Goal: Information Seeking & Learning: Learn about a topic

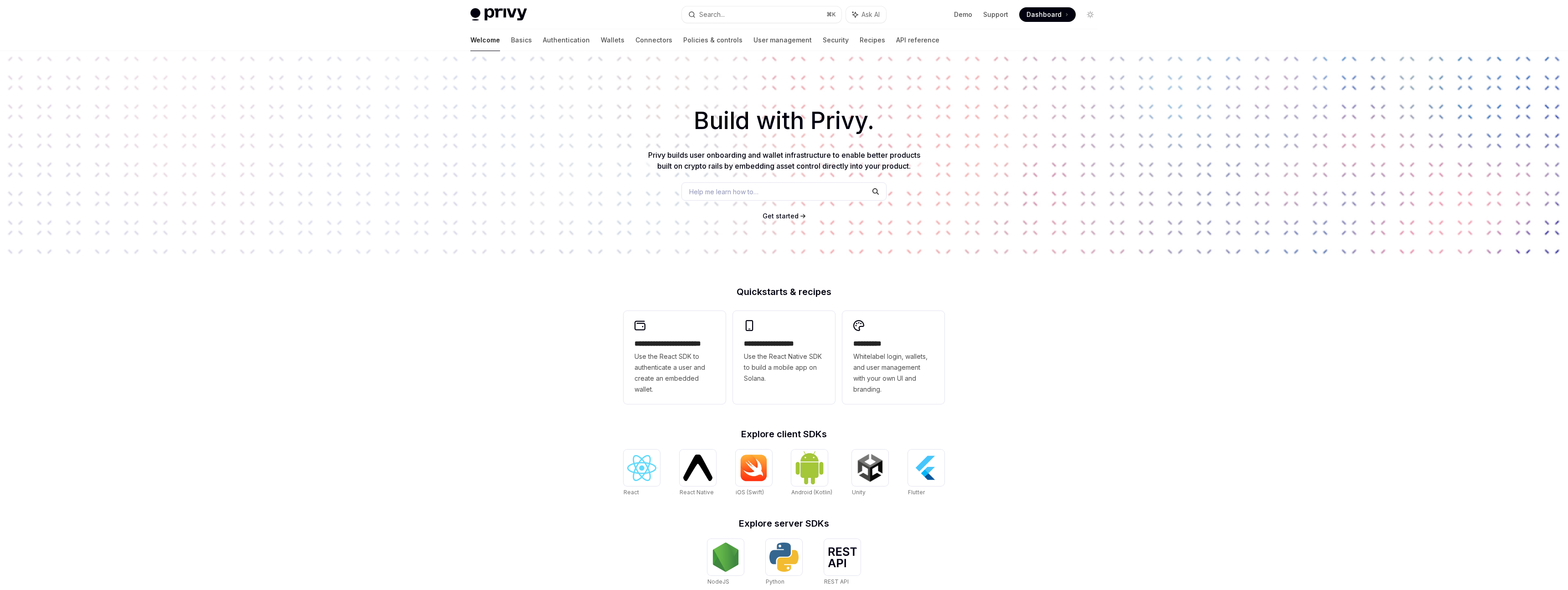
click at [482, 28] on div "Privy Docs home page Search... ⌘ K Ask AI Demo Support Dashboard Dashboard Sear…" at bounding box center [784, 15] width 627 height 29
click at [511, 35] on link "Basics" at bounding box center [521, 40] width 21 height 22
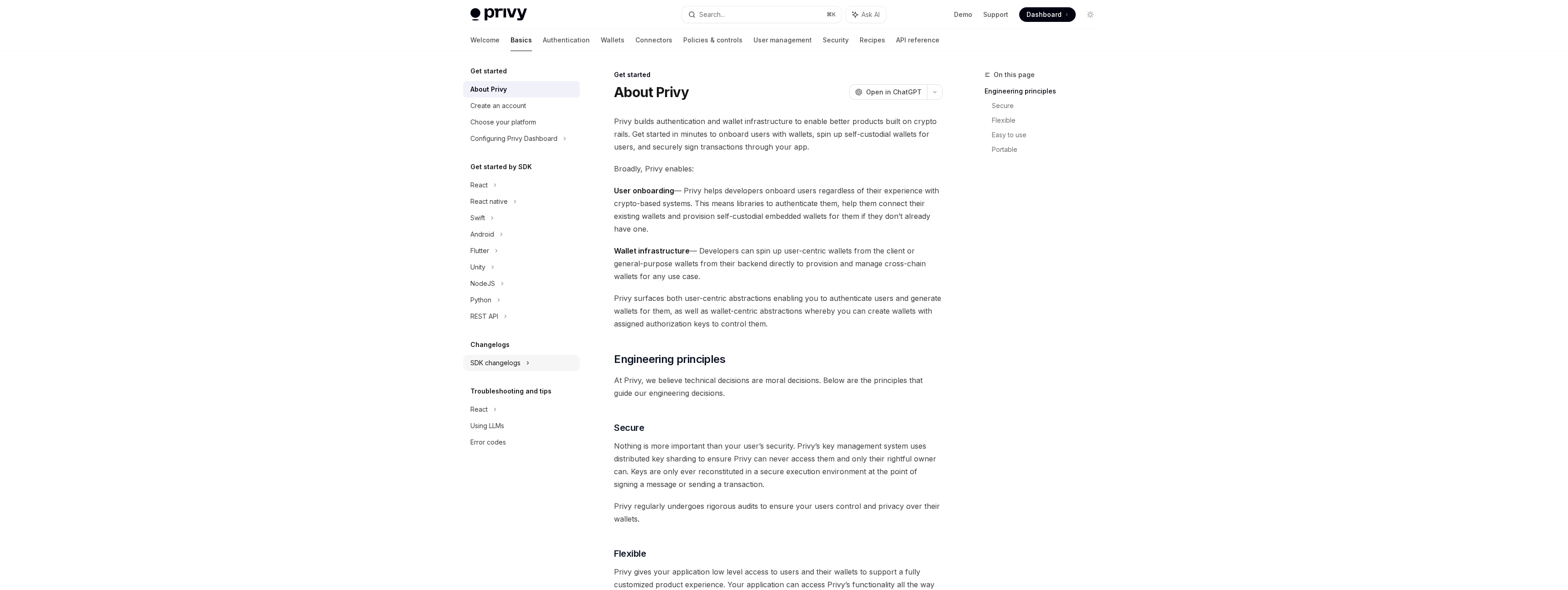
click at [508, 194] on div "SDK changelogs" at bounding box center [522, 185] width 117 height 16
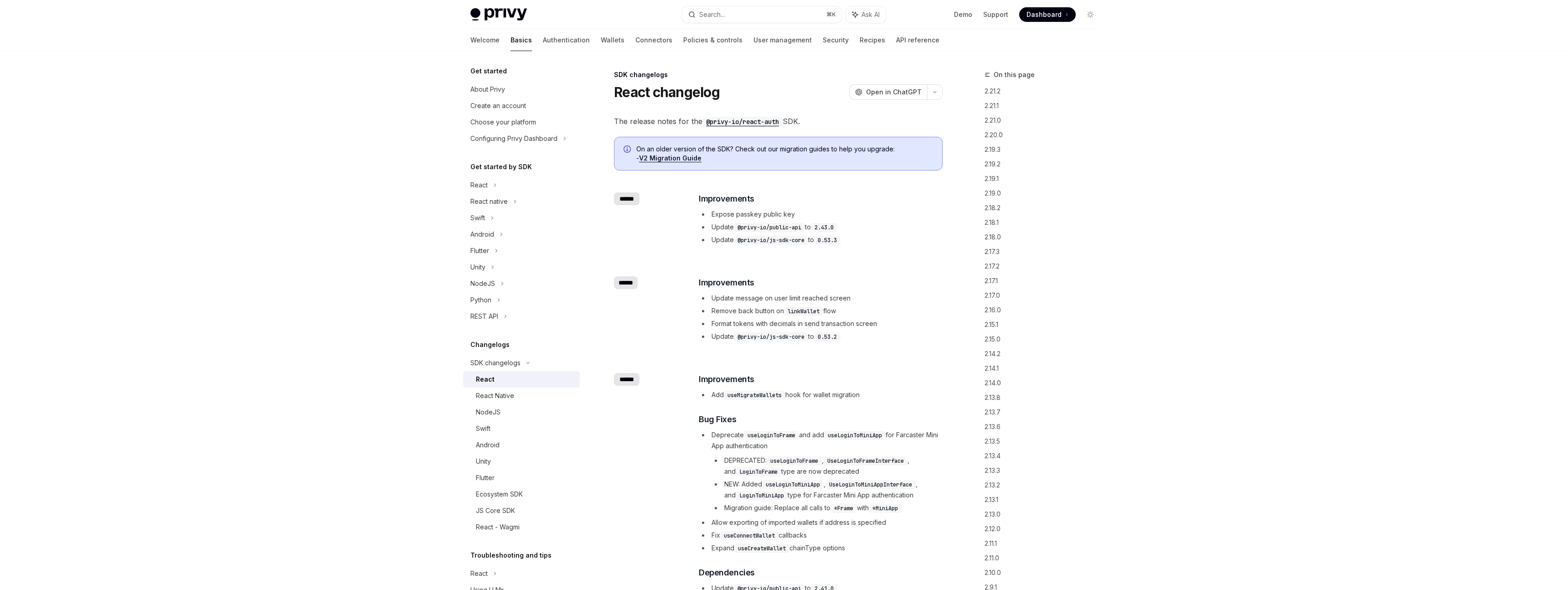
click at [492, 380] on div "React" at bounding box center [485, 379] width 19 height 11
click at [491, 409] on div "NodeJS" at bounding box center [488, 412] width 24 height 11
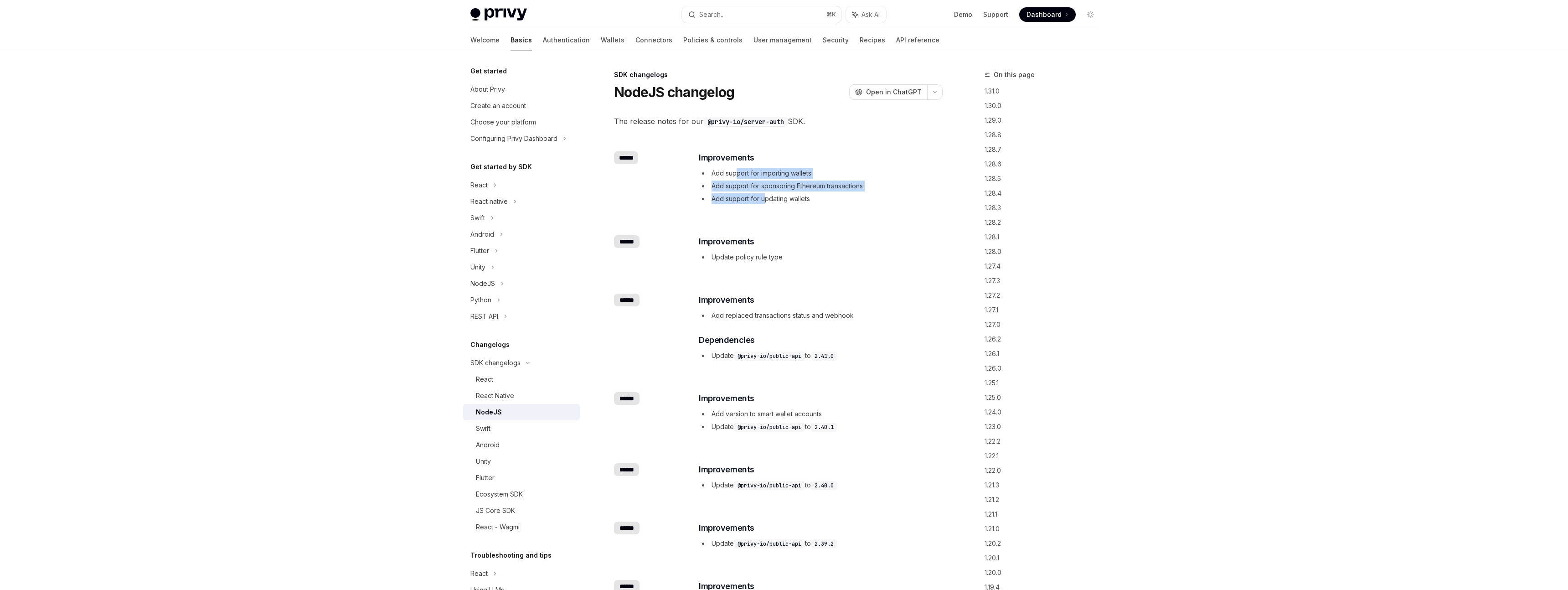
drag, startPoint x: 737, startPoint y: 174, endPoint x: 763, endPoint y: 198, distance: 35.4
click at [763, 198] on ul "Add support for importing wallets Add support for sponsoring Ethereum transacti…" at bounding box center [820, 186] width 243 height 37
click at [763, 198] on li "Add support for updating wallets" at bounding box center [820, 199] width 243 height 11
drag, startPoint x: 632, startPoint y: 160, endPoint x: 618, endPoint y: 159, distance: 14.0
click at [618, 159] on div "******" at bounding box center [626, 158] width 24 height 13
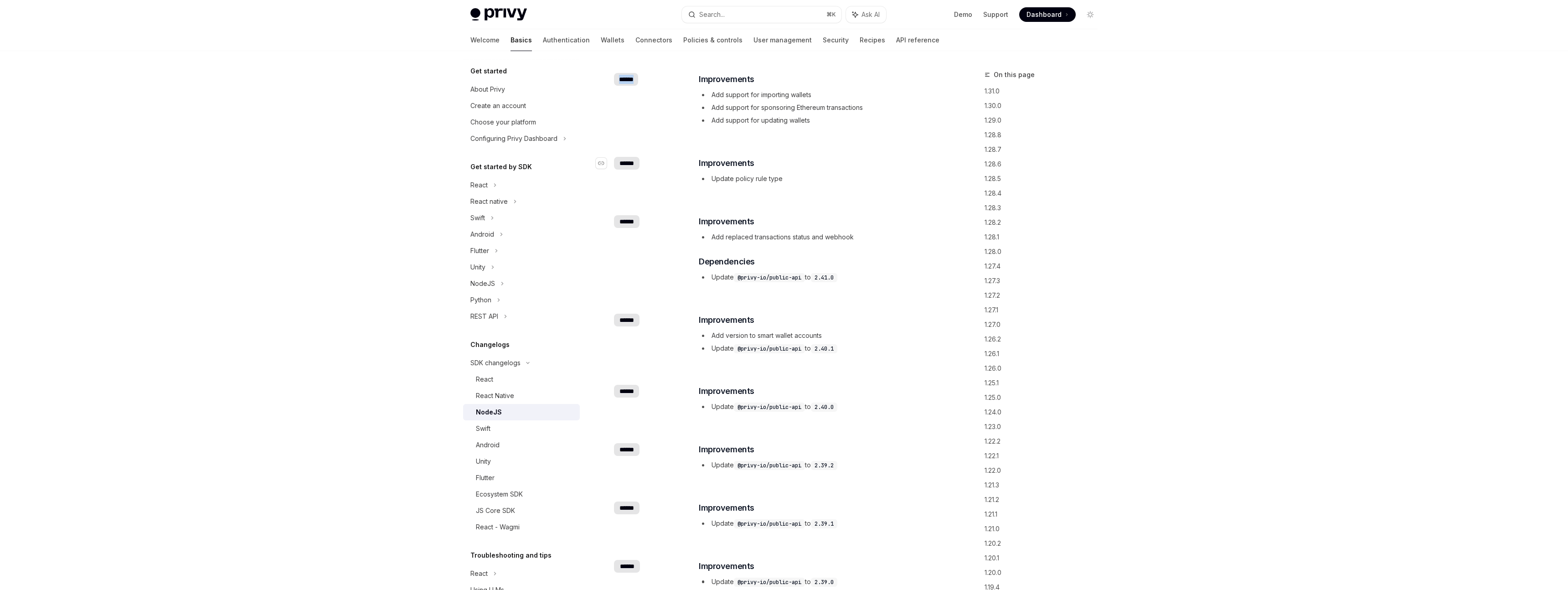
scroll to position [82, 0]
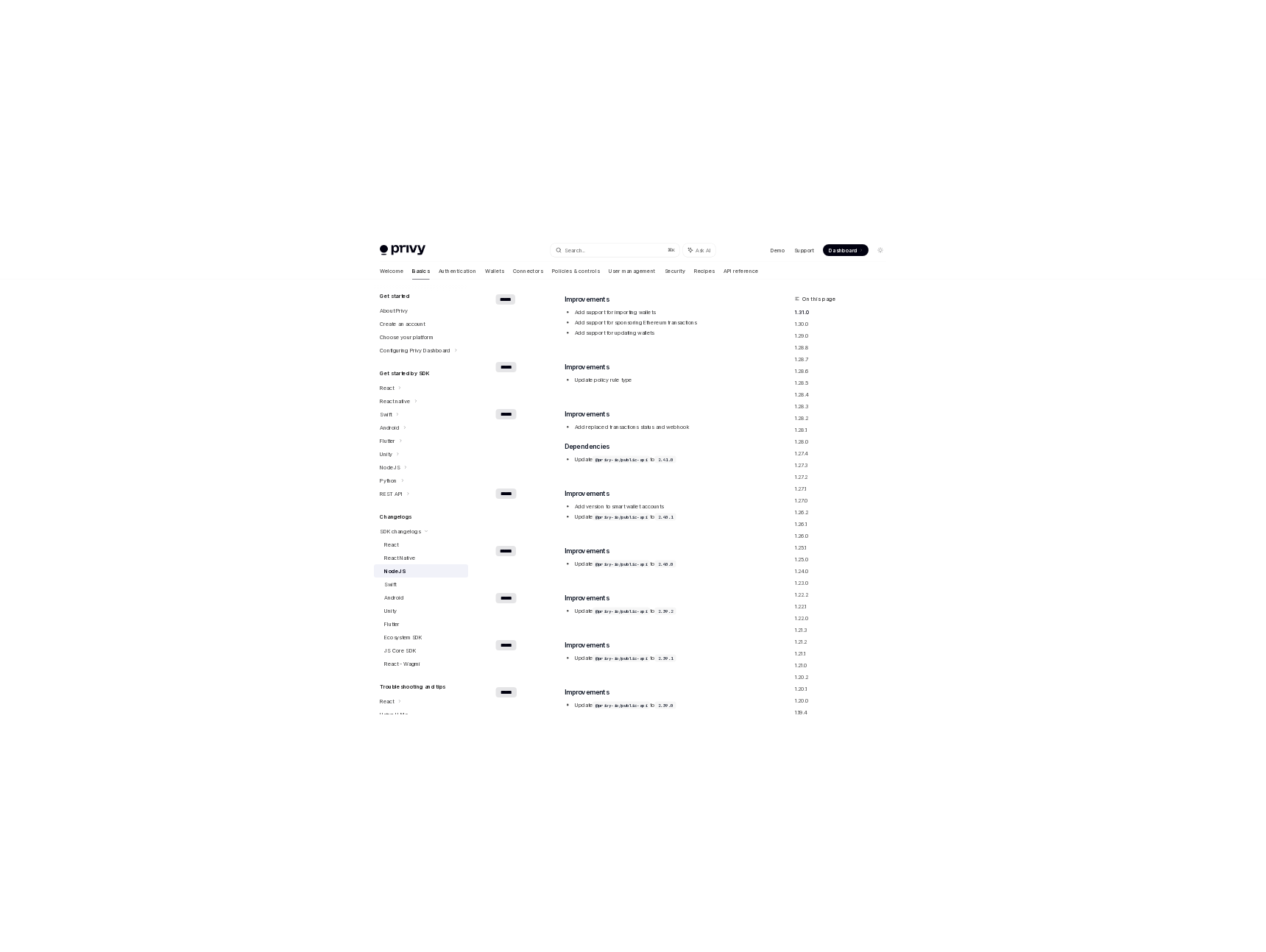
scroll to position [0, 0]
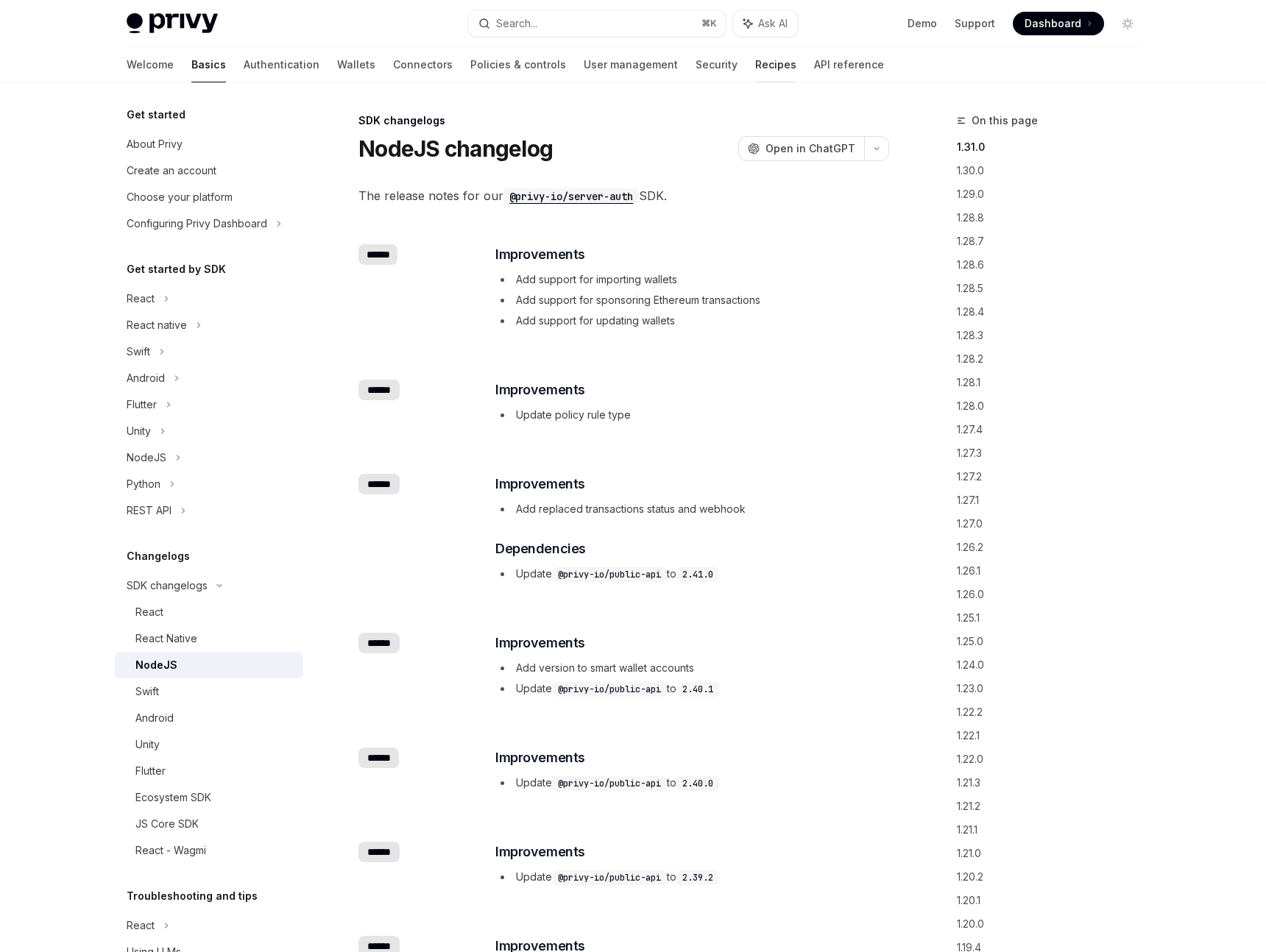
click at [755, 72] on link "Recipes" at bounding box center [776, 65] width 41 height 35
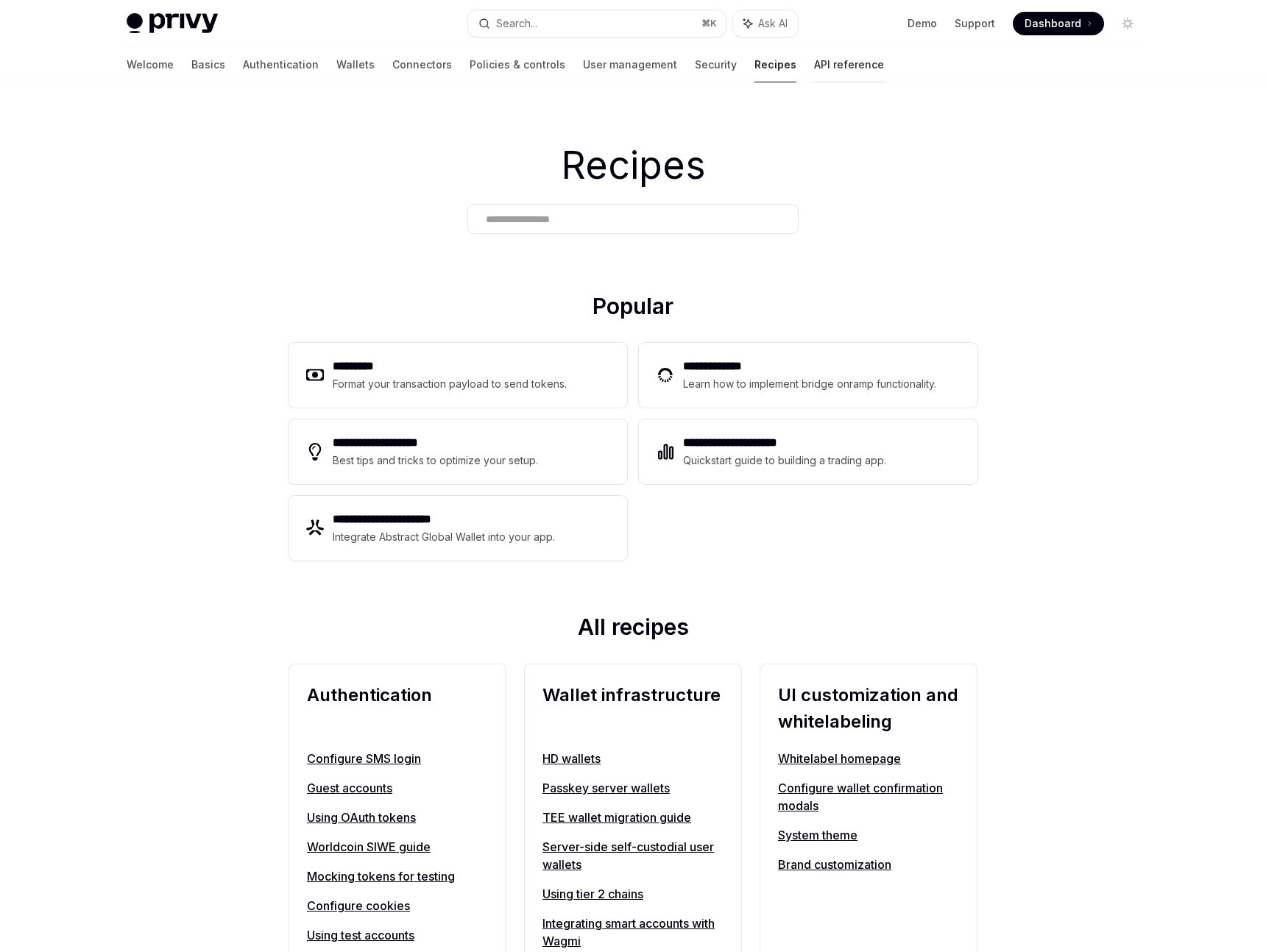
click at [814, 48] on link "API reference" at bounding box center [848, 65] width 70 height 35
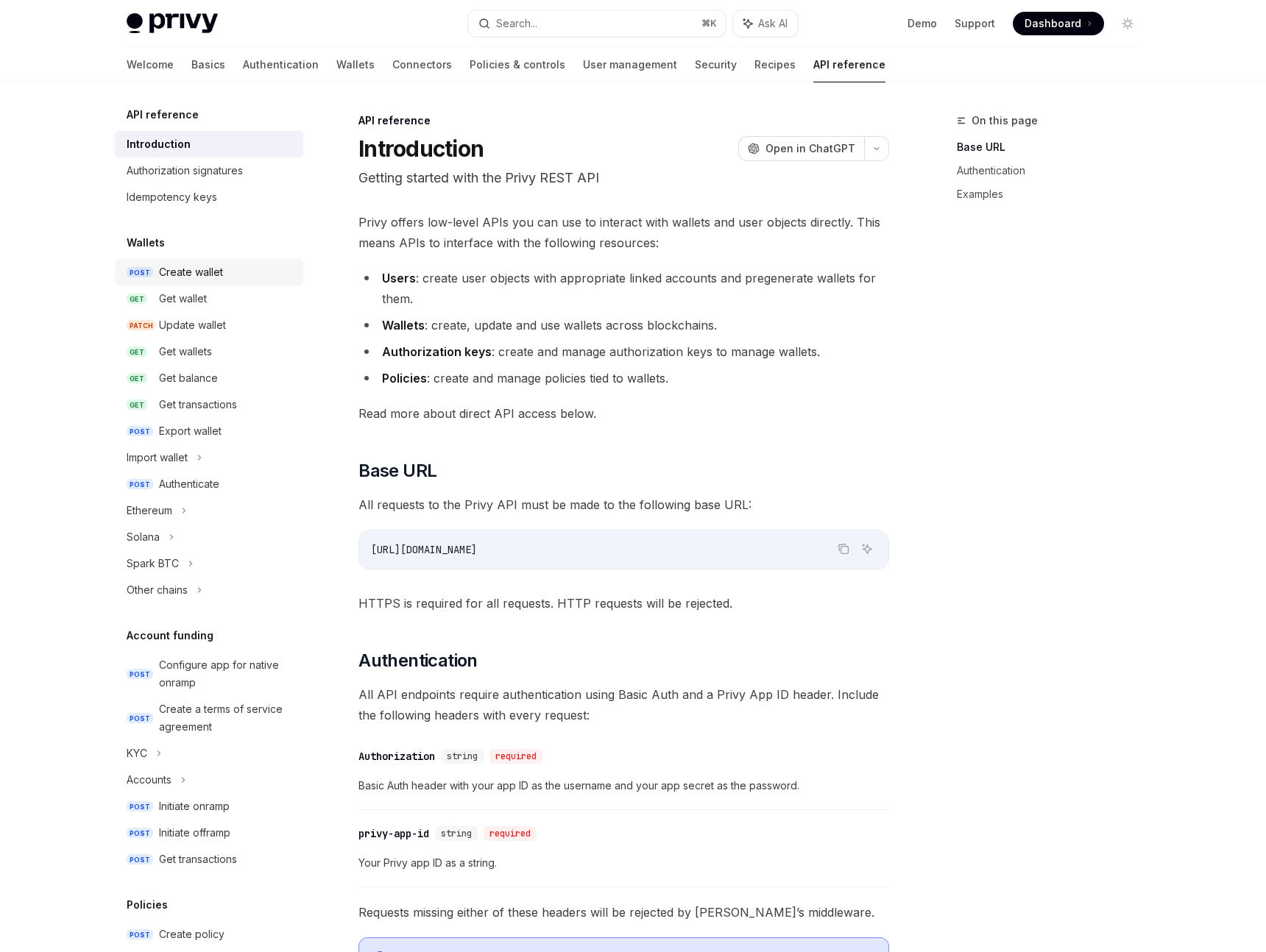
click at [162, 280] on div "Create wallet" at bounding box center [191, 272] width 64 height 18
type textarea "*"
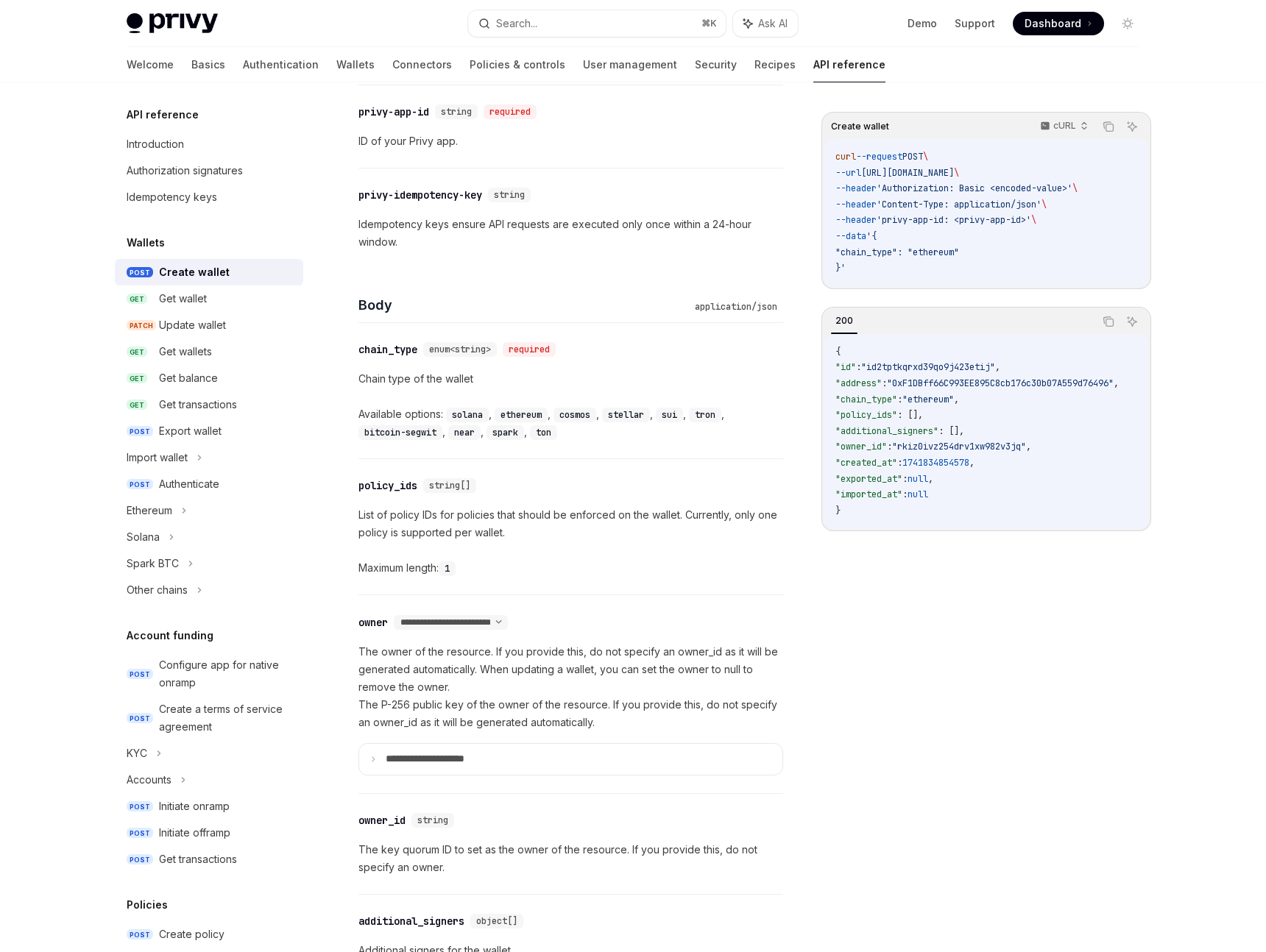
scroll to position [394, 0]
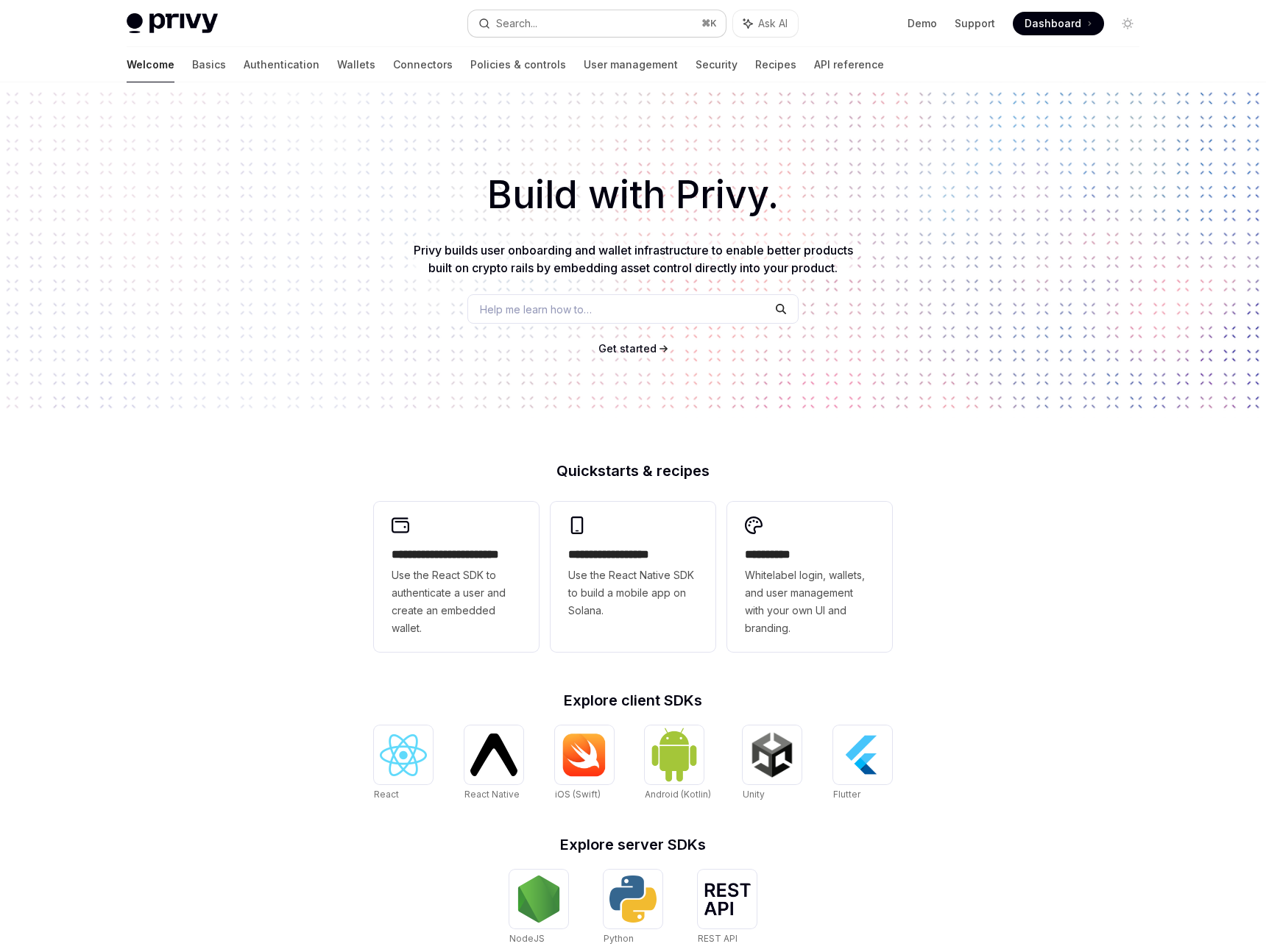
click at [604, 28] on button "Search... ⌘ K" at bounding box center [597, 23] width 258 height 27
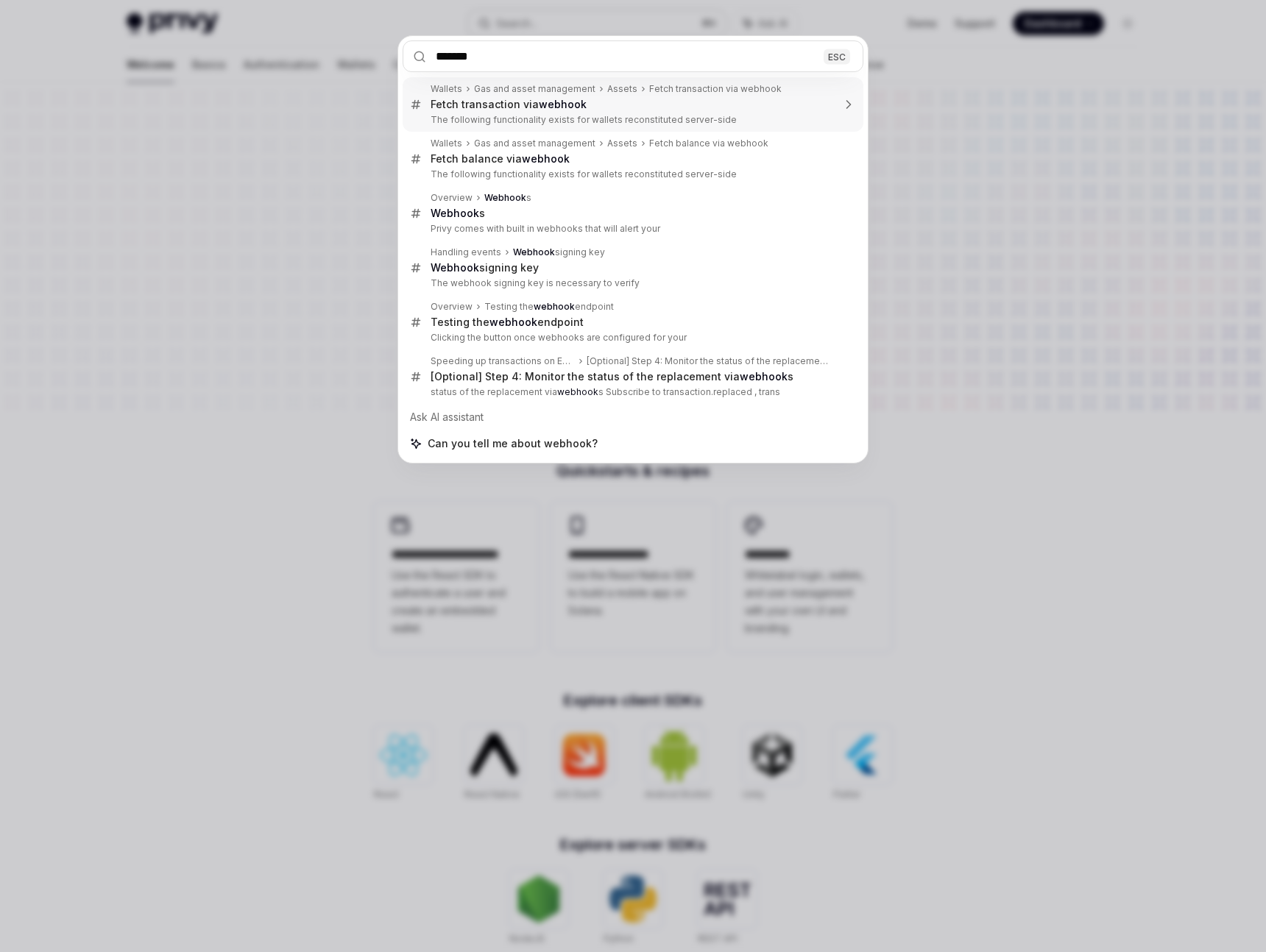
type input "********"
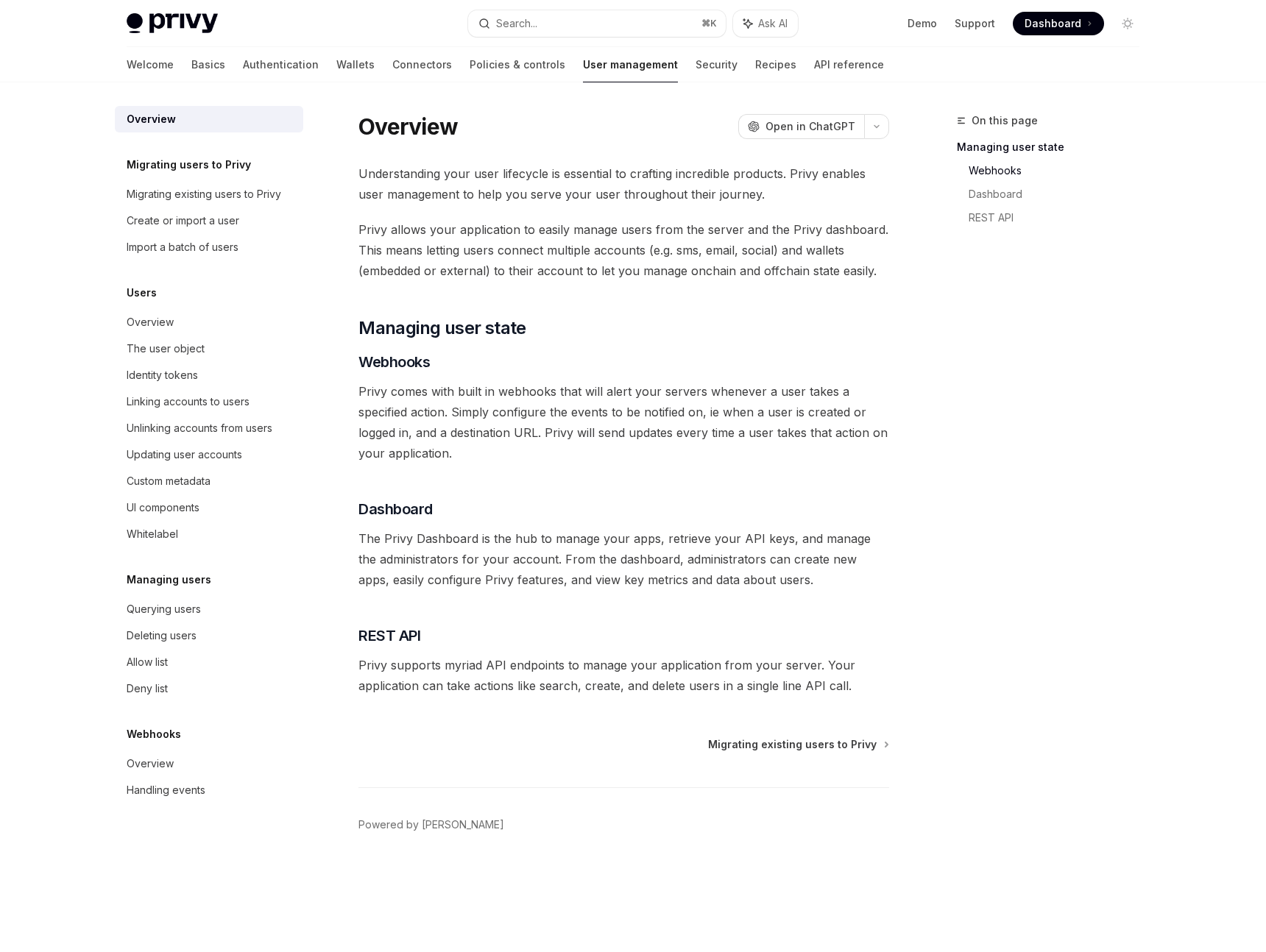
click at [468, 344] on div "Understanding your user lifecycle is essential to crafting incredible products.…" at bounding box center [624, 429] width 531 height 532
click at [583, 63] on link "User management" at bounding box center [630, 65] width 95 height 35
click at [157, 755] on div "Overview" at bounding box center [150, 763] width 47 height 18
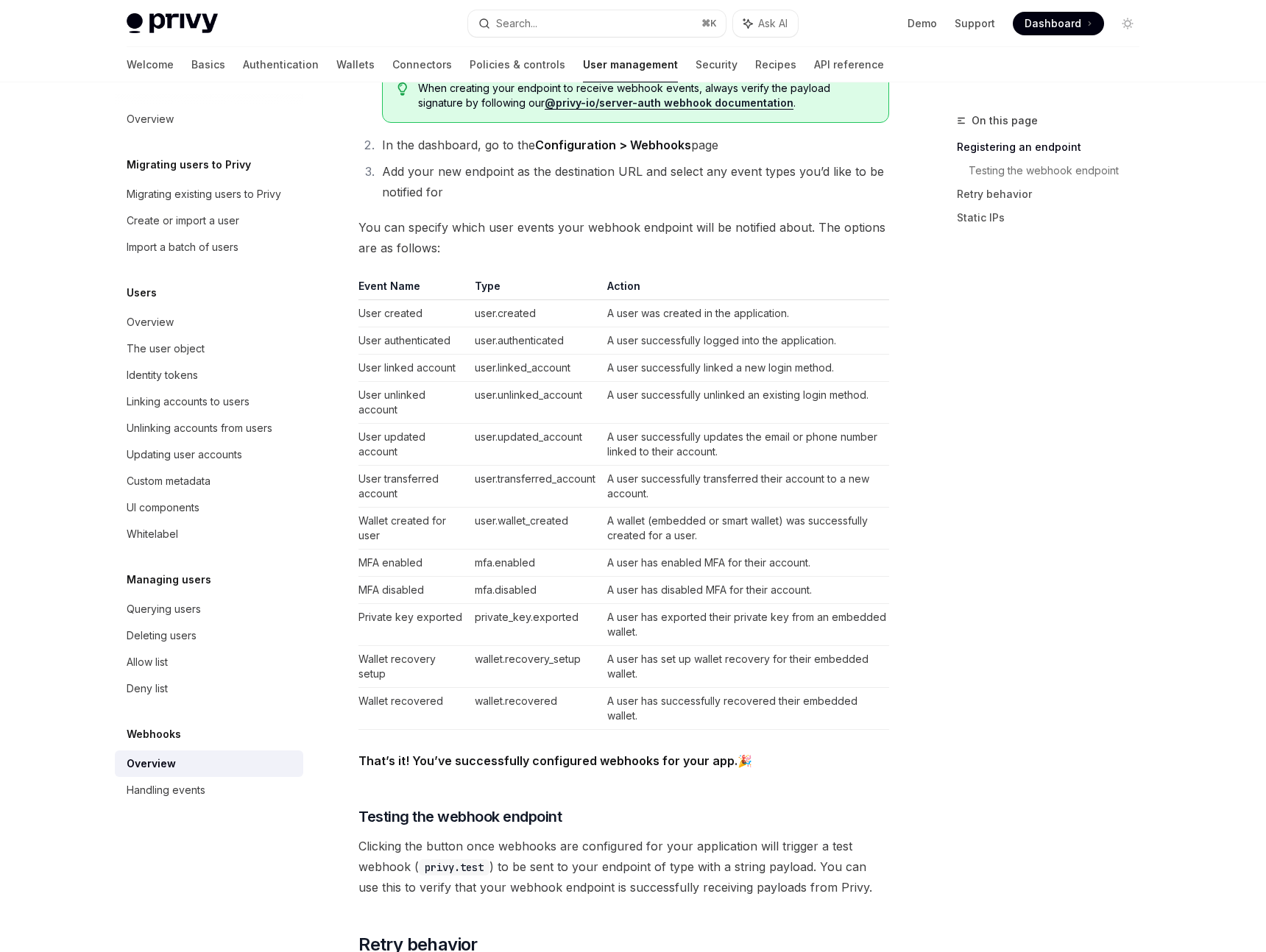
scroll to position [781, 0]
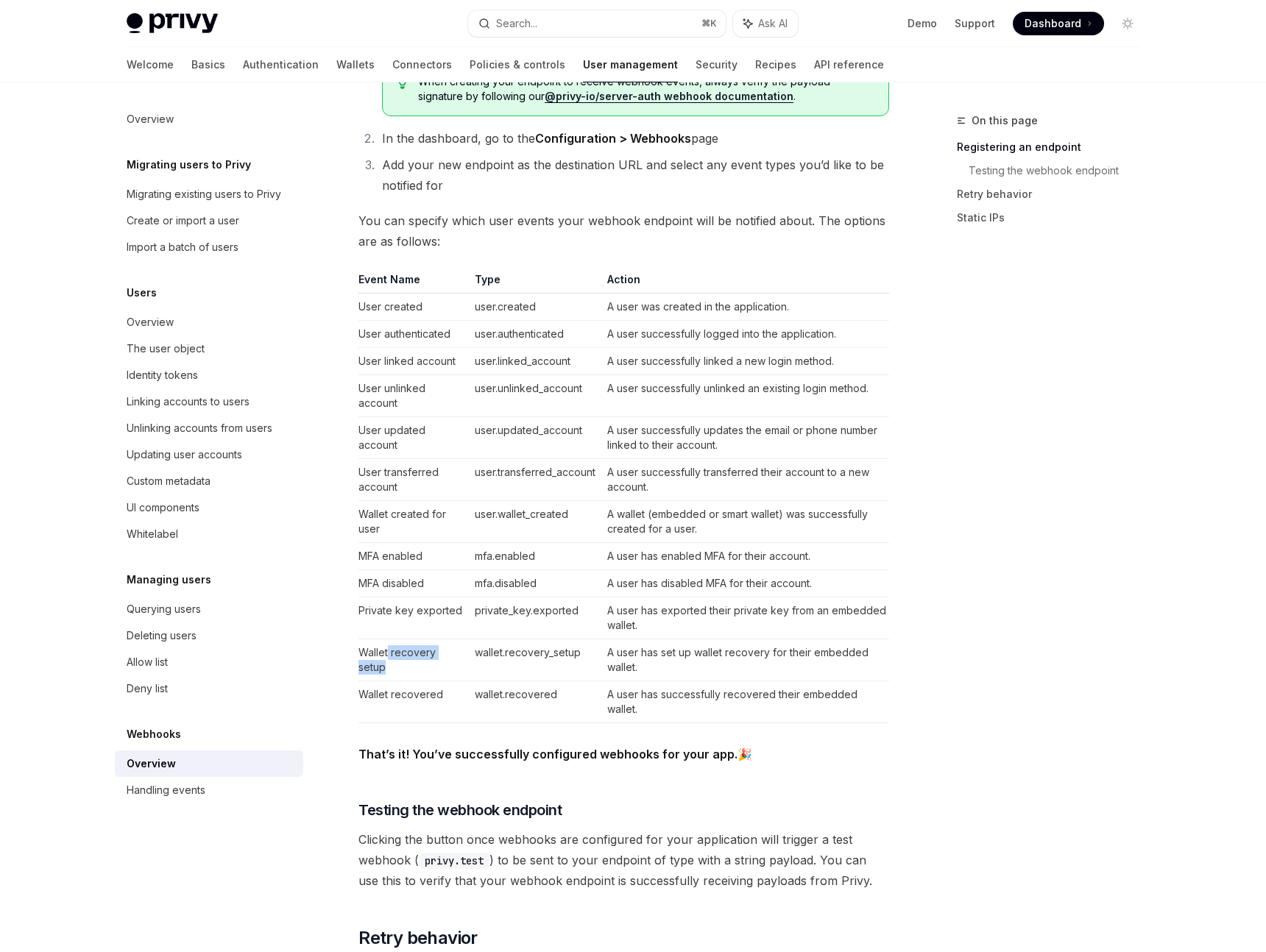
drag, startPoint x: 413, startPoint y: 678, endPoint x: 388, endPoint y: 654, distance: 34.7
click at [388, 654] on td "Wallet recovery setup" at bounding box center [414, 660] width 110 height 42
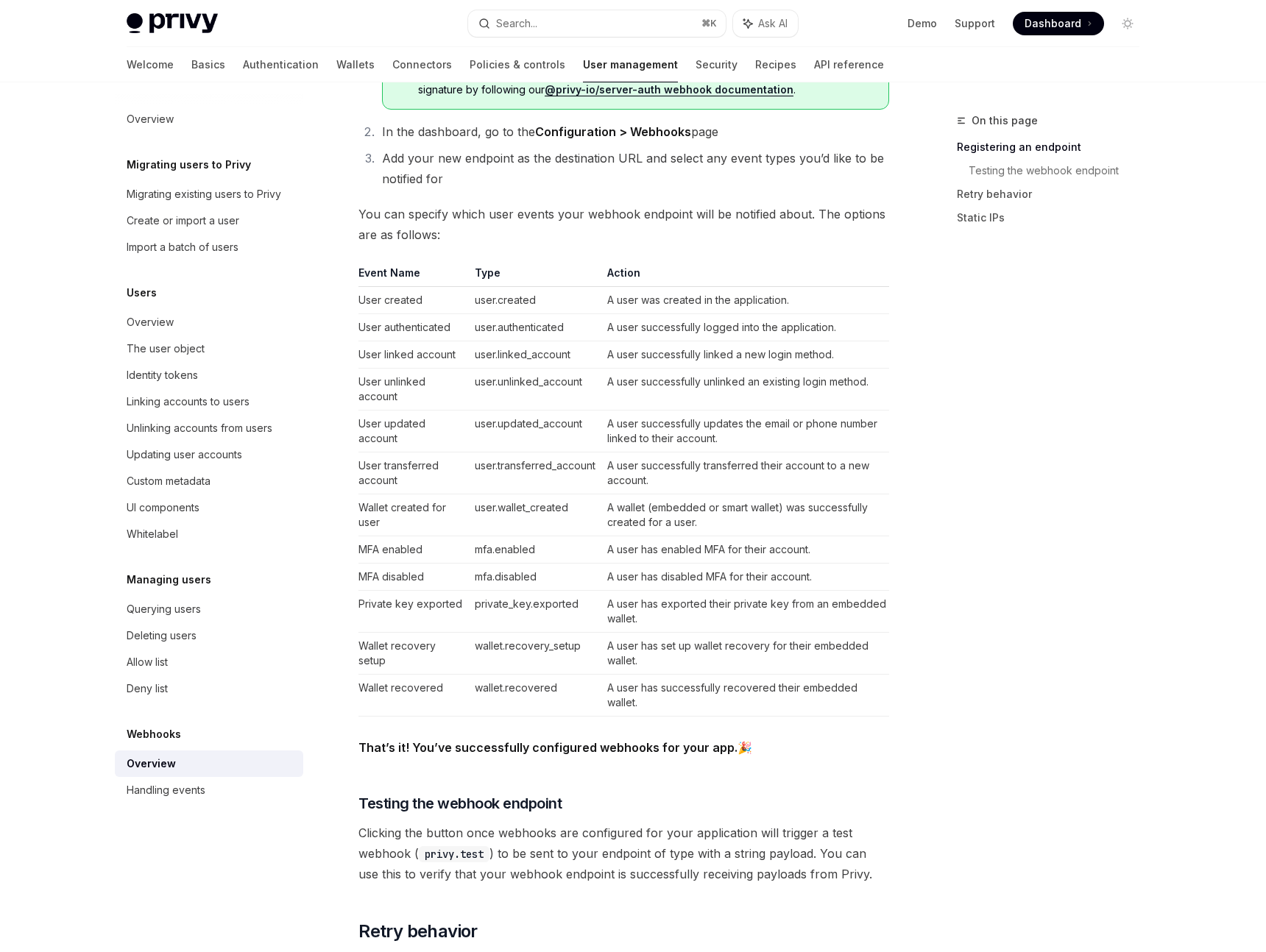
click at [479, 575] on td "mfa.disabled" at bounding box center [535, 578] width 133 height 28
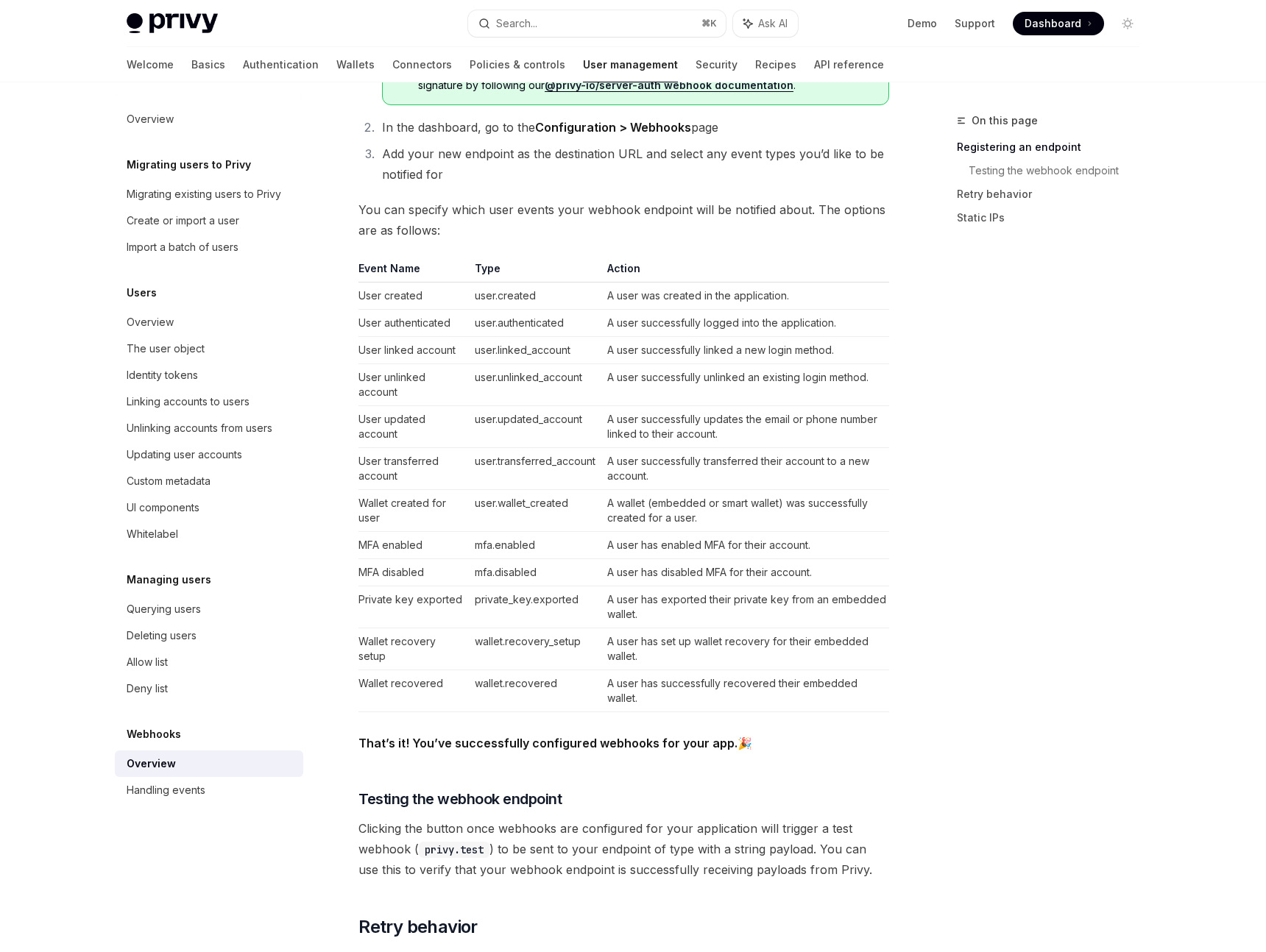
scroll to position [796, 0]
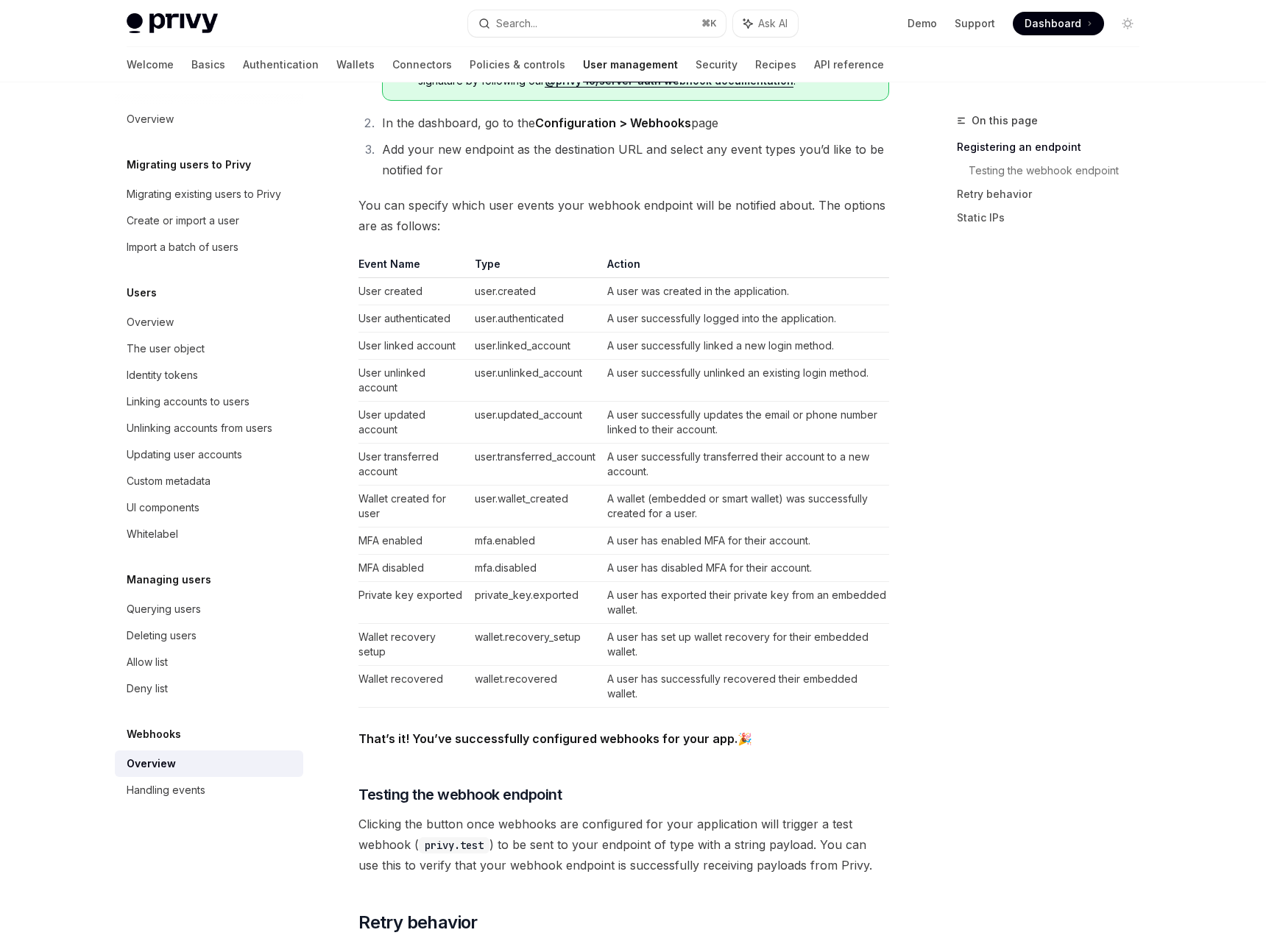
click at [549, 593] on td "private_key.exported" at bounding box center [535, 602] width 133 height 42
click at [535, 593] on td "private_key.exported" at bounding box center [535, 602] width 133 height 42
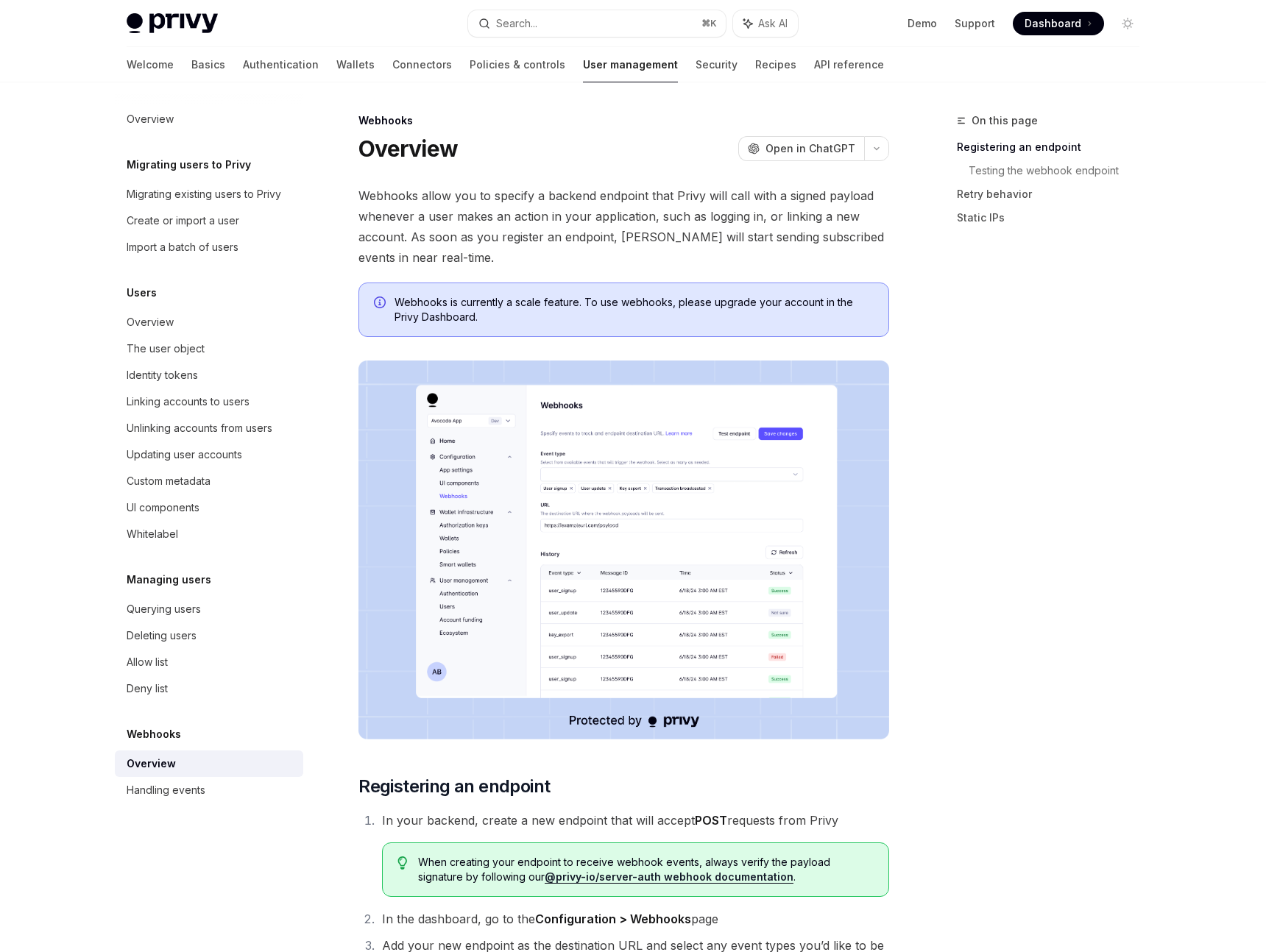
scroll to position [721, 0]
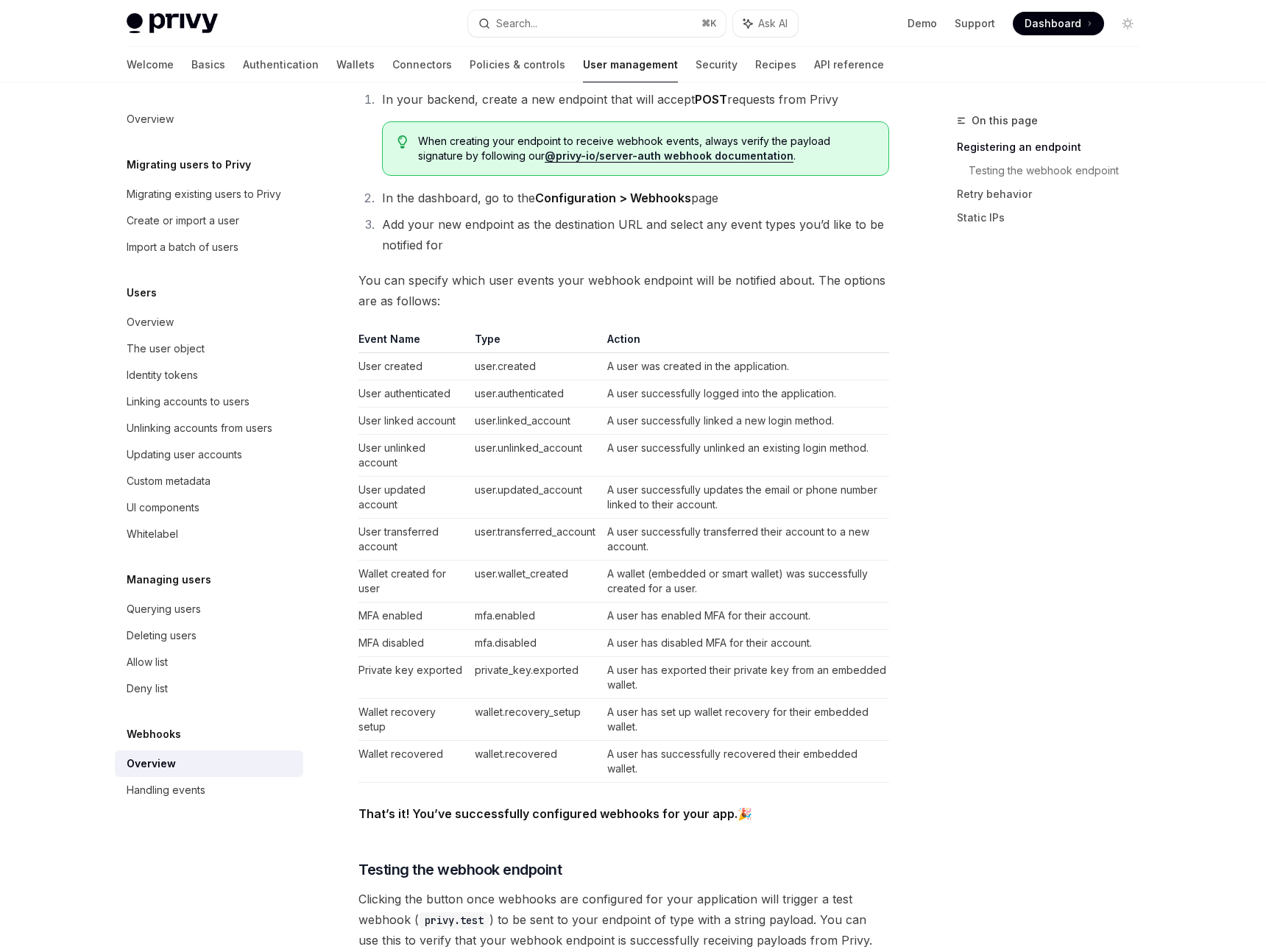
click at [410, 667] on td "Private key exported" at bounding box center [414, 678] width 110 height 42
click at [450, 672] on td "Private key exported" at bounding box center [414, 678] width 110 height 42
drag, startPoint x: 587, startPoint y: 665, endPoint x: 473, endPoint y: 669, distance: 114.1
click at [471, 669] on td "private_key.exported" at bounding box center [535, 678] width 133 height 42
copy td "private_key.exported"
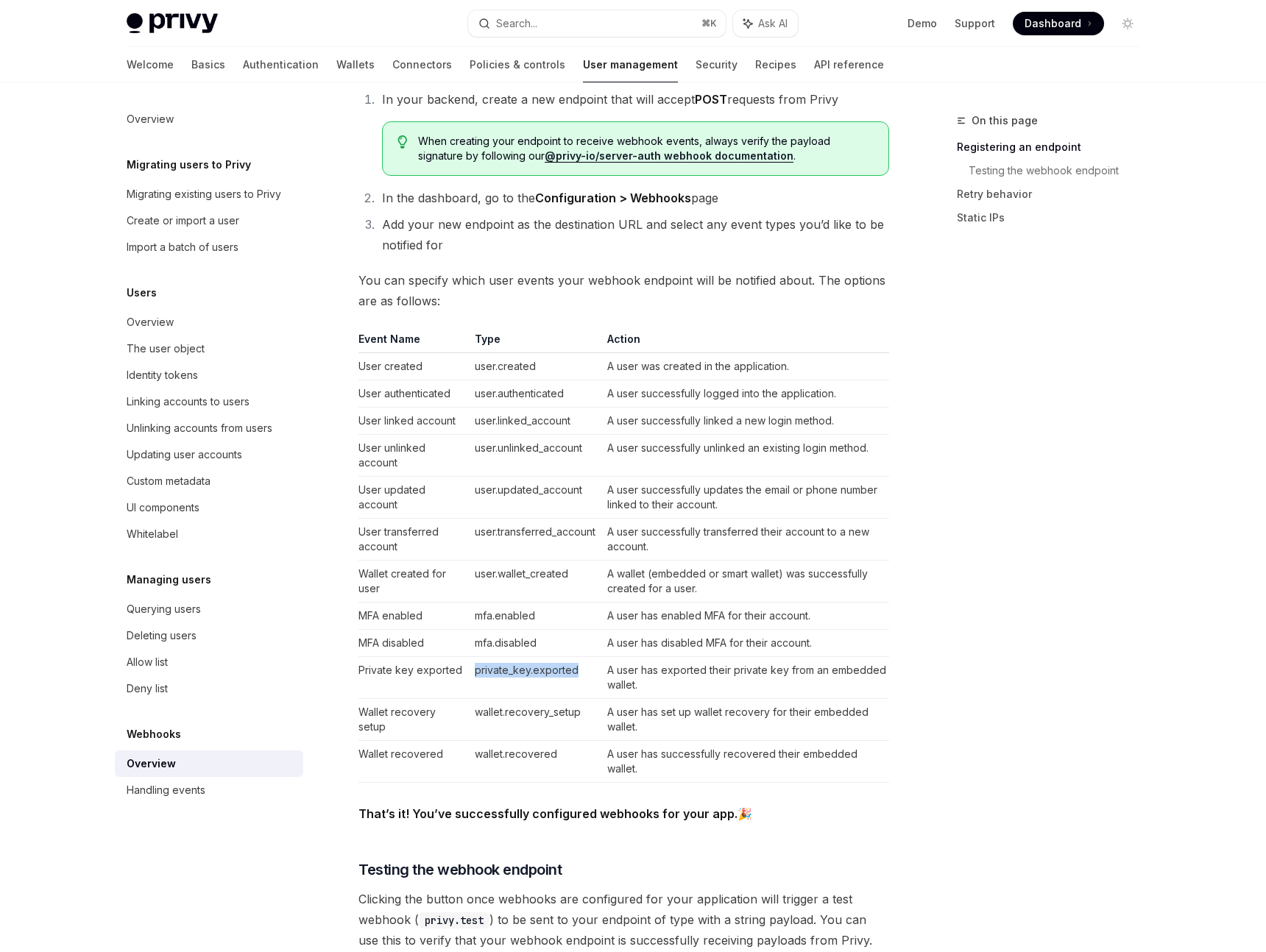
click at [477, 593] on td "user.wallet_created" at bounding box center [535, 582] width 133 height 42
click at [475, 485] on td "user.updated_account" at bounding box center [535, 497] width 133 height 42
drag, startPoint x: 638, startPoint y: 487, endPoint x: 663, endPoint y: 500, distance: 28.2
click at [663, 500] on td "A user successfully updates the email or phone number linked to their account." at bounding box center [745, 497] width 288 height 42
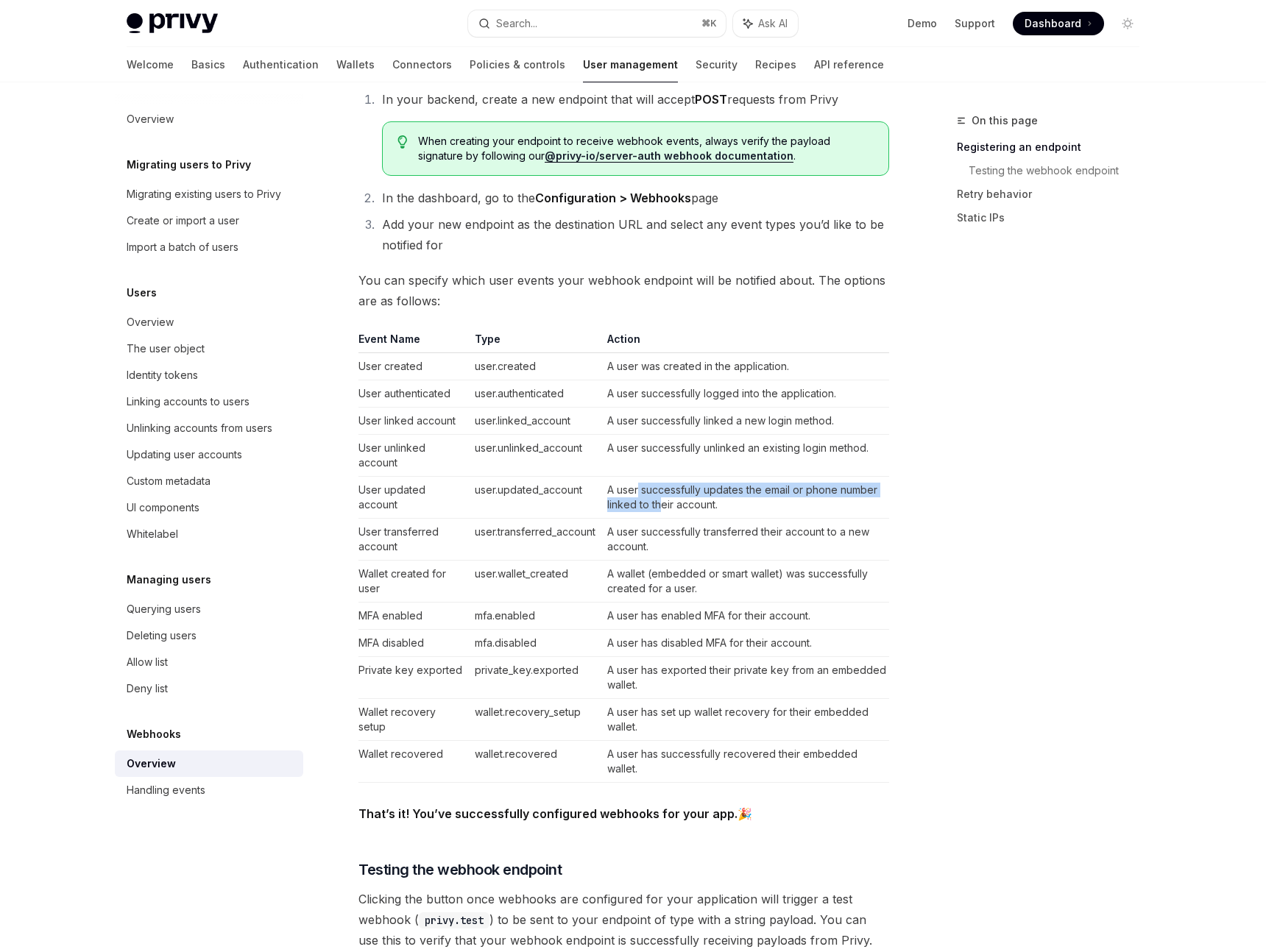
click at [663, 500] on td "A user successfully updates the email or phone number linked to their account." at bounding box center [745, 497] width 288 height 42
drag, startPoint x: 663, startPoint y: 500, endPoint x: 646, endPoint y: 490, distance: 19.7
click at [646, 490] on td "A user successfully updates the email or phone number linked to their account." at bounding box center [745, 497] width 288 height 42
click at [645, 490] on td "A user successfully updates the email or phone number linked to their account." at bounding box center [745, 497] width 288 height 42
drag, startPoint x: 675, startPoint y: 556, endPoint x: 643, endPoint y: 534, distance: 38.8
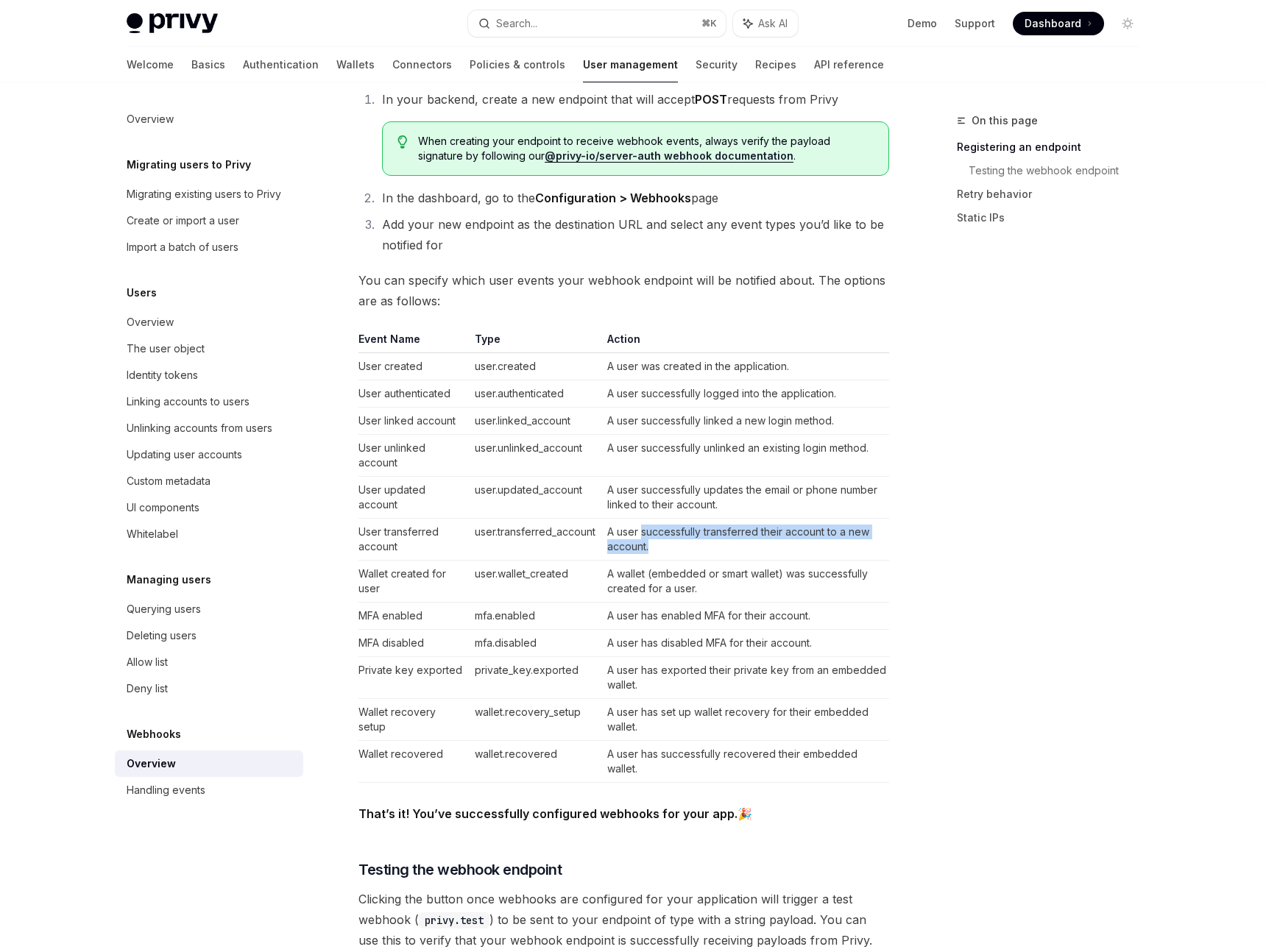
click at [643, 534] on td "A user successfully transferred their account to a new account." at bounding box center [745, 539] width 288 height 42
drag, startPoint x: 681, startPoint y: 545, endPoint x: 621, endPoint y: 529, distance: 62.1
click at [621, 529] on td "A user successfully transferred their account to a new account." at bounding box center [745, 539] width 288 height 42
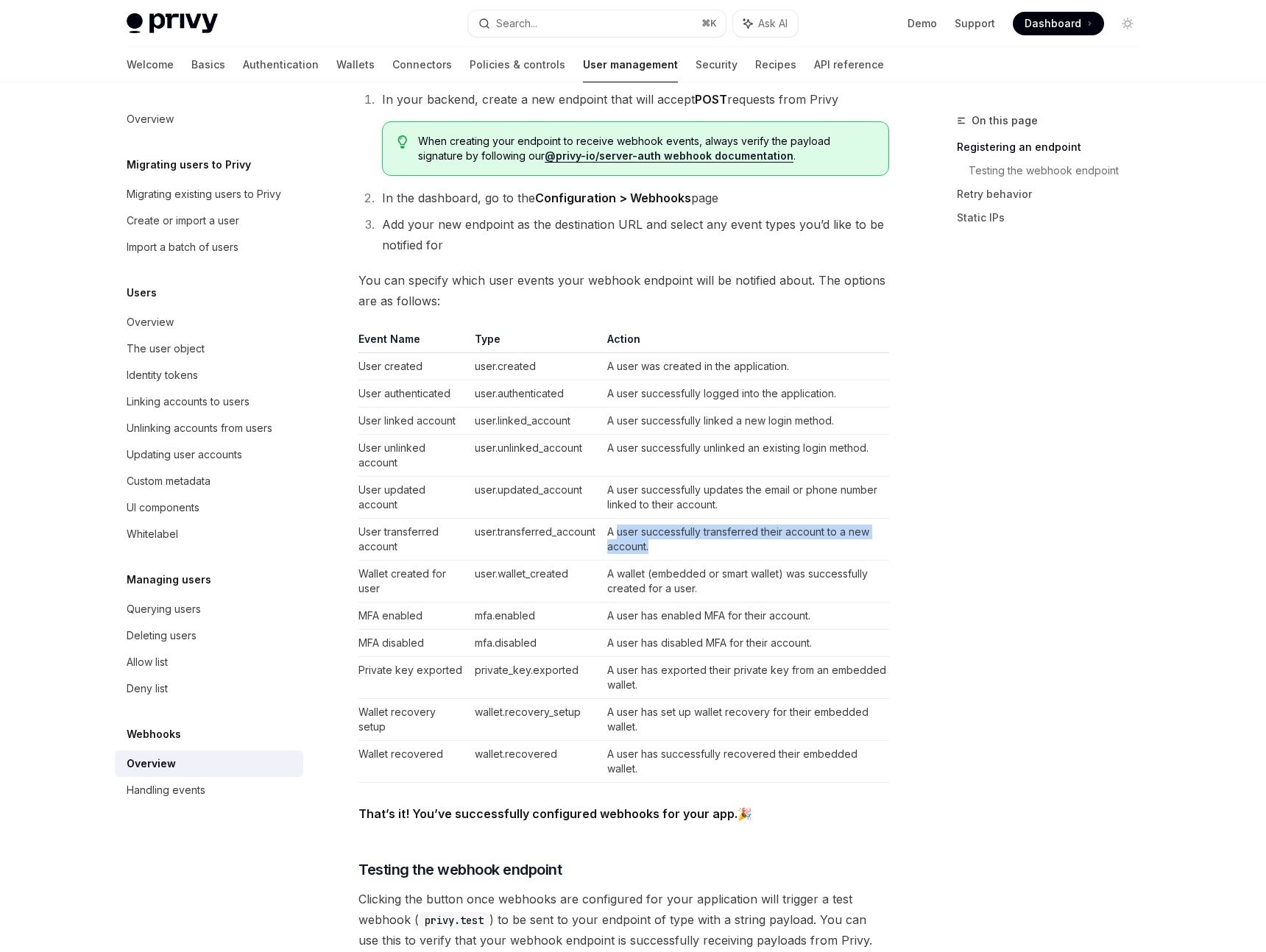
drag, startPoint x: 621, startPoint y: 529, endPoint x: 671, endPoint y: 547, distance: 53.1
click at [671, 547] on td "A user successfully transferred their account to a new account." at bounding box center [745, 539] width 288 height 42
drag, startPoint x: 671, startPoint y: 547, endPoint x: 658, endPoint y: 538, distance: 15.8
click at [658, 539] on td "A user successfully transferred their account to a new account." at bounding box center [745, 539] width 288 height 42
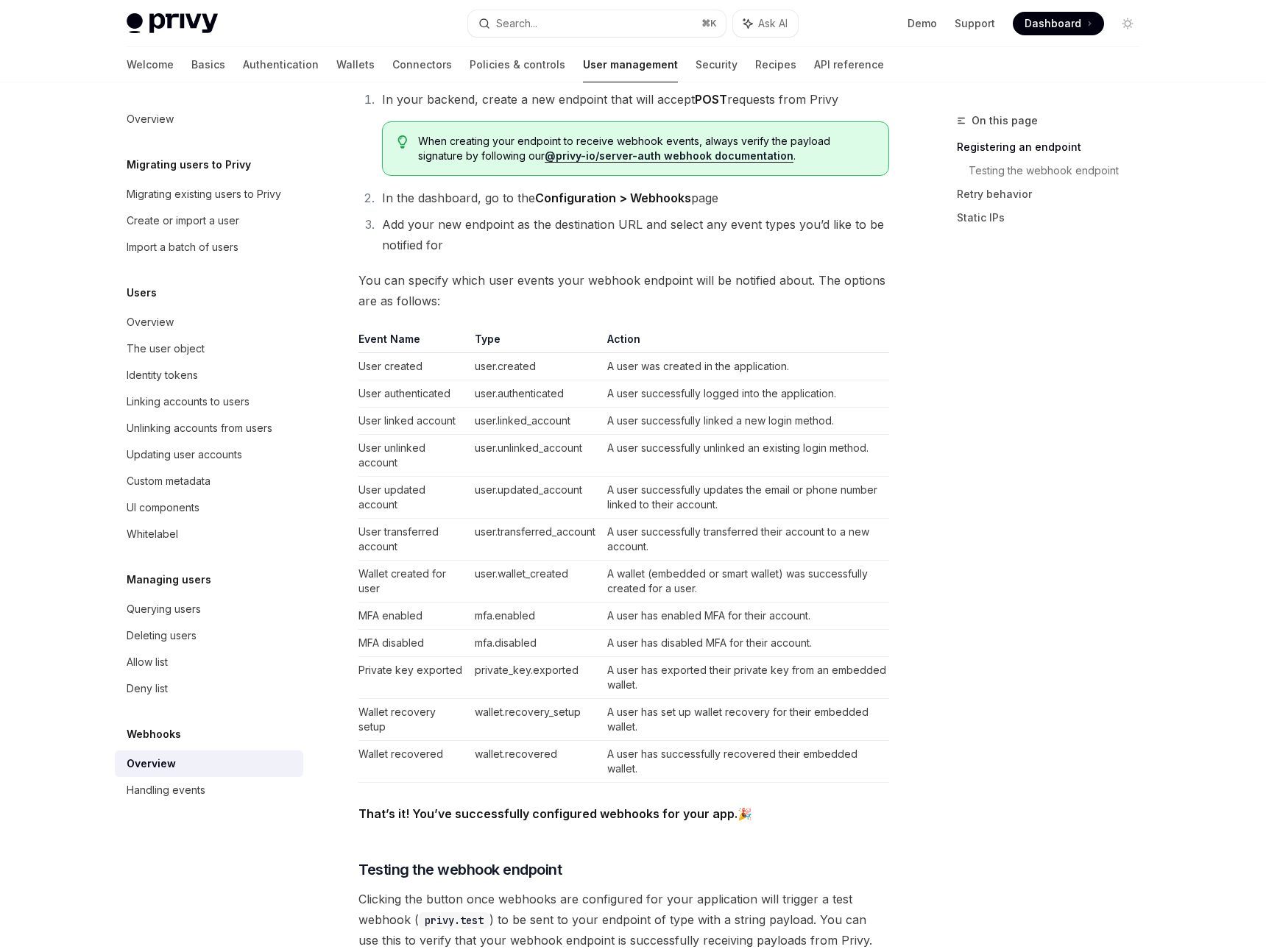
click at [655, 537] on td "A user successfully transferred their account to a new account." at bounding box center [745, 539] width 288 height 42
click at [147, 788] on div "Handling events" at bounding box center [166, 790] width 79 height 18
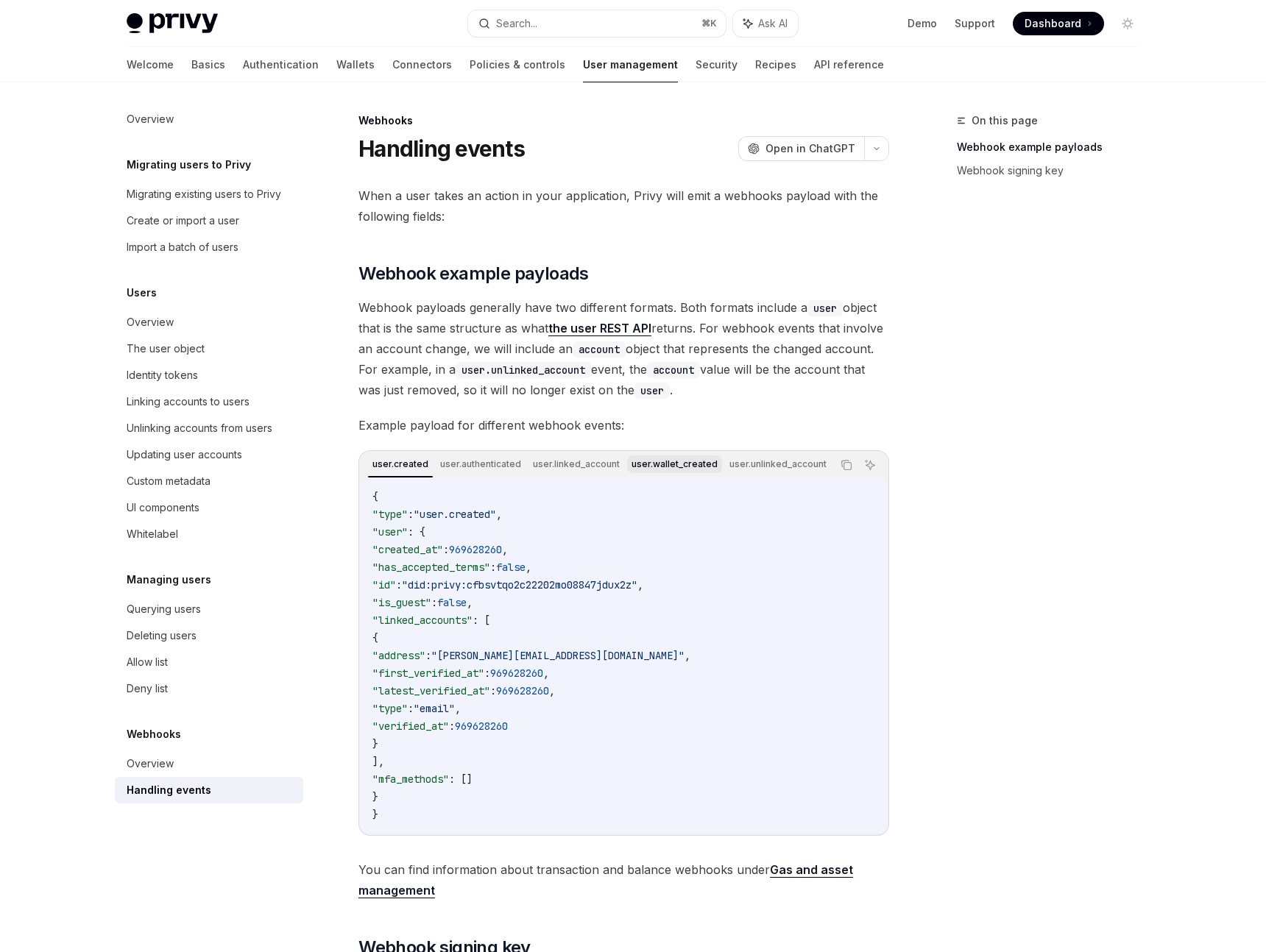
scroll to position [0, 697]
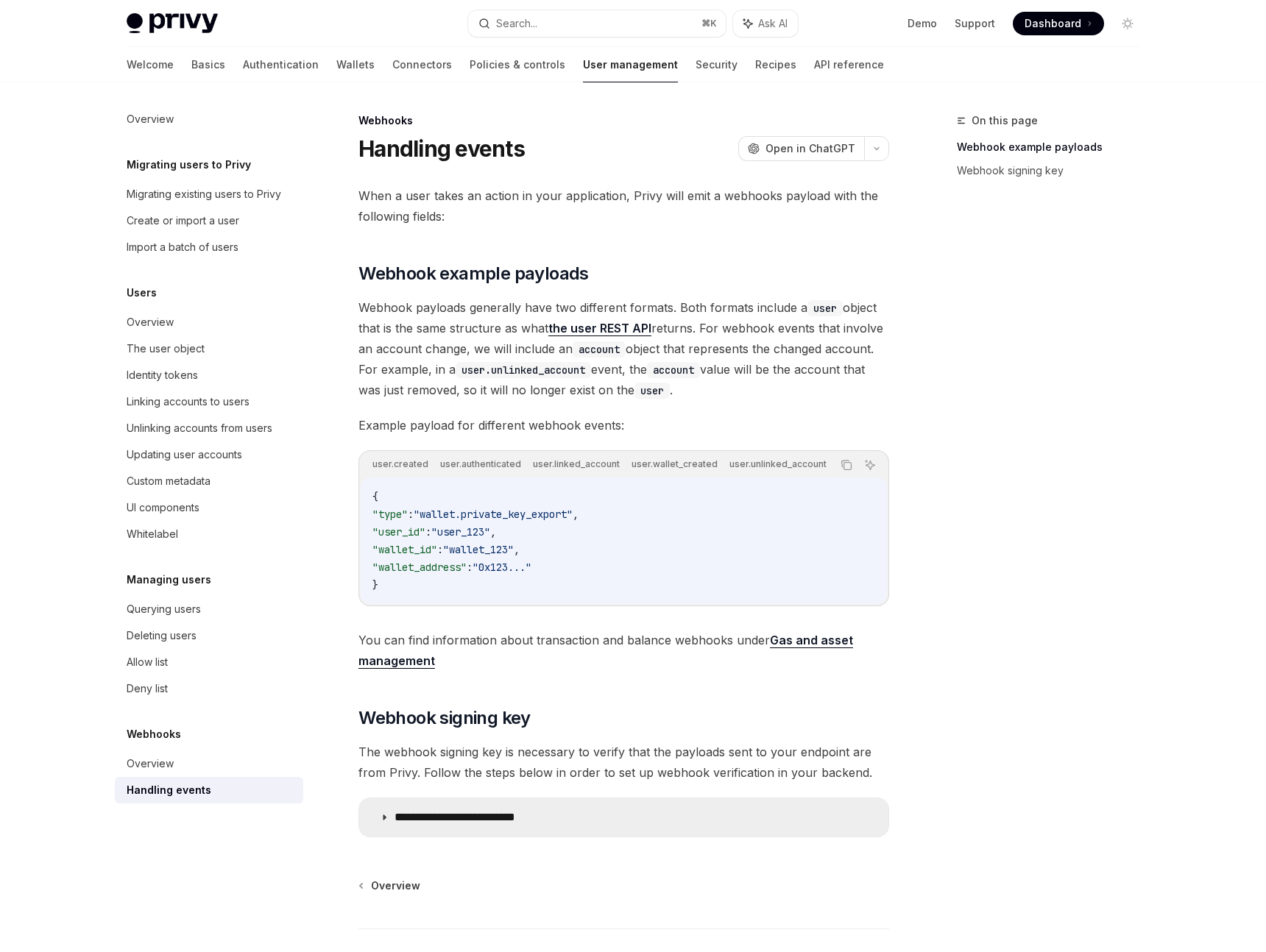
click at [515, 814] on summary "**********" at bounding box center [623, 816] width 529 height 38
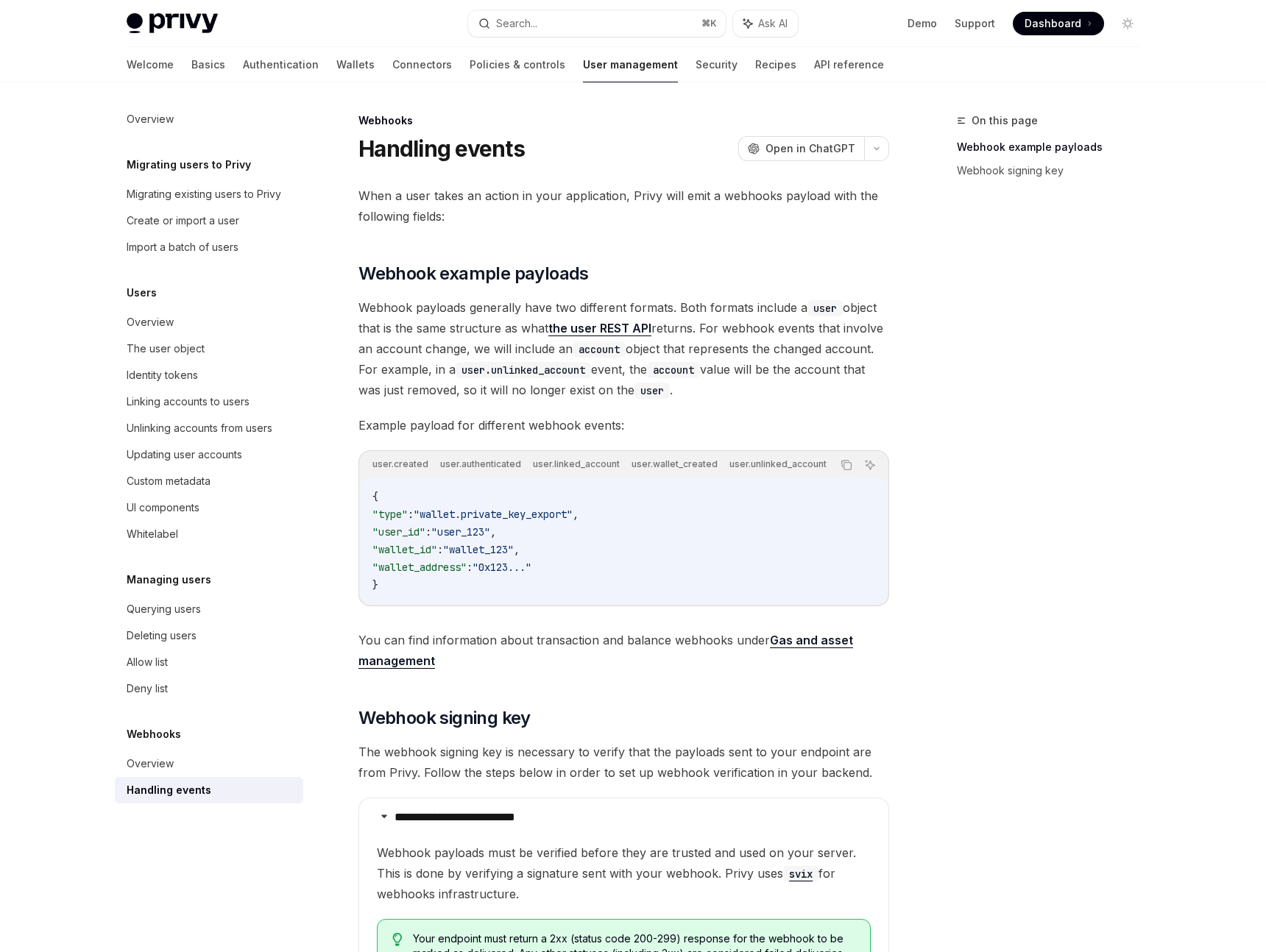
click at [620, 338] on span "Webhook payloads generally have two different formats. Both formats include a u…" at bounding box center [624, 349] width 531 height 103
click at [696, 66] on link "Security" at bounding box center [717, 65] width 42 height 35
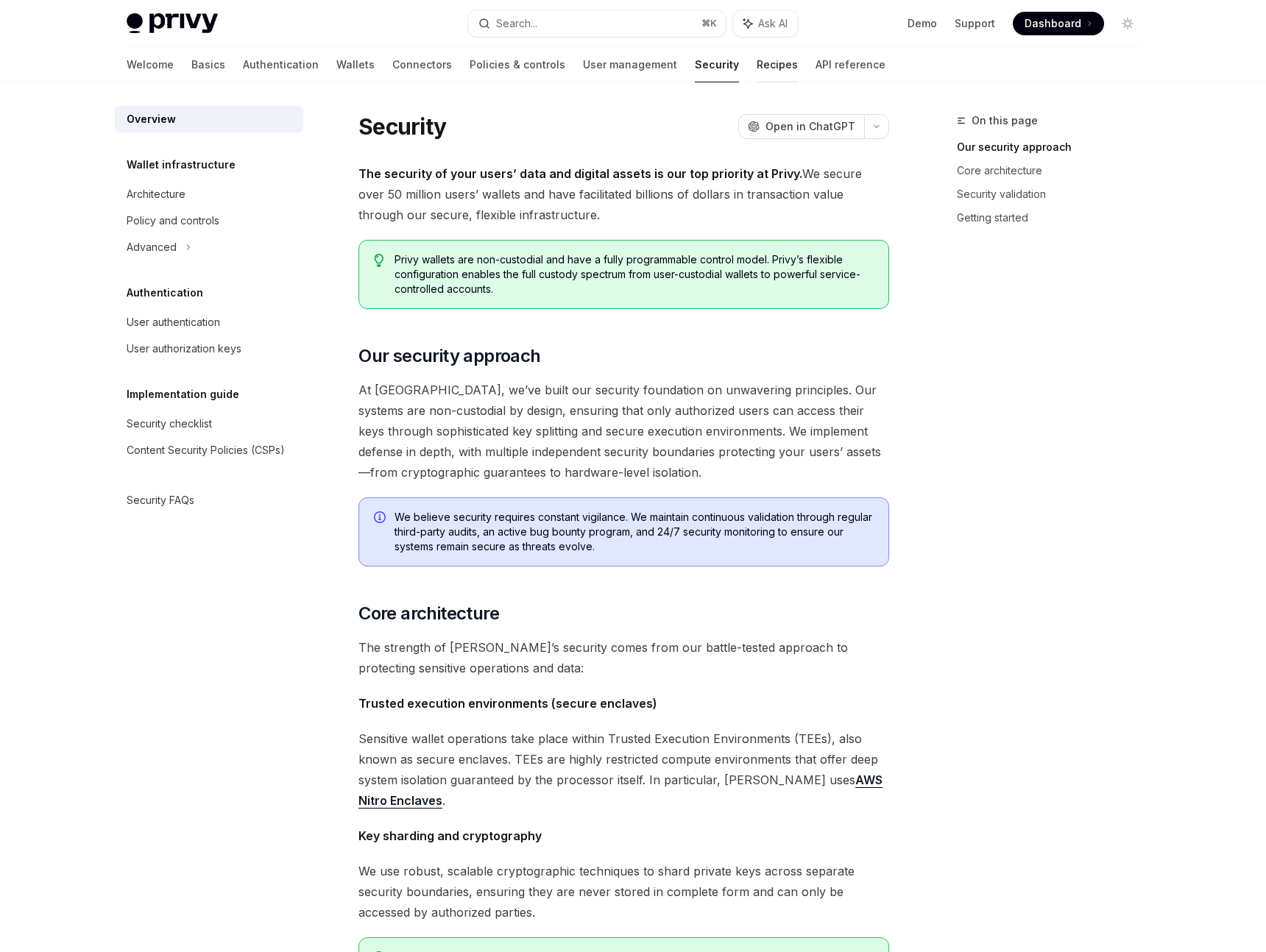
click at [757, 67] on link "Recipes" at bounding box center [777, 65] width 41 height 35
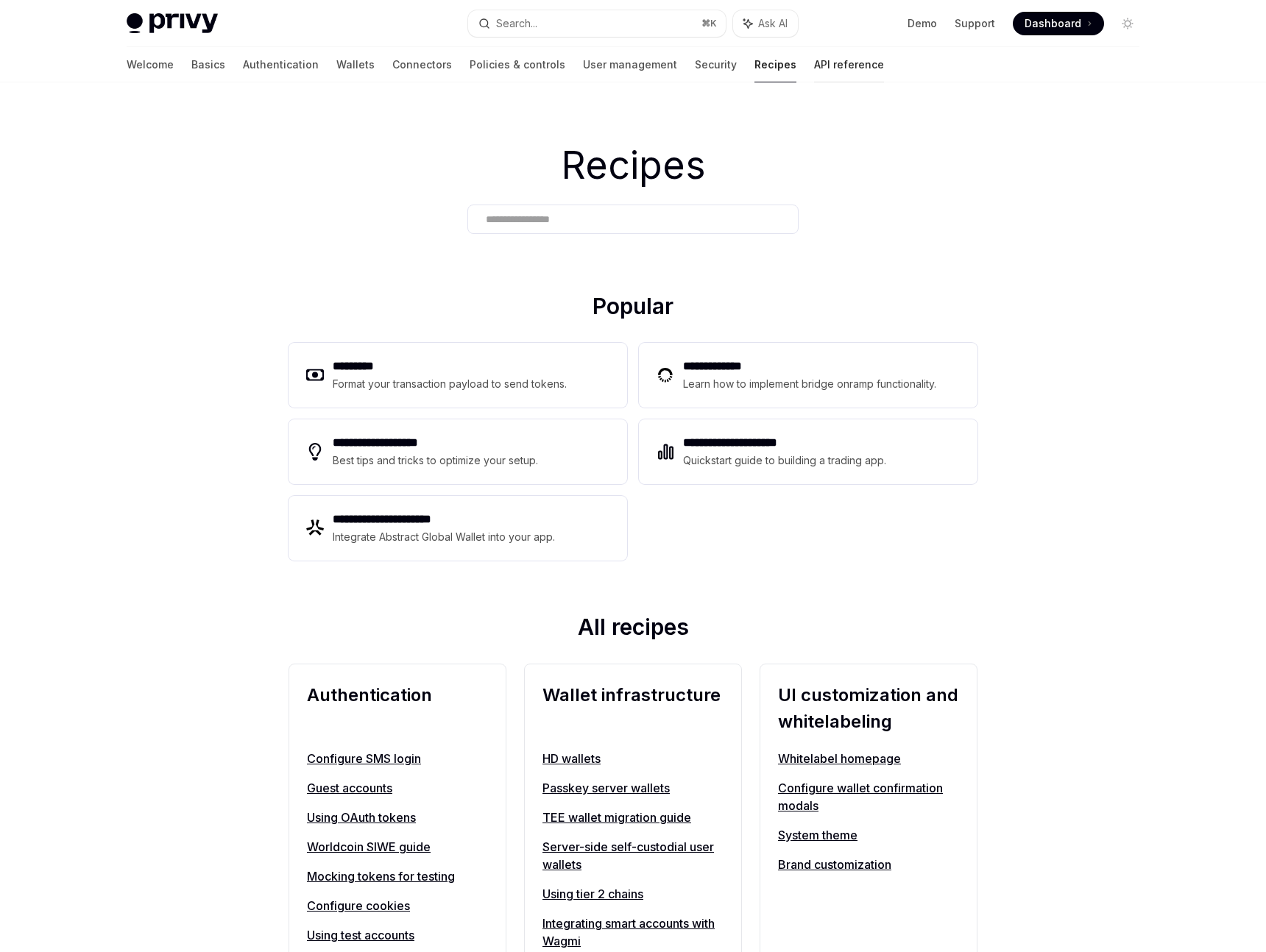
click at [814, 60] on link "API reference" at bounding box center [848, 65] width 70 height 35
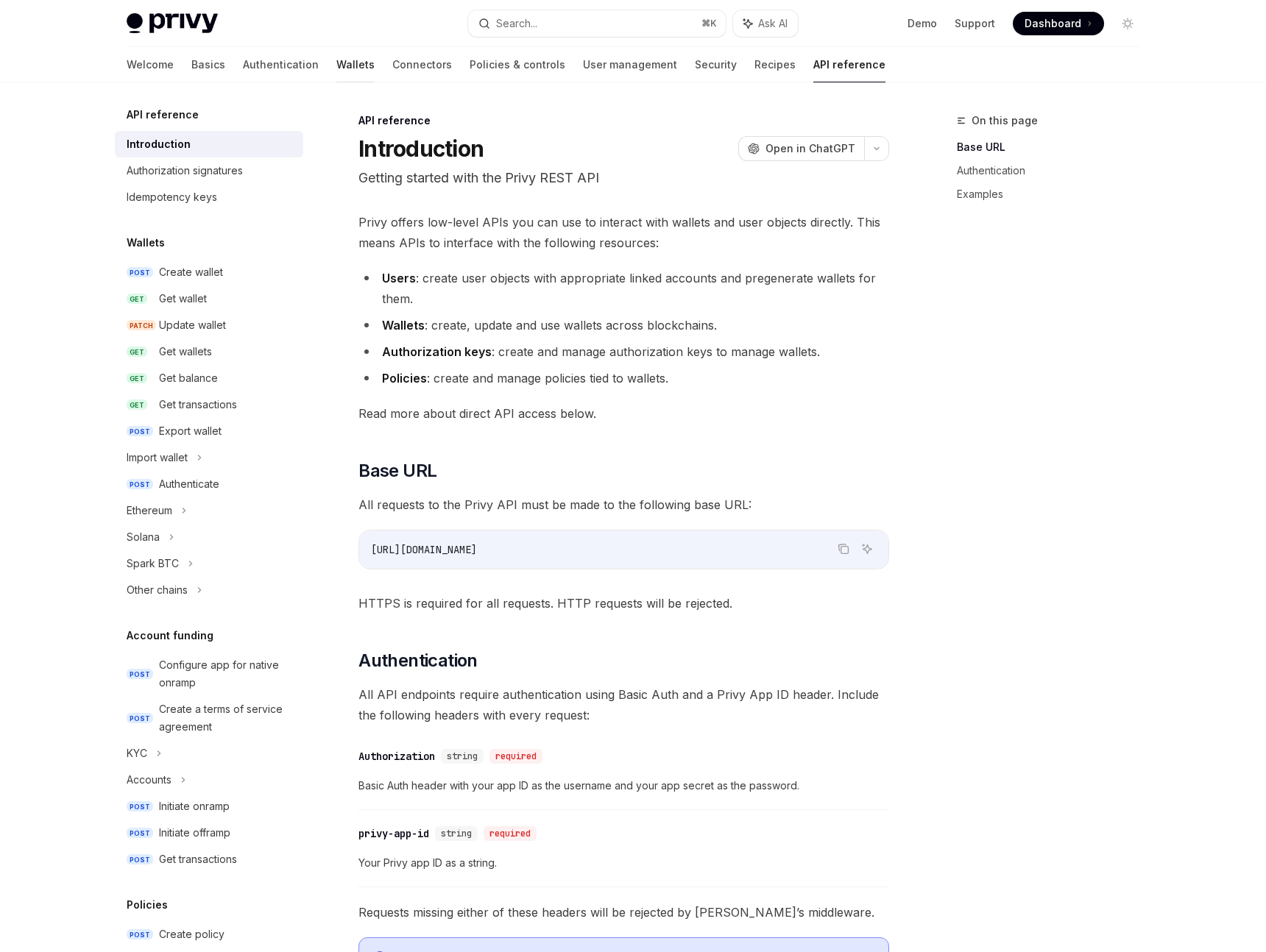
click at [336, 63] on link "Wallets" at bounding box center [355, 65] width 38 height 35
type textarea "*"
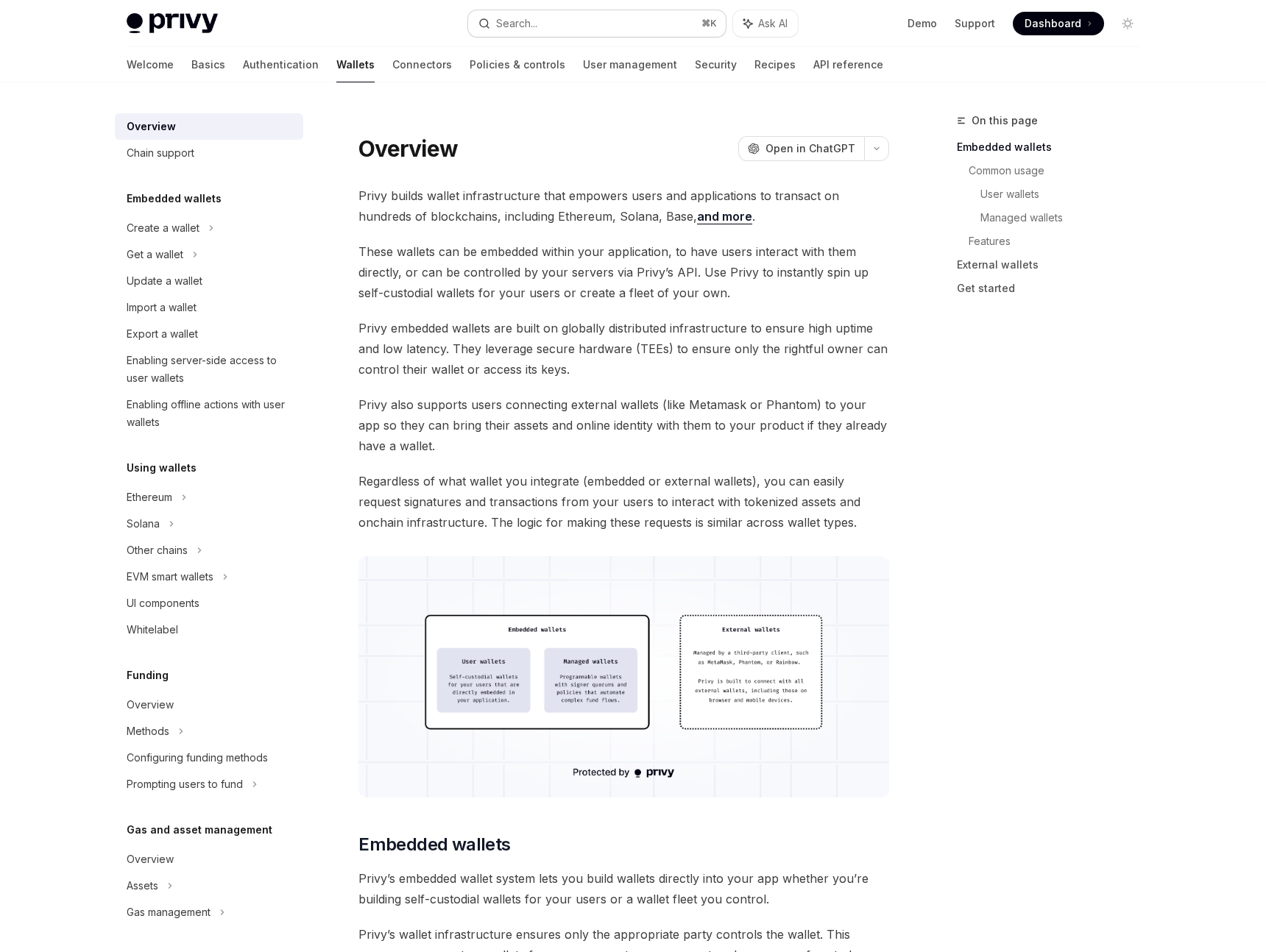
click at [514, 10] on button "Search... ⌘ K" at bounding box center [597, 23] width 258 height 27
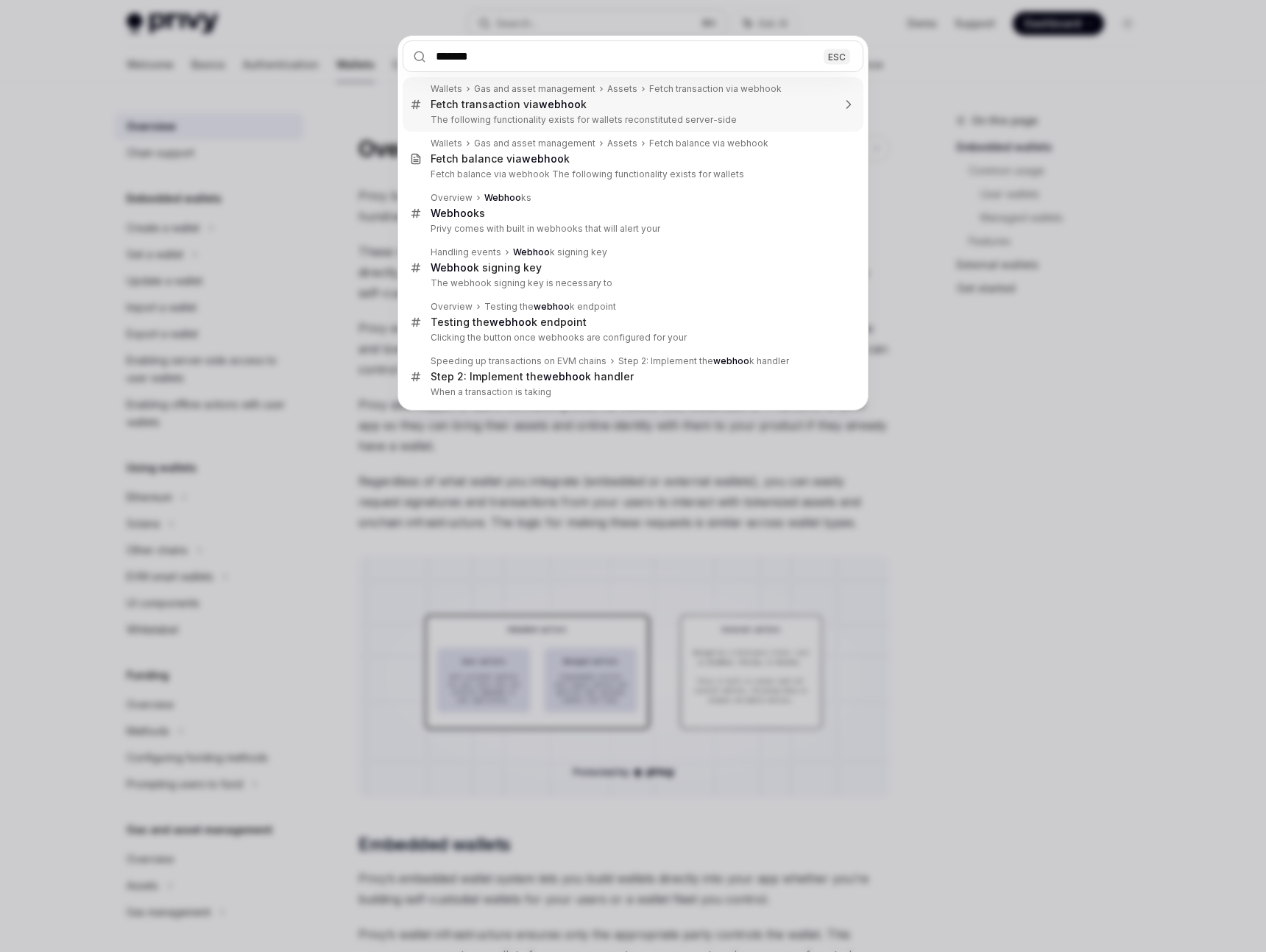
type input "********"
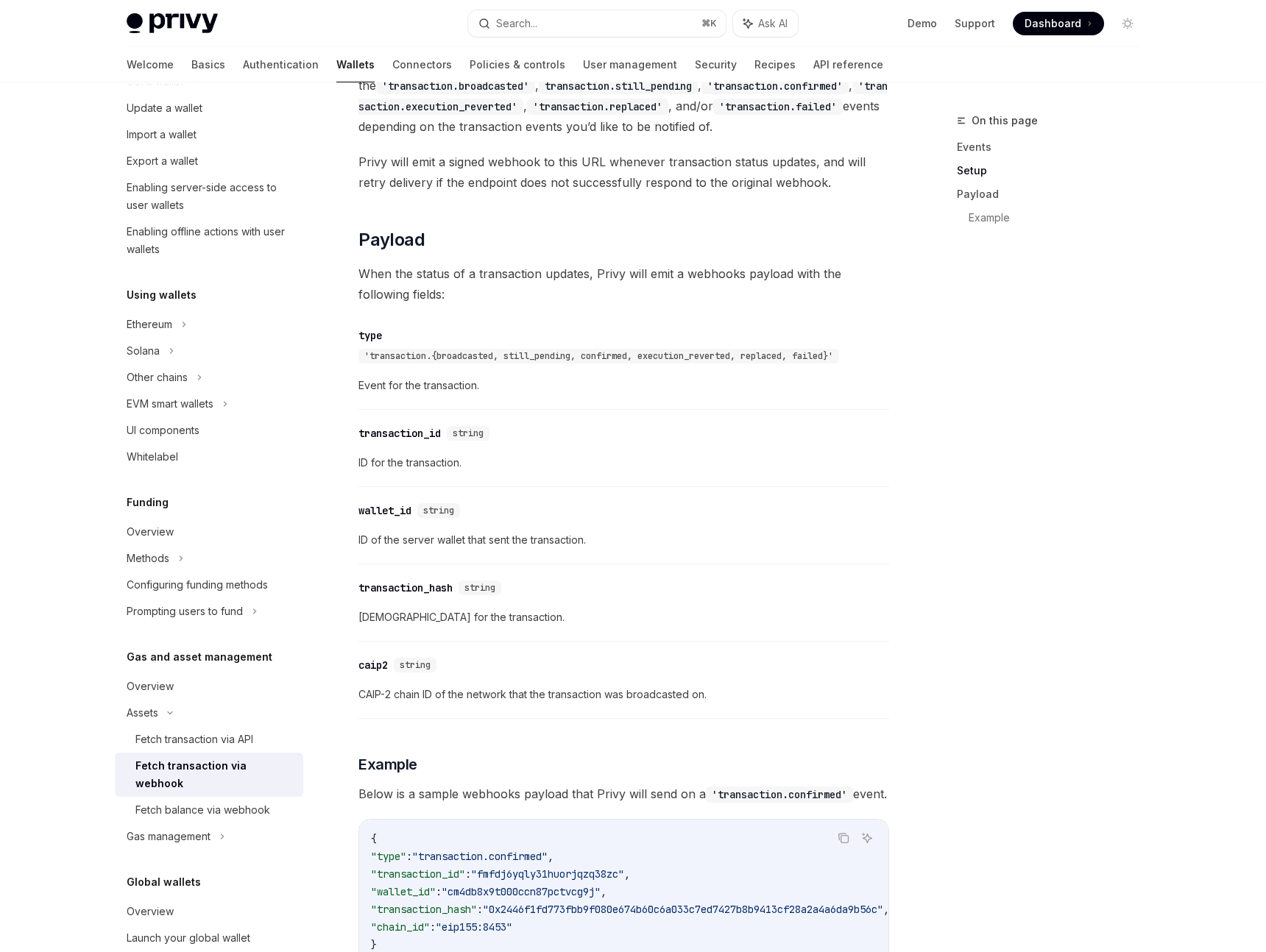
scroll to position [1259, 0]
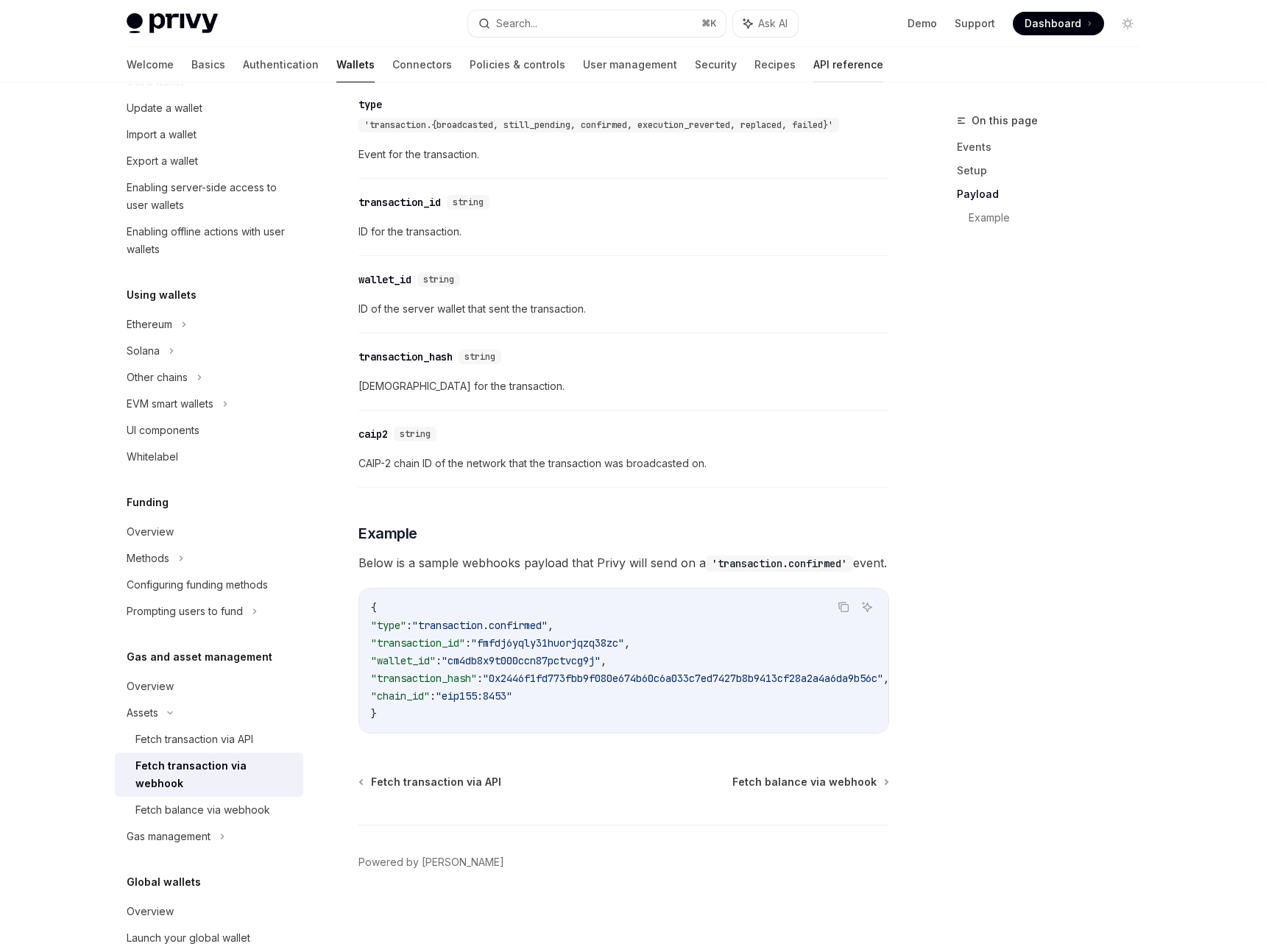
click at [813, 57] on link "API reference" at bounding box center [847, 65] width 70 height 35
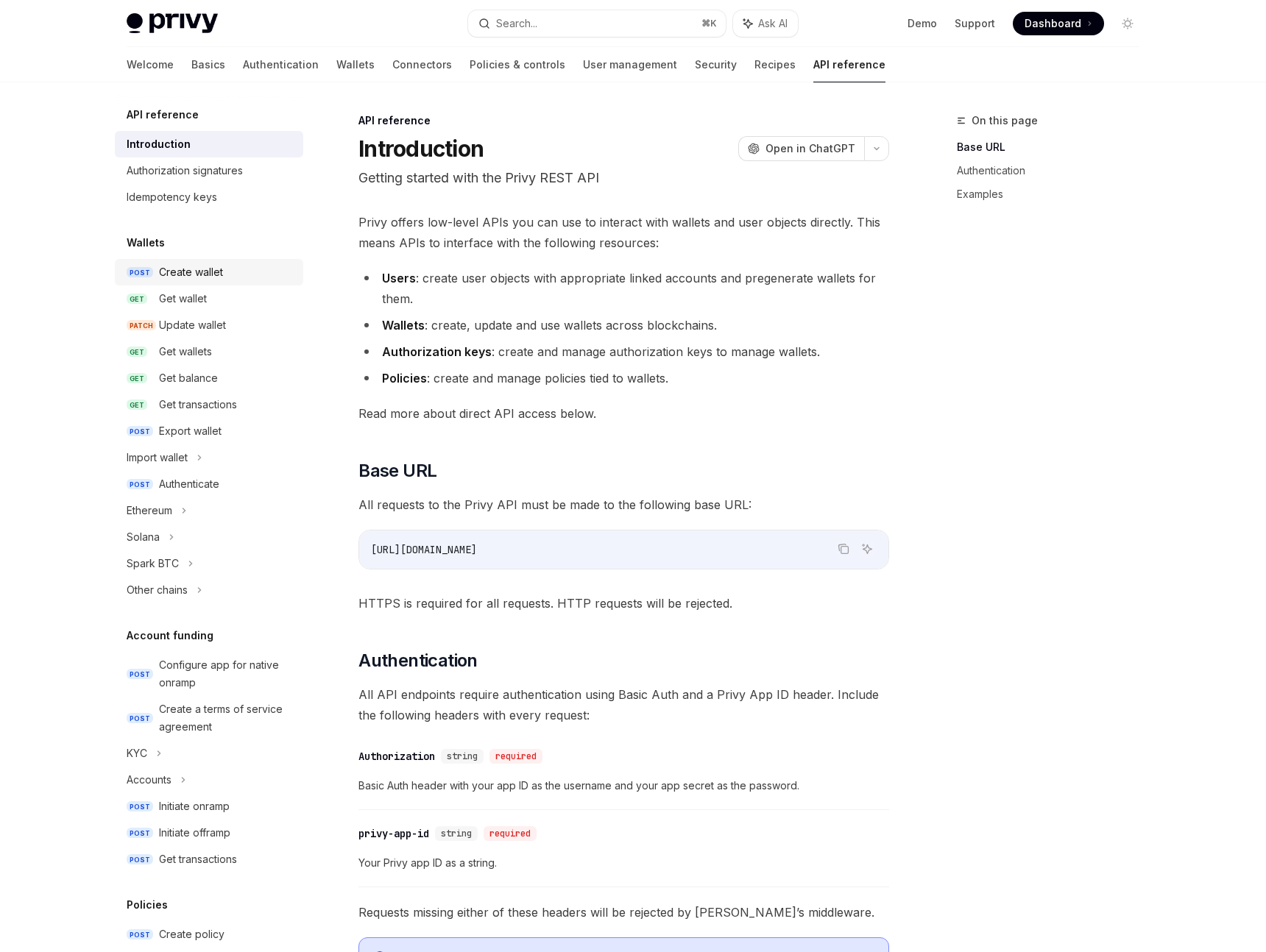
click at [188, 283] on link "POST Create wallet" at bounding box center [209, 272] width 189 height 27
type textarea "*"
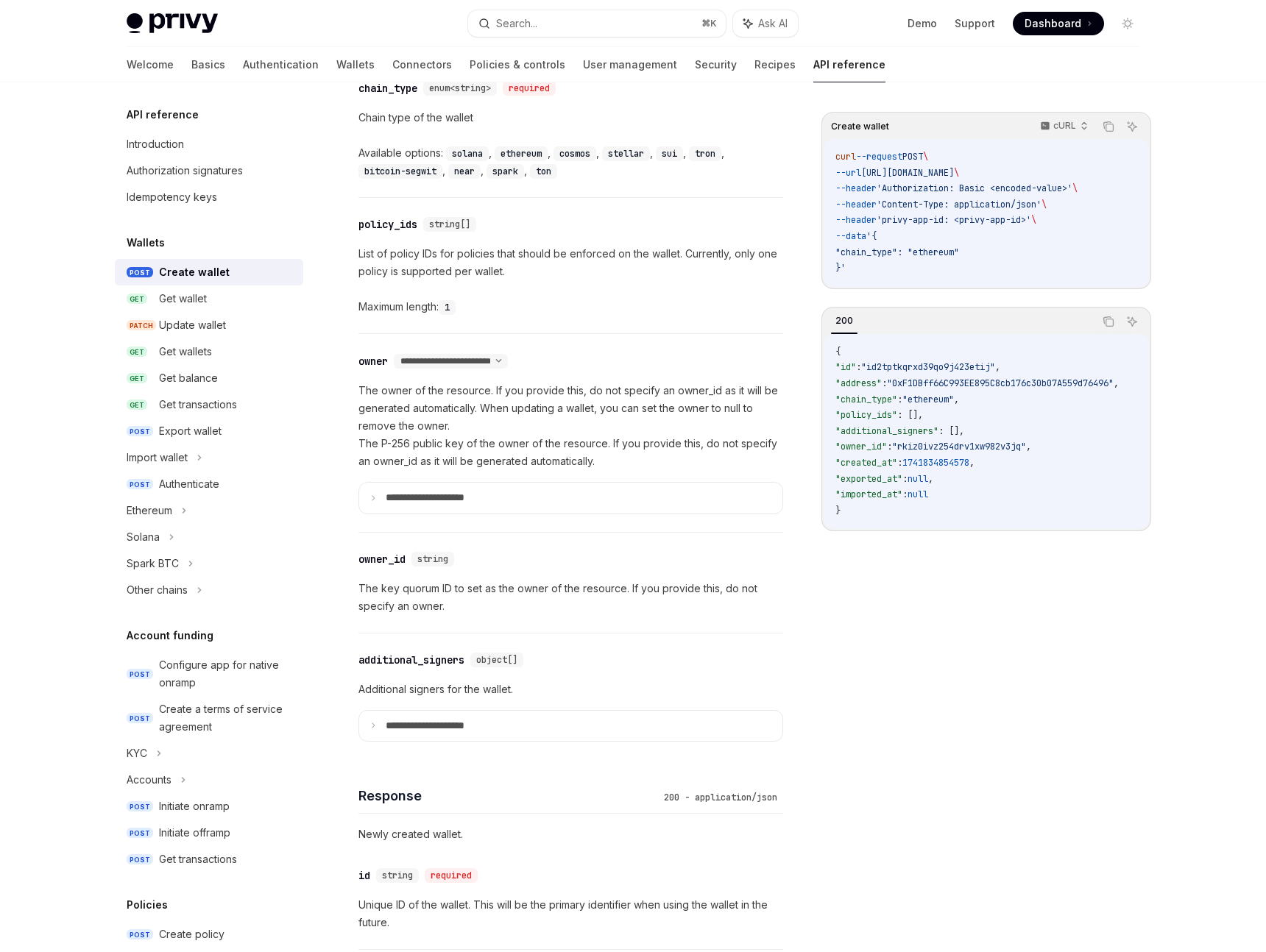
click at [444, 686] on p "Additional signers for the wallet." at bounding box center [571, 690] width 425 height 18
click at [438, 720] on p "**********" at bounding box center [436, 725] width 102 height 13
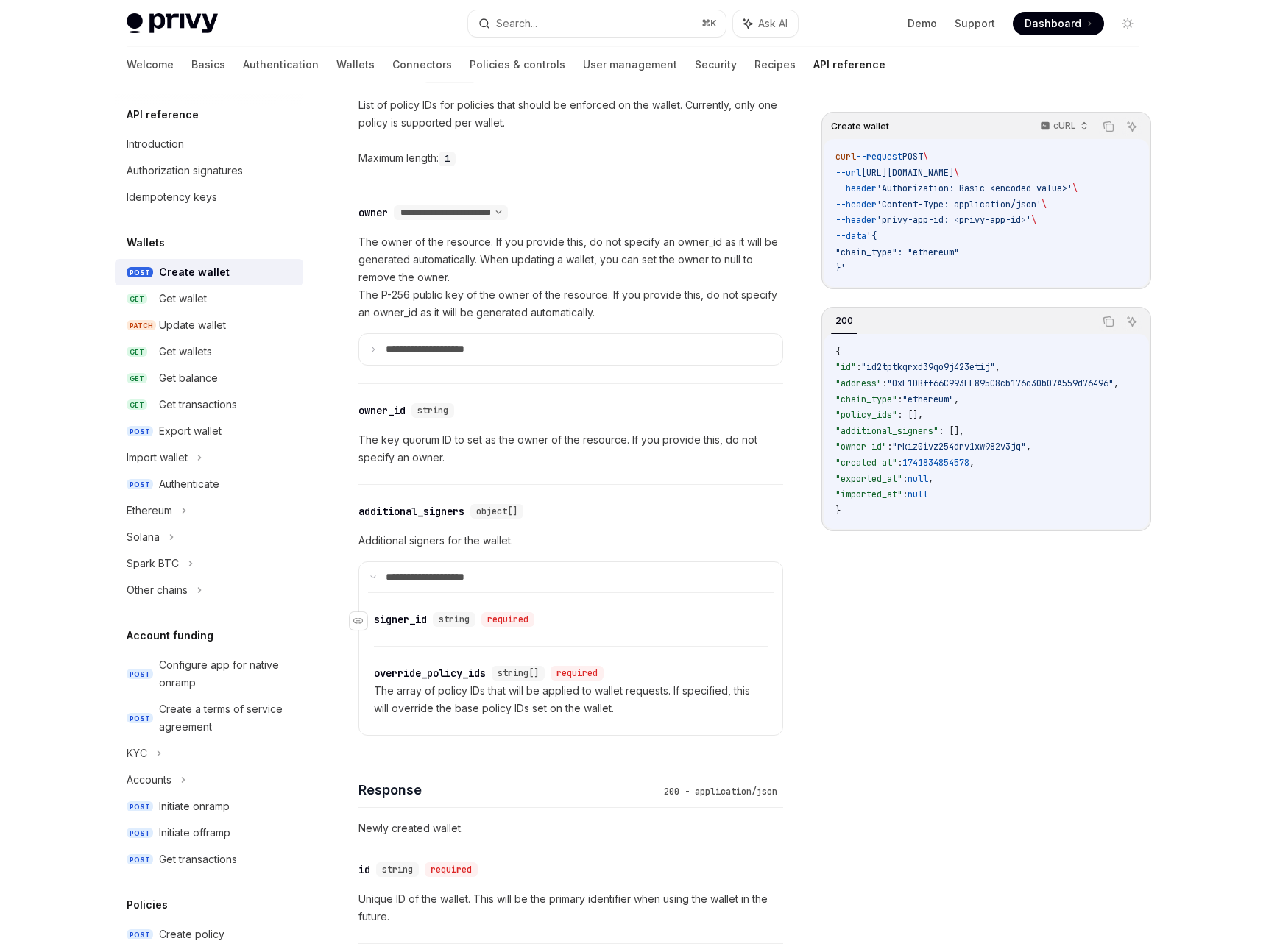
scroll to position [802, 0]
drag, startPoint x: 394, startPoint y: 618, endPoint x: 486, endPoint y: 686, distance: 114.4
click at [486, 418] on div "​ signer_id string required ​ override_policy_ids string[] required The array o…" at bounding box center [570, 391] width 406 height 54
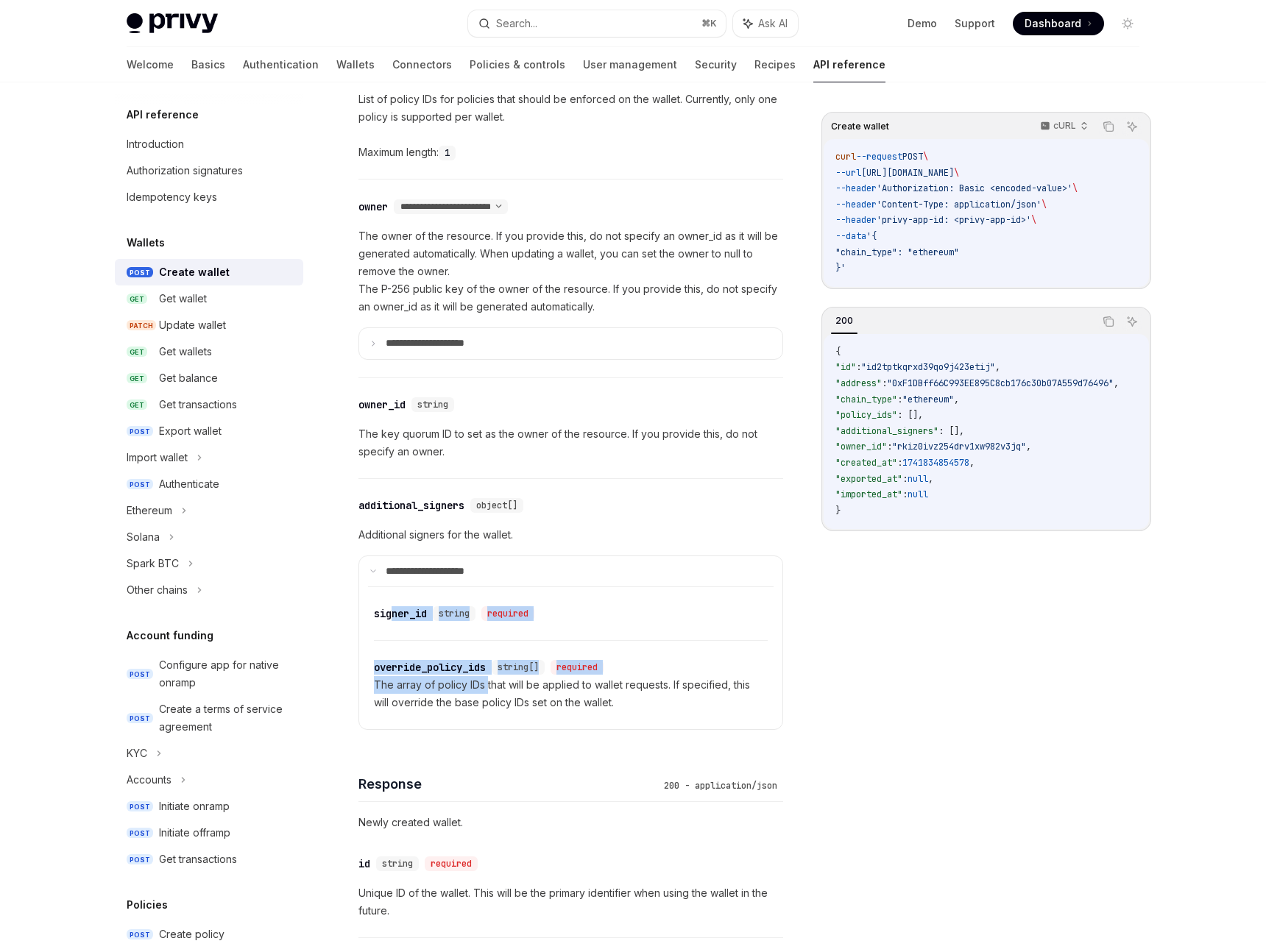
click at [486, 686] on p "The array of policy IDs that will be applied to wallet requests. If specified, …" at bounding box center [570, 694] width 394 height 35
drag, startPoint x: 1042, startPoint y: 171, endPoint x: 983, endPoint y: 174, distance: 59.1
click at [959, 174] on span "--url https://api.privy.io/v1/wallets \" at bounding box center [897, 173] width 124 height 12
copy span "/v1/wallets"
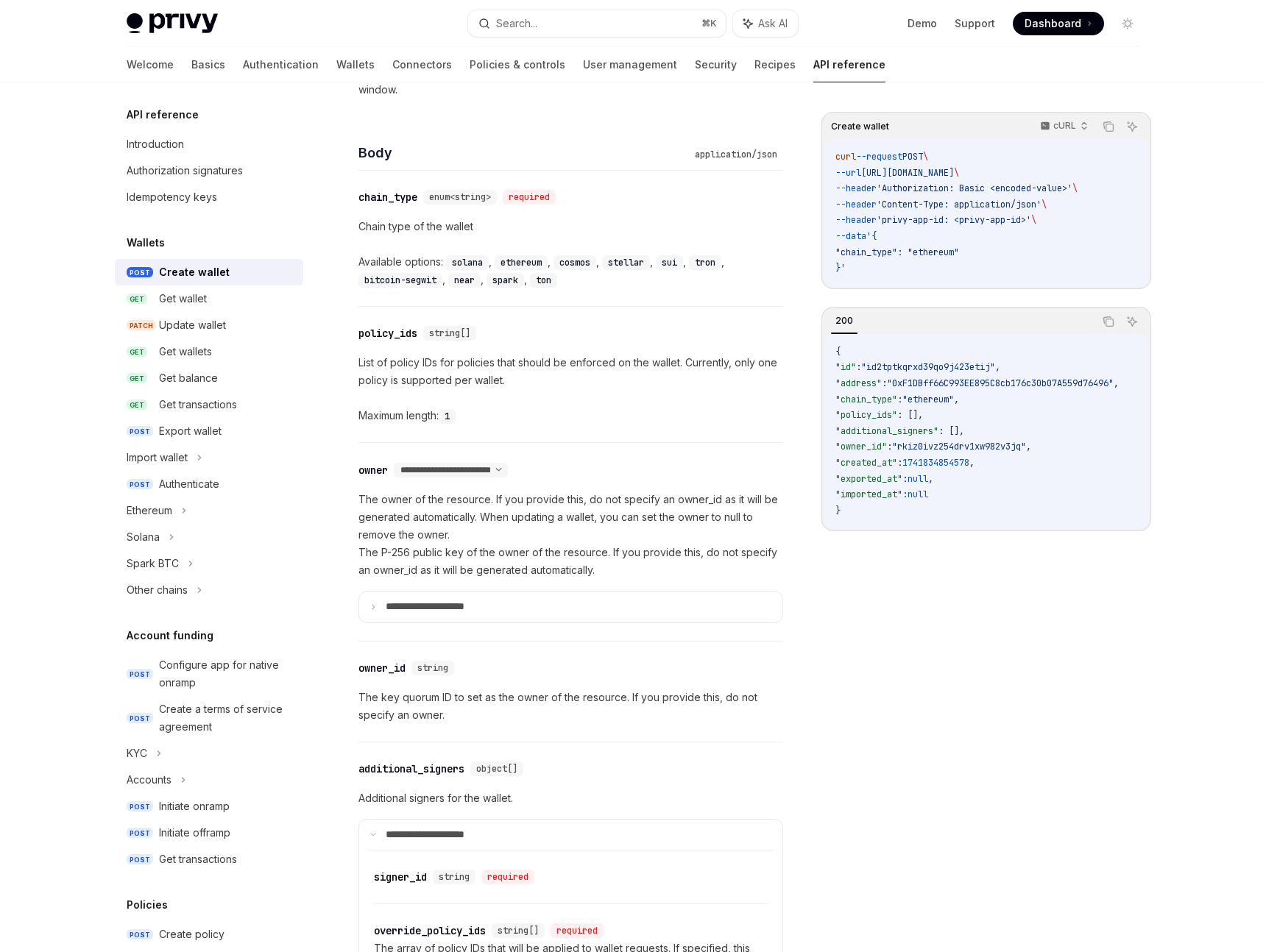
scroll to position [0, 0]
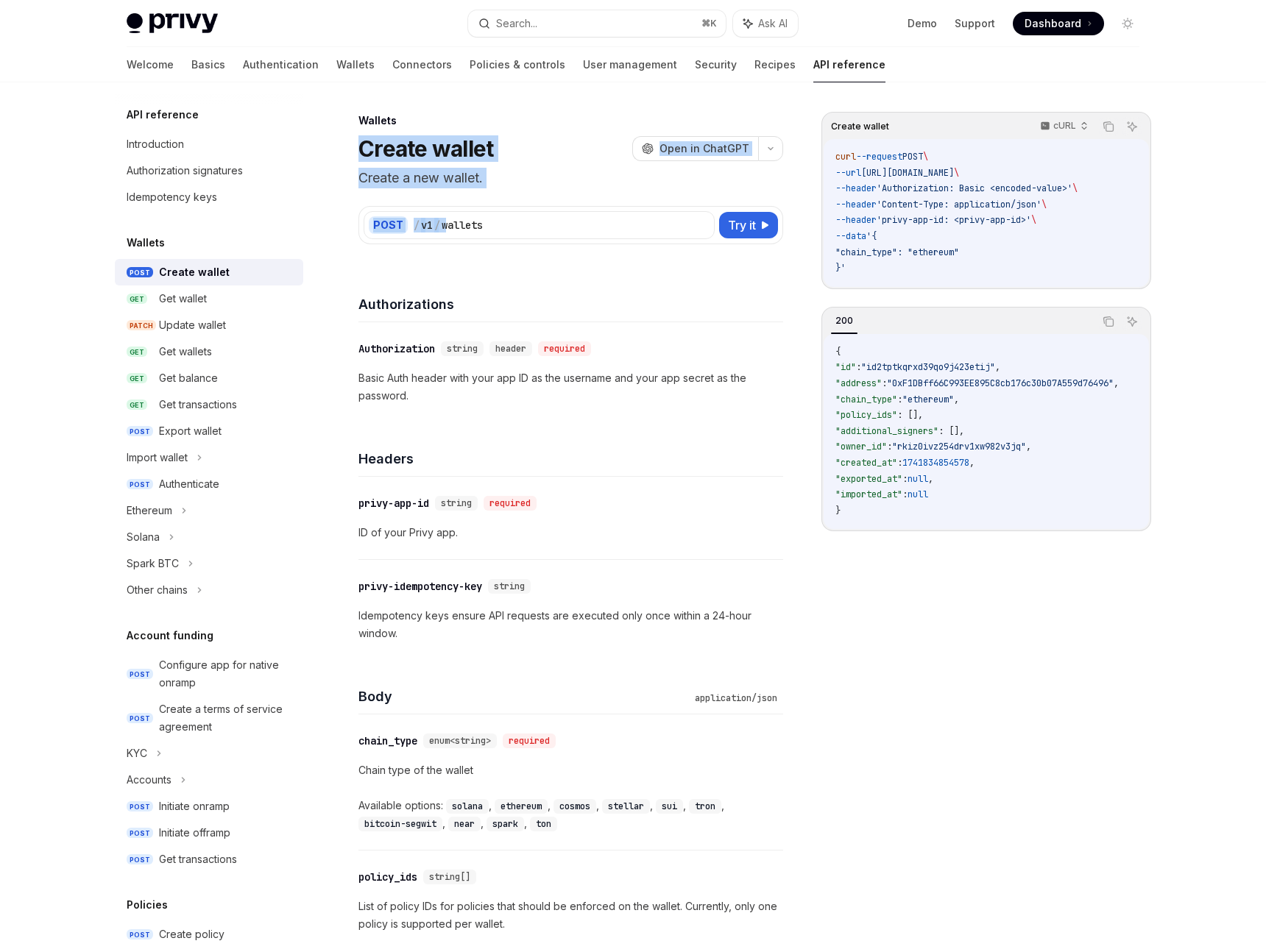
drag, startPoint x: 388, startPoint y: 129, endPoint x: 365, endPoint y: 137, distance: 24.4
click at [365, 137] on h1 "Create wallet" at bounding box center [426, 148] width 135 height 27
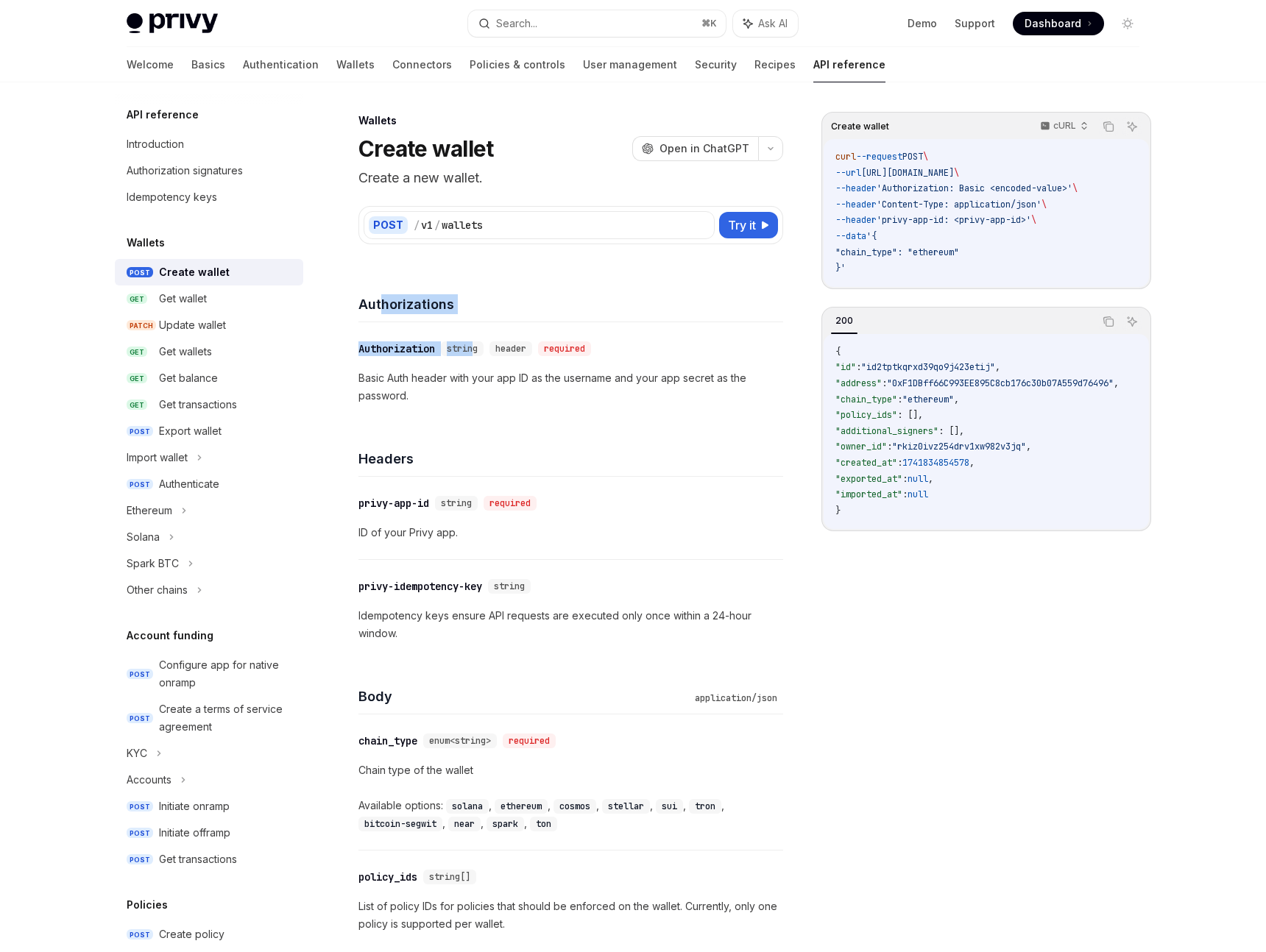
drag, startPoint x: 468, startPoint y: 353, endPoint x: 384, endPoint y: 304, distance: 97.2
click at [384, 304] on div "Authorizations ​ Authorization string header required Basic Auth header with yo…" at bounding box center [571, 345] width 425 height 154
click at [384, 304] on h4 "Authorizations" at bounding box center [571, 305] width 425 height 20
drag, startPoint x: 384, startPoint y: 304, endPoint x: 435, endPoint y: 367, distance: 81.1
click at [435, 367] on div "Authorizations ​ Authorization string header required Basic Auth header with yo…" at bounding box center [571, 345] width 425 height 154
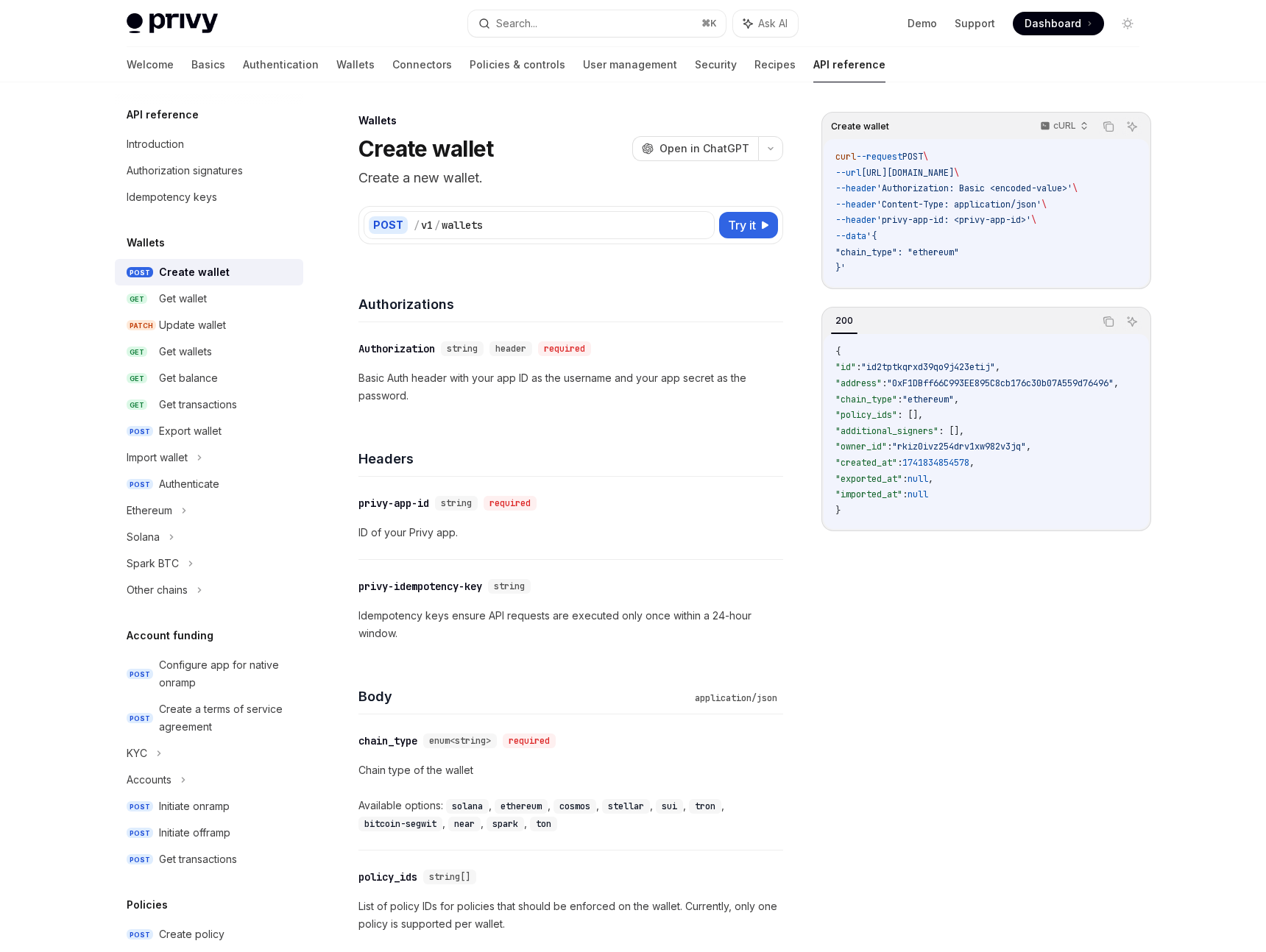
click at [461, 406] on div "​ Authorization string header required Basic Auth header with your app ID as th…" at bounding box center [571, 372] width 425 height 100
drag, startPoint x: 447, startPoint y: 397, endPoint x: 418, endPoint y: 376, distance: 35.8
click at [418, 376] on div "​ Authorization string header required Basic Auth header with your app ID as th…" at bounding box center [571, 372] width 425 height 100
click at [418, 376] on p "Basic Auth header with your app ID as the username and your app secret as the p…" at bounding box center [571, 387] width 425 height 35
drag, startPoint x: 418, startPoint y: 376, endPoint x: 435, endPoint y: 400, distance: 29.4
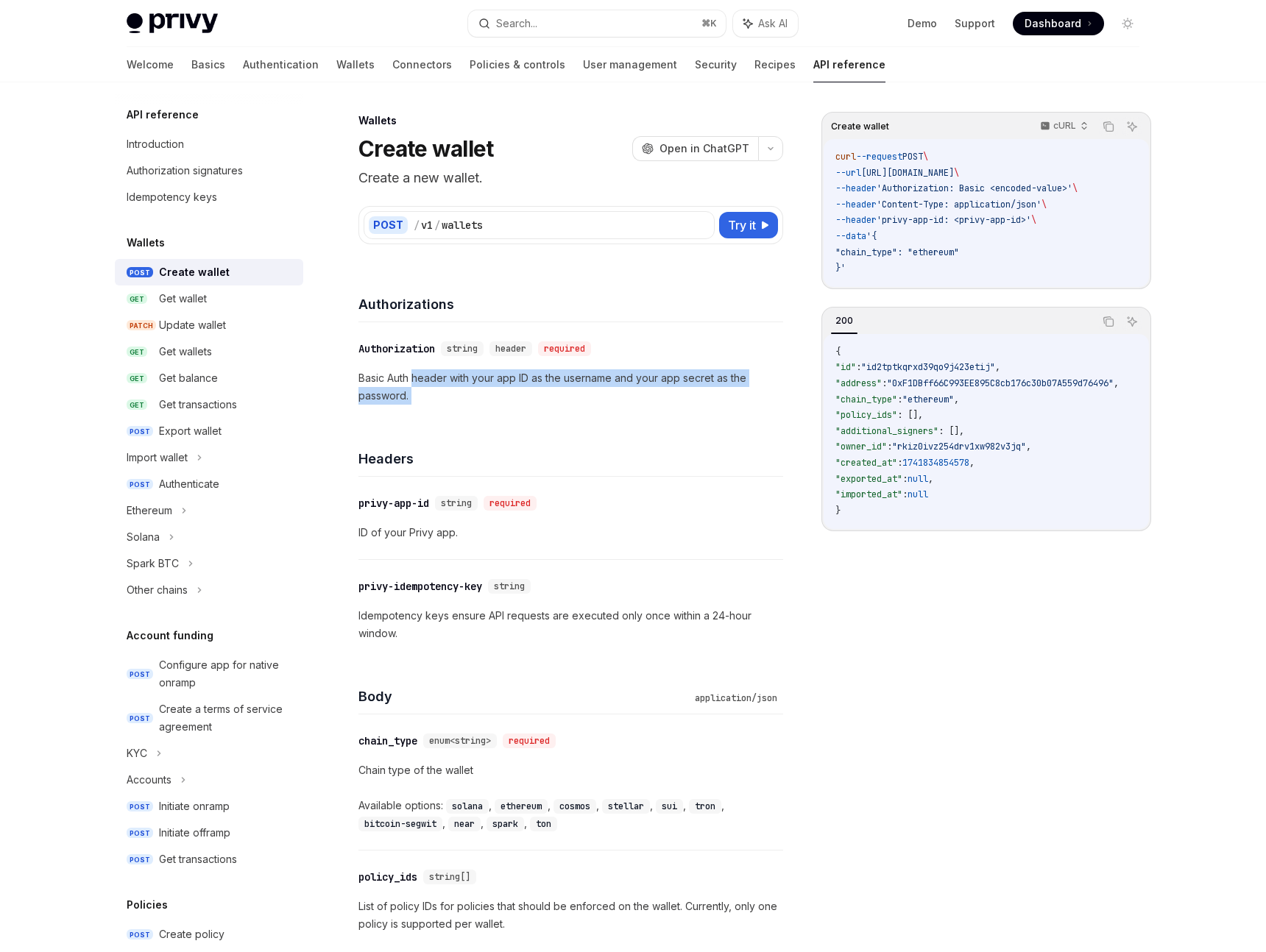
click at [435, 400] on p "Basic Auth header with your app ID as the username and your app secret as the p…" at bounding box center [571, 387] width 425 height 35
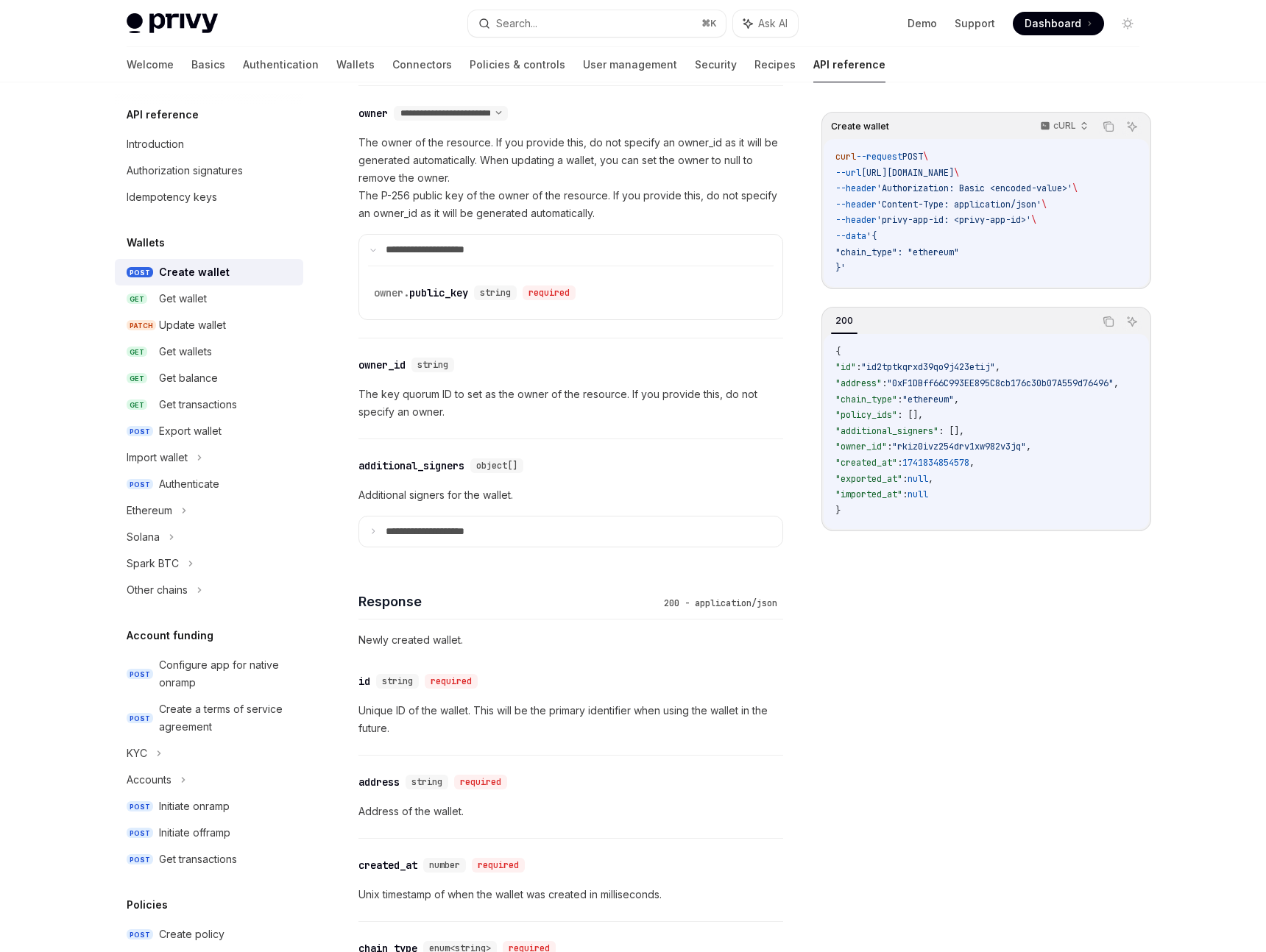
scroll to position [907, 0]
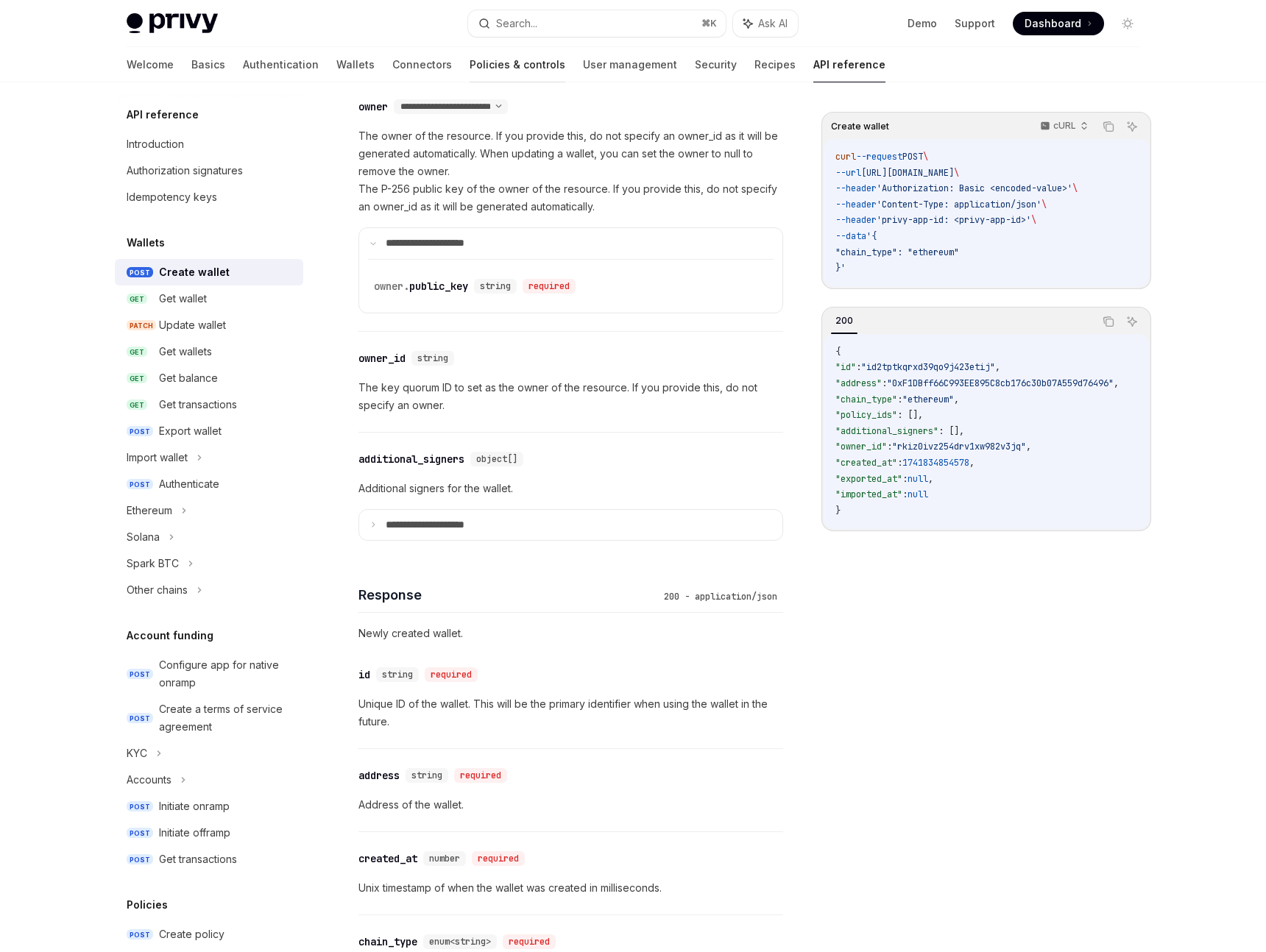
click at [470, 58] on link "Policies & controls" at bounding box center [517, 65] width 95 height 35
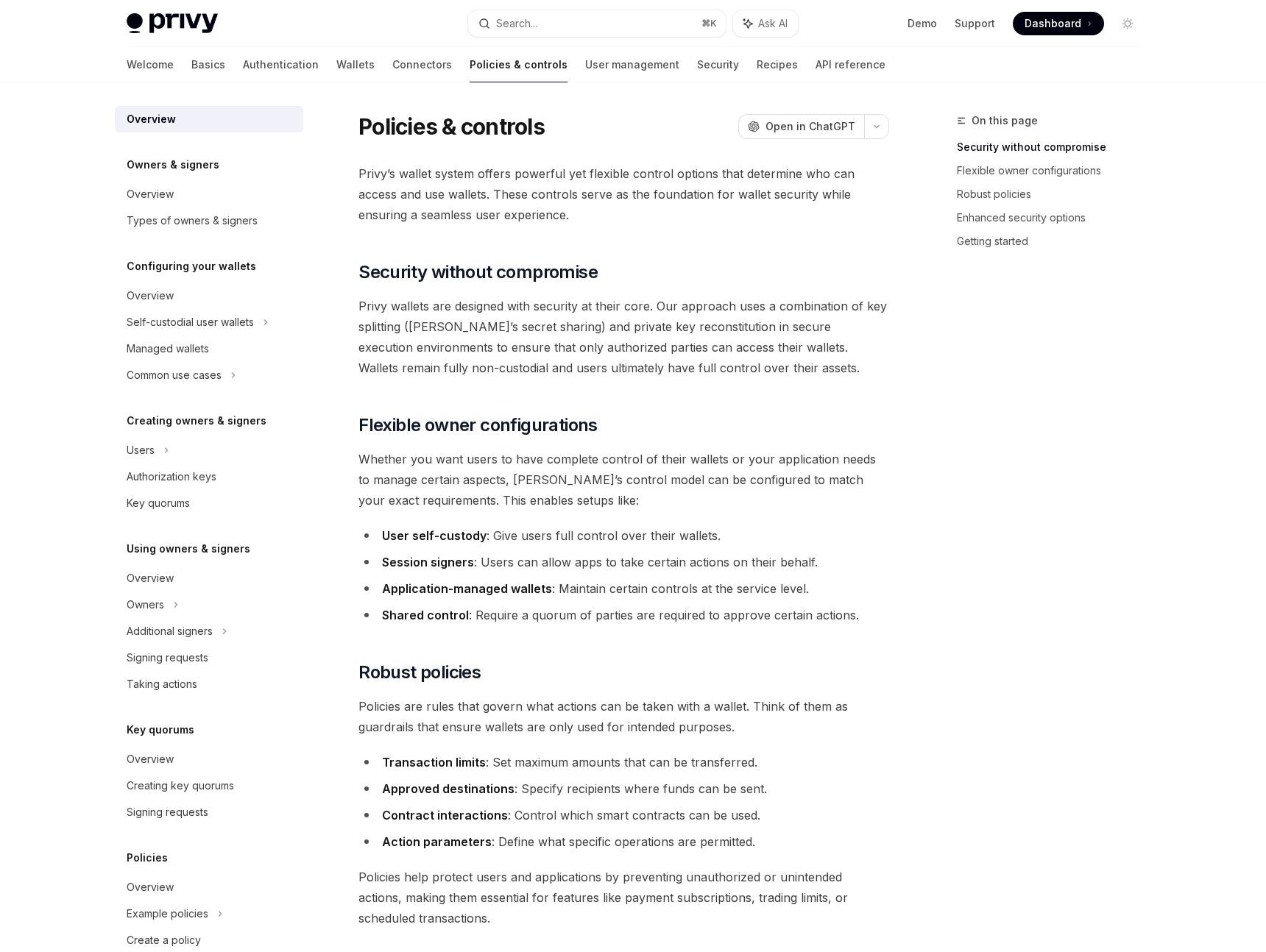
scroll to position [84, 0]
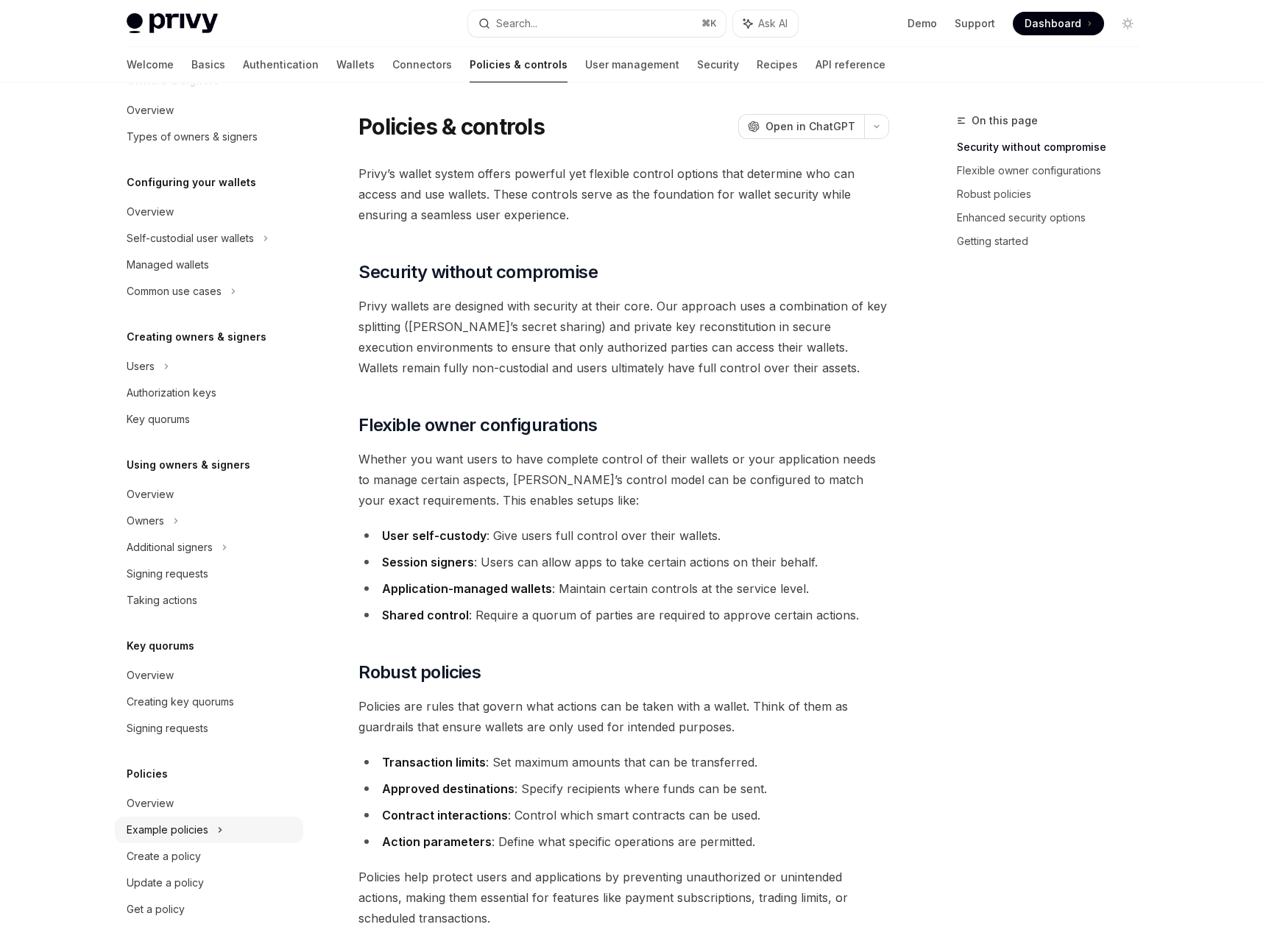
click at [144, 252] on div "Example policies" at bounding box center [209, 238] width 189 height 27
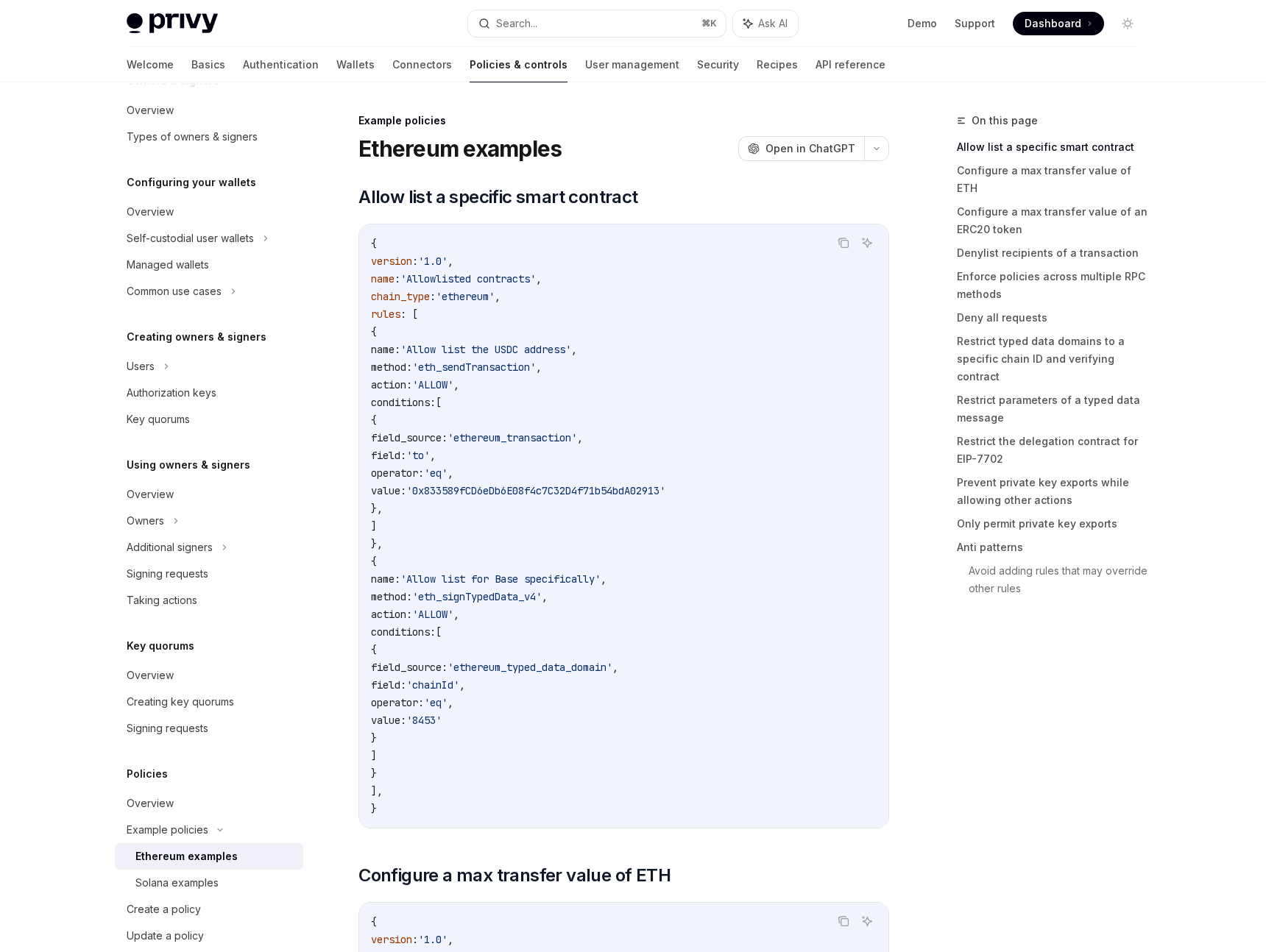
click at [161, 848] on div "Ethereum examples" at bounding box center [187, 857] width 102 height 18
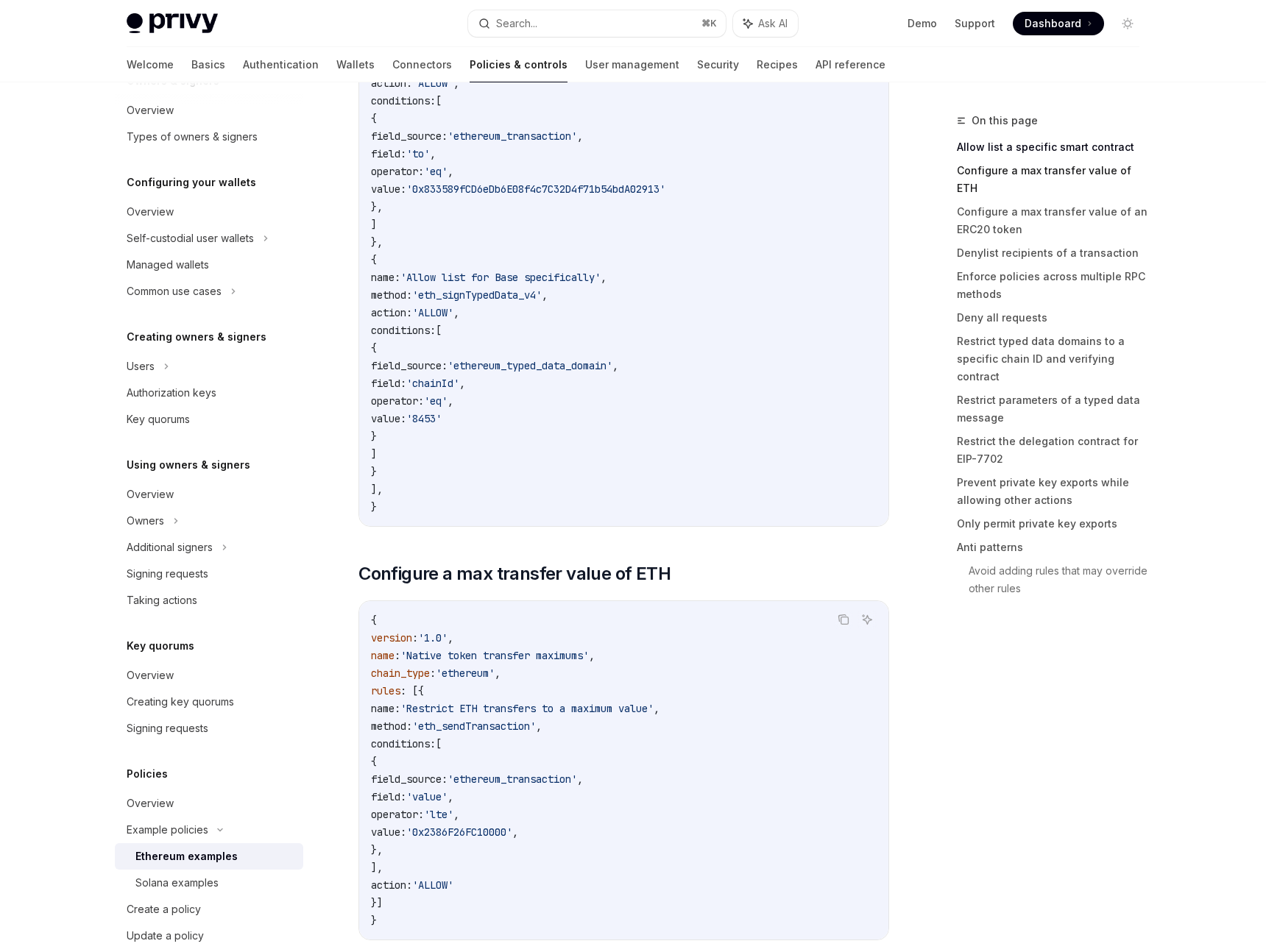
scroll to position [303, 0]
click at [1017, 471] on link "Prevent private key exports while allowing other actions" at bounding box center [1054, 491] width 195 height 41
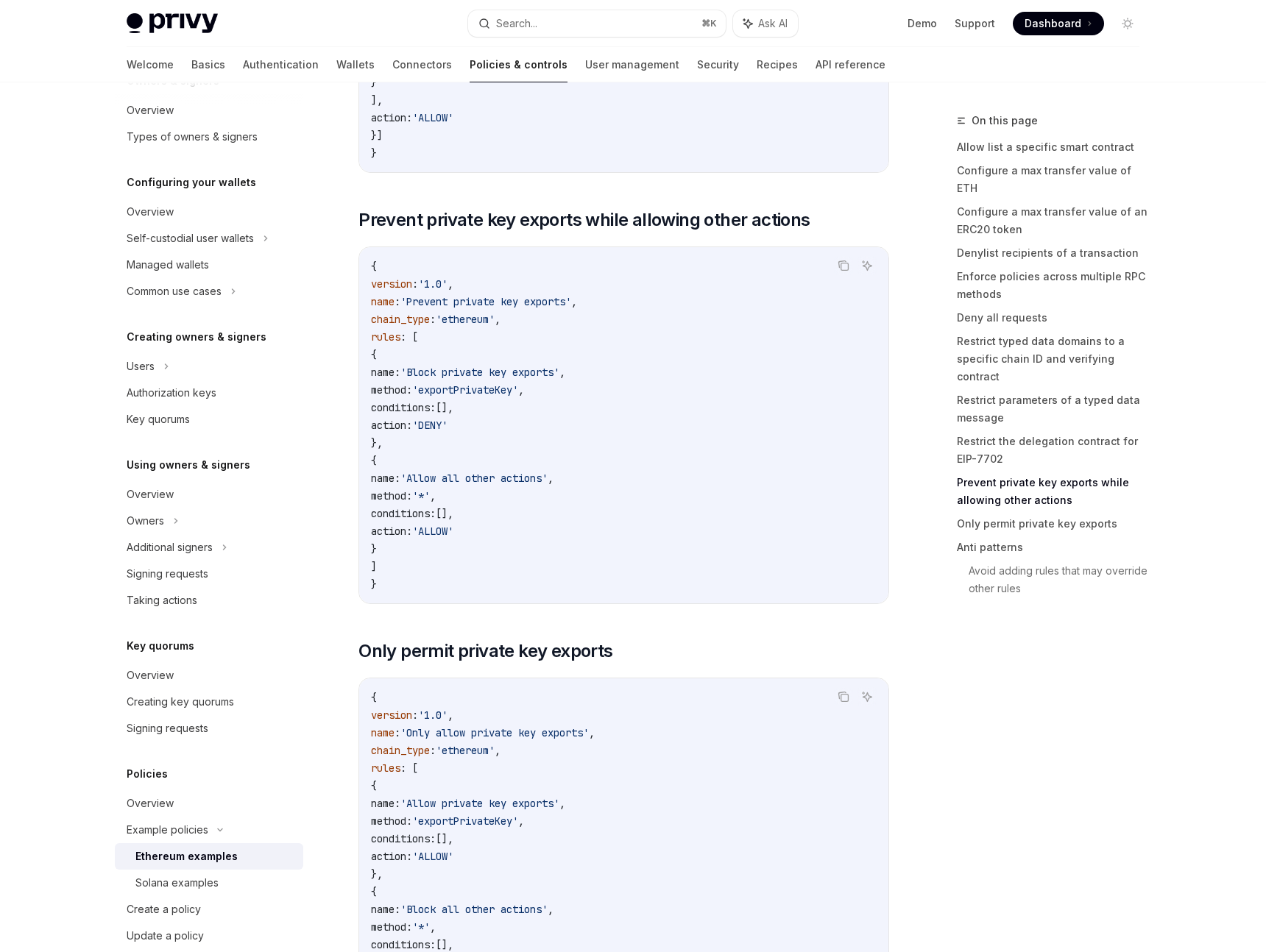
scroll to position [5807, 0]
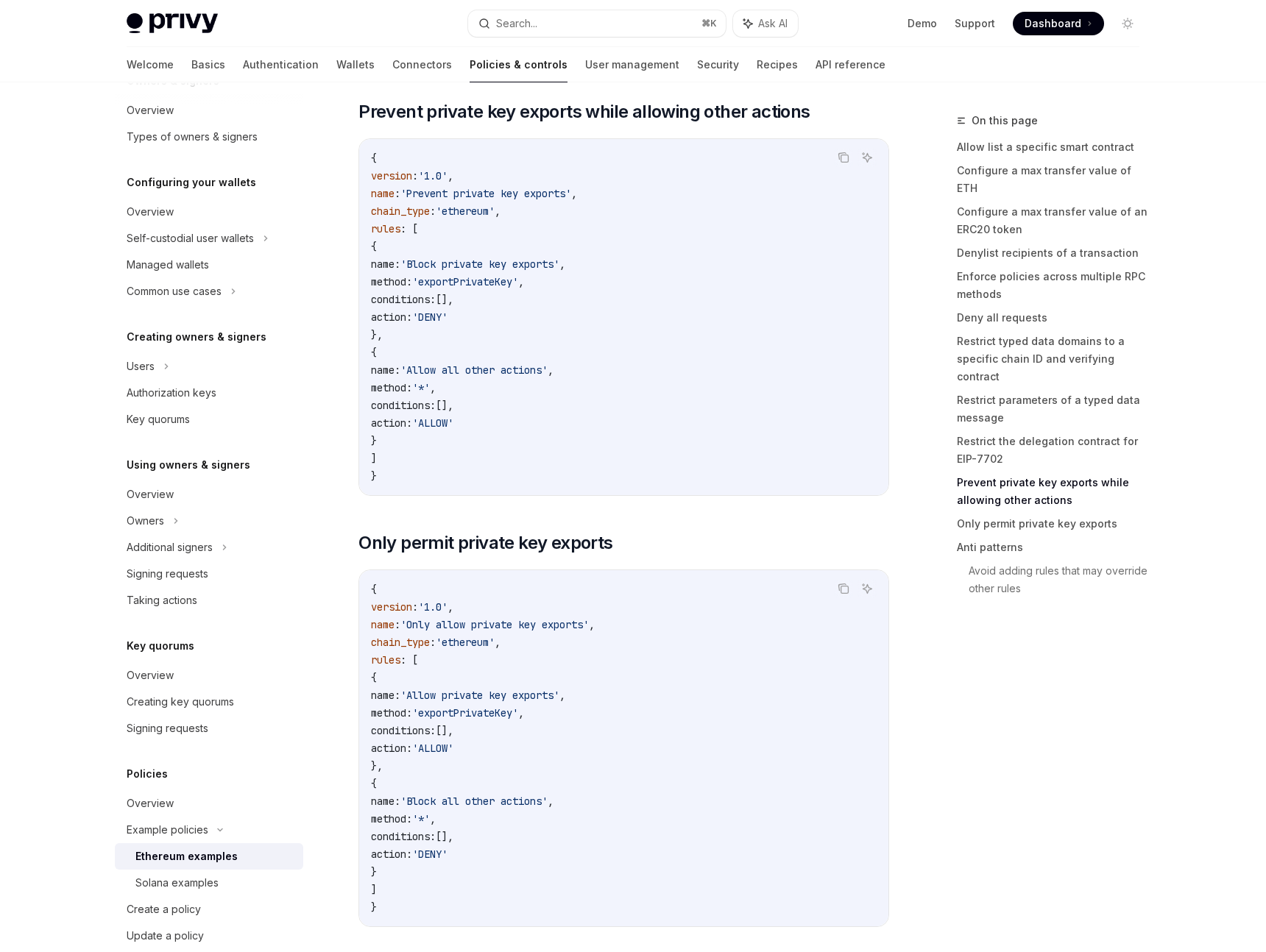
click at [494, 215] on span "'ethereum'" at bounding box center [465, 210] width 59 height 13
drag, startPoint x: 498, startPoint y: 268, endPoint x: 570, endPoint y: 351, distance: 109.9
click at [570, 351] on code "{ version : '1.0' , name : 'Prevent private key exports' , chain_type : 'ethere…" at bounding box center [623, 316] width 505 height 335
click at [567, 351] on code "{ version : '1.0' , name : 'Prevent private key exports' , chain_type : 'ethere…" at bounding box center [623, 316] width 505 height 335
drag, startPoint x: 409, startPoint y: 366, endPoint x: 472, endPoint y: 464, distance: 116.5
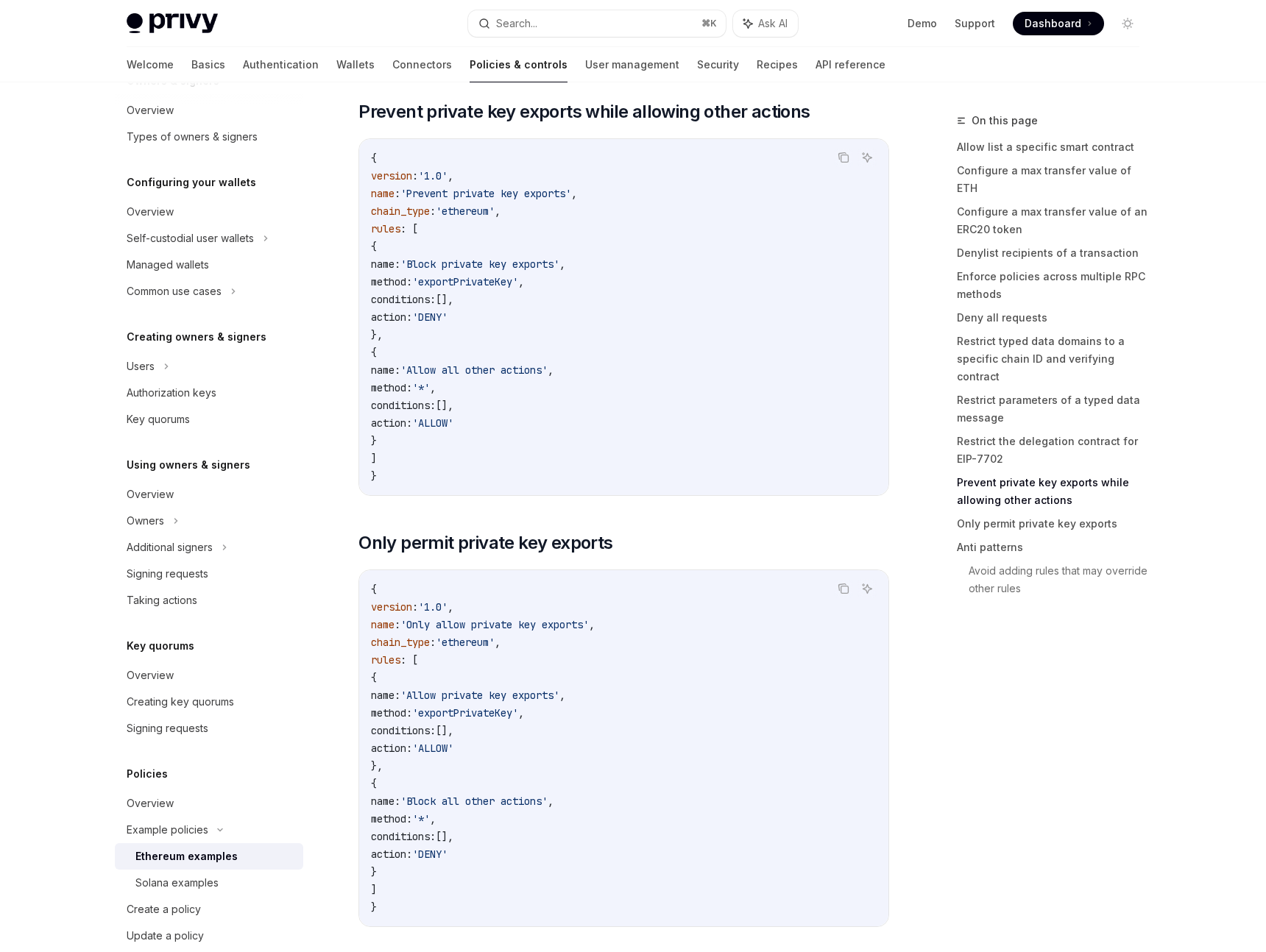
click at [472, 464] on code "{ version : '1.0' , name : 'Prevent private key exports' , chain_type : 'ethere…" at bounding box center [623, 316] width 505 height 335
drag, startPoint x: 494, startPoint y: 460, endPoint x: 362, endPoint y: 364, distance: 163.2
click at [362, 364] on div "{ version : '1.0' , name : 'Prevent private key exports' , chain_type : 'ethere…" at bounding box center [623, 317] width 529 height 356
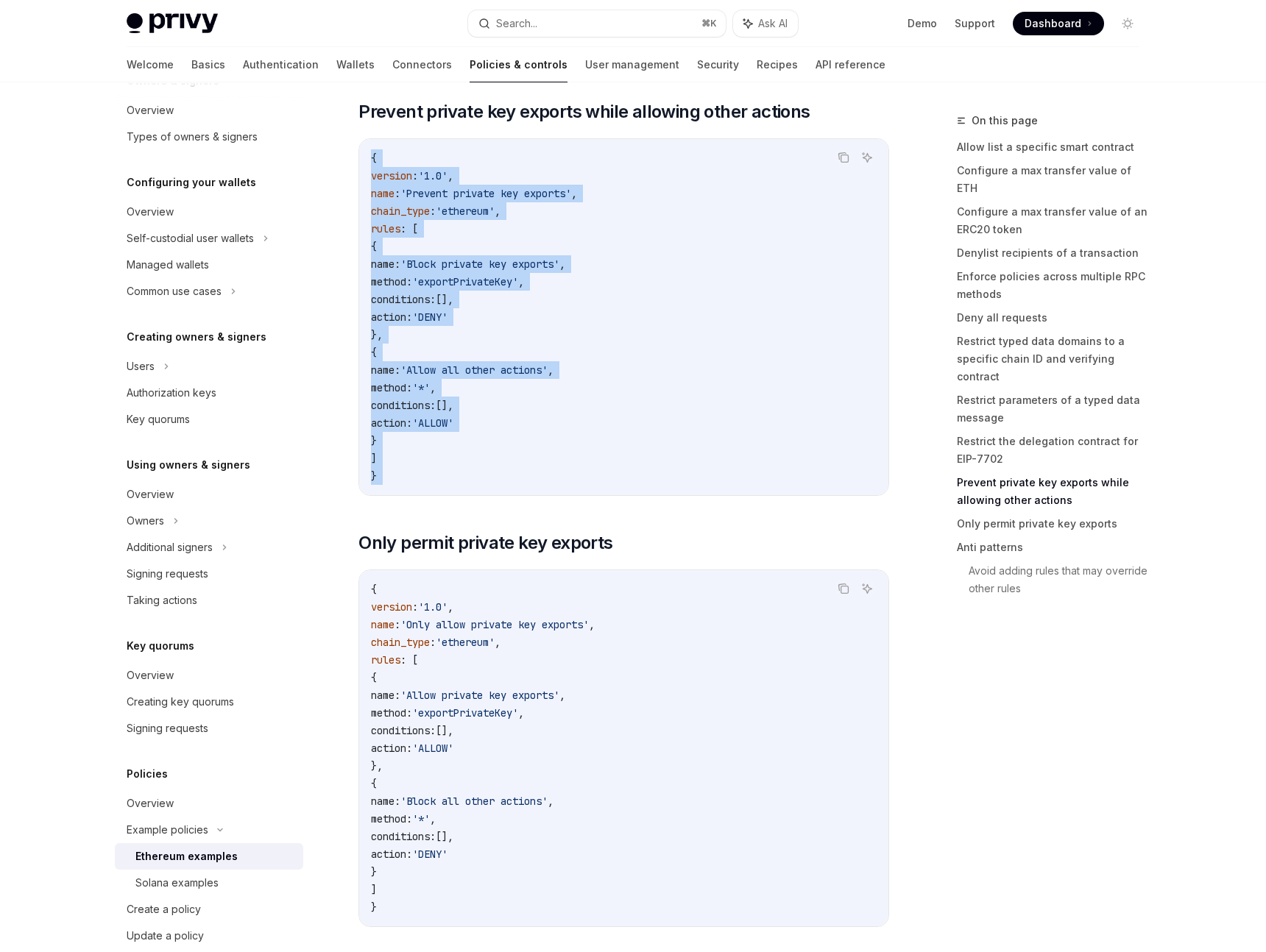
drag, startPoint x: 543, startPoint y: 514, endPoint x: 338, endPoint y: 165, distance: 404.8
drag, startPoint x: 341, startPoint y: 167, endPoint x: 447, endPoint y: 488, distance: 338.0
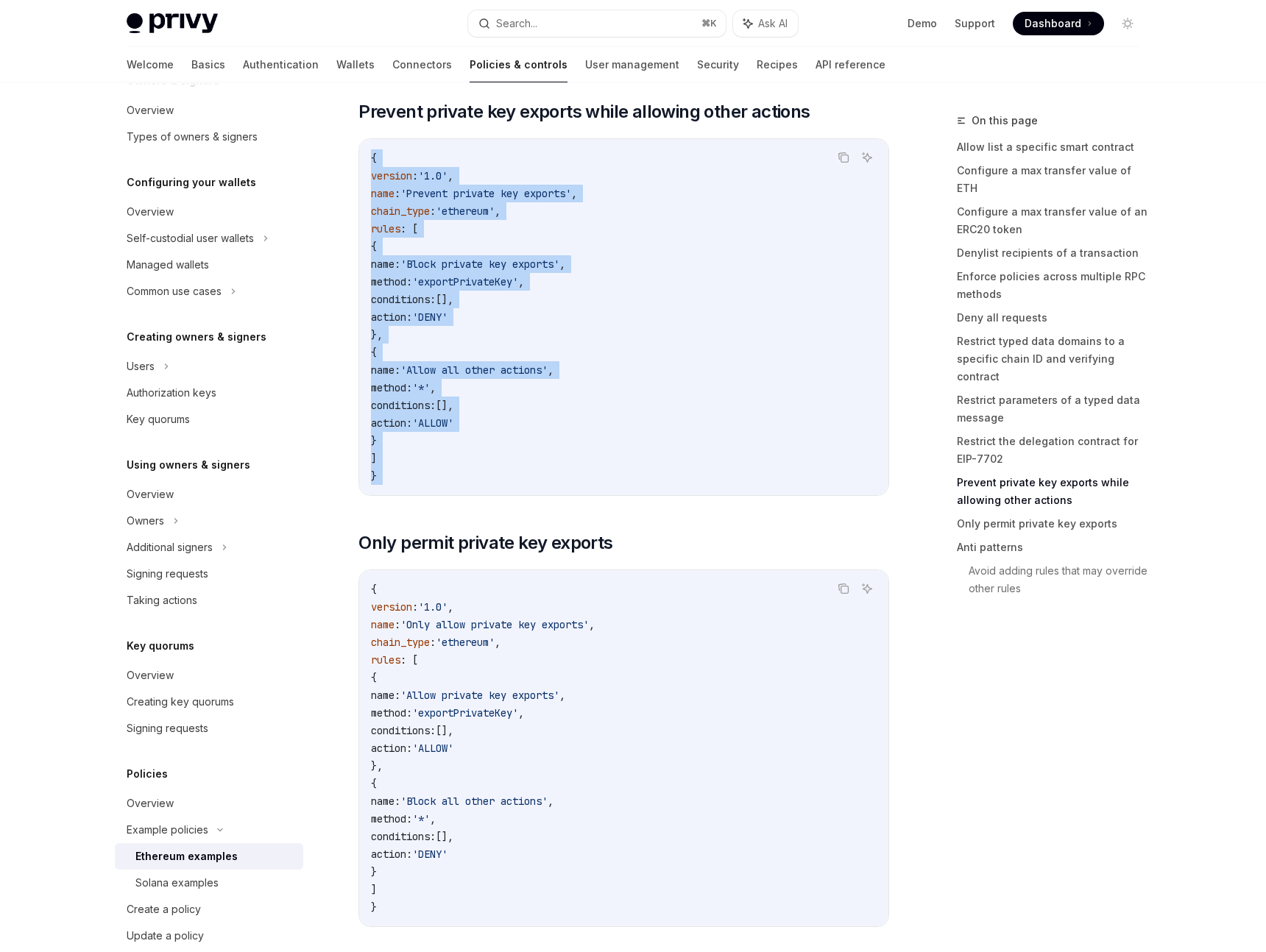
click at [447, 484] on code "{ version : '1.0' , name : 'Prevent private key exports' , chain_type : 'ethere…" at bounding box center [623, 316] width 505 height 335
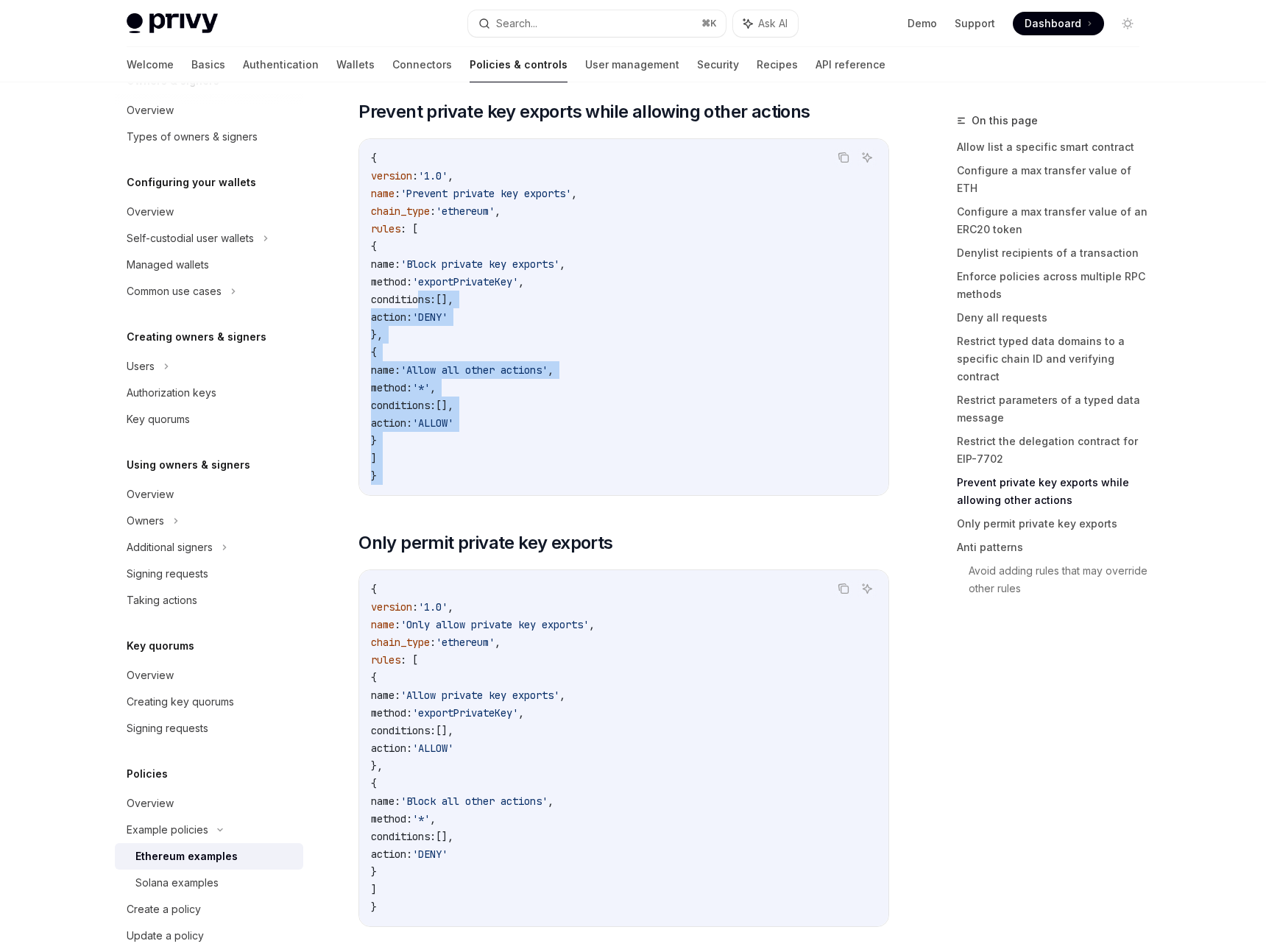
drag, startPoint x: 468, startPoint y: 510, endPoint x: 418, endPoint y: 317, distance: 199.4
click at [418, 317] on code "{ version : '1.0' , name : 'Prevent private key exports' , chain_type : 'ethere…" at bounding box center [623, 316] width 505 height 335
drag, startPoint x: 408, startPoint y: 235, endPoint x: 462, endPoint y: 479, distance: 249.9
click at [462, 479] on code "{ version : '1.0' , name : 'Prevent private key exports' , chain_type : 'ethere…" at bounding box center [623, 316] width 505 height 335
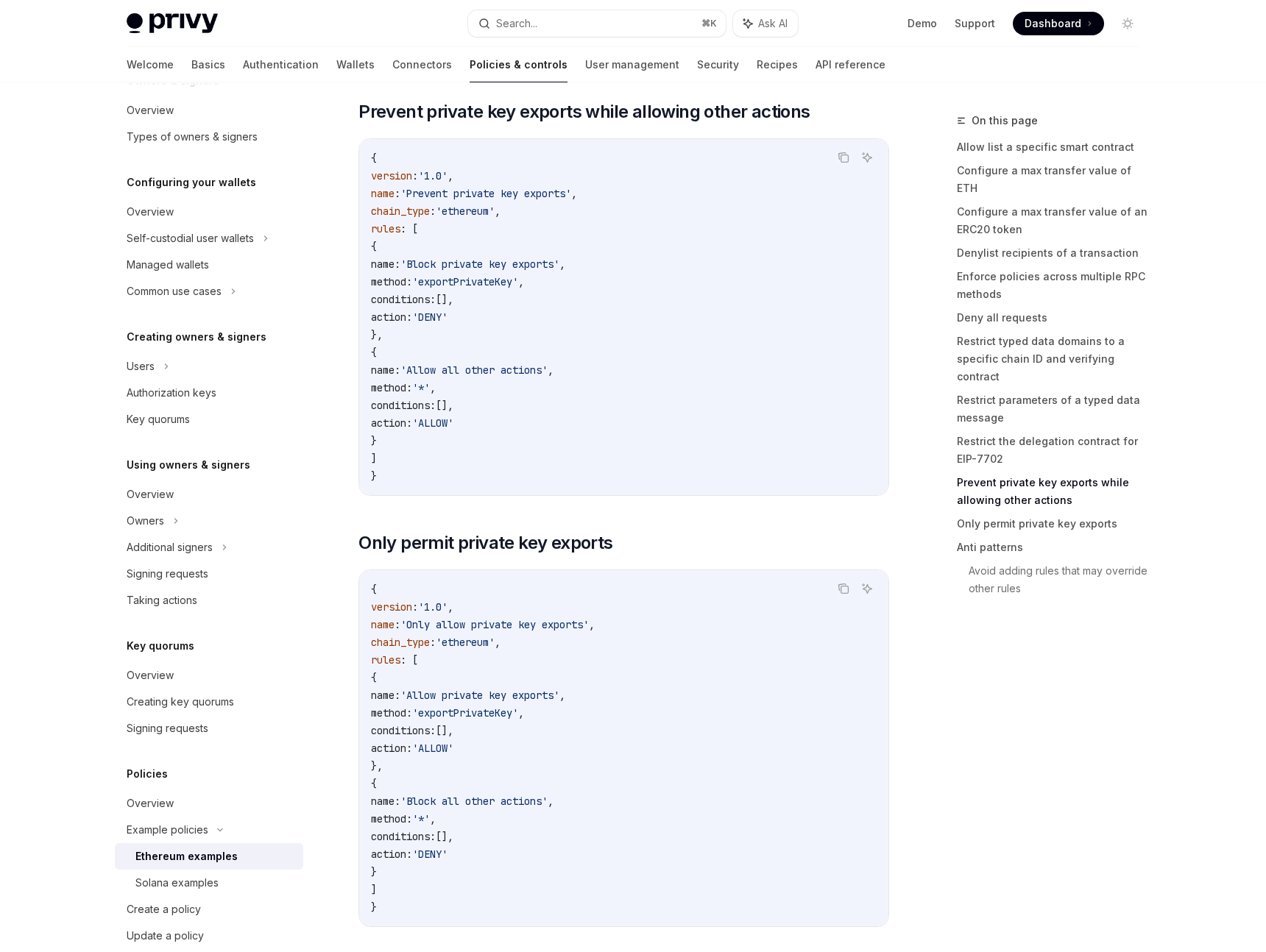
click at [462, 479] on code "{ version : '1.0' , name : 'Prevent private key exports' , chain_type : 'ethere…" at bounding box center [623, 316] width 505 height 335
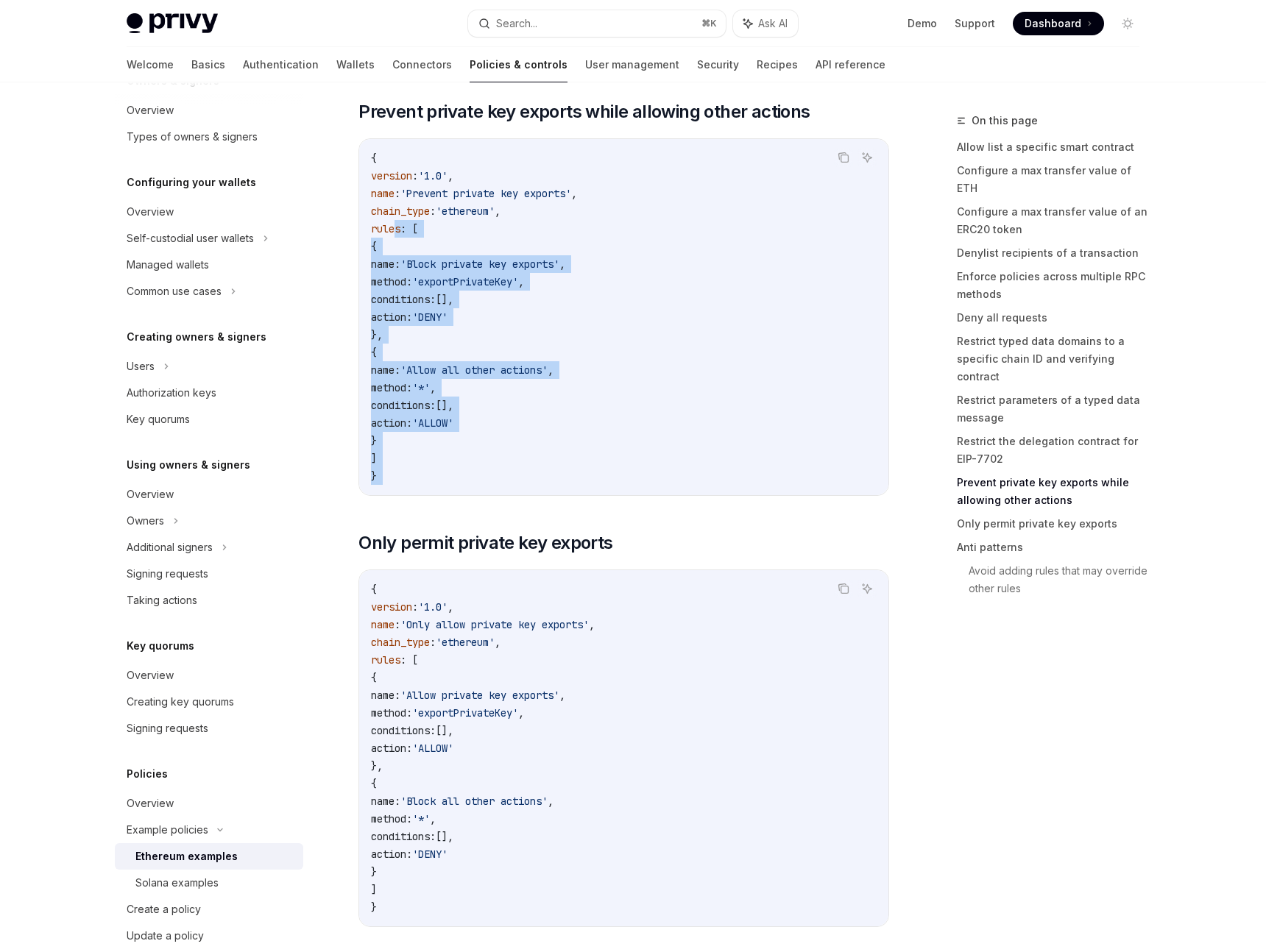
drag, startPoint x: 462, startPoint y: 479, endPoint x: 419, endPoint y: 242, distance: 240.9
click at [419, 242] on code "{ version : '1.0' , name : 'Prevent private key exports' , chain_type : 'ethere…" at bounding box center [623, 316] width 505 height 335
click at [400, 236] on span "rules" at bounding box center [385, 228] width 29 height 13
drag, startPoint x: 419, startPoint y: 242, endPoint x: 459, endPoint y: 462, distance: 223.6
click at [459, 462] on code "{ version : '1.0' , name : 'Prevent private key exports' , chain_type : 'ethere…" at bounding box center [623, 316] width 505 height 335
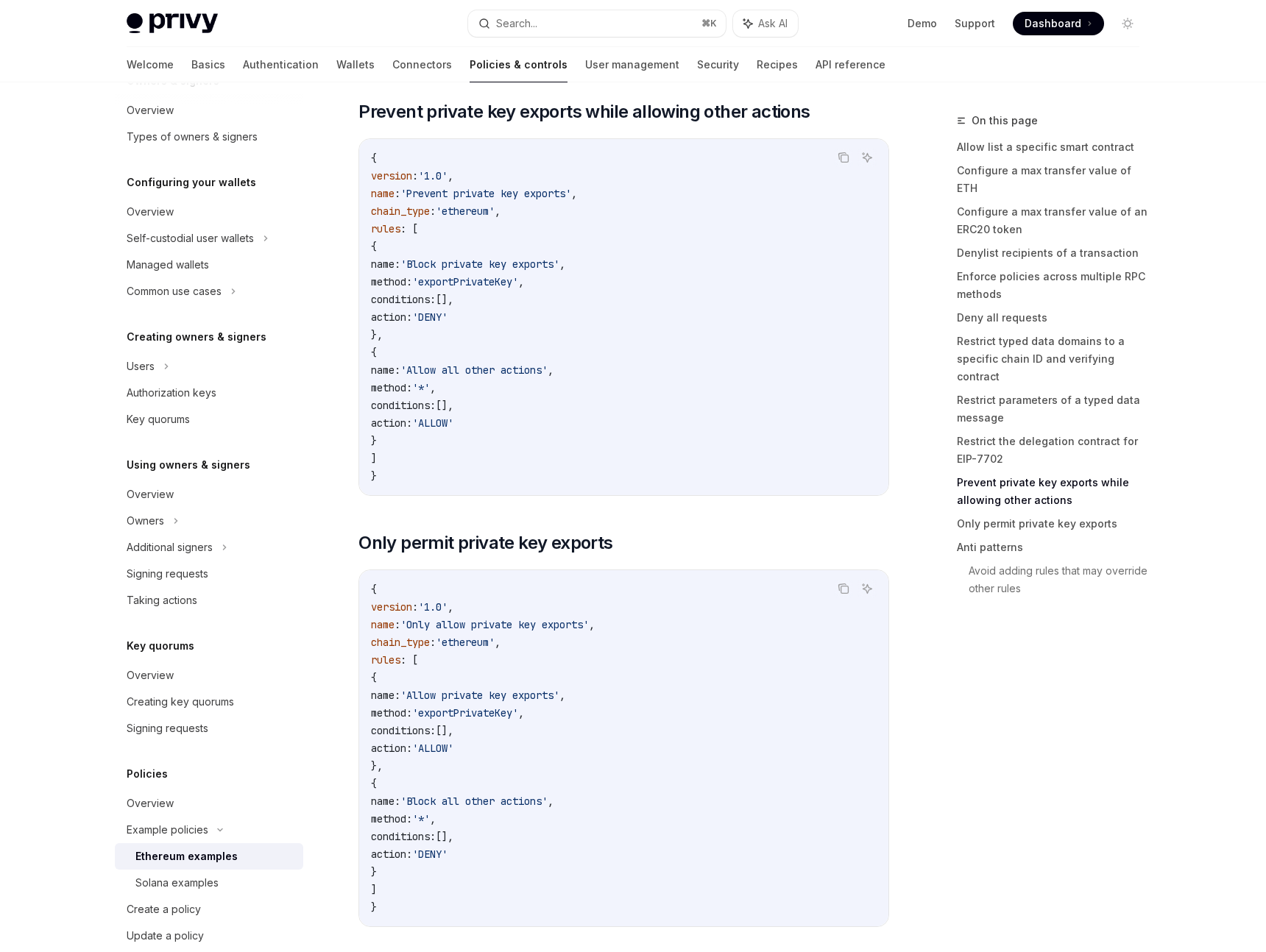
drag, startPoint x: 459, startPoint y: 462, endPoint x: 634, endPoint y: 421, distance: 179.7
click at [506, 437] on code "{ version : '1.0' , name : 'Prevent private key exports' , chain_type : 'ethere…" at bounding box center [623, 316] width 505 height 335
click at [470, 63] on link "Policies & controls" at bounding box center [519, 65] width 98 height 35
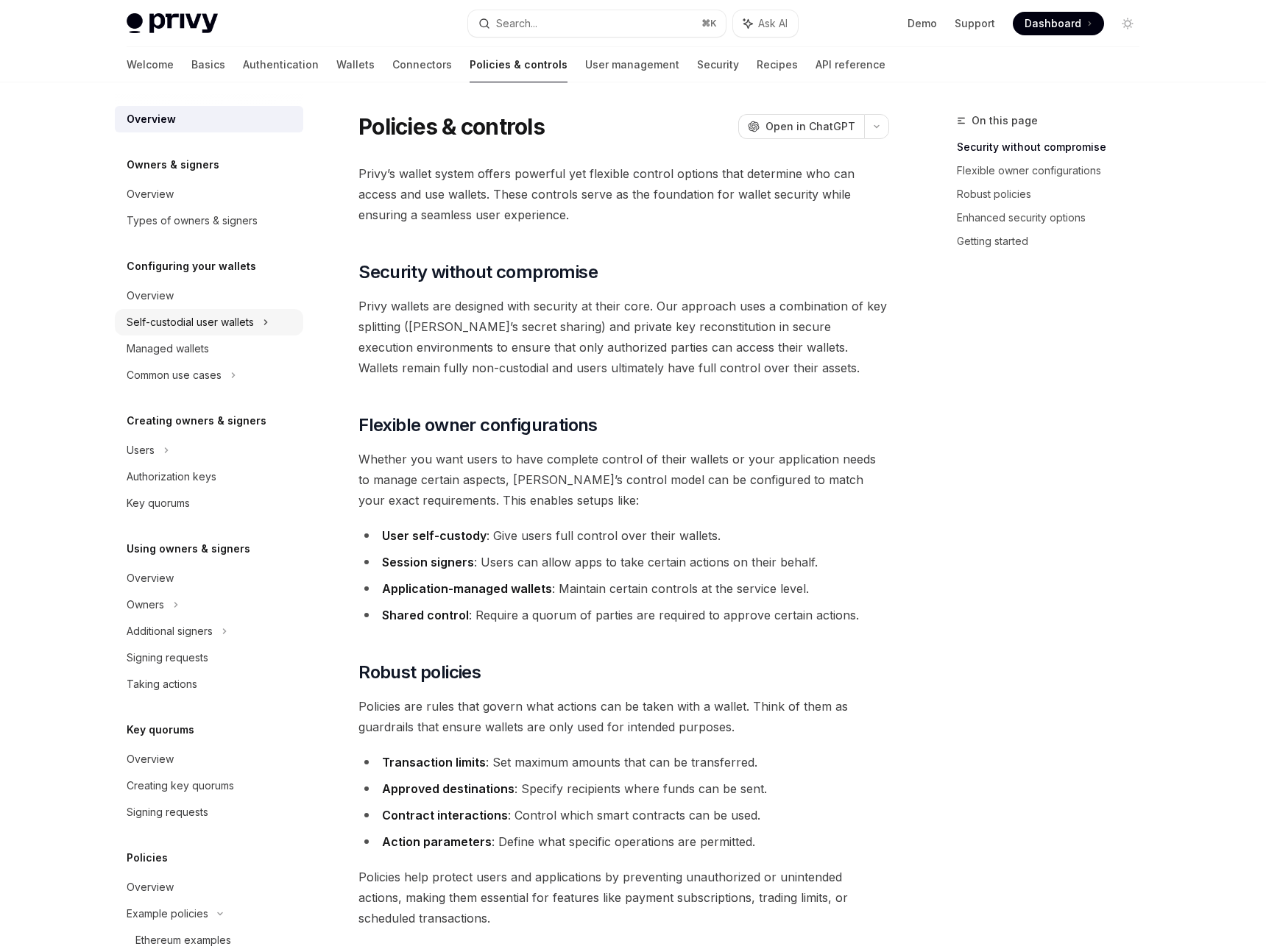
click at [159, 326] on div "Self-custodial user wallets" at bounding box center [191, 322] width 128 height 18
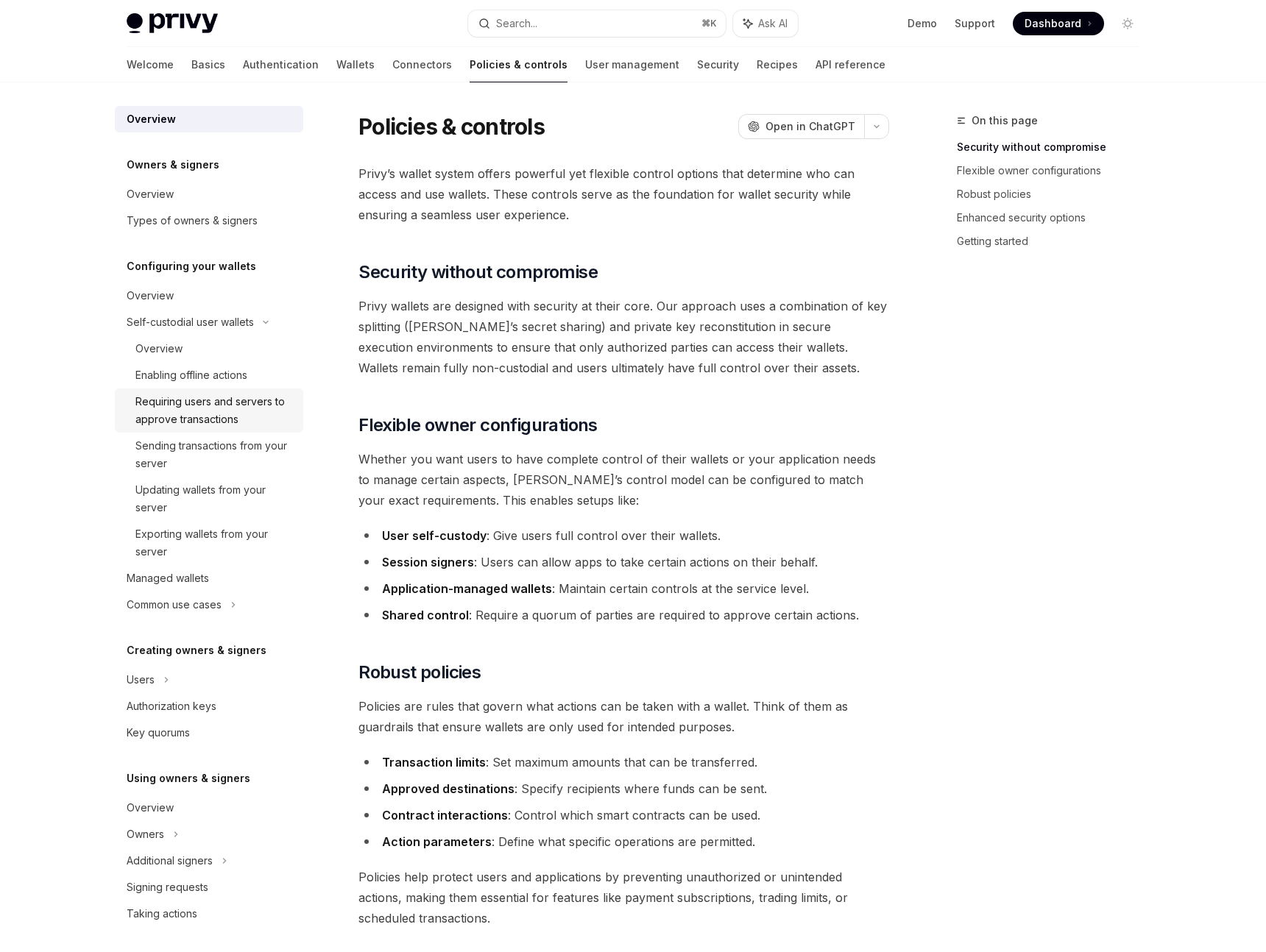
click at [214, 419] on div "Requiring users and servers to approve transactions" at bounding box center [215, 411] width 159 height 35
click at [192, 412] on div "Requiring users and servers to approve transactions" at bounding box center [215, 411] width 159 height 35
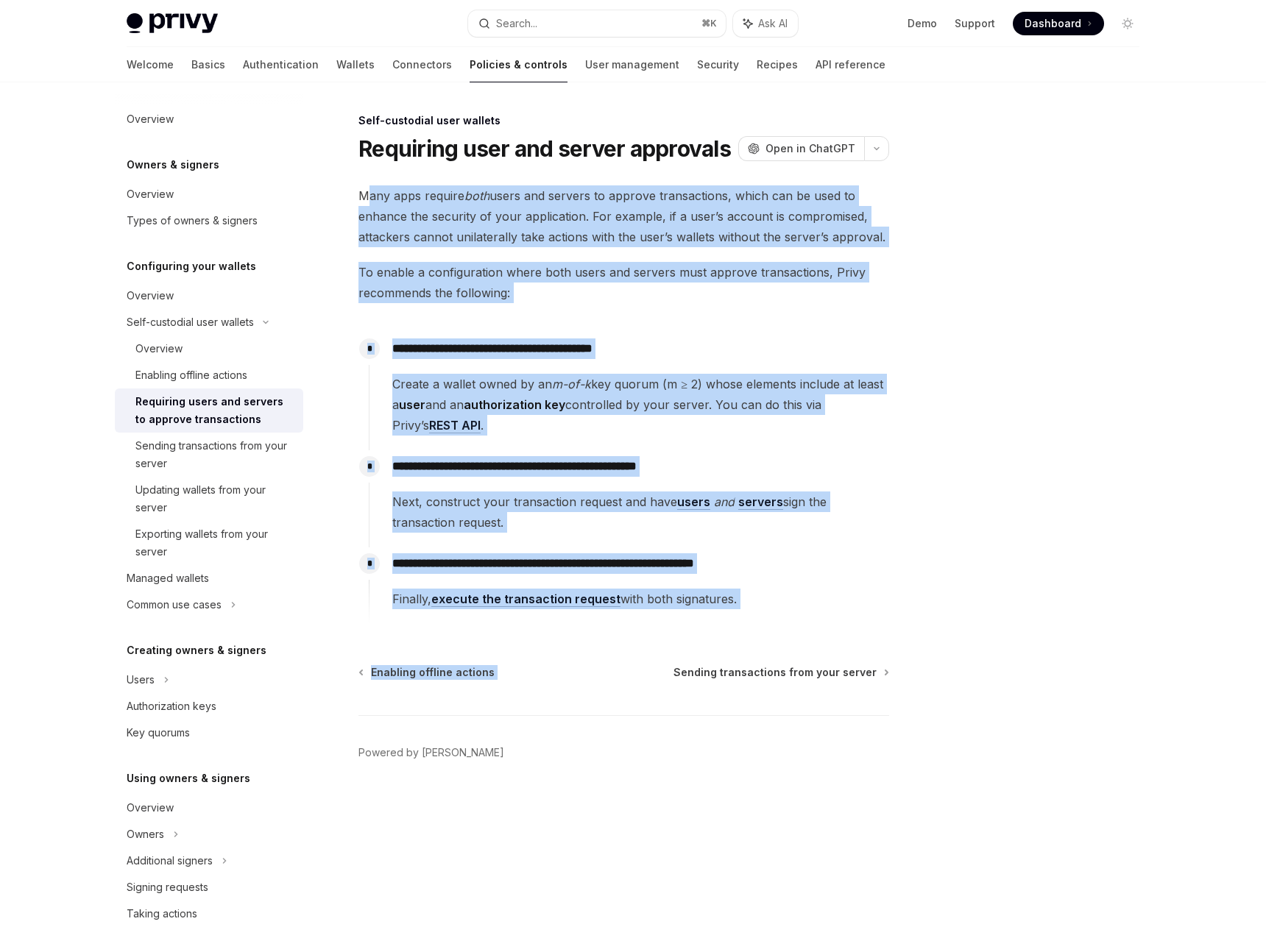
drag, startPoint x: 857, startPoint y: 658, endPoint x: 366, endPoint y: 190, distance: 678.3
click at [366, 190] on div "**********" at bounding box center [486, 532] width 813 height 840
click at [366, 190] on span "Many apps require both users and servers to approve transactions, which can be …" at bounding box center [624, 216] width 531 height 62
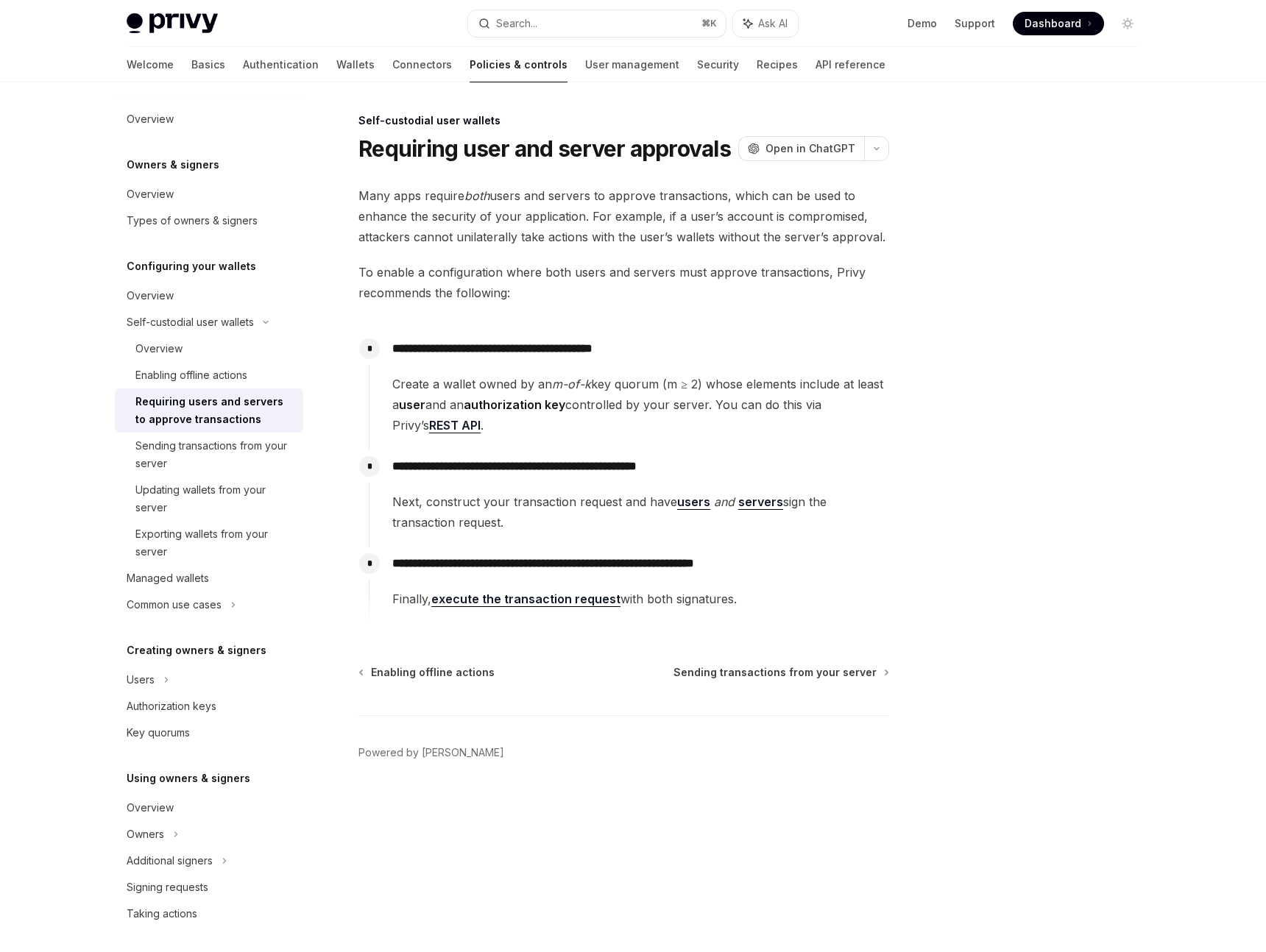
click at [507, 752] on footer "Powered by [PERSON_NAME]" at bounding box center [624, 779] width 531 height 128
click at [470, 69] on link "Policies & controls" at bounding box center [519, 65] width 98 height 35
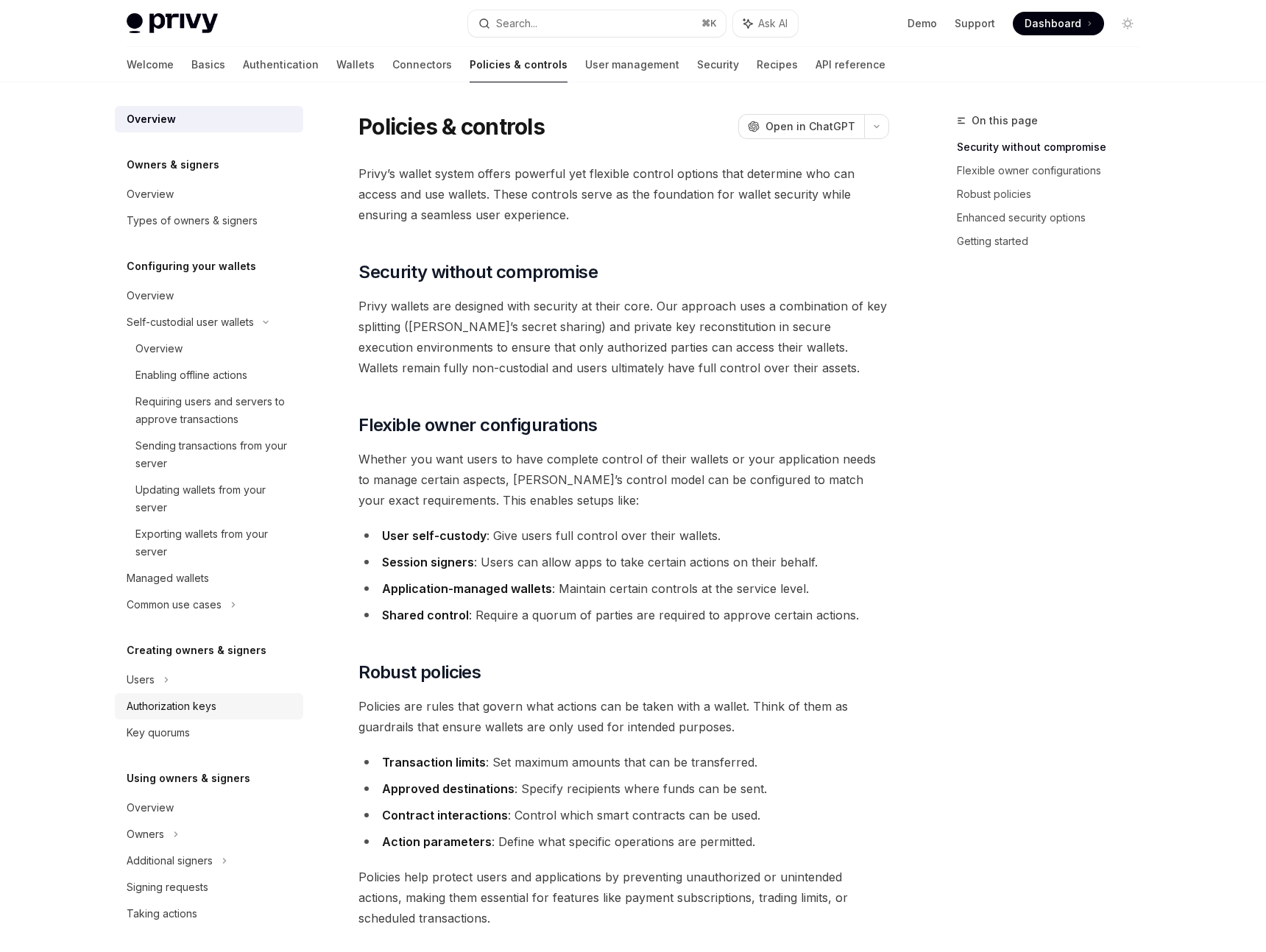
scroll to position [366, 0]
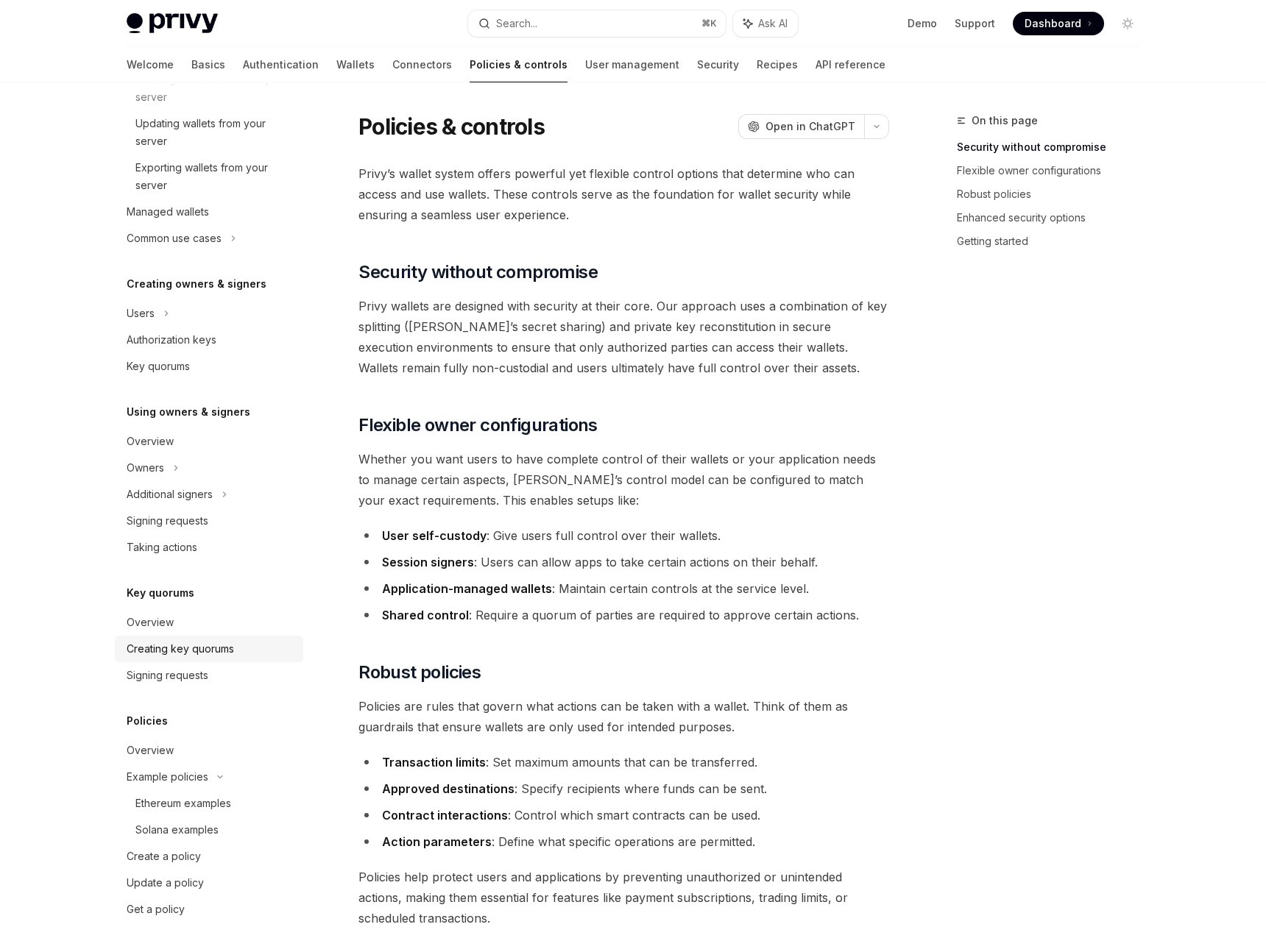
click at [191, 648] on div "Creating key quorums" at bounding box center [180, 648] width 107 height 18
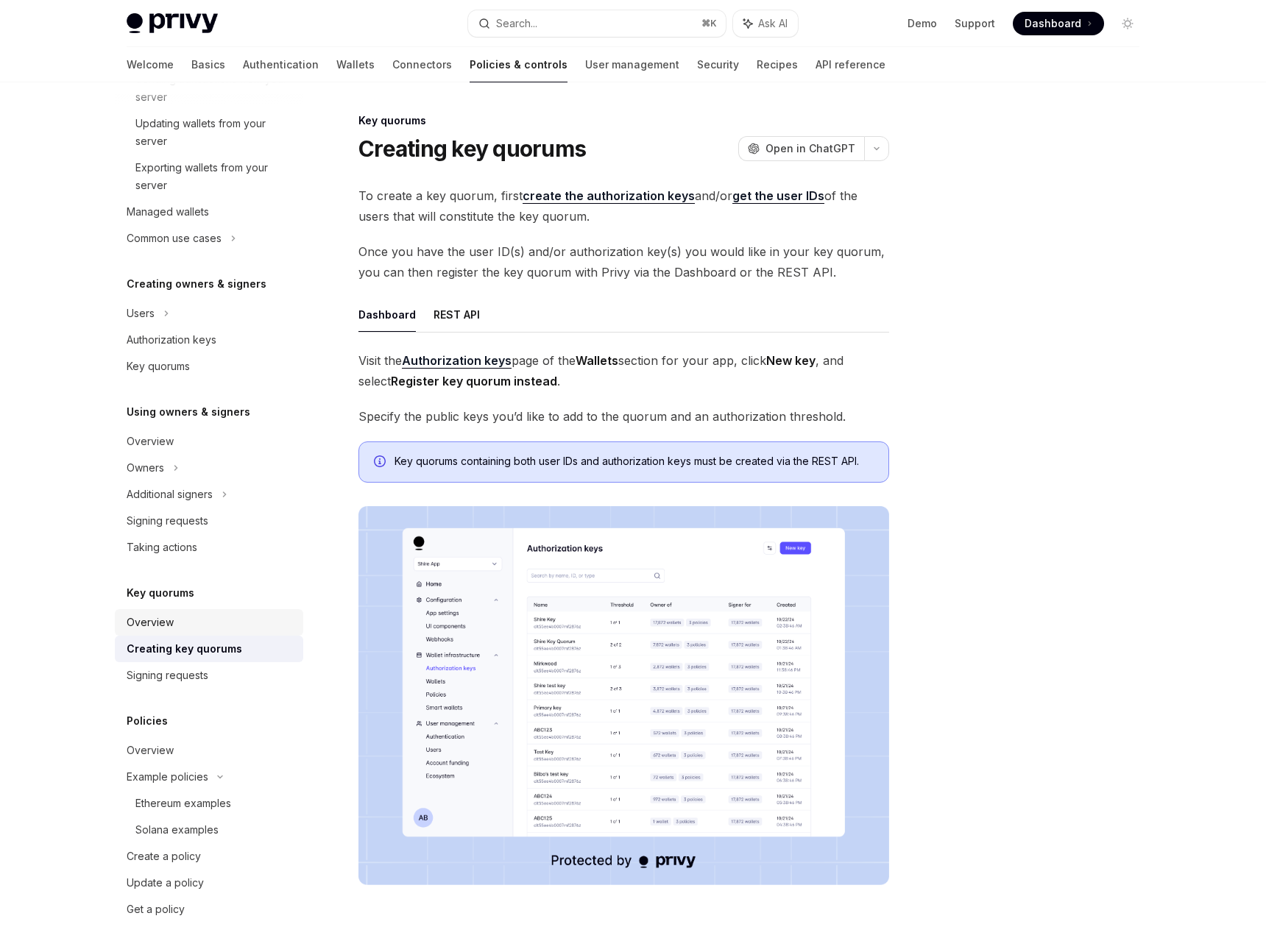
click at [170, 621] on div "Overview" at bounding box center [150, 623] width 47 height 18
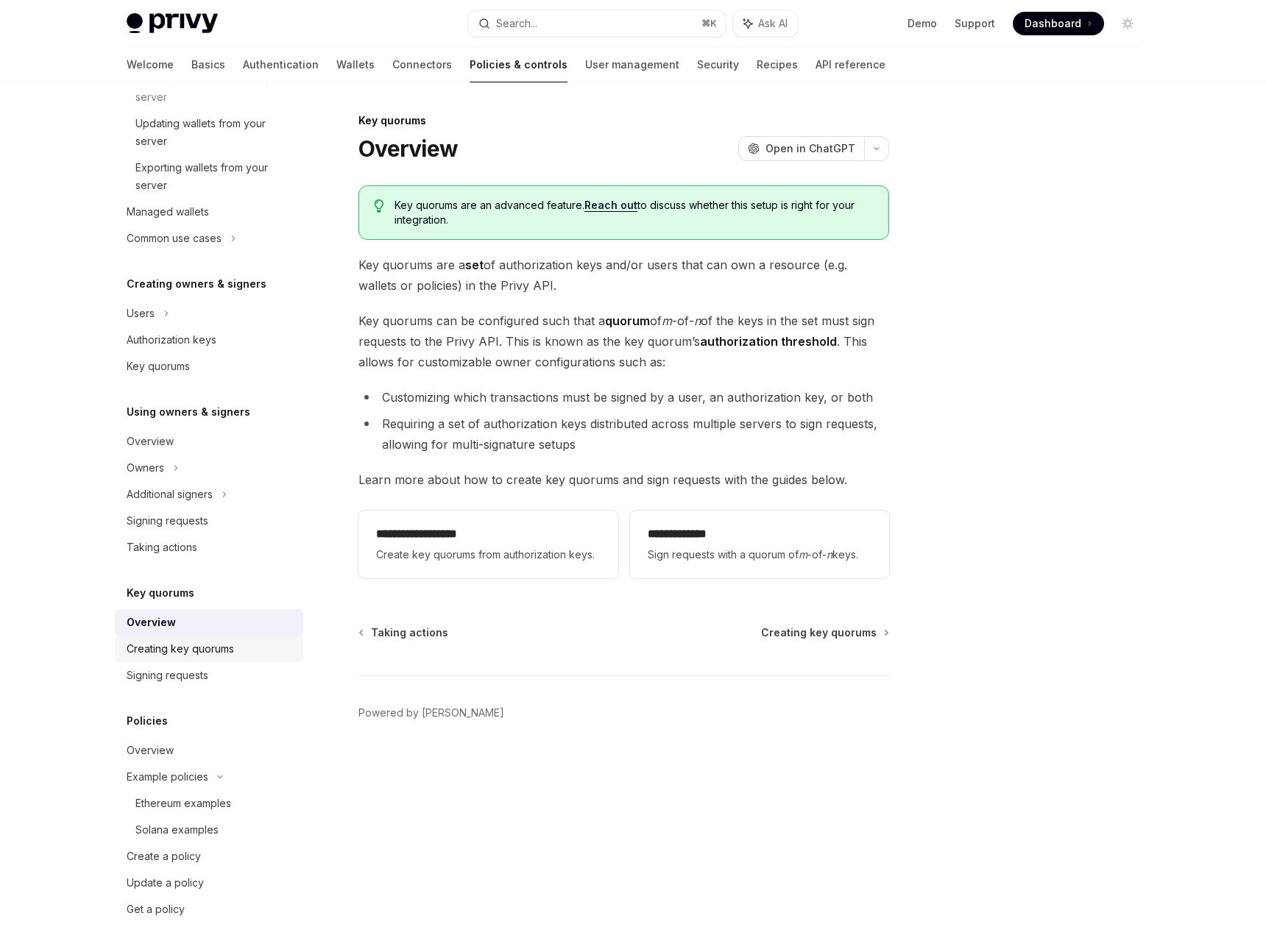
click at [183, 640] on div "Creating key quorums" at bounding box center [180, 648] width 107 height 18
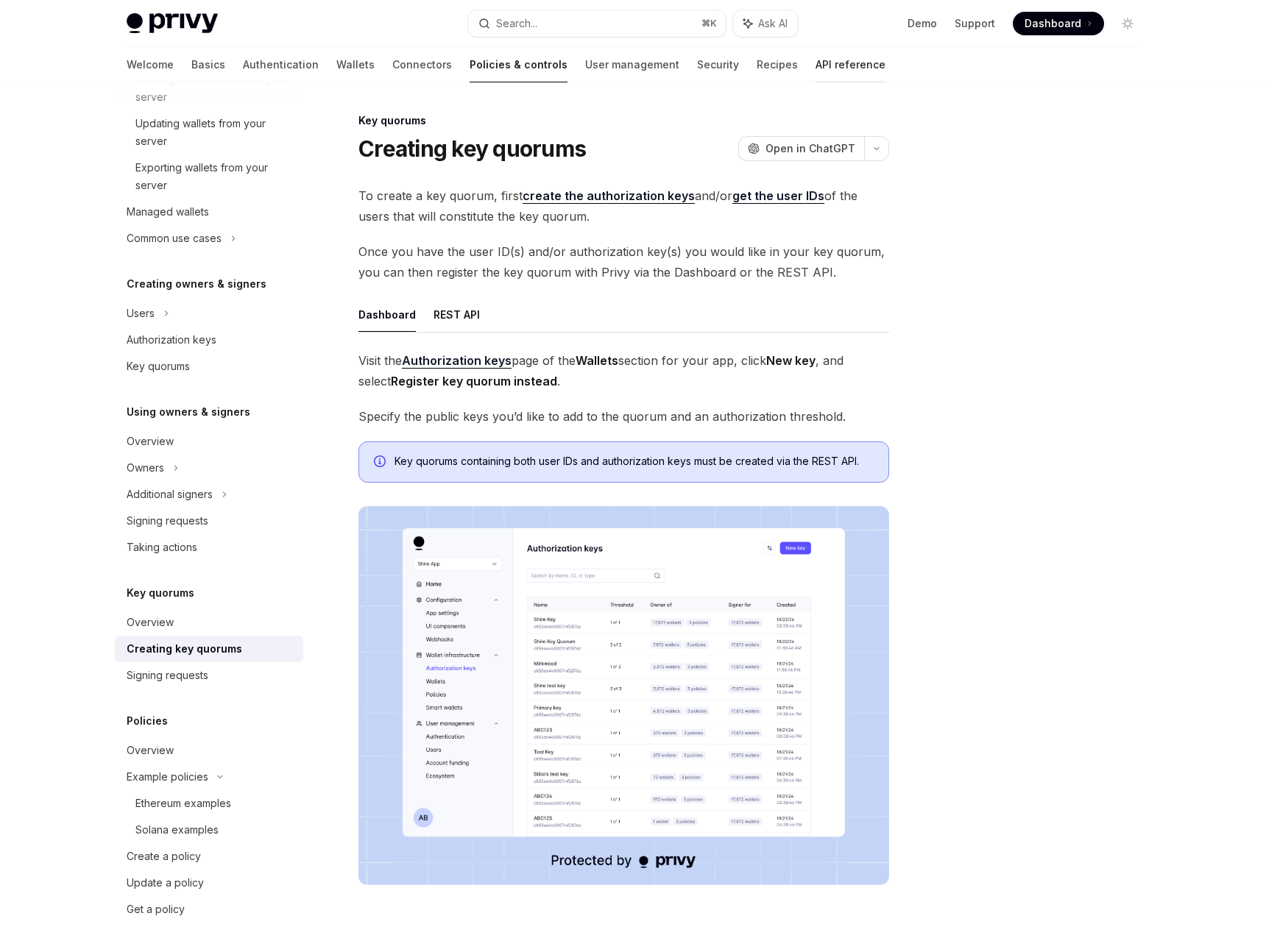
click at [816, 62] on link "API reference" at bounding box center [850, 65] width 70 height 35
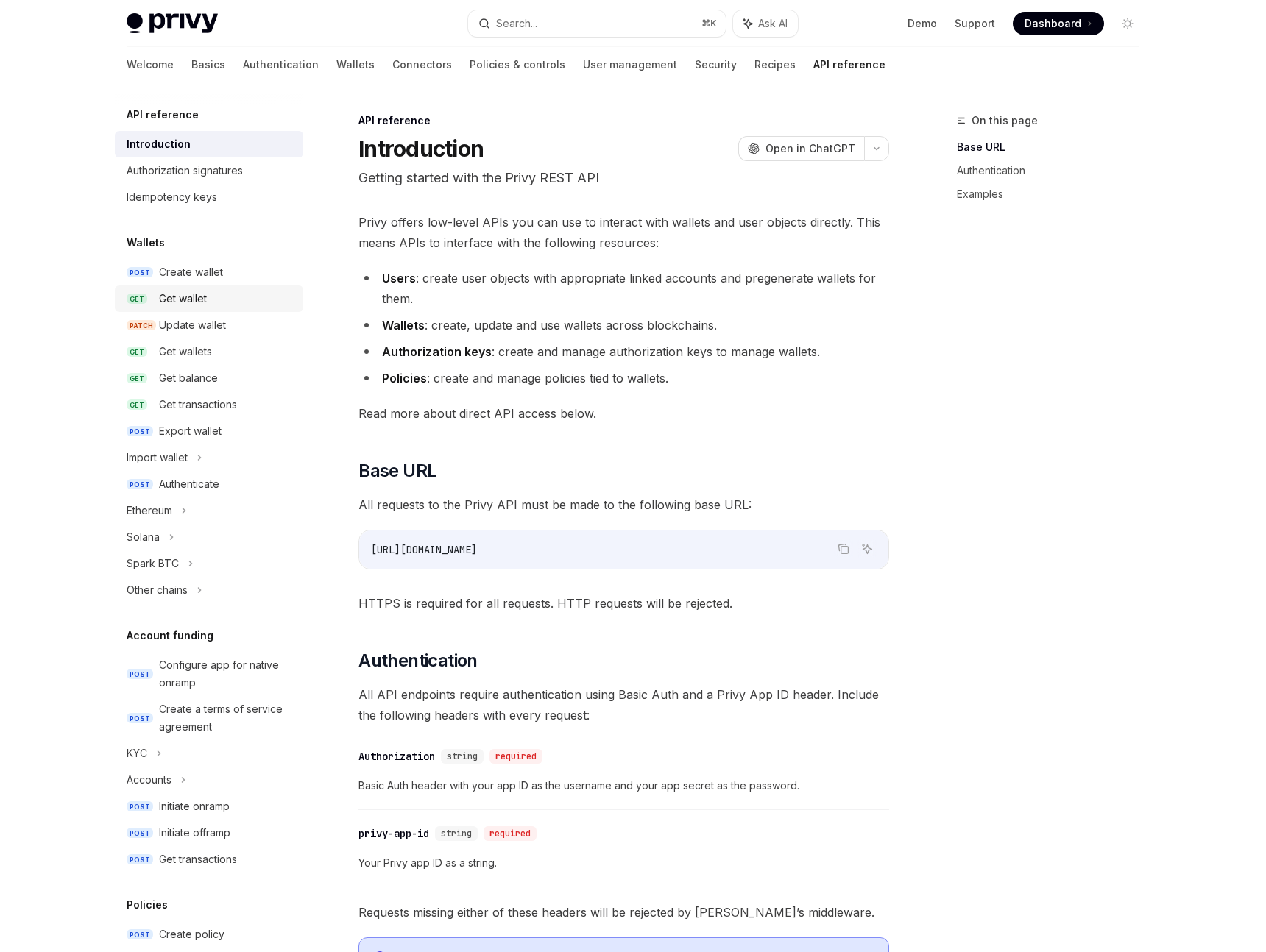
click at [161, 292] on div "Get wallet" at bounding box center [183, 299] width 48 height 18
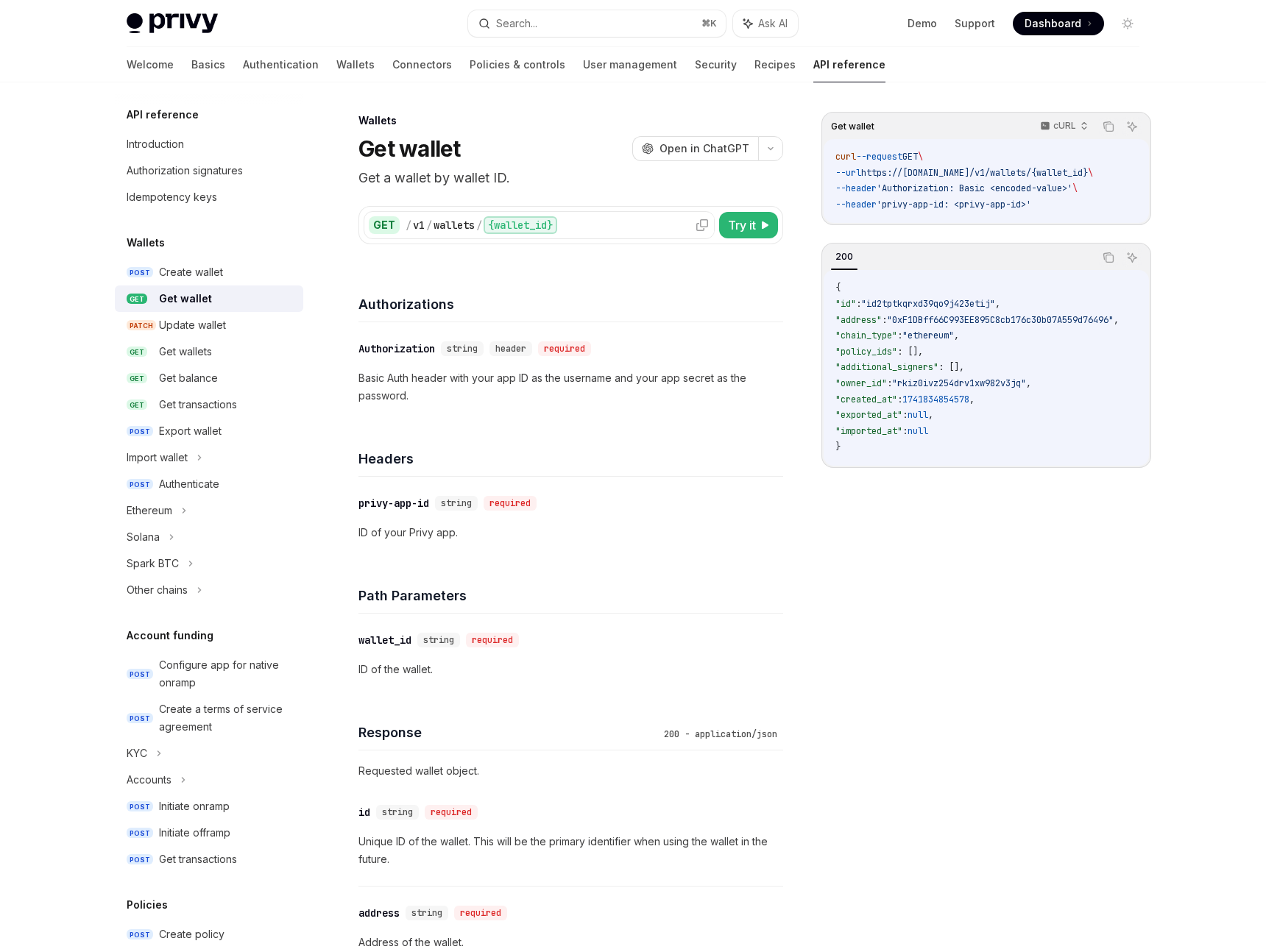
click at [541, 220] on div "{wallet_id}" at bounding box center [520, 225] width 74 height 18
click at [538, 230] on div "{wallet_id}" at bounding box center [520, 225] width 74 height 18
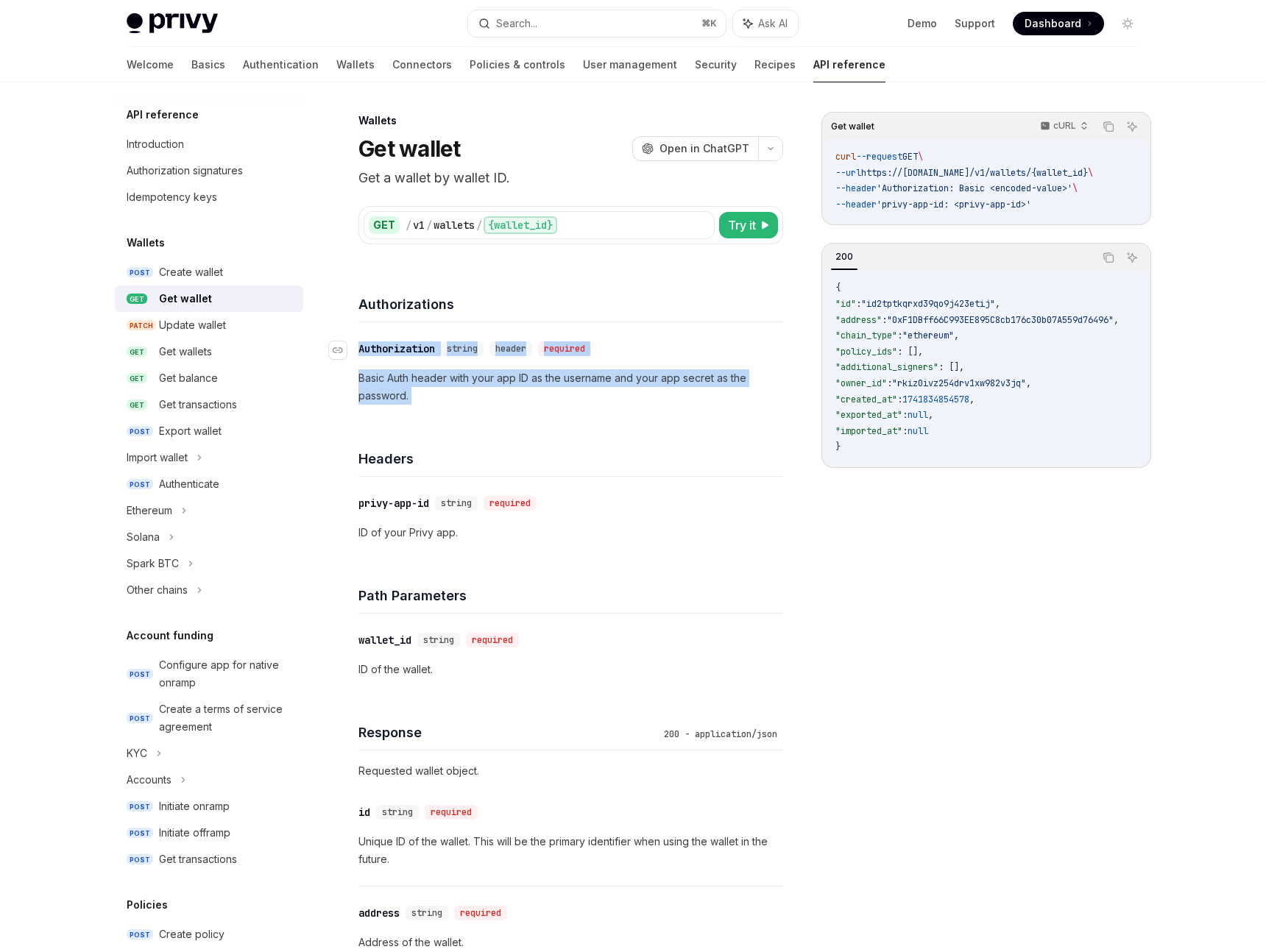
drag, startPoint x: 517, startPoint y: 434, endPoint x: 356, endPoint y: 359, distance: 177.6
click at [356, 359] on link "​" at bounding box center [344, 350] width 29 height 29
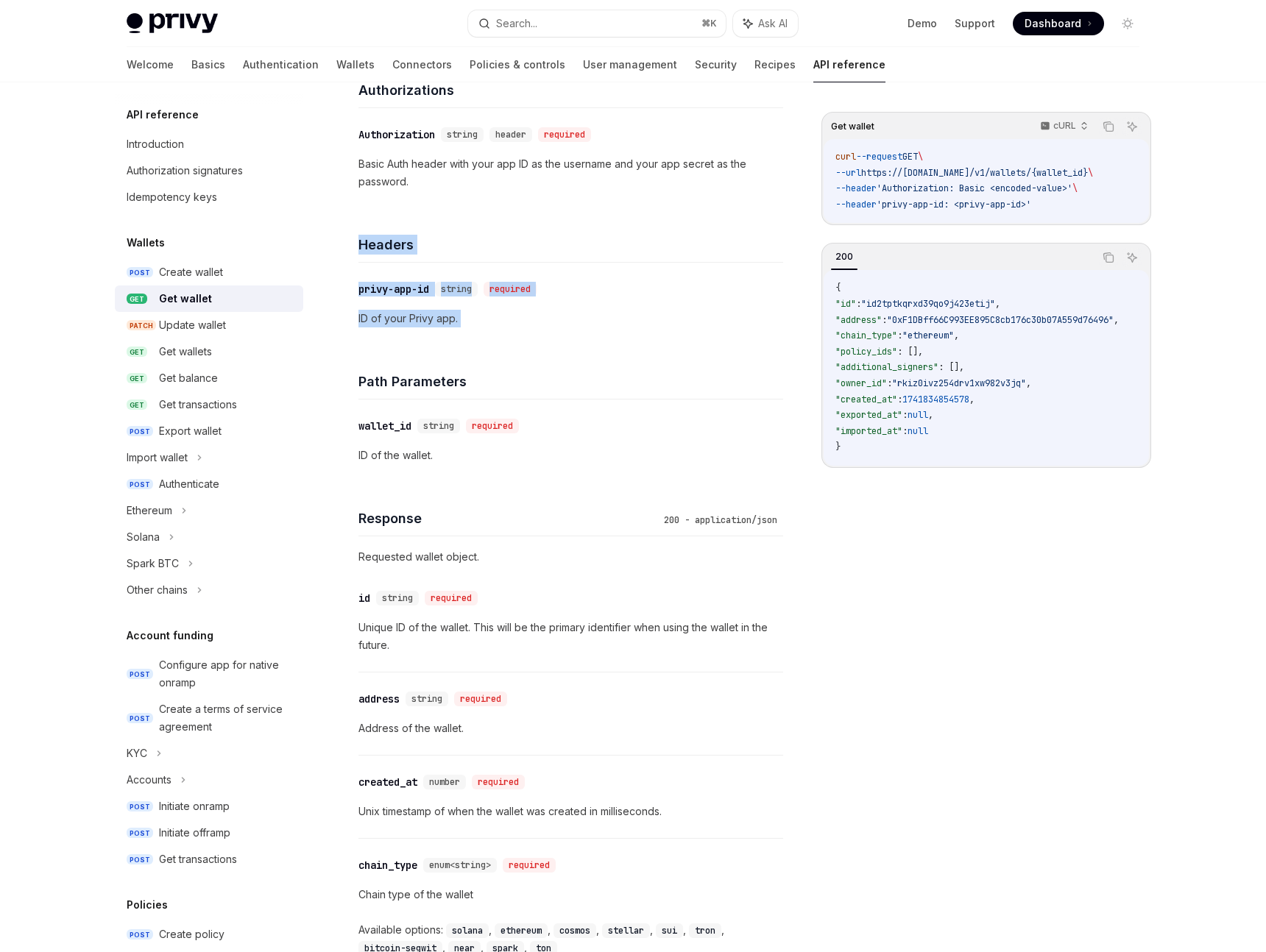
scroll to position [243, 0]
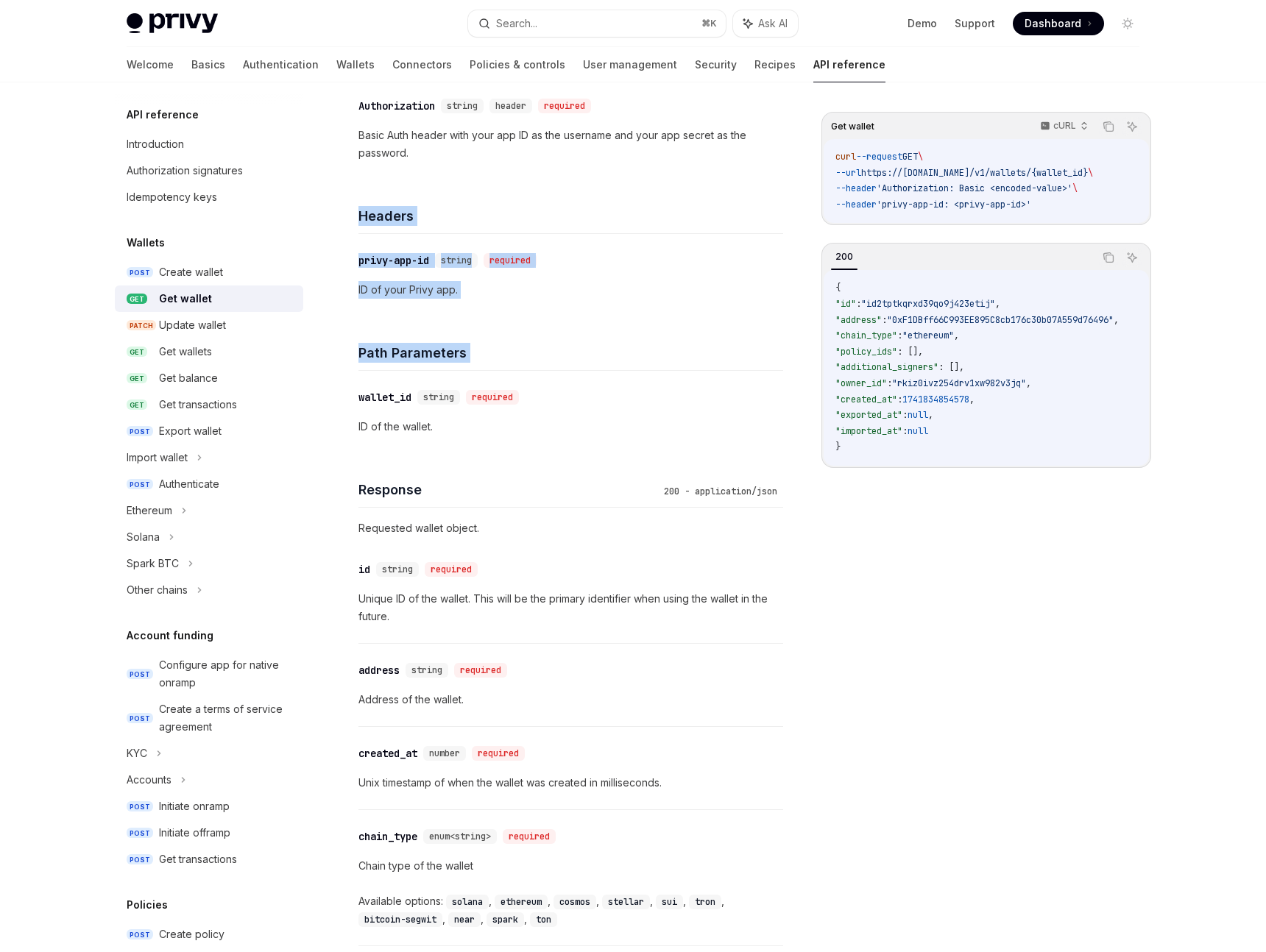
drag, startPoint x: 356, startPoint y: 359, endPoint x: 398, endPoint y: 383, distance: 48.4
click at [398, 383] on div "Wallets Get wallet OpenAI Open in ChatGPT Get a wallet by wallet ID. OpenAI Ope…" at bounding box center [432, 806] width 707 height 1874
click at [398, 383] on div "​ wallet_id string required ID of the wallet." at bounding box center [571, 412] width 425 height 83
click at [508, 399] on div "required" at bounding box center [492, 397] width 53 height 15
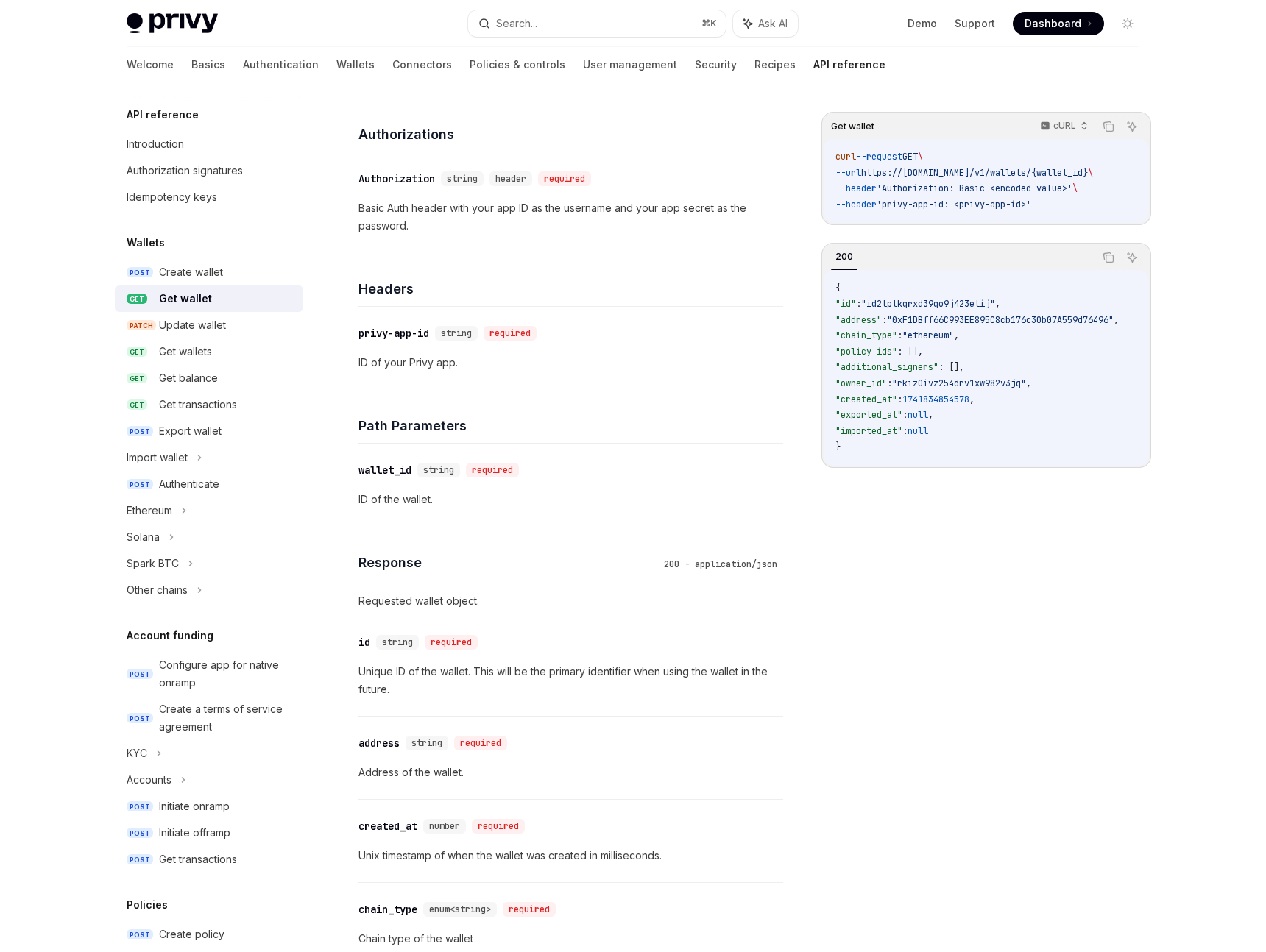
scroll to position [171, 0]
click at [179, 347] on div "Get wallets" at bounding box center [186, 352] width 53 height 18
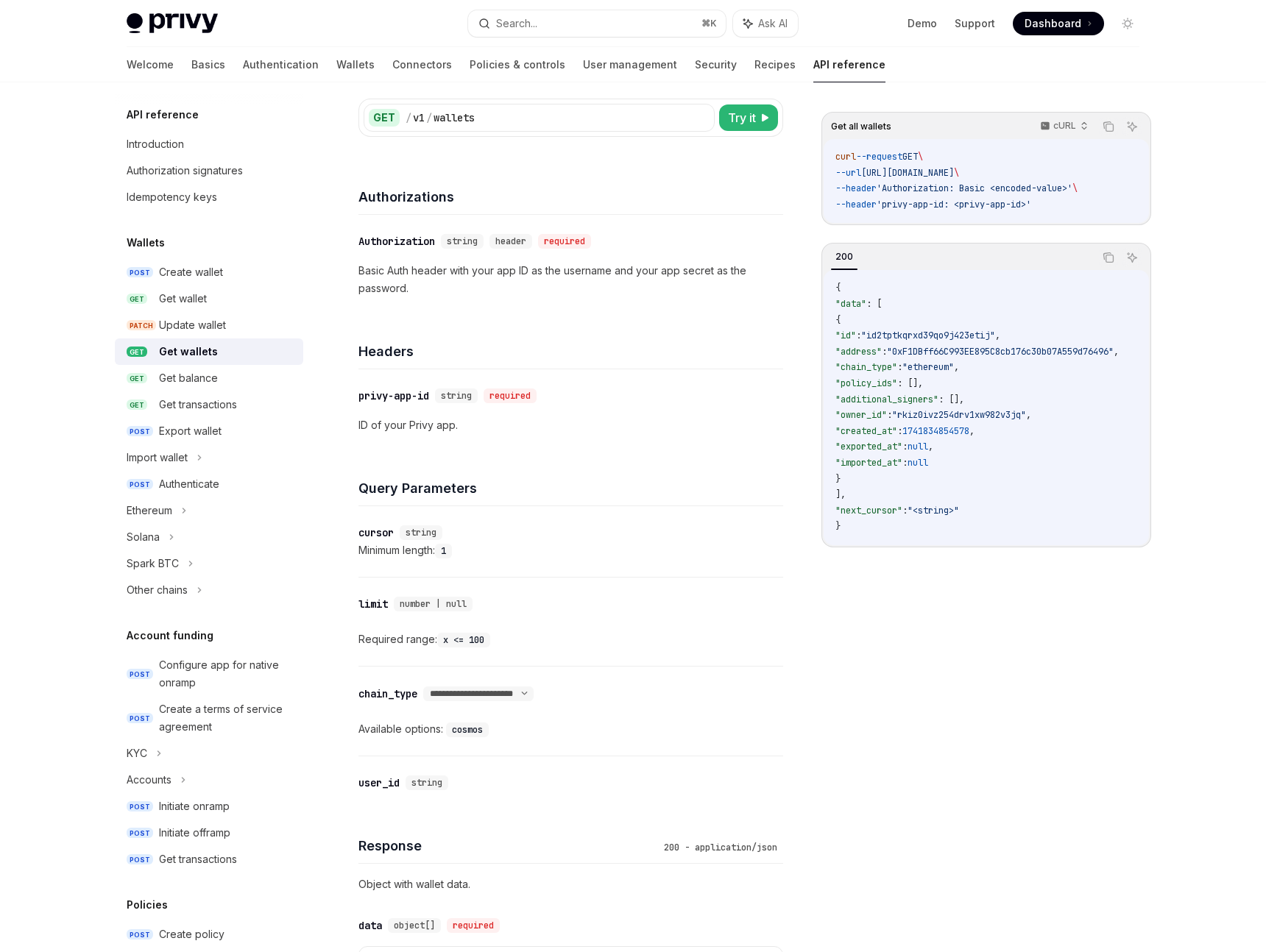
scroll to position [108, 0]
click at [534, 690] on select "**********" at bounding box center [479, 693] width 110 height 12
click at [427, 687] on select "**********" at bounding box center [479, 693] width 110 height 12
click at [534, 690] on select "**********" at bounding box center [479, 693] width 110 height 12
click at [427, 687] on select "**********" at bounding box center [479, 693] width 110 height 12
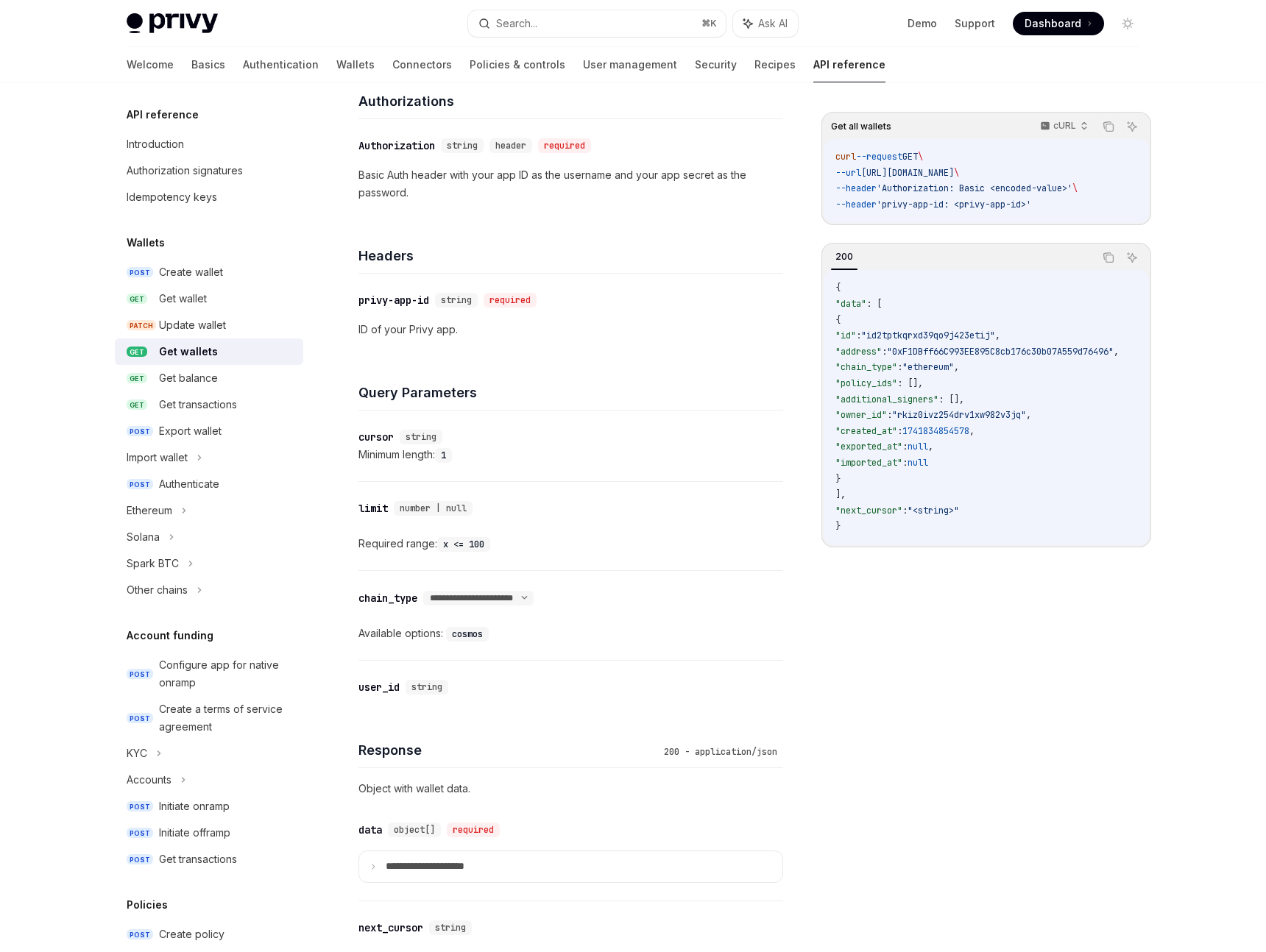
scroll to position [203, 0]
click at [380, 687] on div "user_id" at bounding box center [379, 687] width 41 height 15
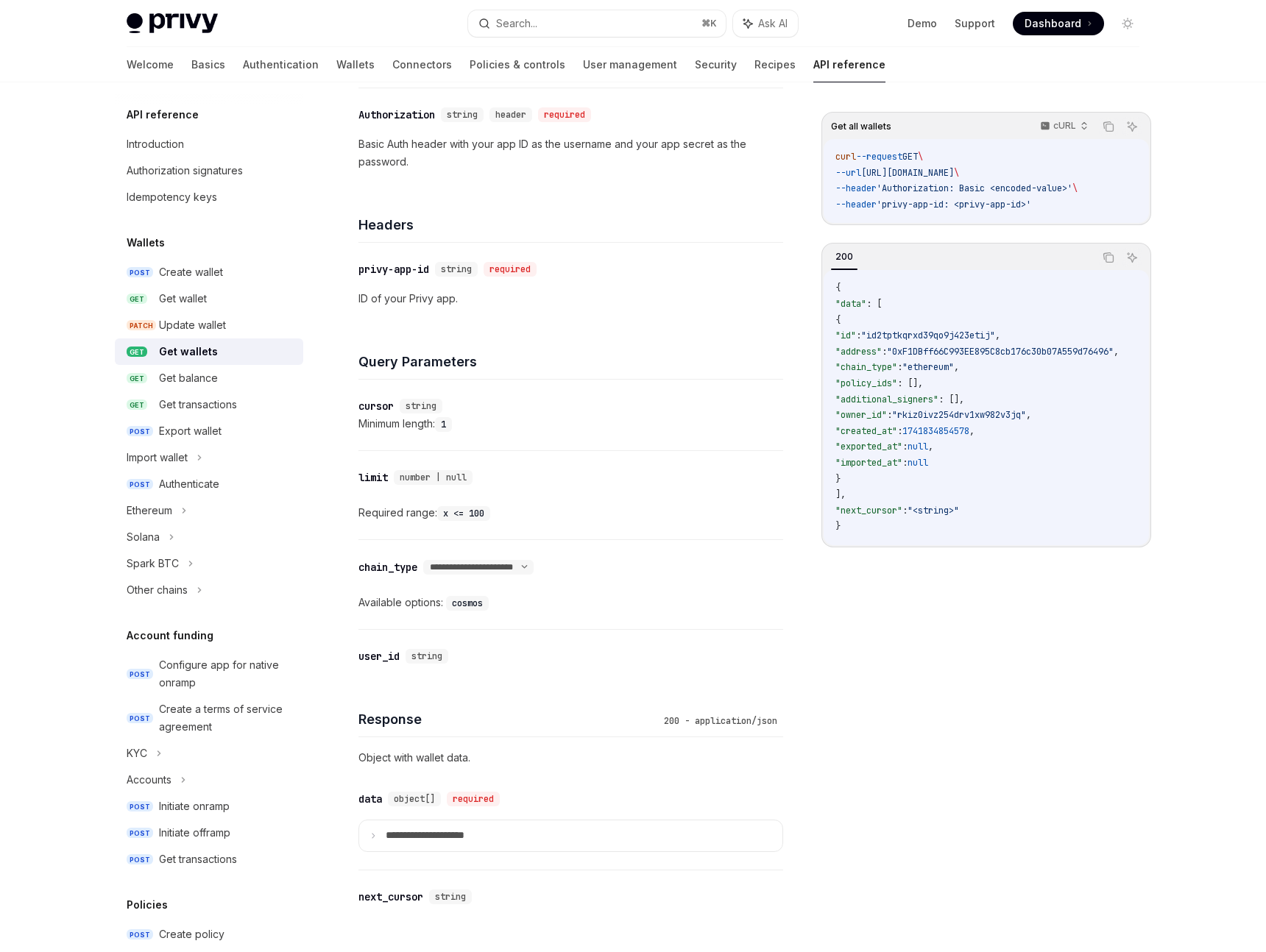
scroll to position [235, 0]
click at [335, 654] on icon "Navigate to header" at bounding box center [337, 657] width 10 height 6
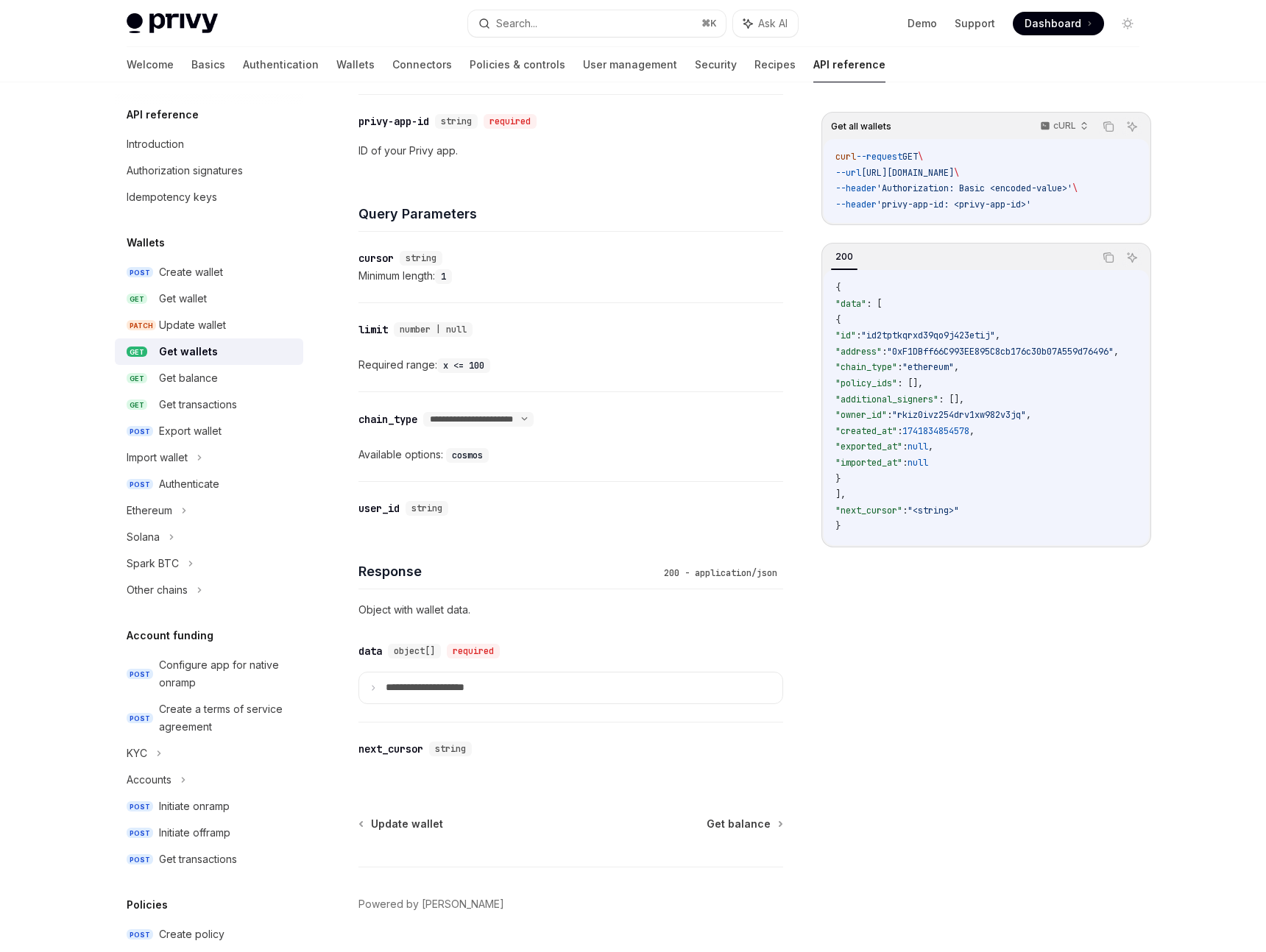
scroll to position [423, 0]
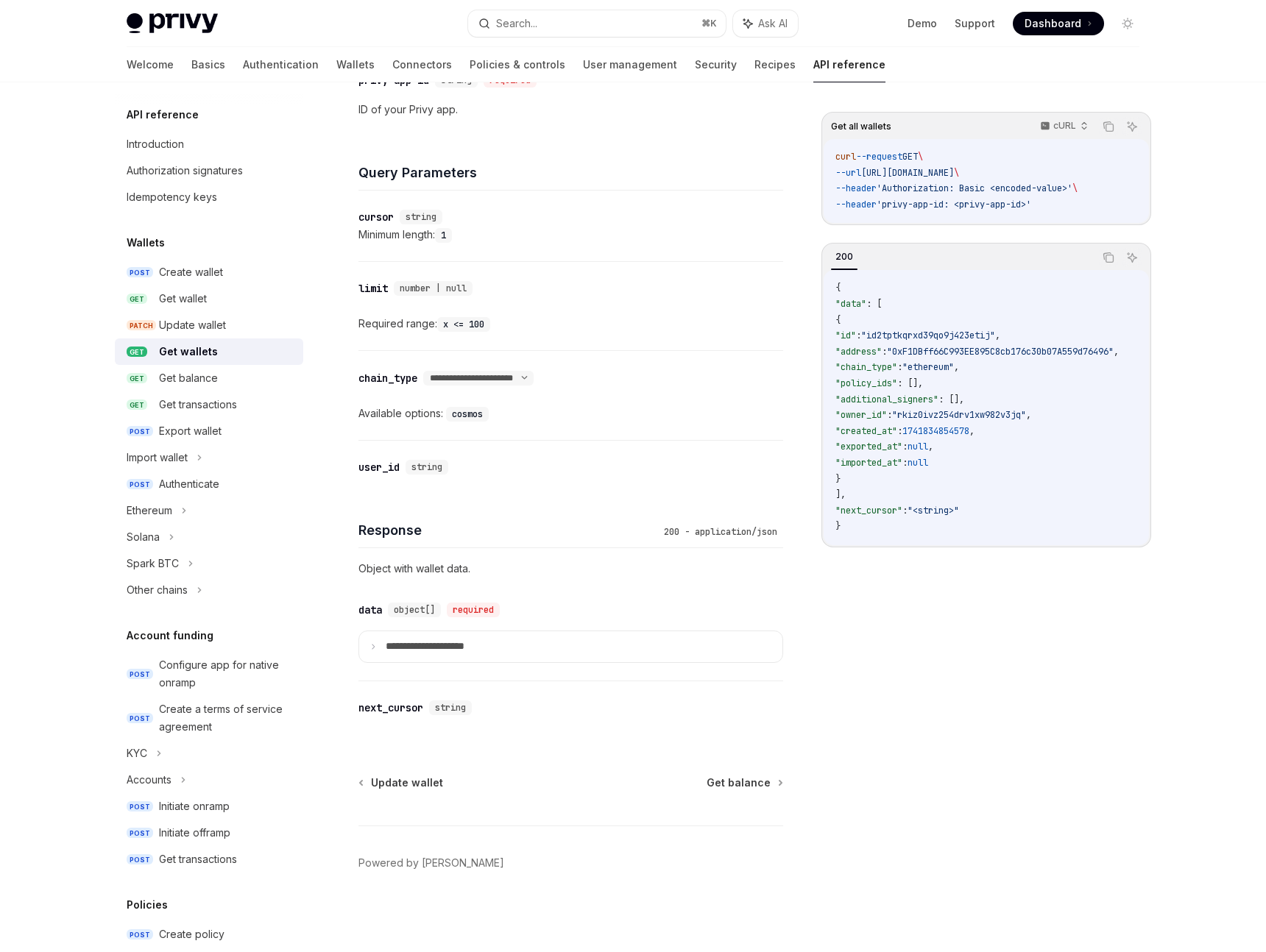
click at [1005, 159] on code "curl --request GET \ --url [URL][DOMAIN_NAME] \ --header 'Authorization: Basic …" at bounding box center [986, 181] width 302 height 63
click at [470, 60] on link "Policies & controls" at bounding box center [517, 65] width 95 height 35
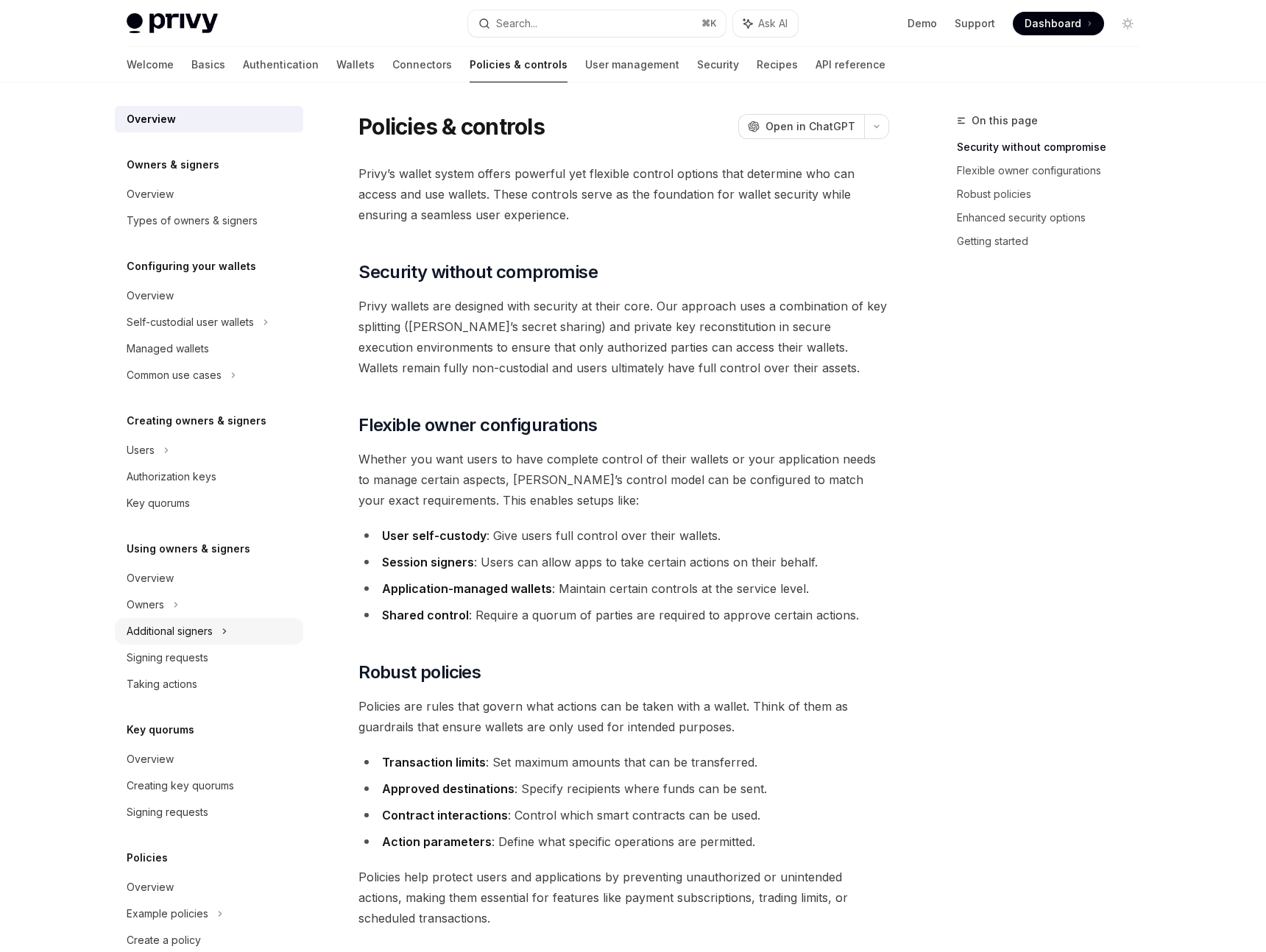
scroll to position [84, 0]
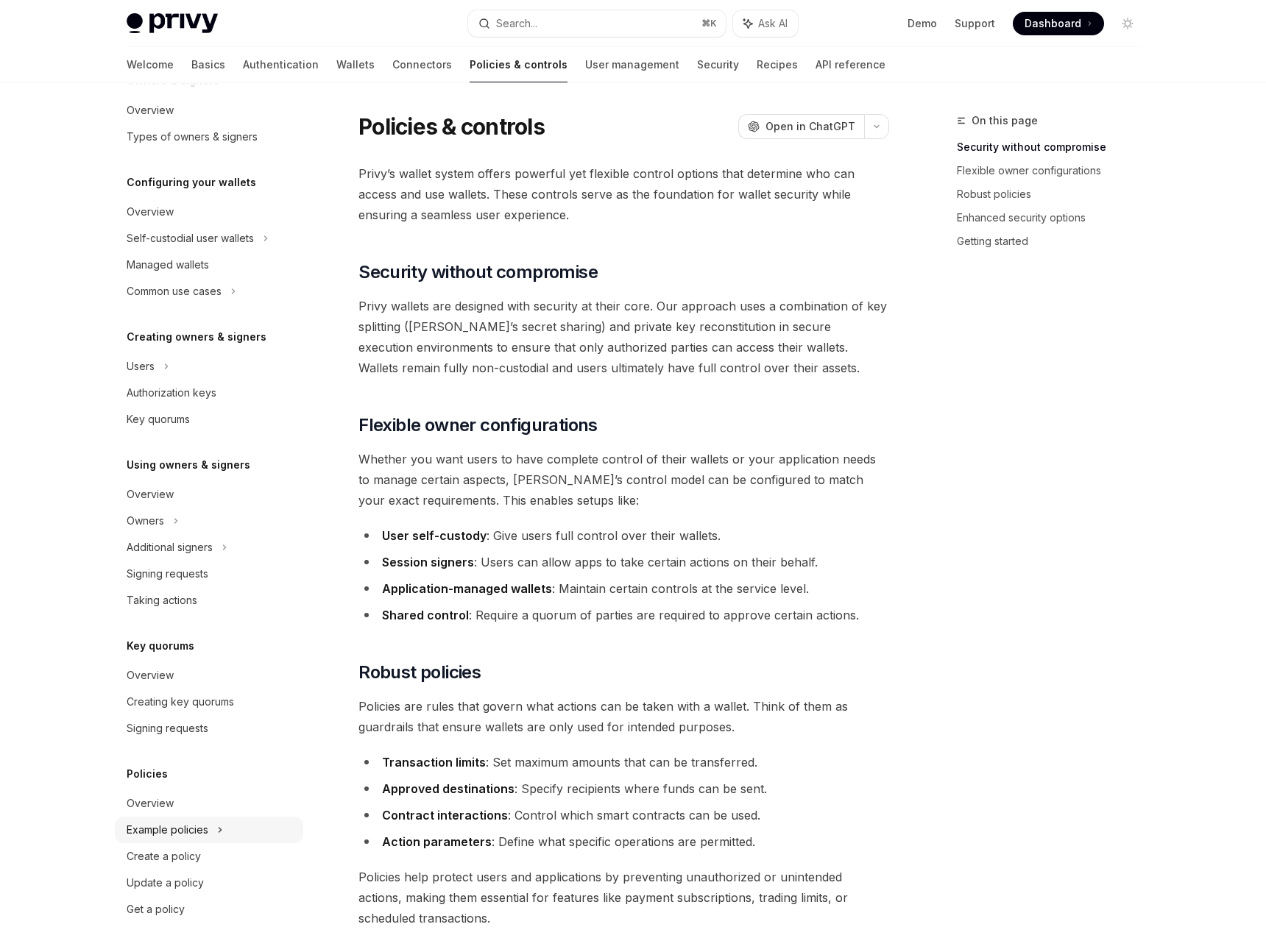
click at [191, 248] on div "Example policies" at bounding box center [191, 239] width 128 height 18
click at [177, 863] on div "Ethereum examples" at bounding box center [183, 857] width 95 height 18
drag, startPoint x: 168, startPoint y: 843, endPoint x: 161, endPoint y: 851, distance: 10.6
click at [168, 843] on link "Ethereum examples" at bounding box center [209, 856] width 189 height 27
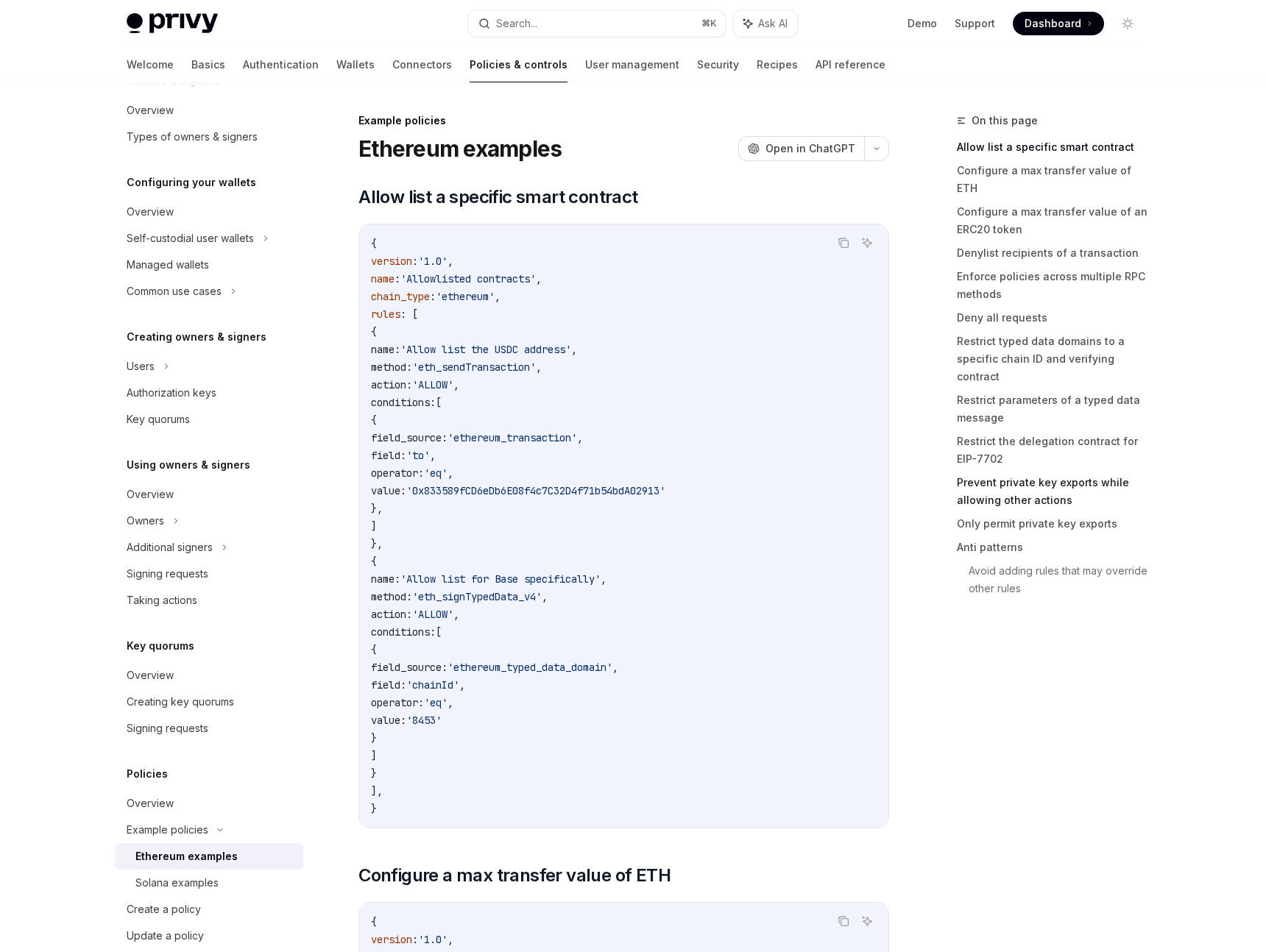
click at [976, 471] on link "Prevent private key exports while allowing other actions" at bounding box center [1054, 491] width 195 height 41
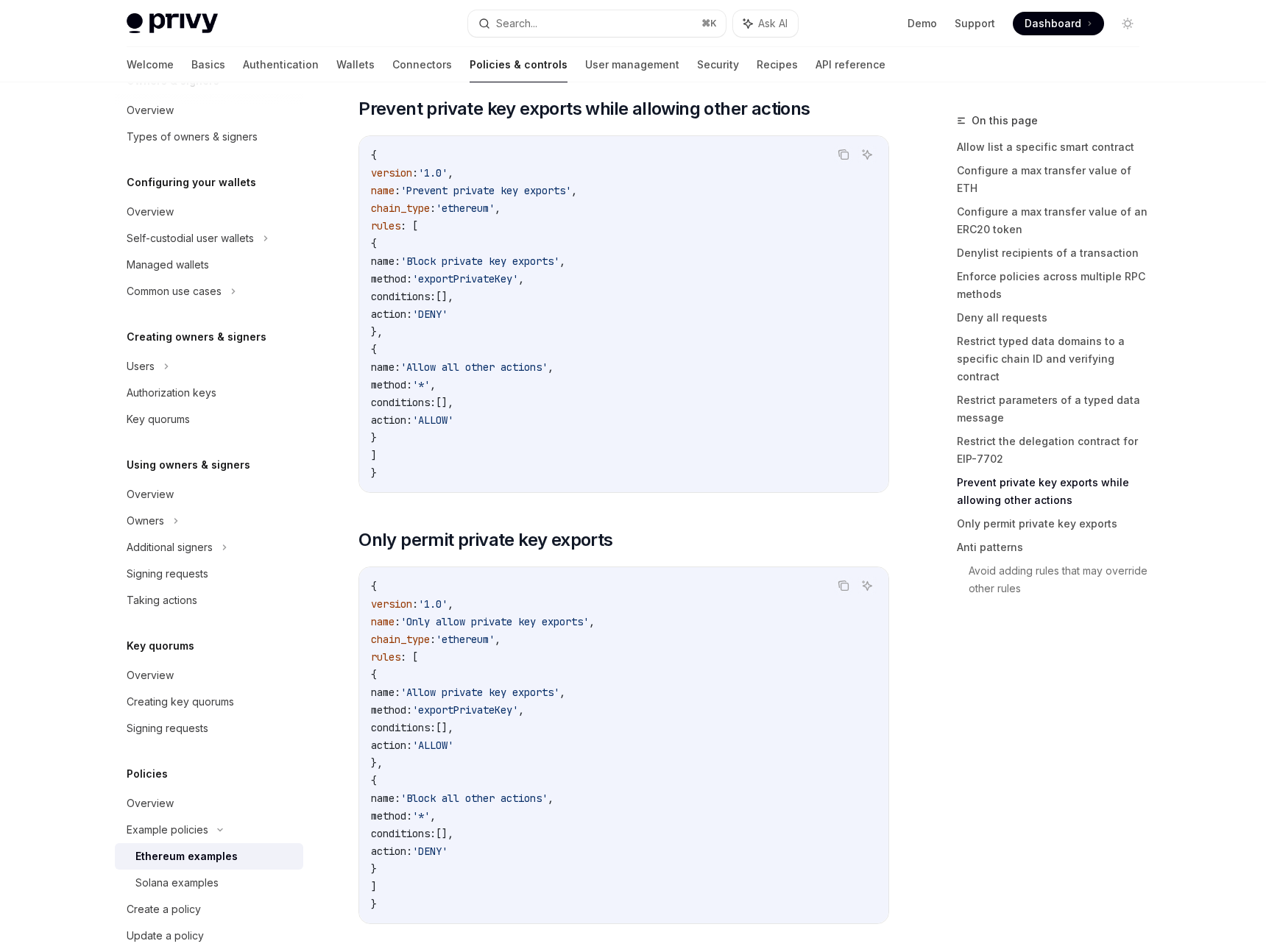
click at [313, 121] on div "Overview Owners & signers Overview Types of owners & signers Configuring your w…" at bounding box center [221, 517] width 212 height 869
click at [338, 113] on icon "Navigate to header" at bounding box center [337, 108] width 10 height 9
click at [332, 116] on icon "Navigate to header" at bounding box center [337, 111] width 10 height 9
click at [757, 77] on link "Recipes" at bounding box center [777, 65] width 41 height 35
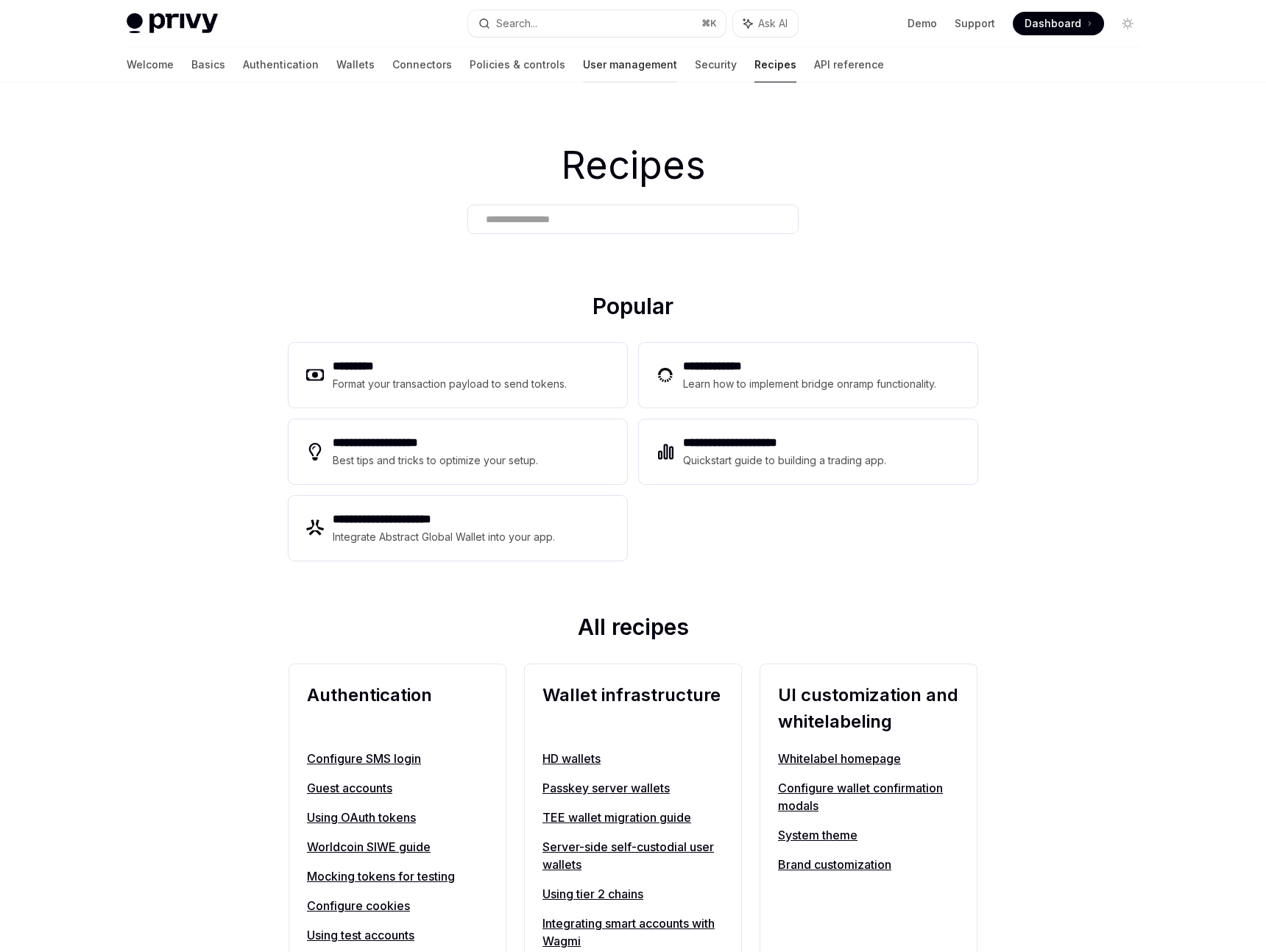
click at [592, 64] on link "User management" at bounding box center [630, 65] width 94 height 35
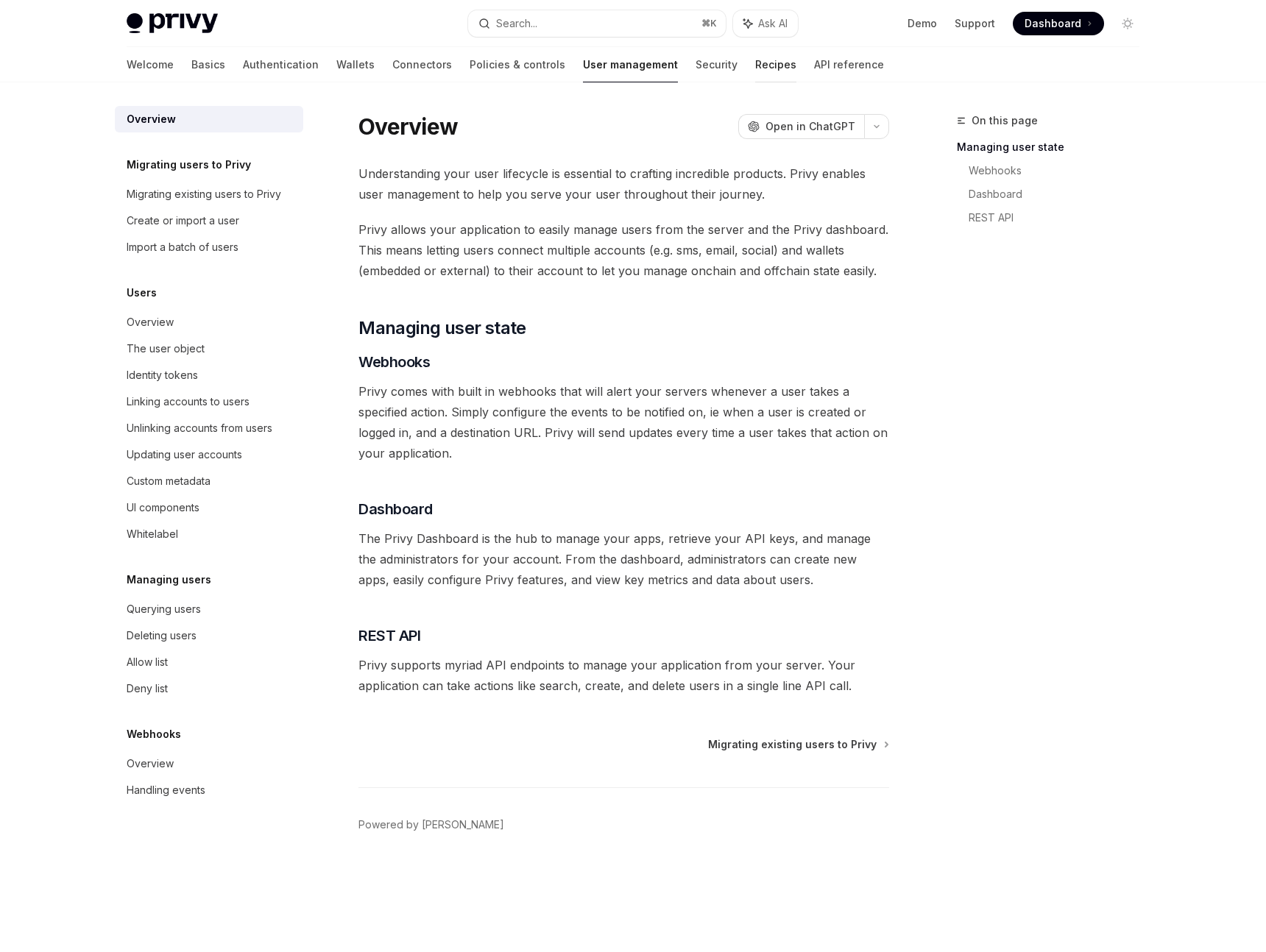
click at [755, 66] on link "Recipes" at bounding box center [776, 65] width 41 height 35
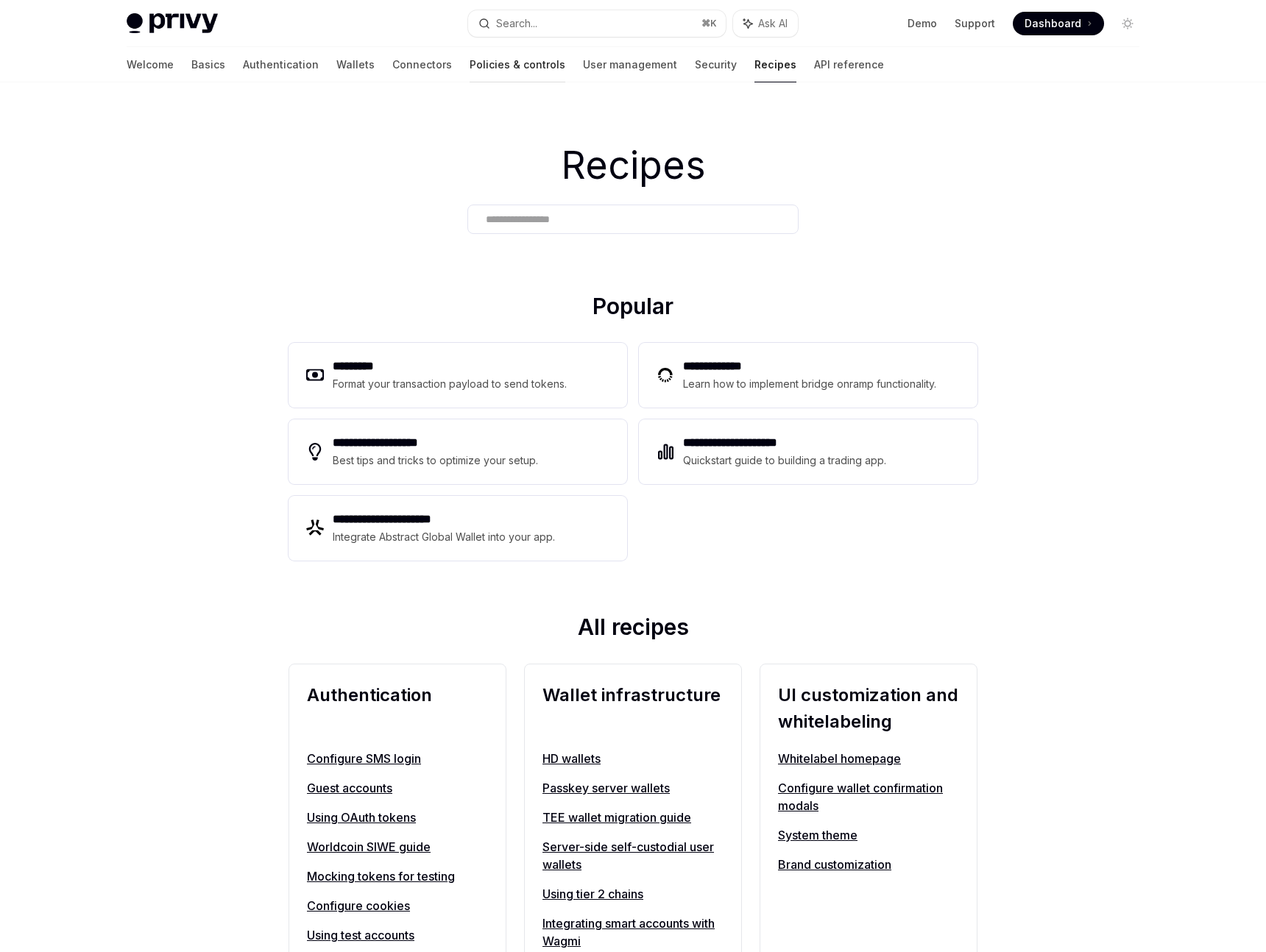
click at [470, 76] on link "Policies & controls" at bounding box center [517, 65] width 95 height 35
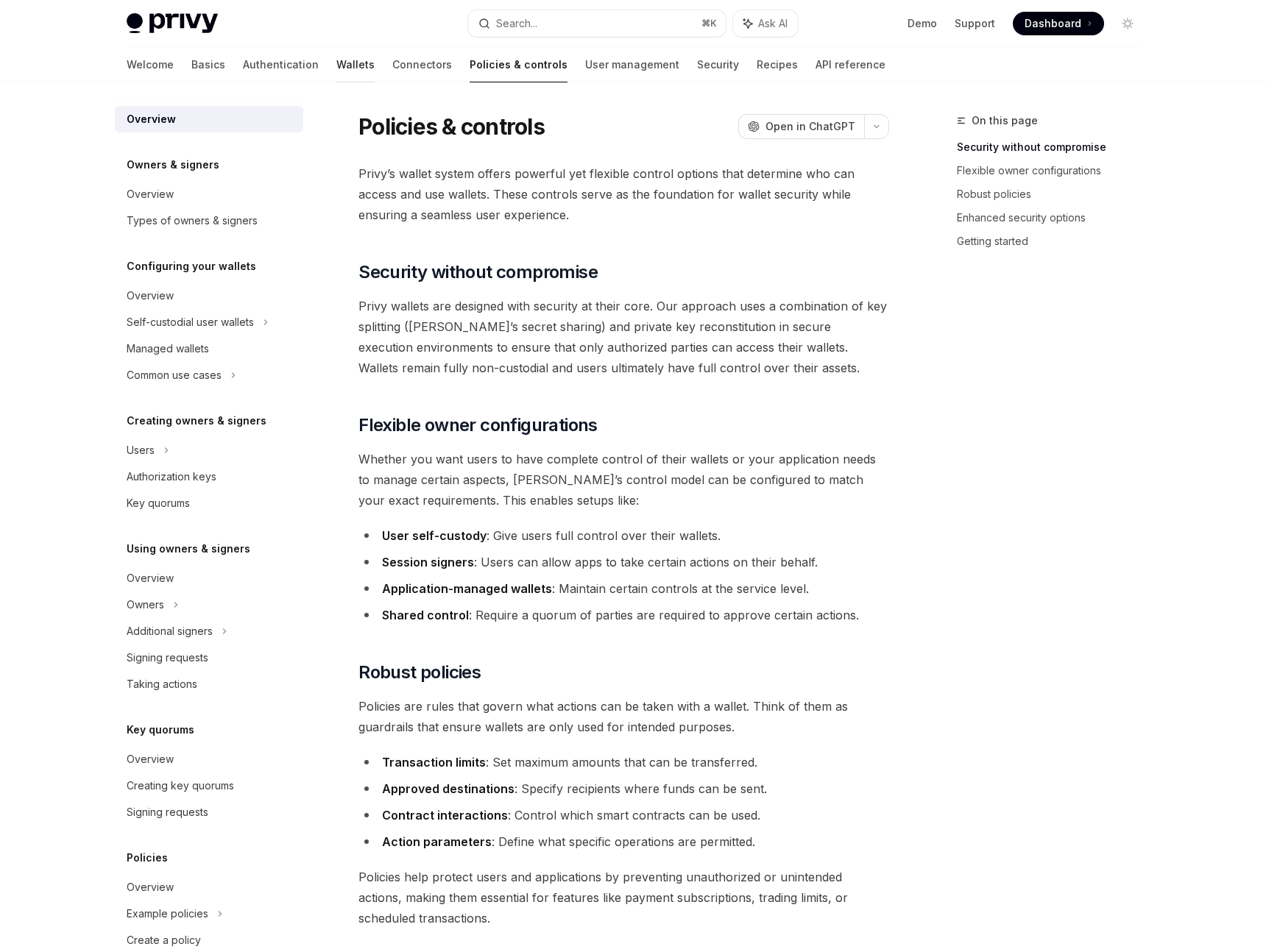
click at [336, 67] on link "Wallets" at bounding box center [355, 65] width 38 height 35
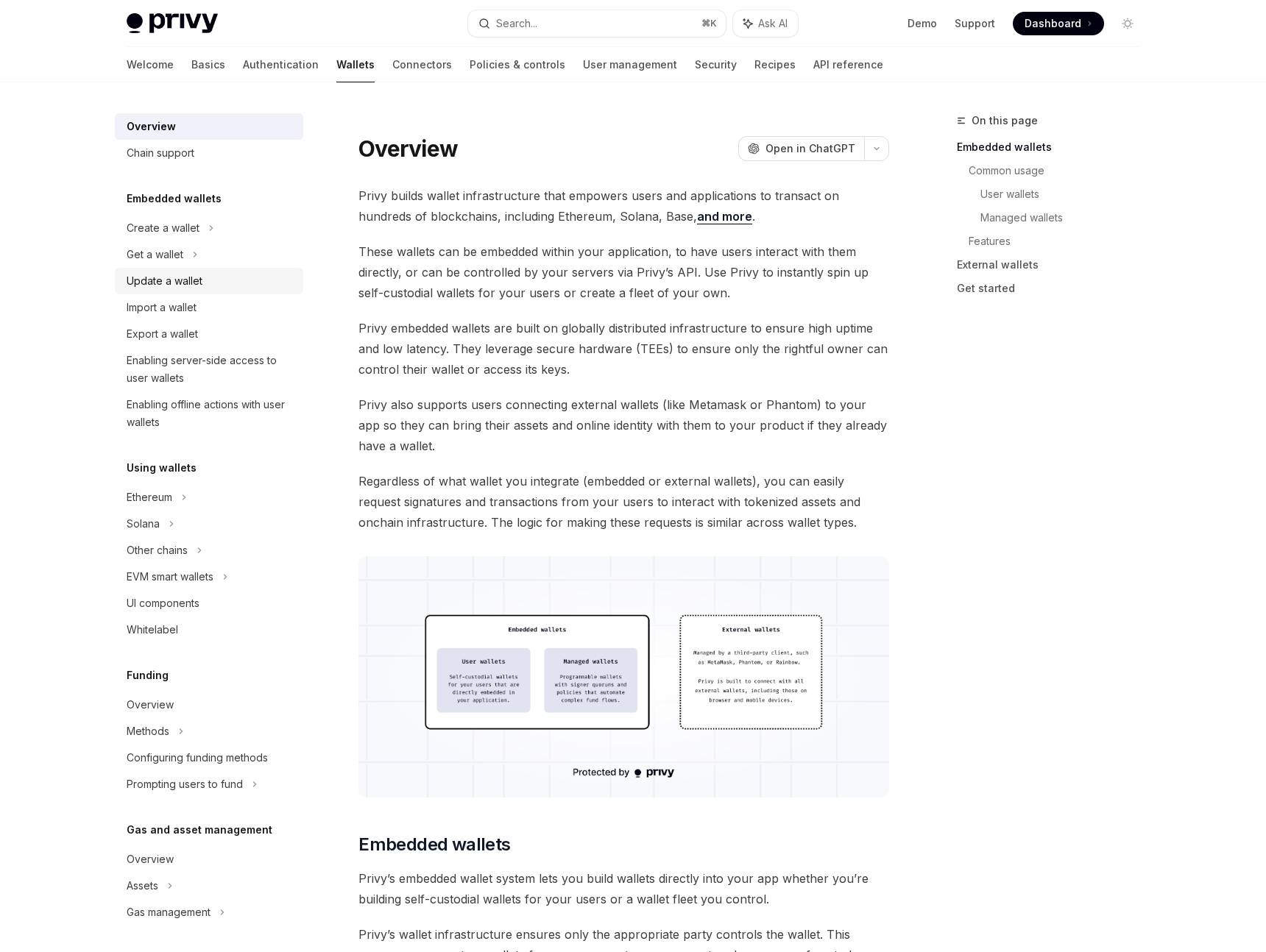
click at [170, 290] on link "Update a wallet" at bounding box center [209, 281] width 189 height 27
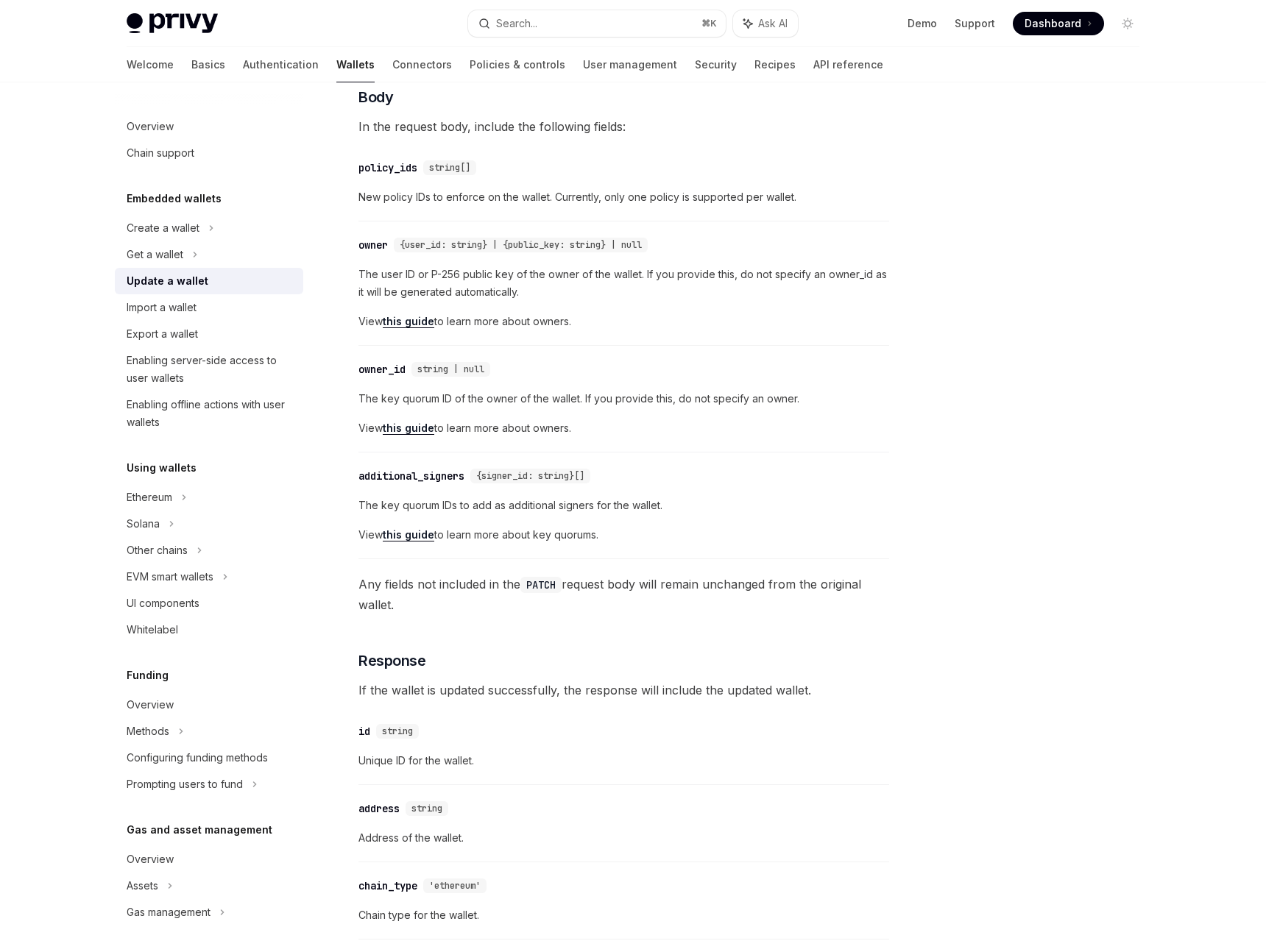
scroll to position [394, 0]
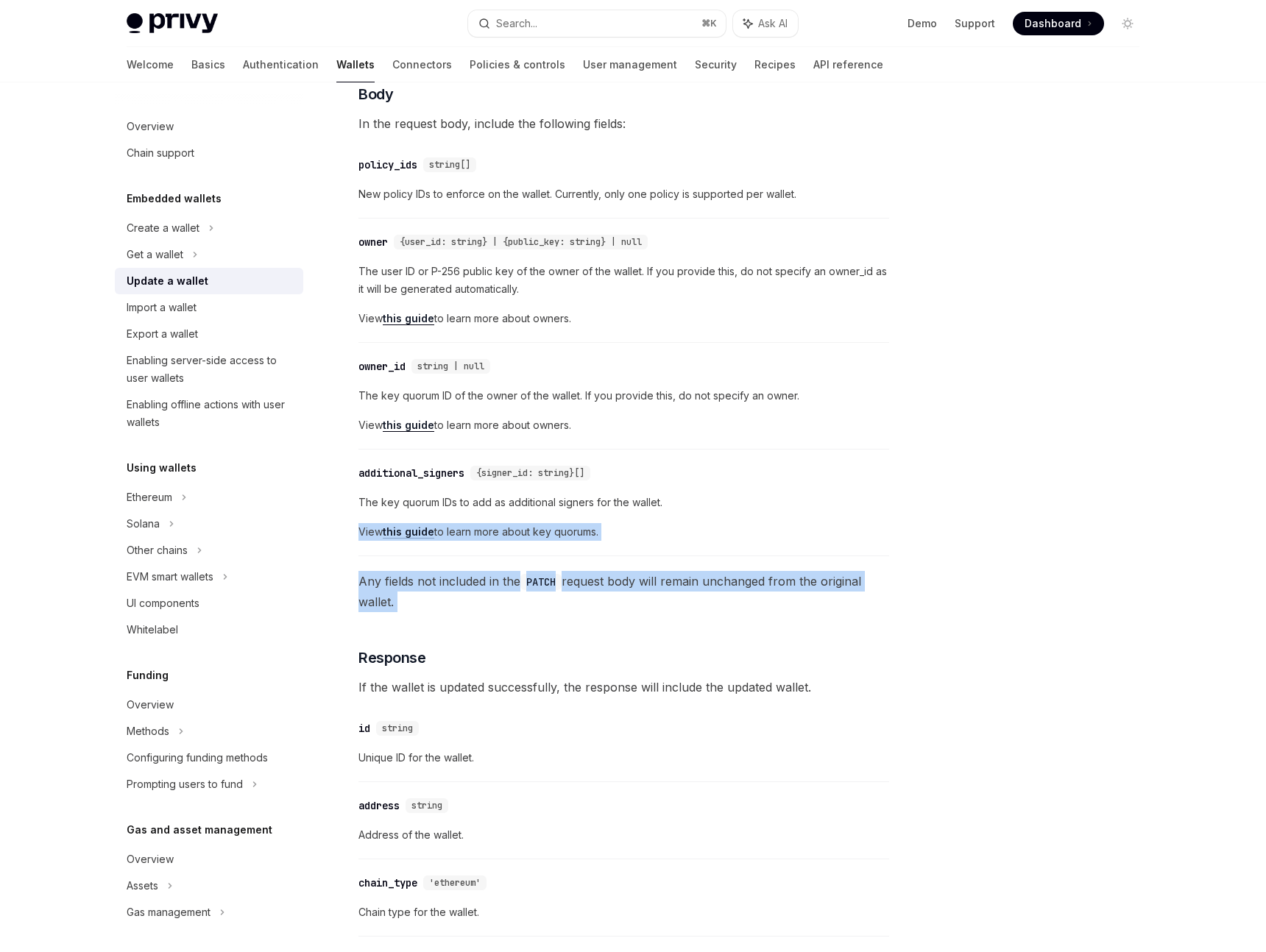
drag, startPoint x: 447, startPoint y: 617, endPoint x: 368, endPoint y: 522, distance: 123.6
click at [368, 522] on div "To update an existing wallet, make a PATCH request to: Copy Ask AI [URL][DOMAIN…" at bounding box center [624, 840] width 531 height 1922
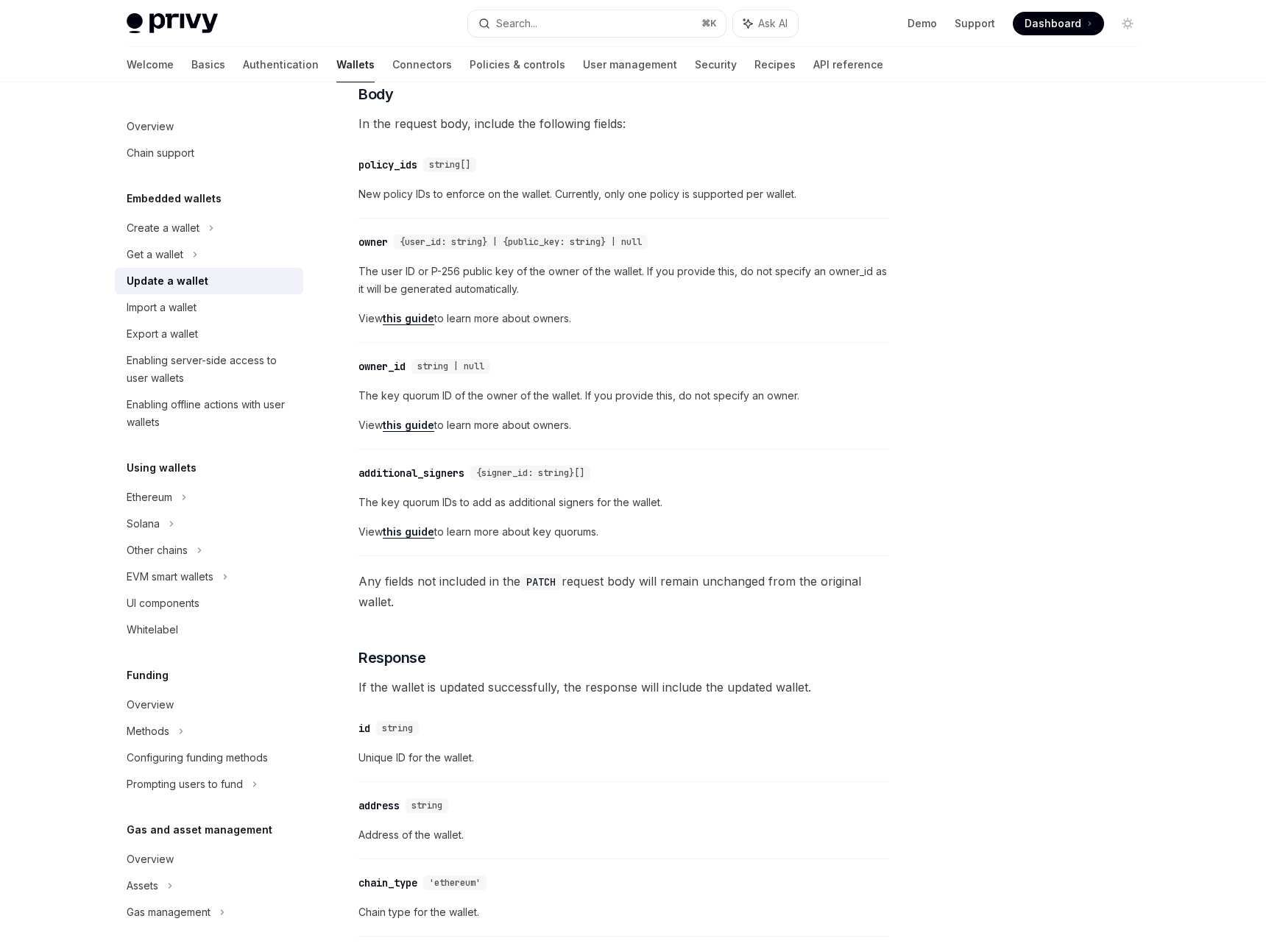
click at [386, 473] on div "additional_signers" at bounding box center [412, 473] width 106 height 15
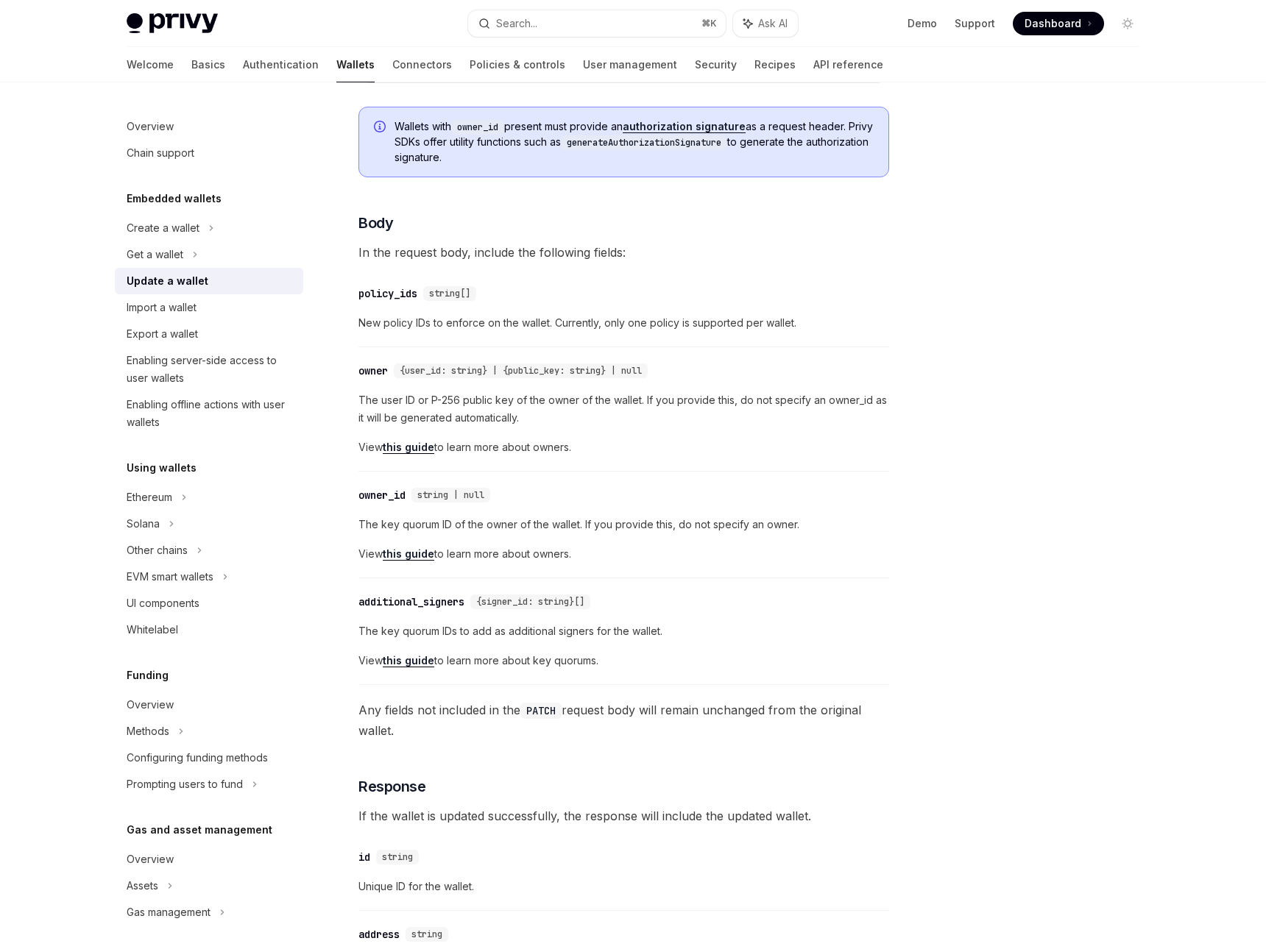
scroll to position [251, 0]
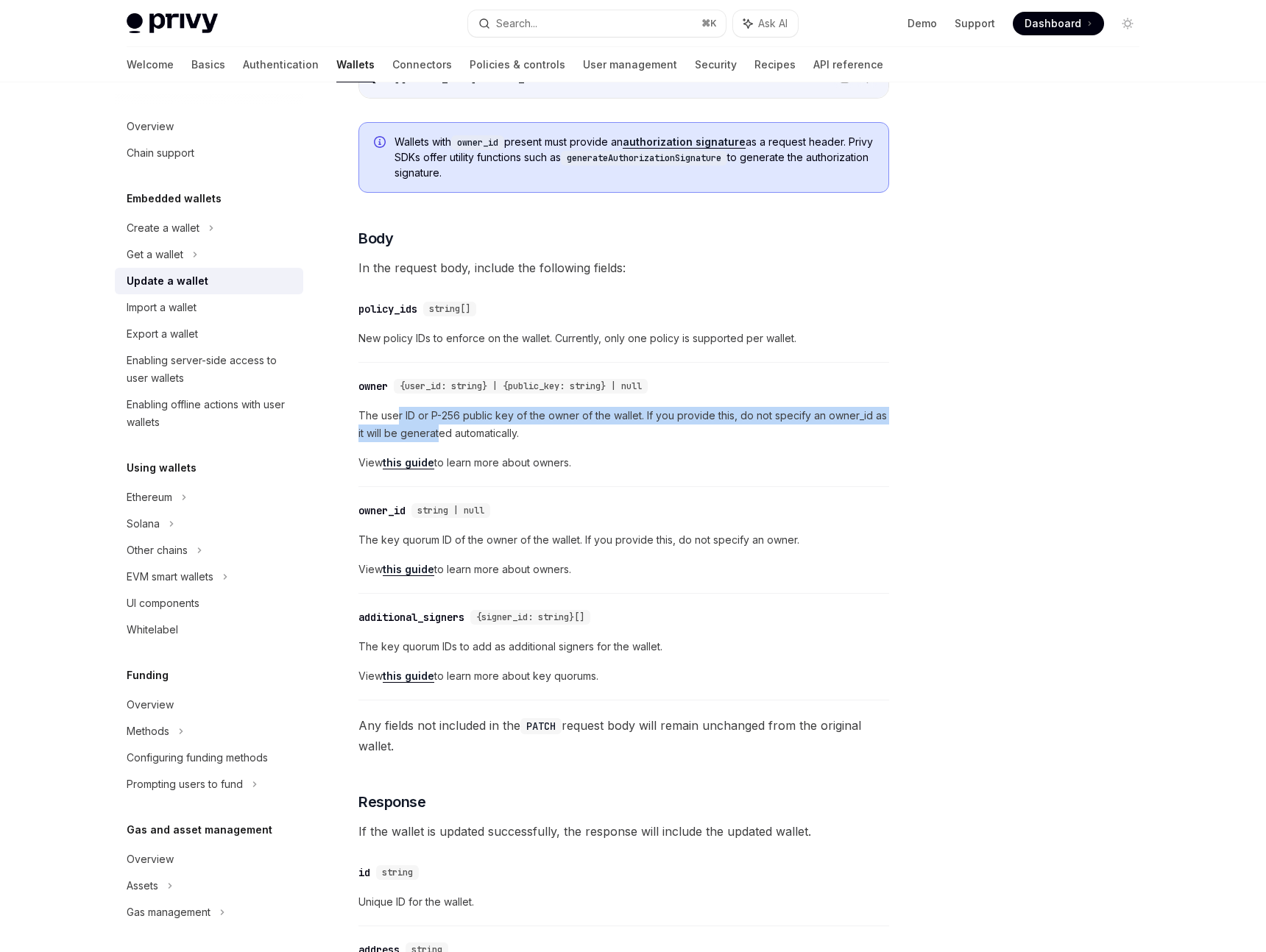
drag, startPoint x: 396, startPoint y: 407, endPoint x: 438, endPoint y: 437, distance: 51.6
click at [438, 437] on span "The user ID or P-256 public key of the owner of the wallet. If you provide this…" at bounding box center [624, 424] width 531 height 35
drag, startPoint x: 438, startPoint y: 437, endPoint x: 412, endPoint y: 415, distance: 34.1
click at [412, 415] on span "The user ID or P-256 public key of the owner of the wallet. If you provide this…" at bounding box center [624, 424] width 531 height 35
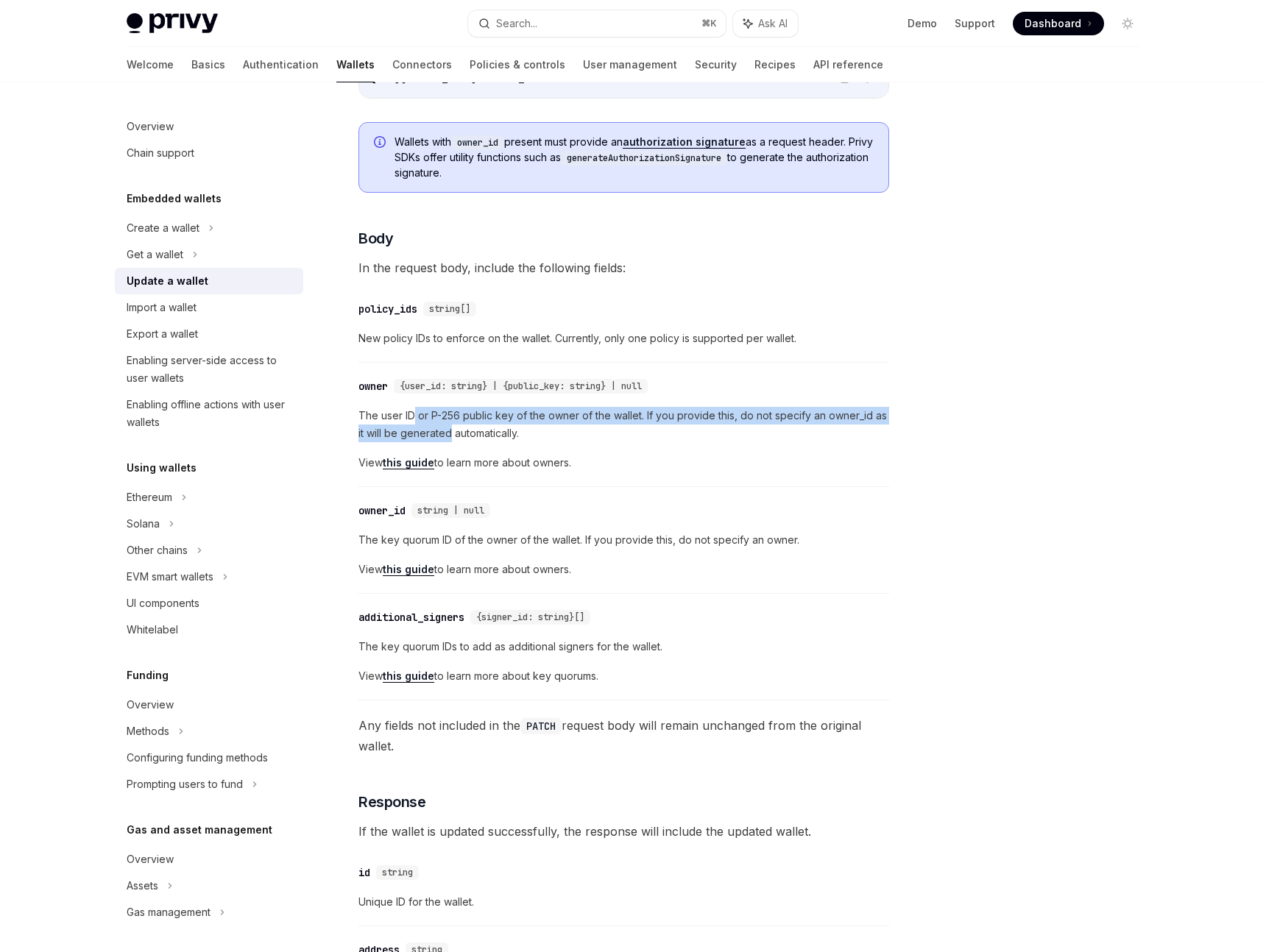
click at [412, 415] on span "The user ID or P-256 public key of the owner of the wallet. If you provide this…" at bounding box center [624, 424] width 531 height 35
drag, startPoint x: 412, startPoint y: 415, endPoint x: 476, endPoint y: 442, distance: 69.5
click at [476, 442] on div "The user ID or P-256 public key of the owner of the wallet. If you provide this…" at bounding box center [624, 439] width 531 height 65
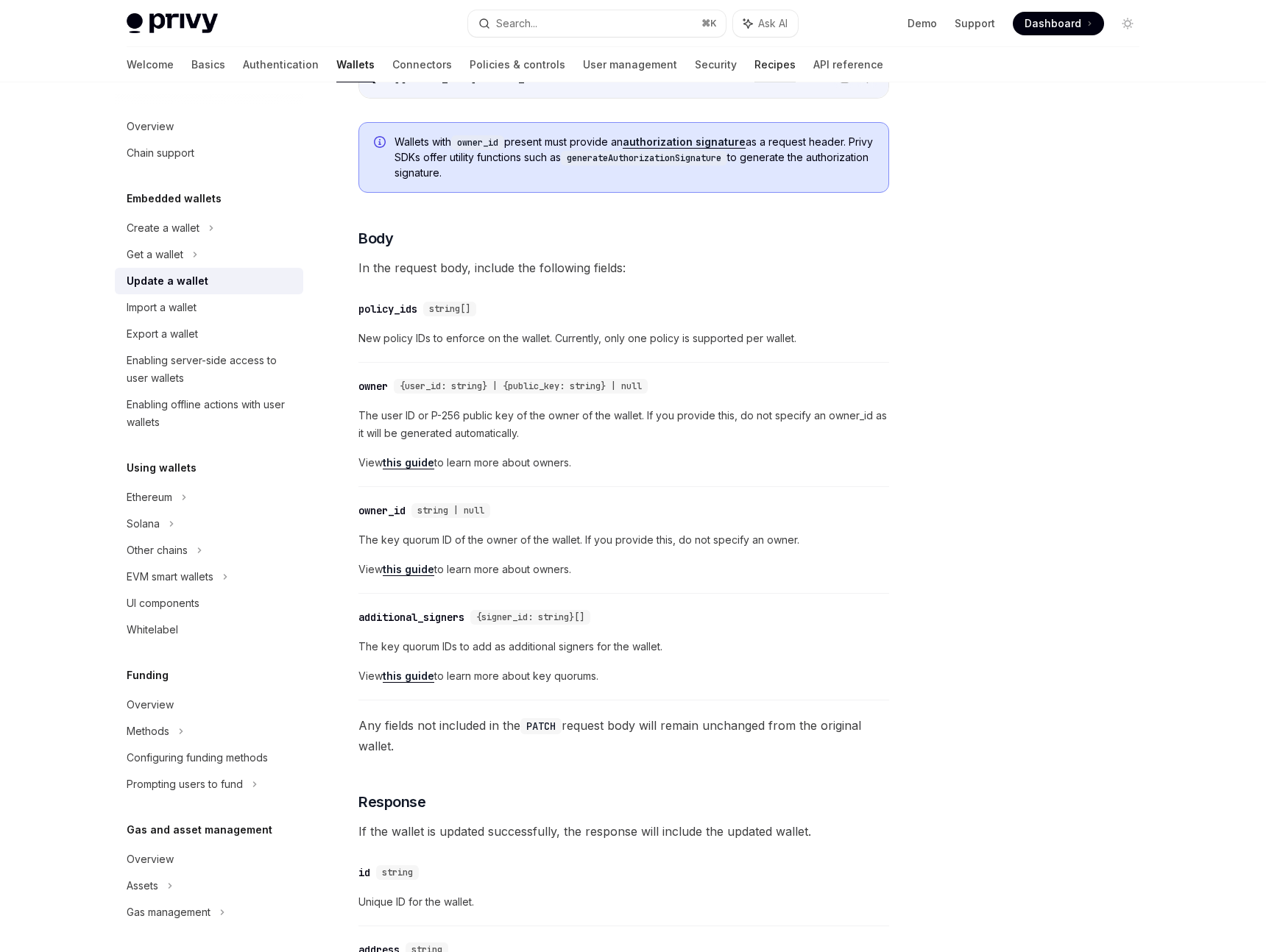
click at [755, 62] on link "Recipes" at bounding box center [776, 65] width 41 height 35
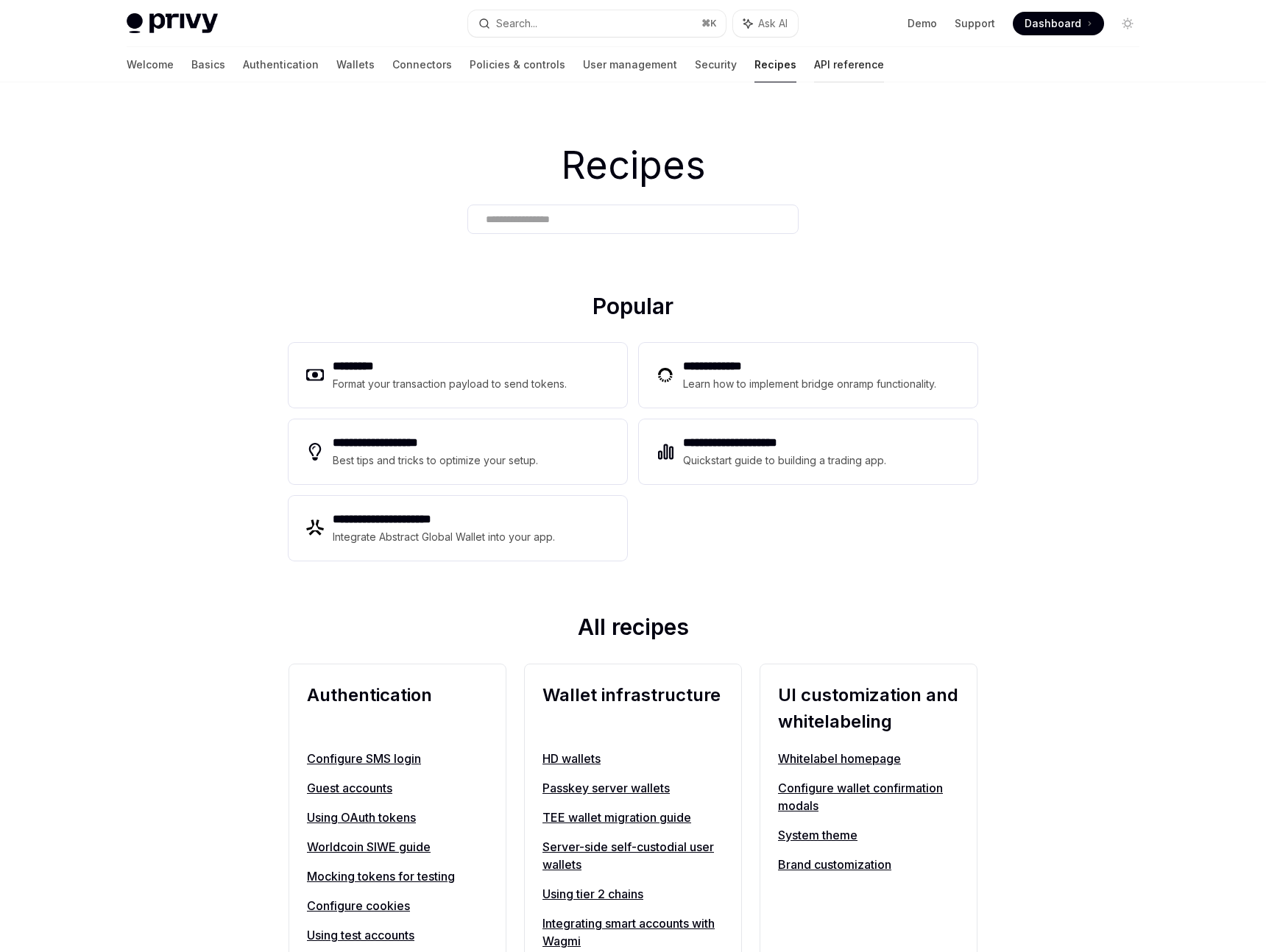
click at [814, 58] on link "API reference" at bounding box center [848, 65] width 70 height 35
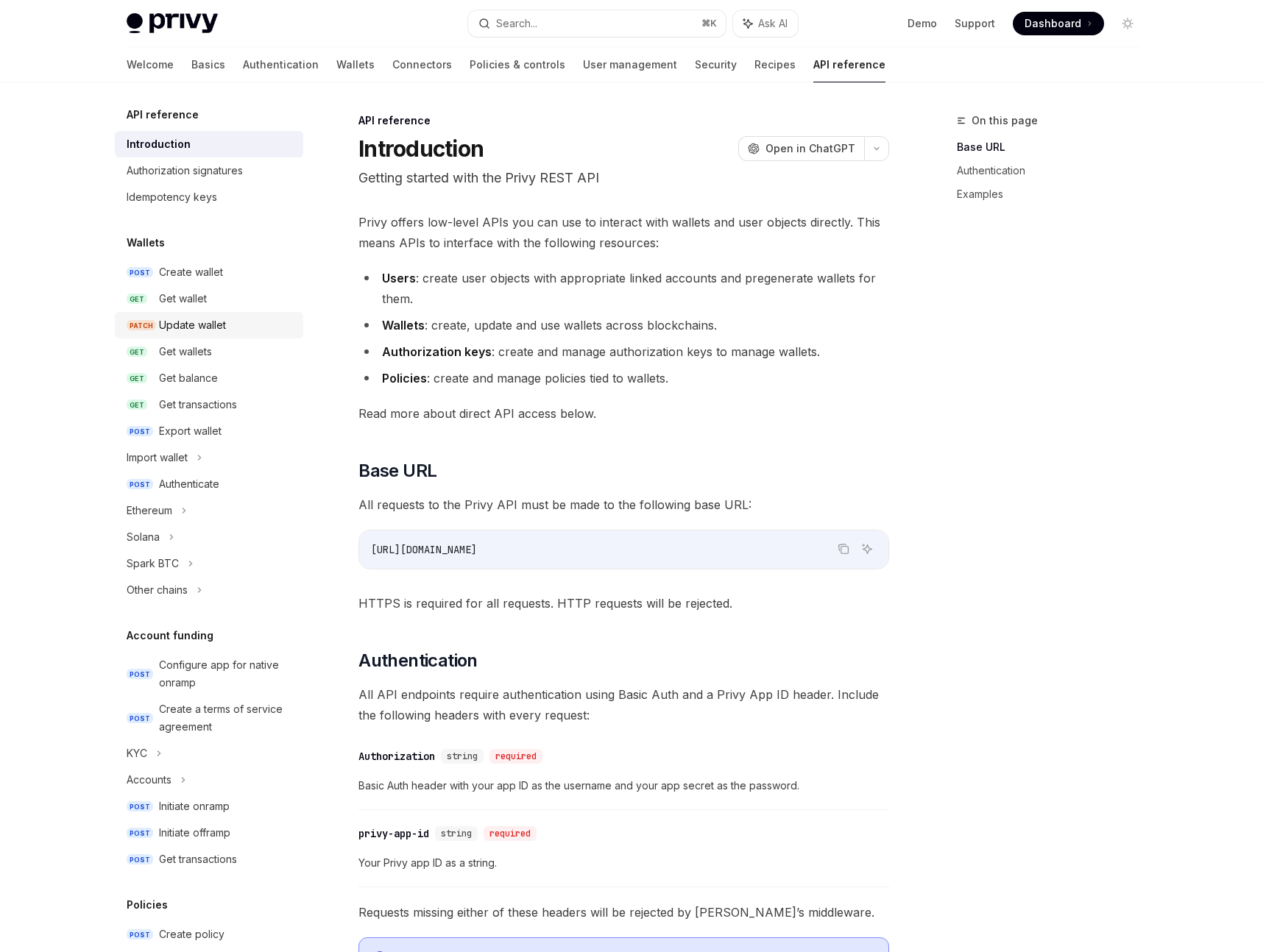
click at [203, 321] on div "Update wallet" at bounding box center [193, 325] width 67 height 18
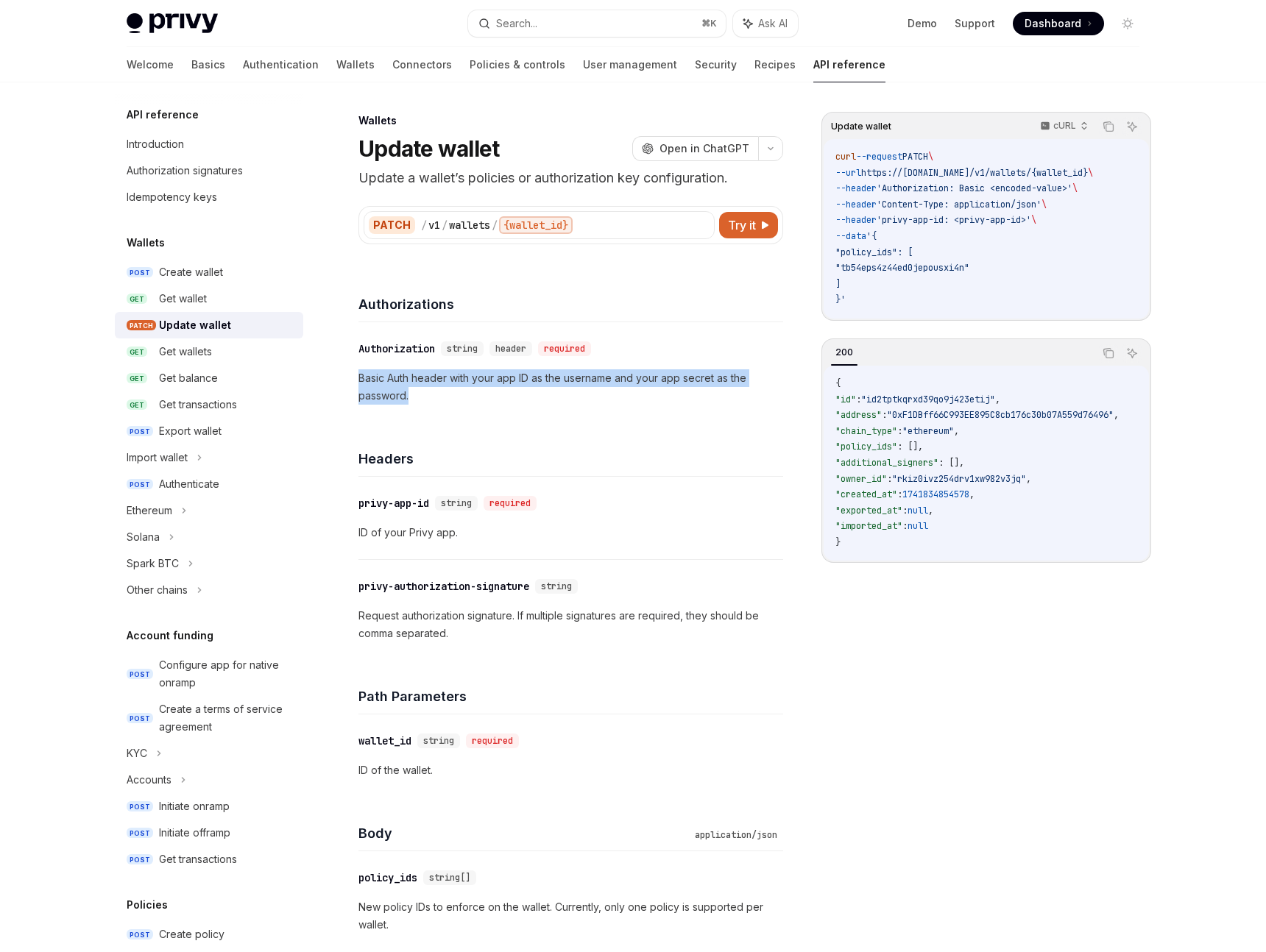
drag, startPoint x: 453, startPoint y: 421, endPoint x: 383, endPoint y: 360, distance: 92.8
click at [383, 360] on div "​ Authorization string header required Basic Auth header with your app ID as th…" at bounding box center [571, 372] width 425 height 100
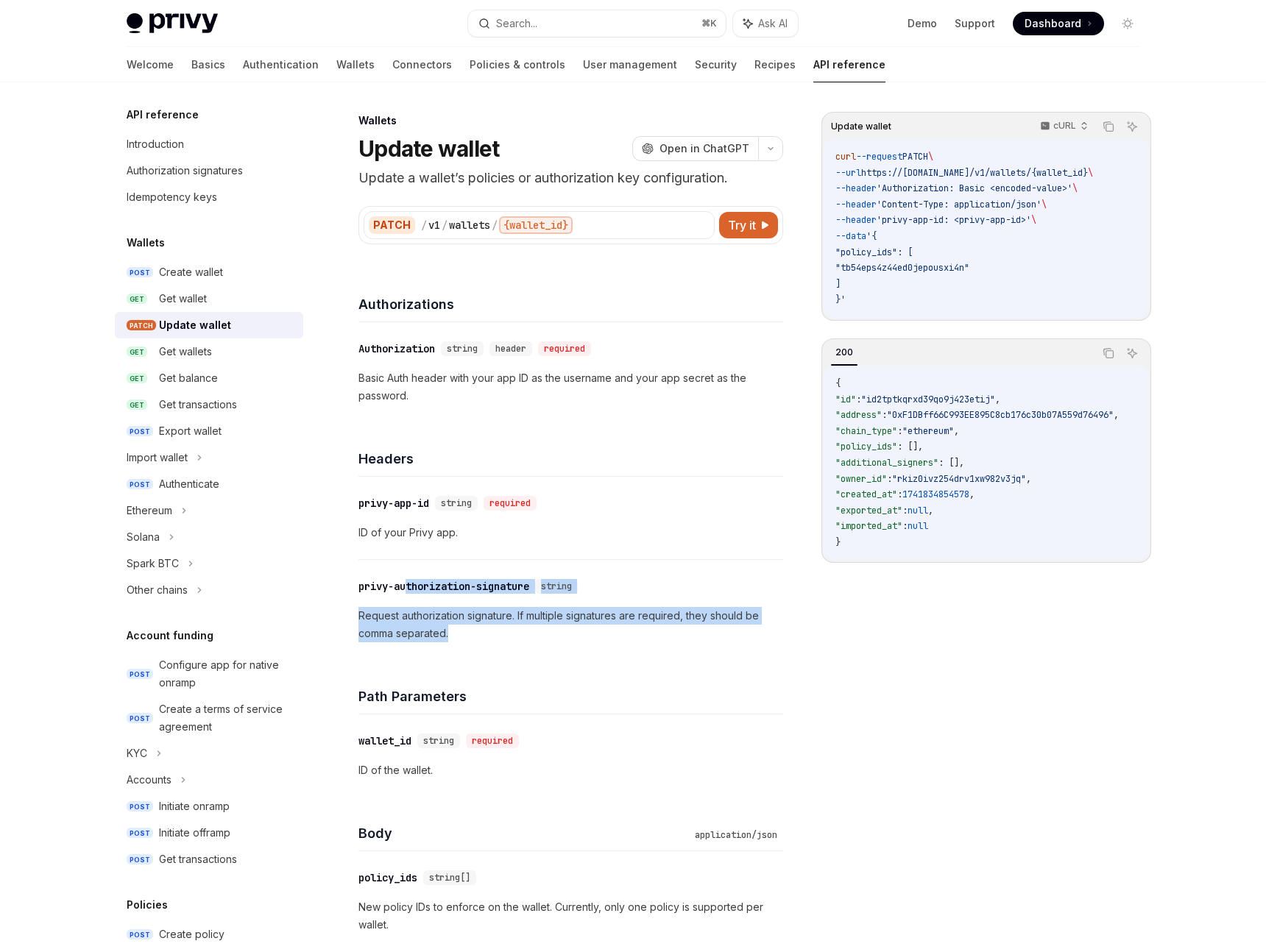
drag, startPoint x: 410, startPoint y: 588, endPoint x: 458, endPoint y: 633, distance: 65.8
click at [458, 633] on div "​ privy-authorization-signature string Request authorization signature. If mult…" at bounding box center [571, 610] width 425 height 100
click at [458, 633] on p "Request authorization signature. If multiple signatures are required, they shou…" at bounding box center [571, 625] width 425 height 35
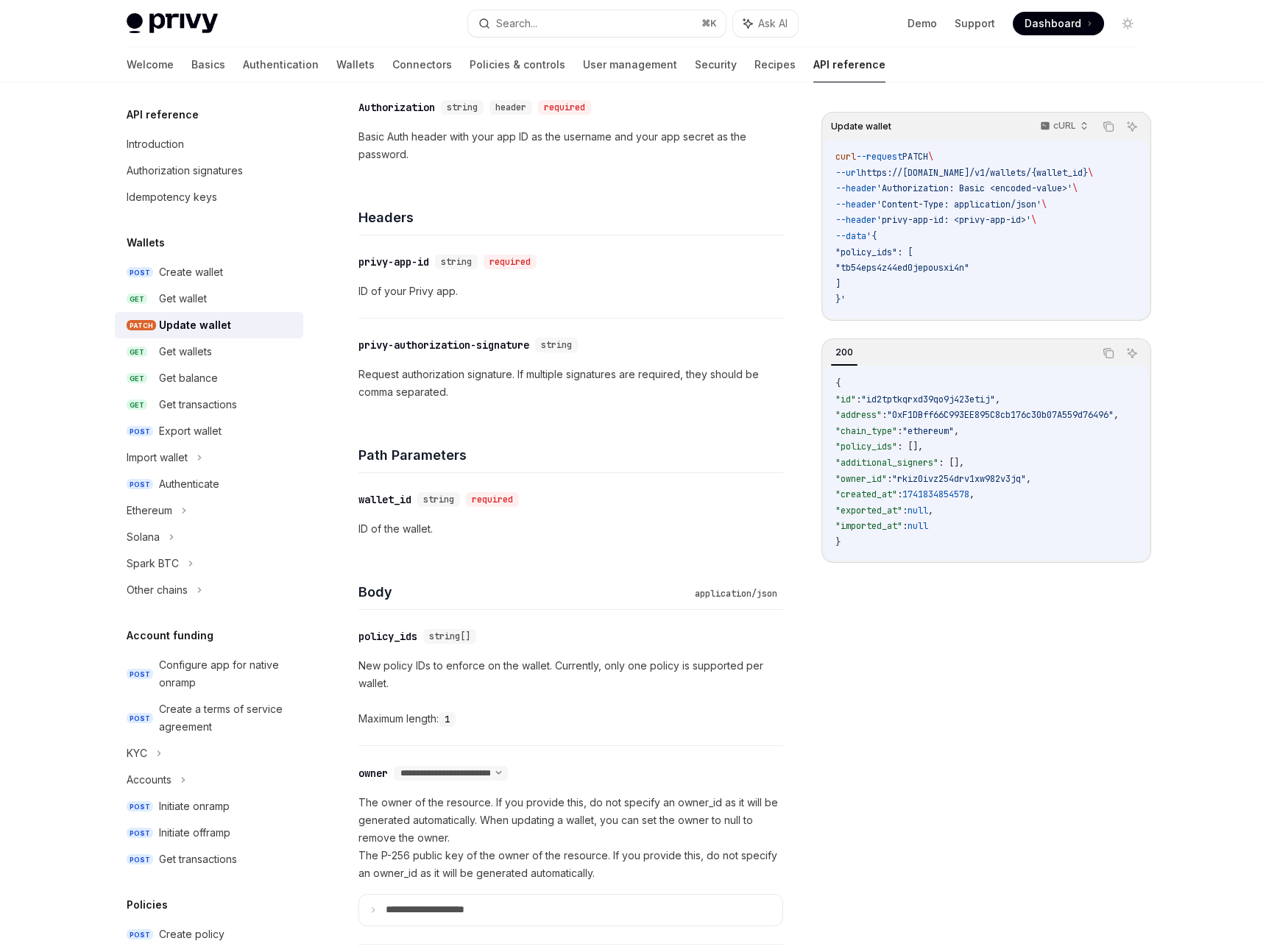
scroll to position [258, 0]
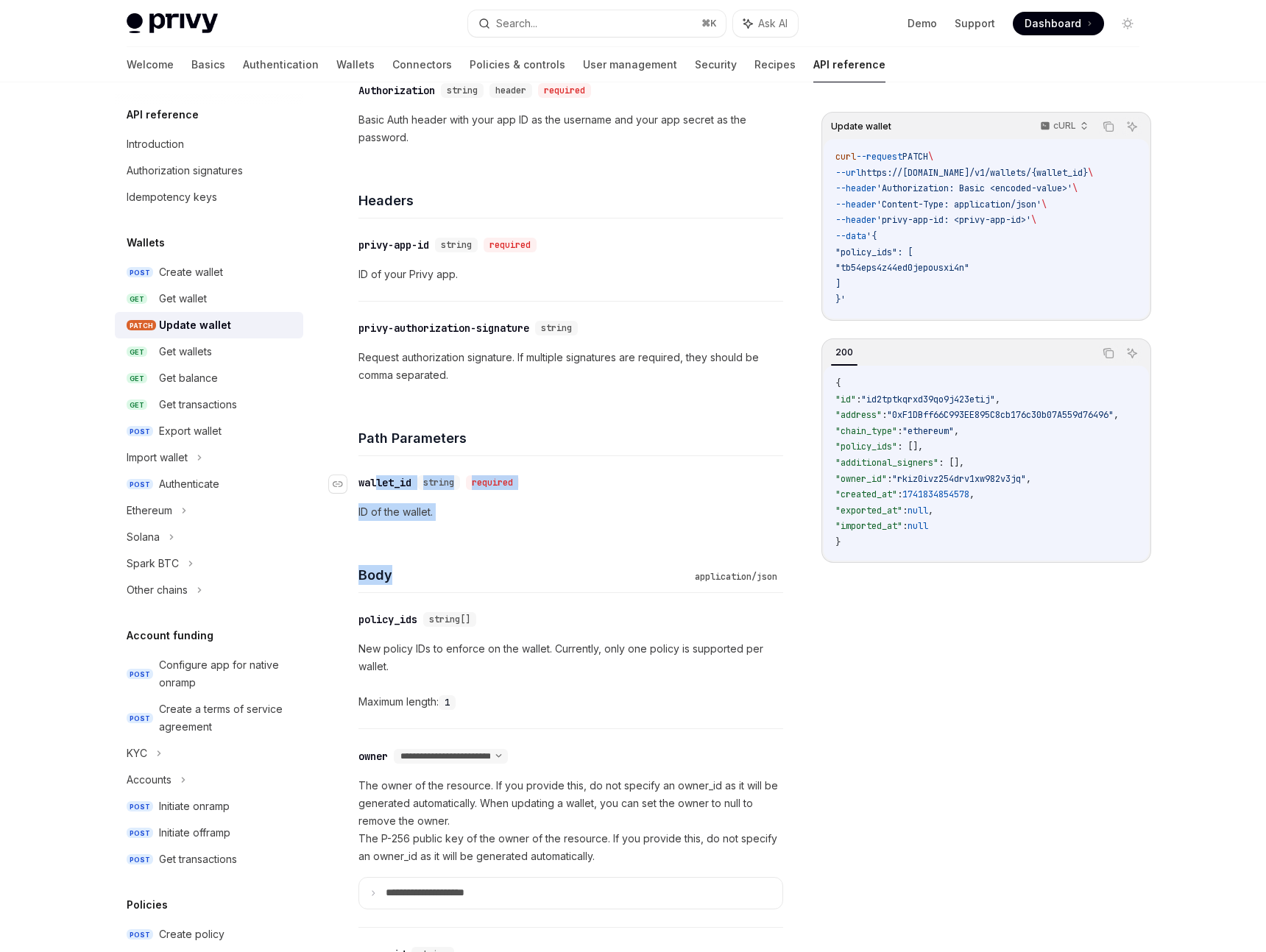
drag, startPoint x: 497, startPoint y: 586, endPoint x: 375, endPoint y: 481, distance: 161.0
click at [508, 560] on div "Body application/json" at bounding box center [571, 565] width 425 height 54
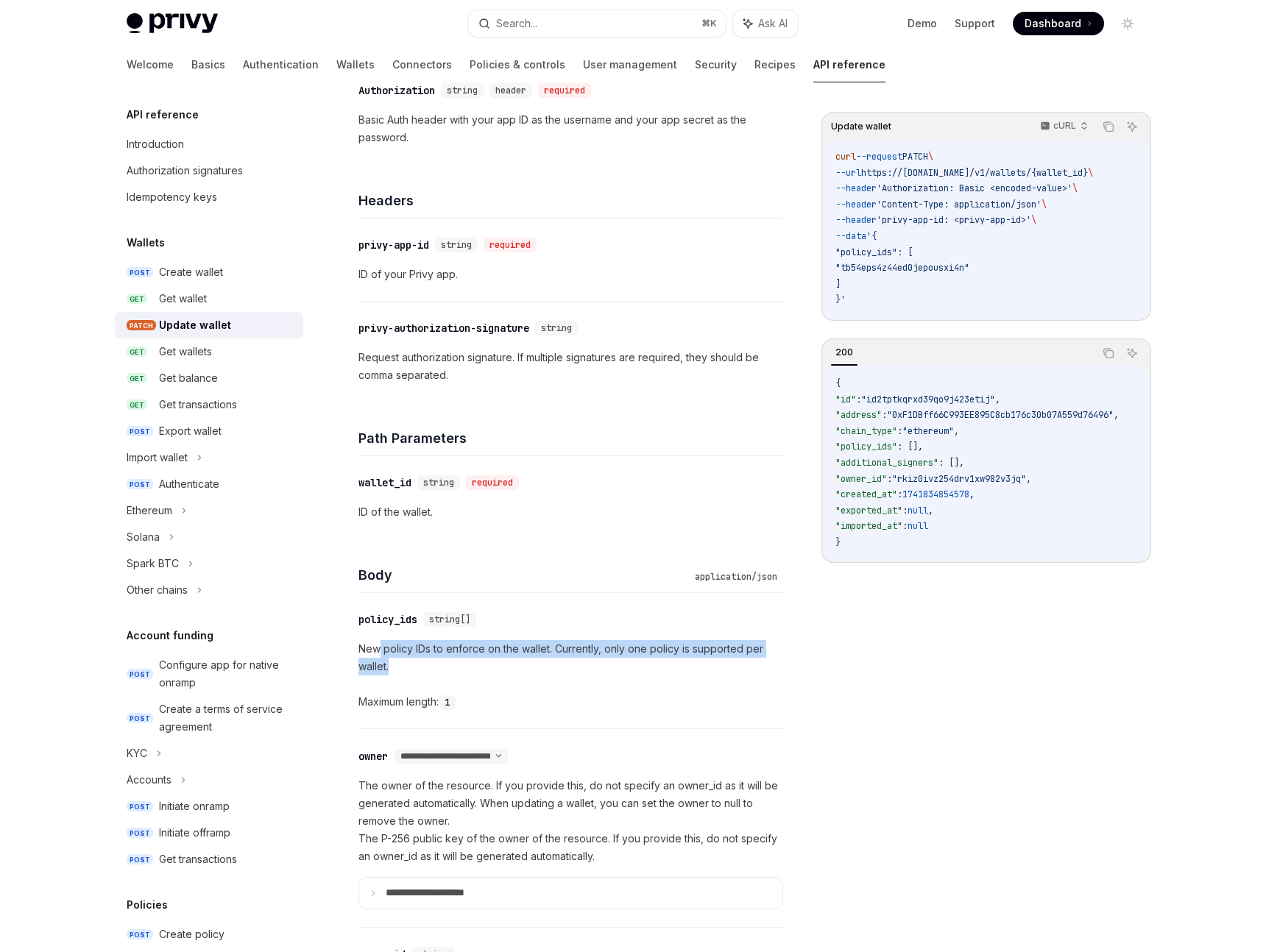
drag, startPoint x: 376, startPoint y: 651, endPoint x: 441, endPoint y: 665, distance: 66.5
click at [441, 665] on p "New policy IDs to enforce on the wallet. Currently, only one policy is supporte…" at bounding box center [571, 657] width 425 height 35
drag, startPoint x: 441, startPoint y: 665, endPoint x: 392, endPoint y: 643, distance: 53.7
click at [392, 643] on p "New policy IDs to enforce on the wallet. Currently, only one policy is supporte…" at bounding box center [571, 657] width 425 height 35
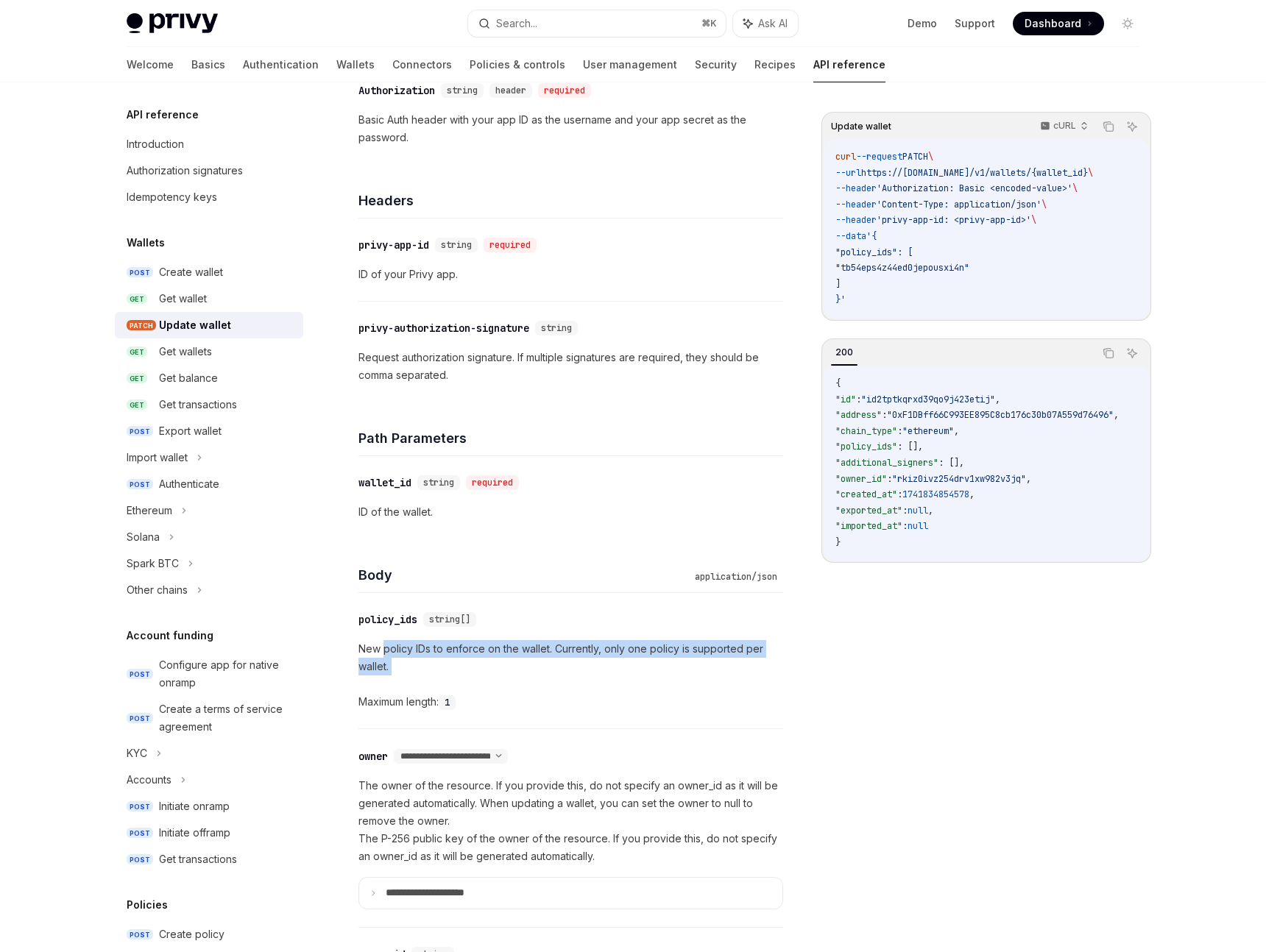
click at [392, 643] on p "New policy IDs to enforce on the wallet. Currently, only one policy is supporte…" at bounding box center [571, 657] width 425 height 35
drag, startPoint x: 392, startPoint y: 643, endPoint x: 412, endPoint y: 663, distance: 28.3
click at [412, 663] on p "New policy IDs to enforce on the wallet. Currently, only one policy is supporte…" at bounding box center [571, 657] width 425 height 35
drag, startPoint x: 412, startPoint y: 663, endPoint x: 394, endPoint y: 648, distance: 23.4
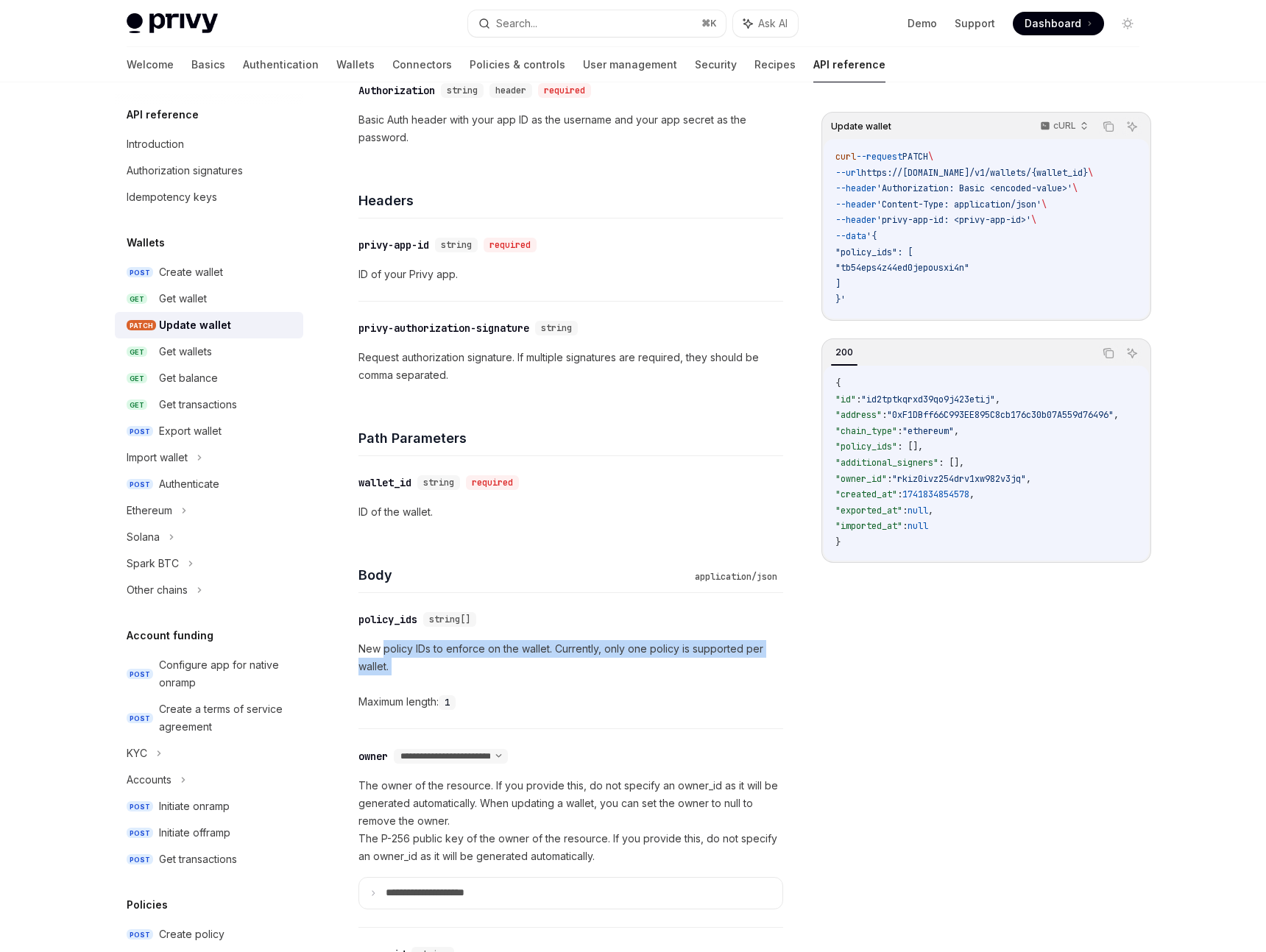
click at [394, 648] on p "New policy IDs to enforce on the wallet. Currently, only one policy is supporte…" at bounding box center [571, 657] width 425 height 35
drag, startPoint x: 394, startPoint y: 648, endPoint x: 408, endPoint y: 660, distance: 18.4
click at [408, 660] on p "New policy IDs to enforce on the wallet. Currently, only one policy is supporte…" at bounding box center [571, 657] width 425 height 35
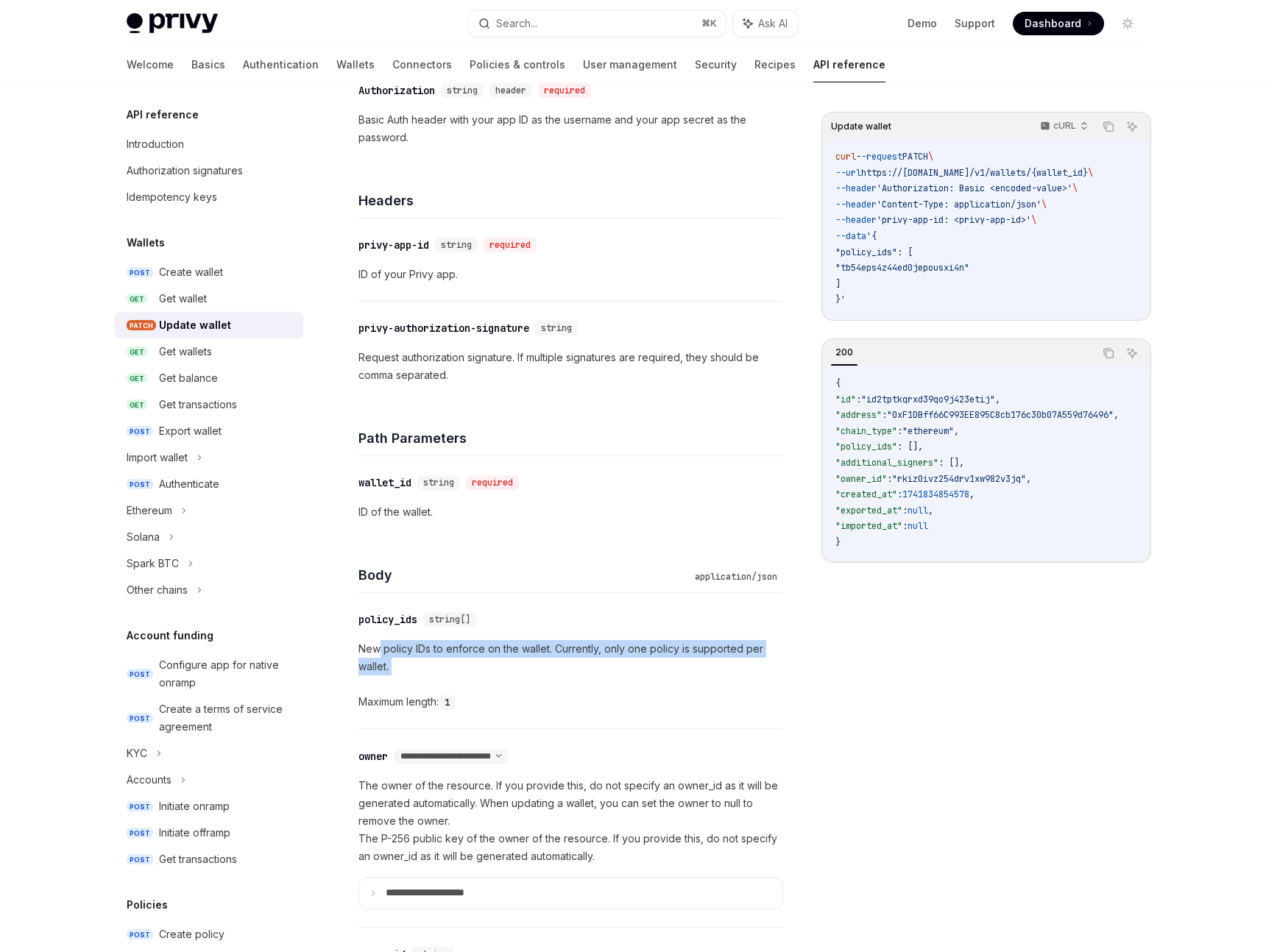
drag, startPoint x: 408, startPoint y: 660, endPoint x: 379, endPoint y: 642, distance: 34.1
click at [379, 642] on p "New policy IDs to enforce on the wallet. Currently, only one policy is supporte…" at bounding box center [571, 657] width 425 height 35
drag, startPoint x: 379, startPoint y: 642, endPoint x: 418, endPoint y: 673, distance: 49.8
click at [418, 673] on p "New policy IDs to enforce on the wallet. Currently, only one policy is supporte…" at bounding box center [571, 657] width 425 height 35
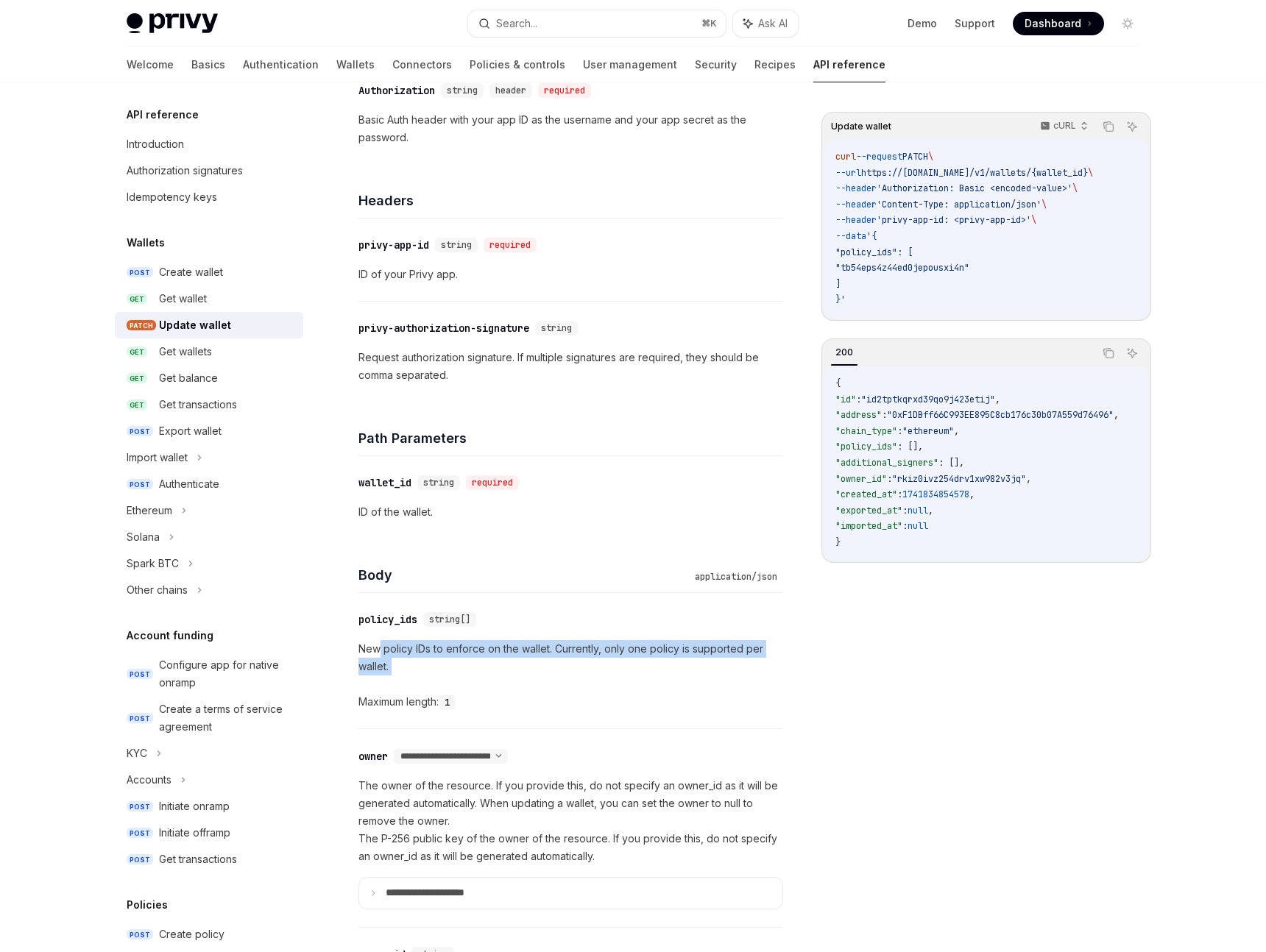
click at [418, 673] on p "New policy IDs to enforce on the wallet. Currently, only one policy is supporte…" at bounding box center [571, 657] width 425 height 35
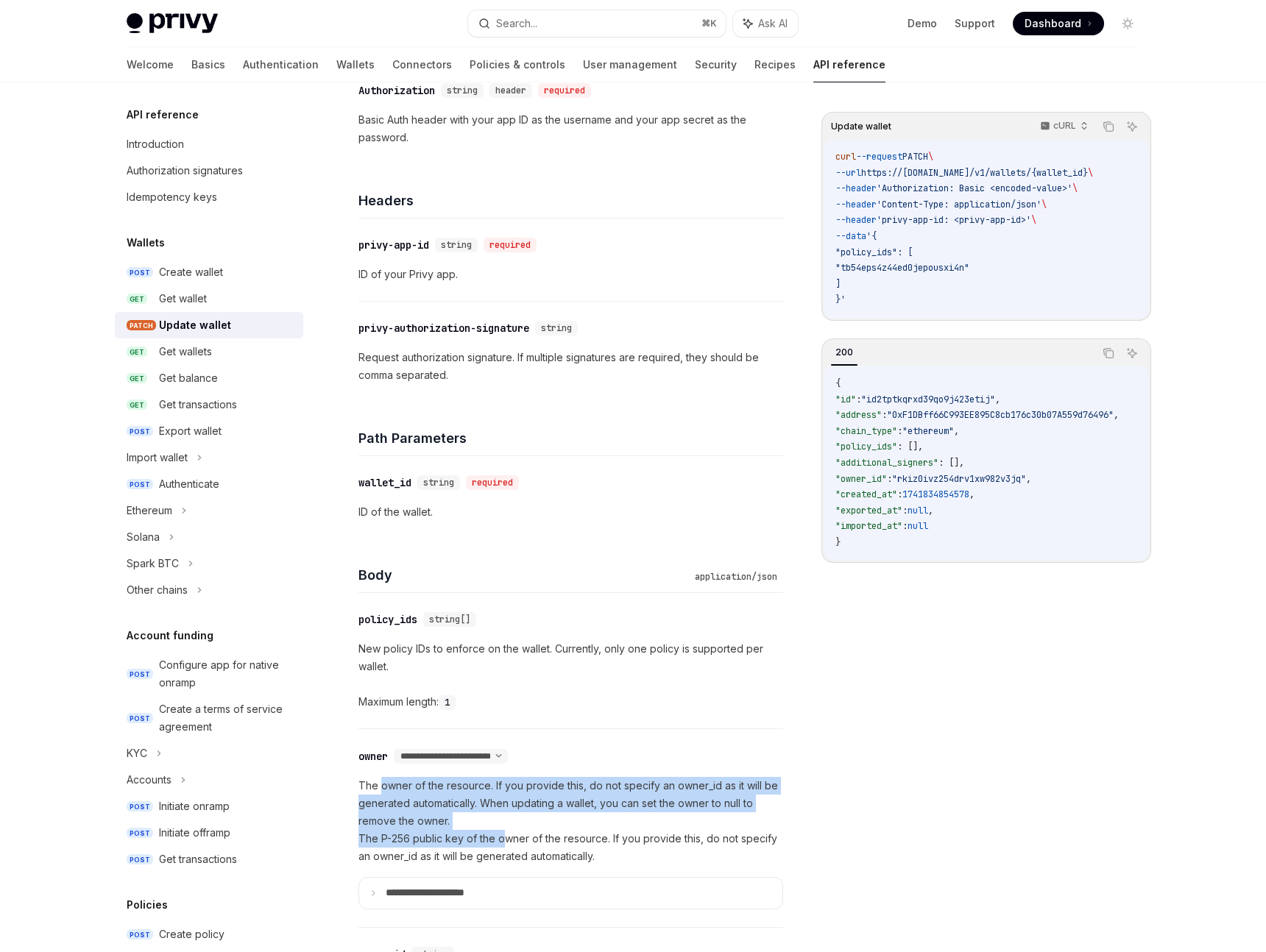
drag, startPoint x: 382, startPoint y: 779, endPoint x: 501, endPoint y: 842, distance: 134.6
click at [500, 842] on p "The owner of the resource. If you provide this, do not specify an owner_id as i…" at bounding box center [571, 821] width 425 height 88
click at [501, 842] on p "The owner of the resource. If you provide this, do not specify an owner_id as i…" at bounding box center [571, 821] width 425 height 88
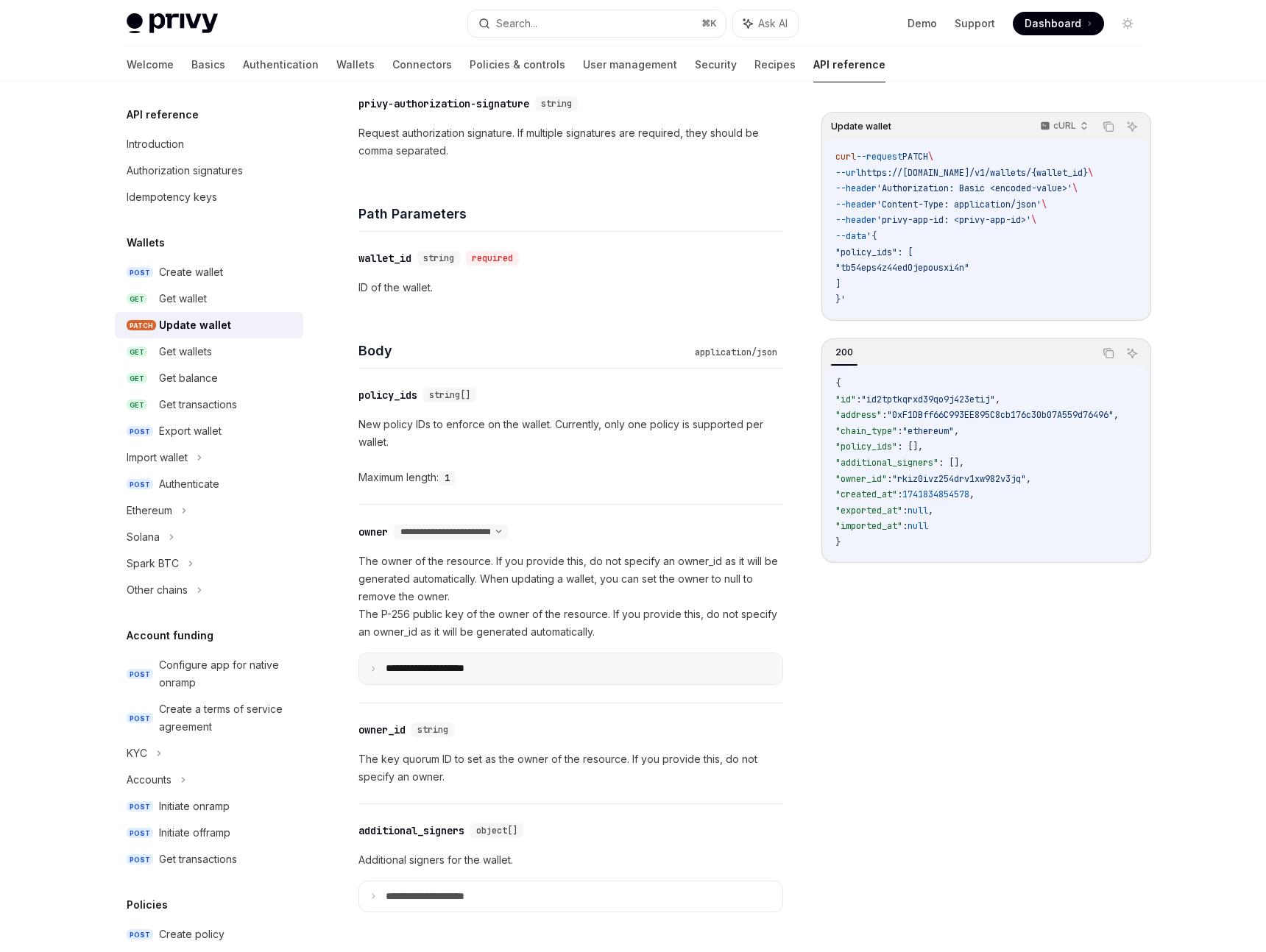
scroll to position [483, 0]
click at [456, 672] on p "**********" at bounding box center [436, 667] width 102 height 13
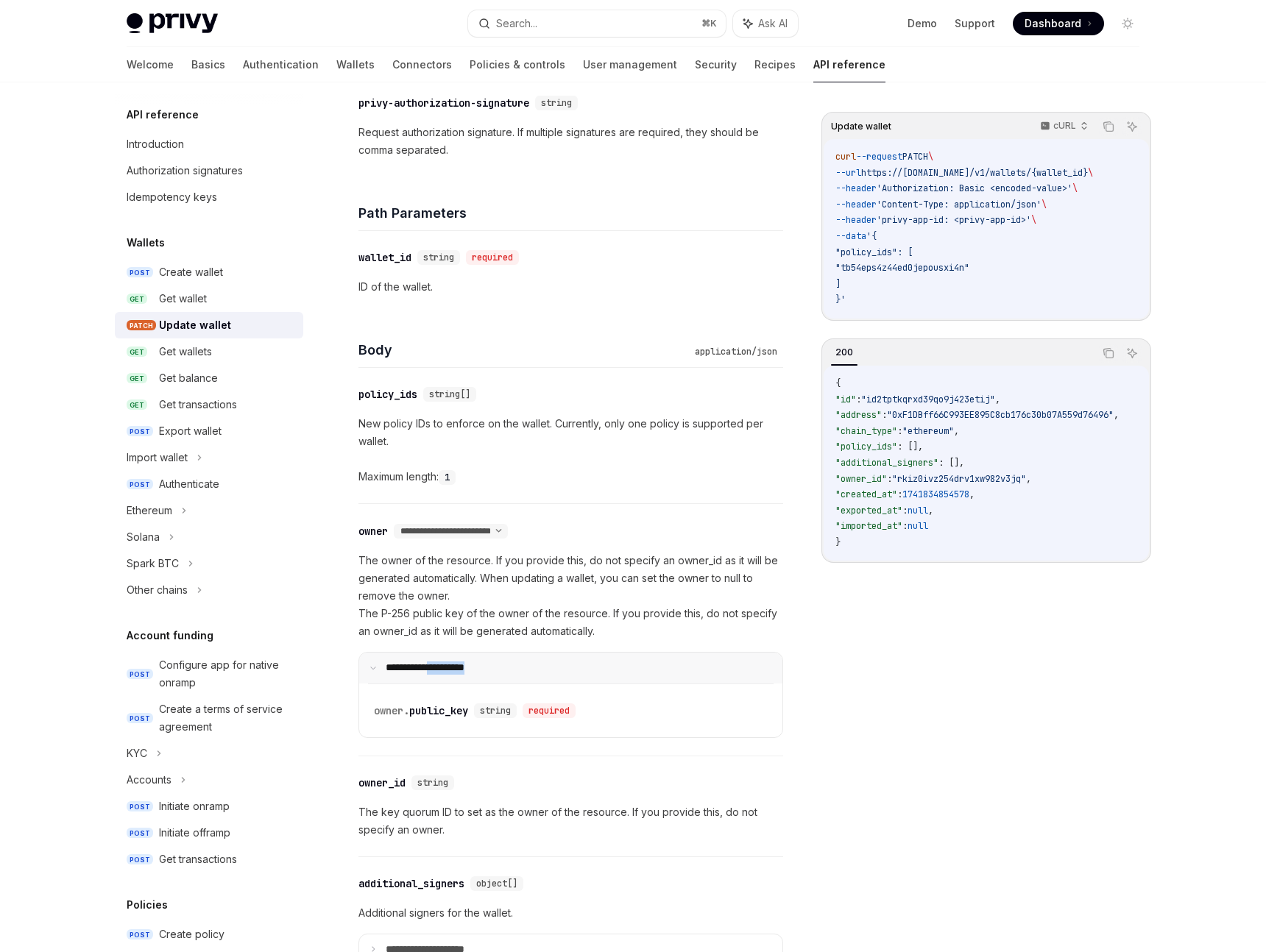
click at [456, 672] on p "**********" at bounding box center [434, 667] width 98 height 13
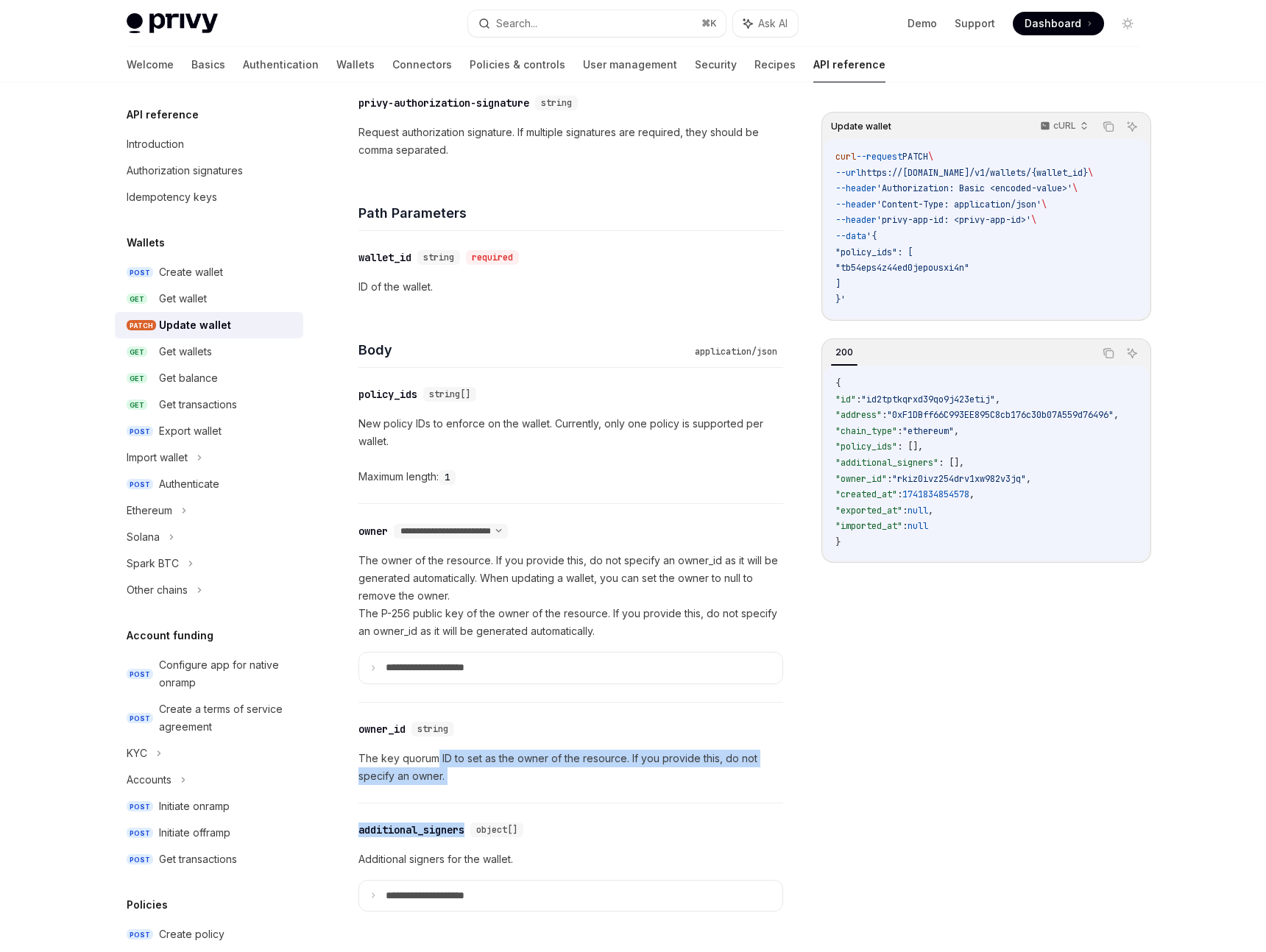
drag, startPoint x: 533, startPoint y: 801, endPoint x: 438, endPoint y: 753, distance: 106.4
click at [438, 753] on div "**********" at bounding box center [571, 647] width 425 height 561
click at [438, 753] on p "The key quorum ID to set as the owner of the resource. If you provide this, do …" at bounding box center [571, 767] width 425 height 35
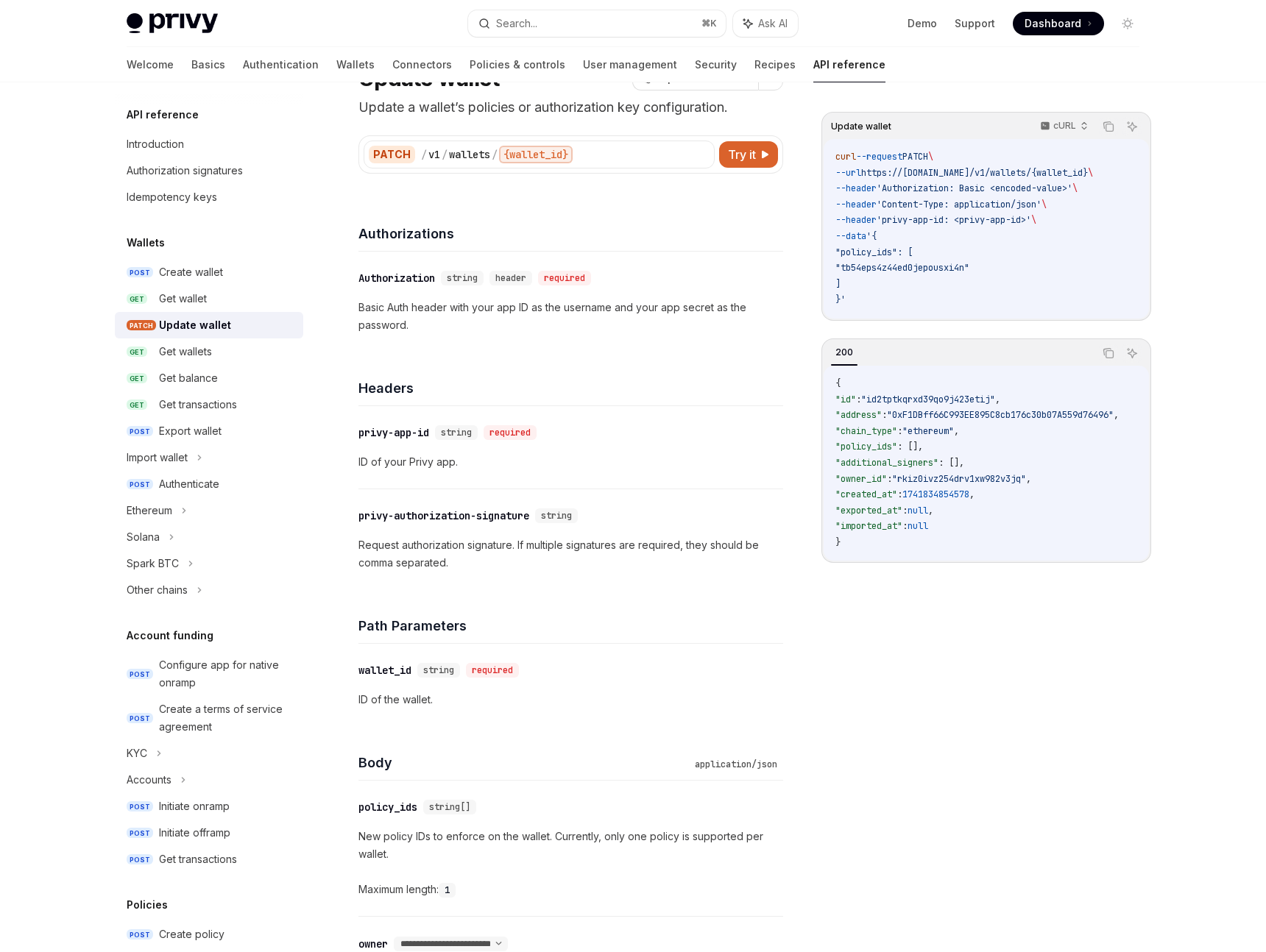
scroll to position [72, 0]
click at [204, 356] on div "Get wallets" at bounding box center [186, 352] width 53 height 18
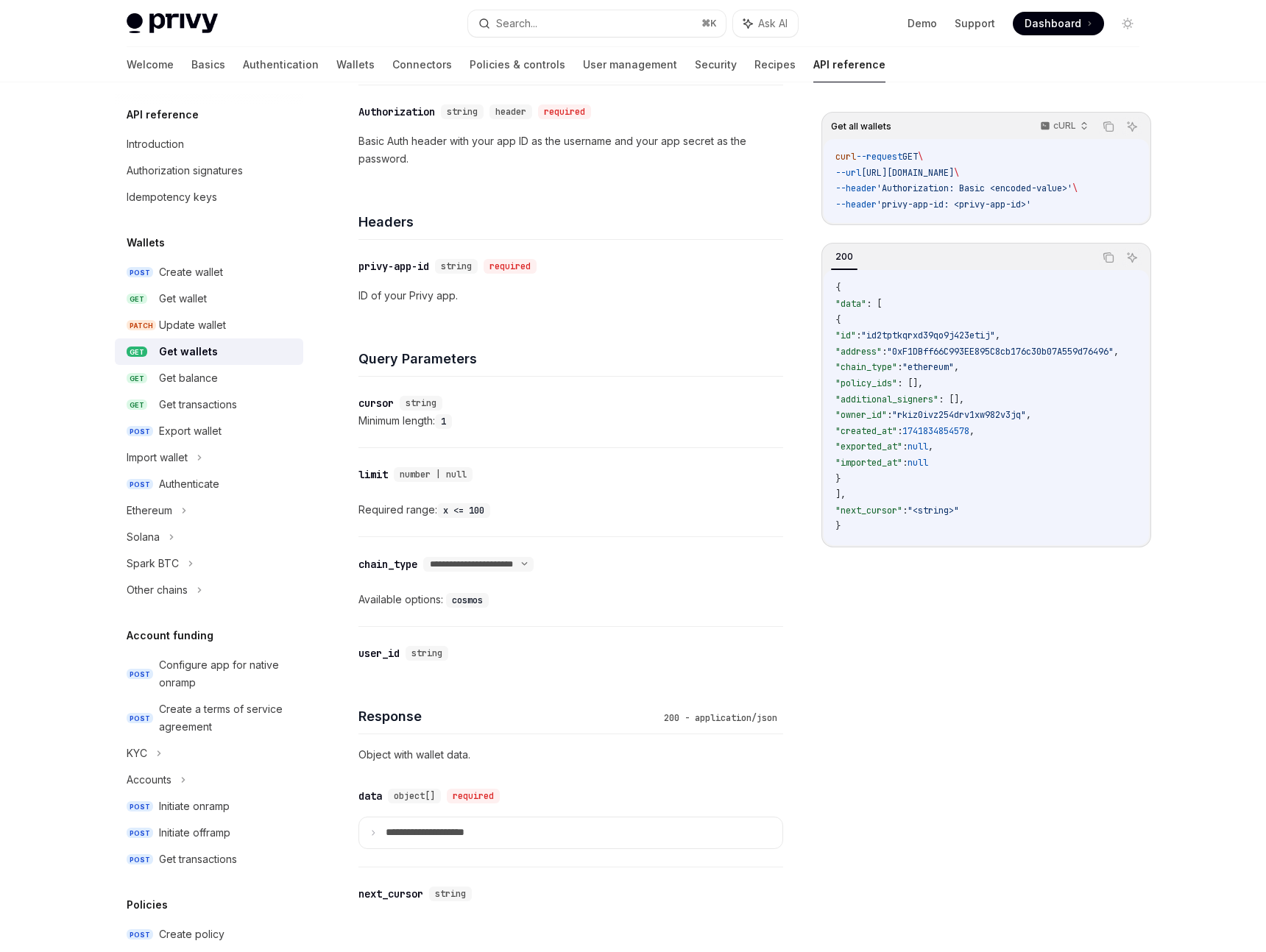
scroll to position [236, 0]
click at [304, 67] on div "Welcome Basics Authentication Wallets Connectors Policies & controls User manag…" at bounding box center [506, 65] width 759 height 35
click at [336, 63] on link "Wallets" at bounding box center [355, 65] width 38 height 35
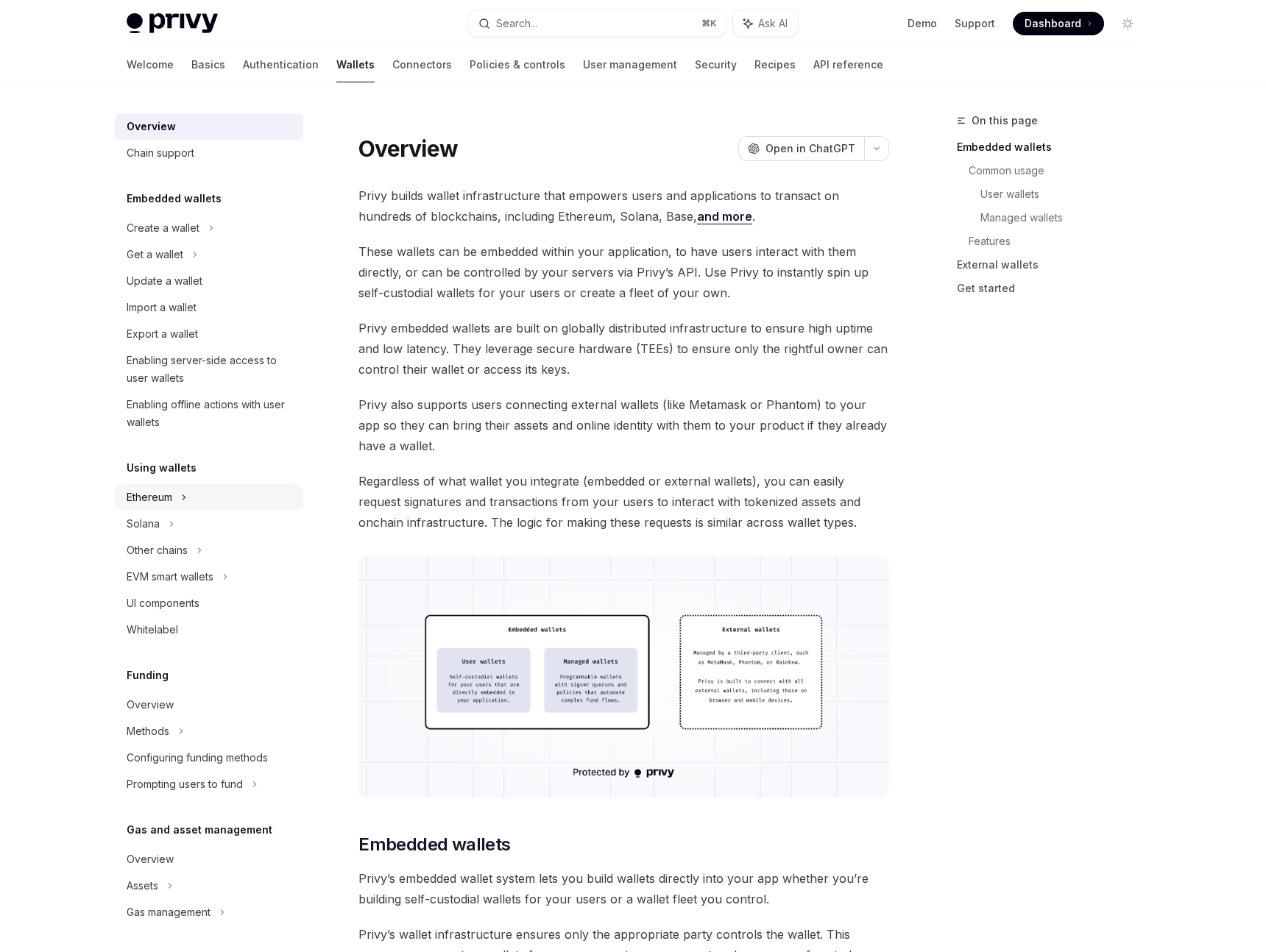
click at [179, 242] on div "Ethereum" at bounding box center [209, 228] width 189 height 27
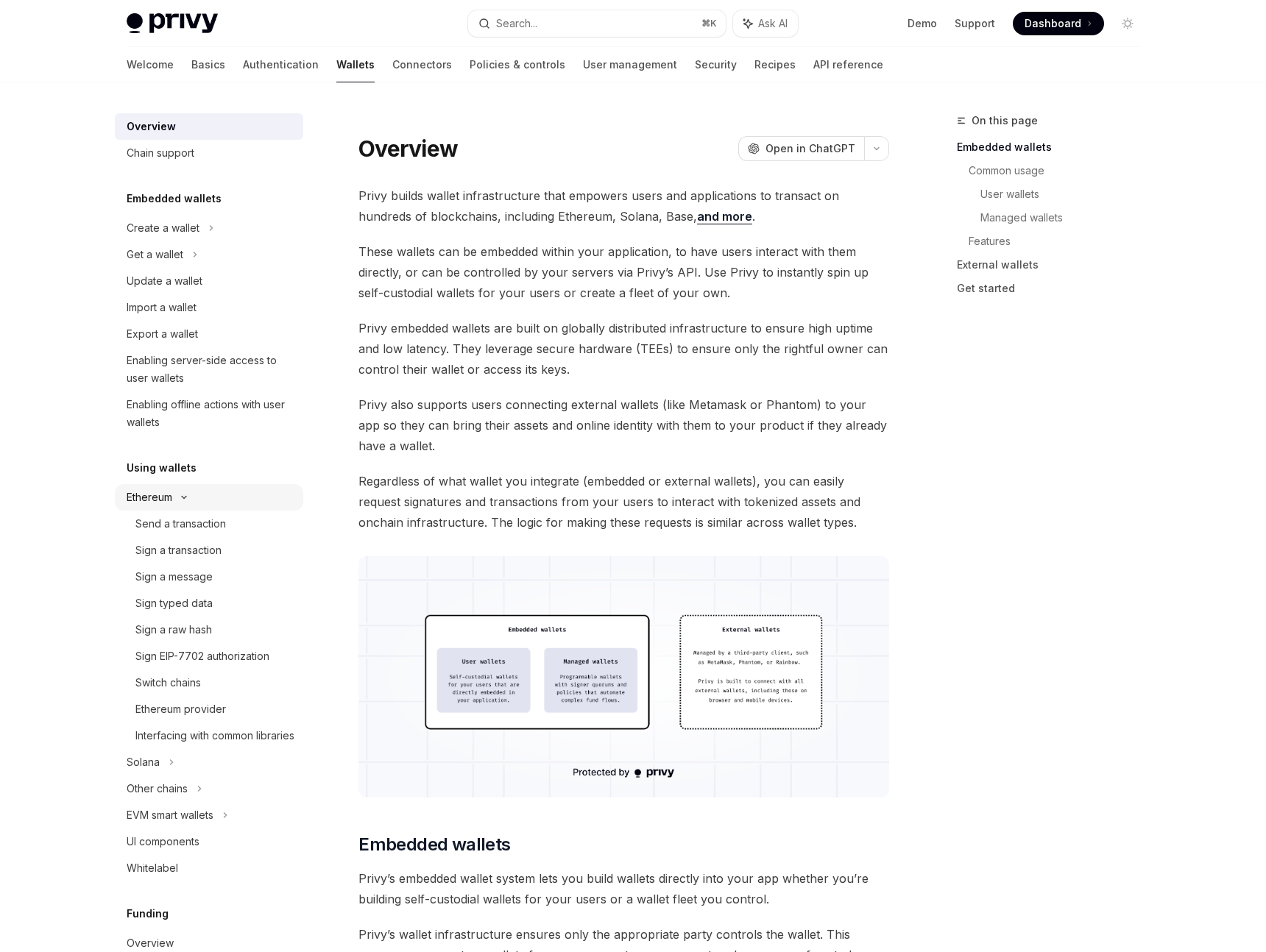
type textarea "*"
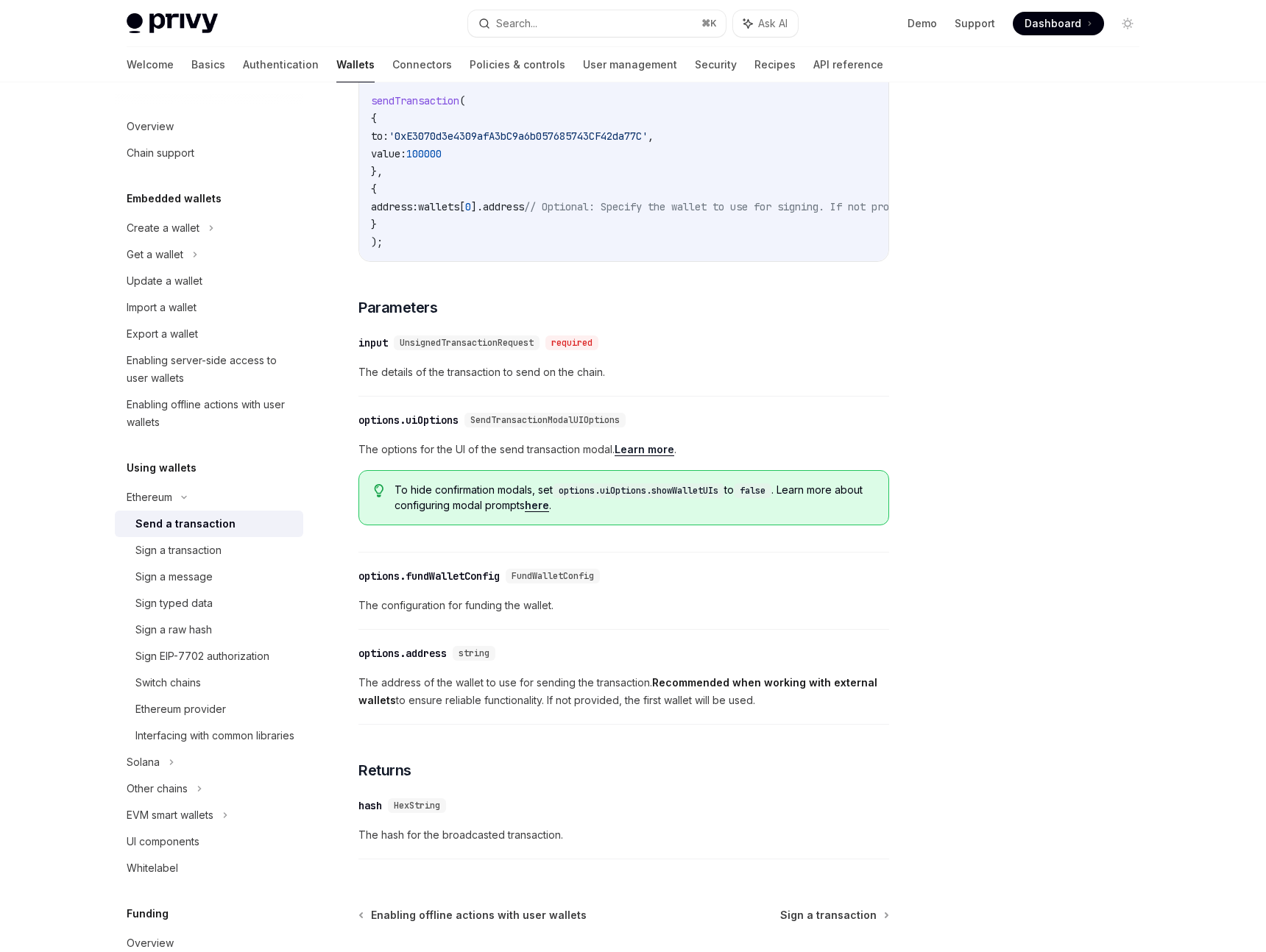
scroll to position [419, 0]
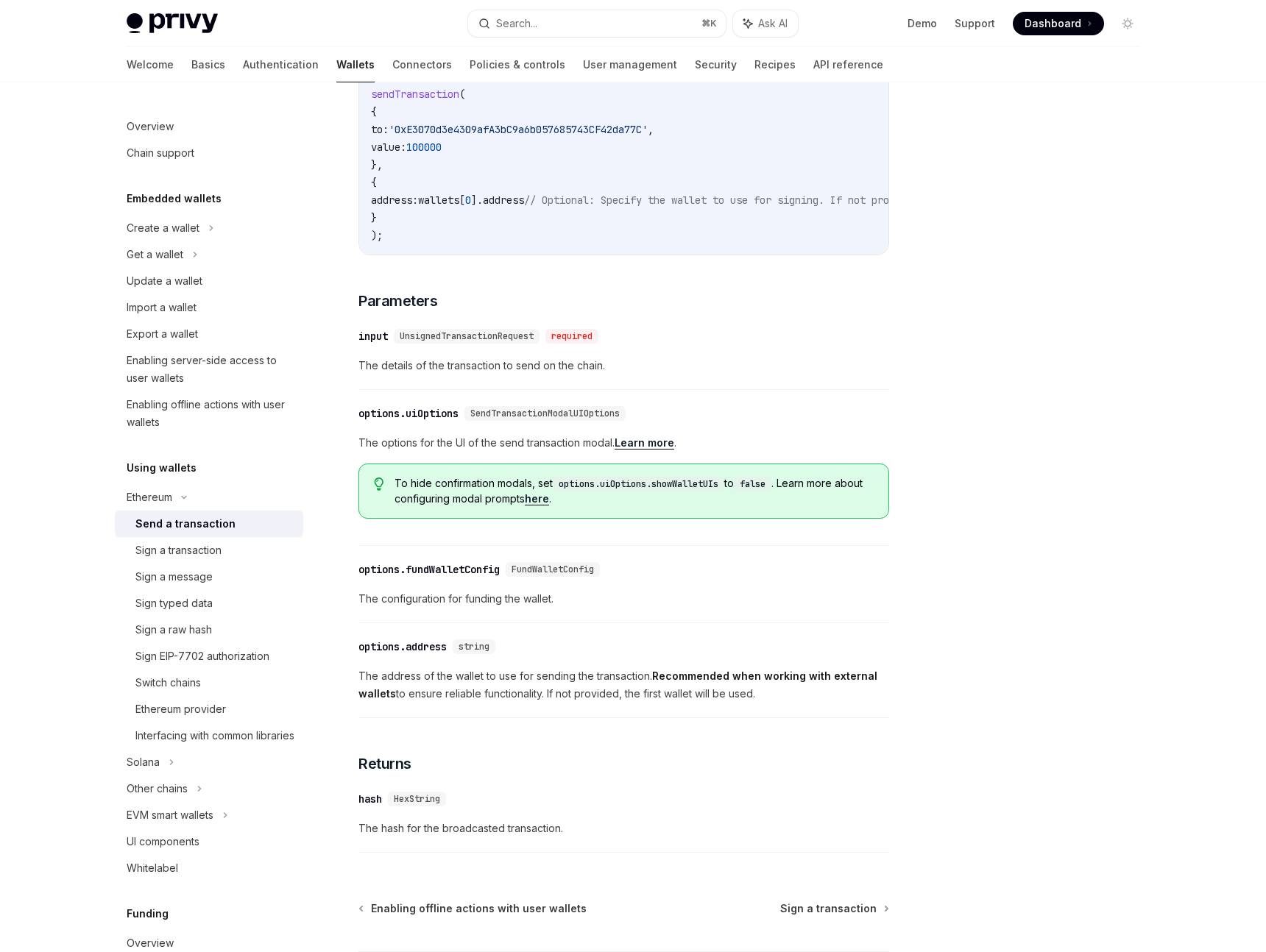
click at [445, 342] on span "UnsignedTransactionRequest" at bounding box center [467, 336] width 134 height 12
drag, startPoint x: 493, startPoint y: 341, endPoint x: 391, endPoint y: 344, distance: 102.0
click at [468, 340] on div "UnsignedTransactionRequest" at bounding box center [467, 336] width 145 height 15
click at [370, 344] on div "input" at bounding box center [374, 336] width 29 height 15
